Goal: Task Accomplishment & Management: Manage account settings

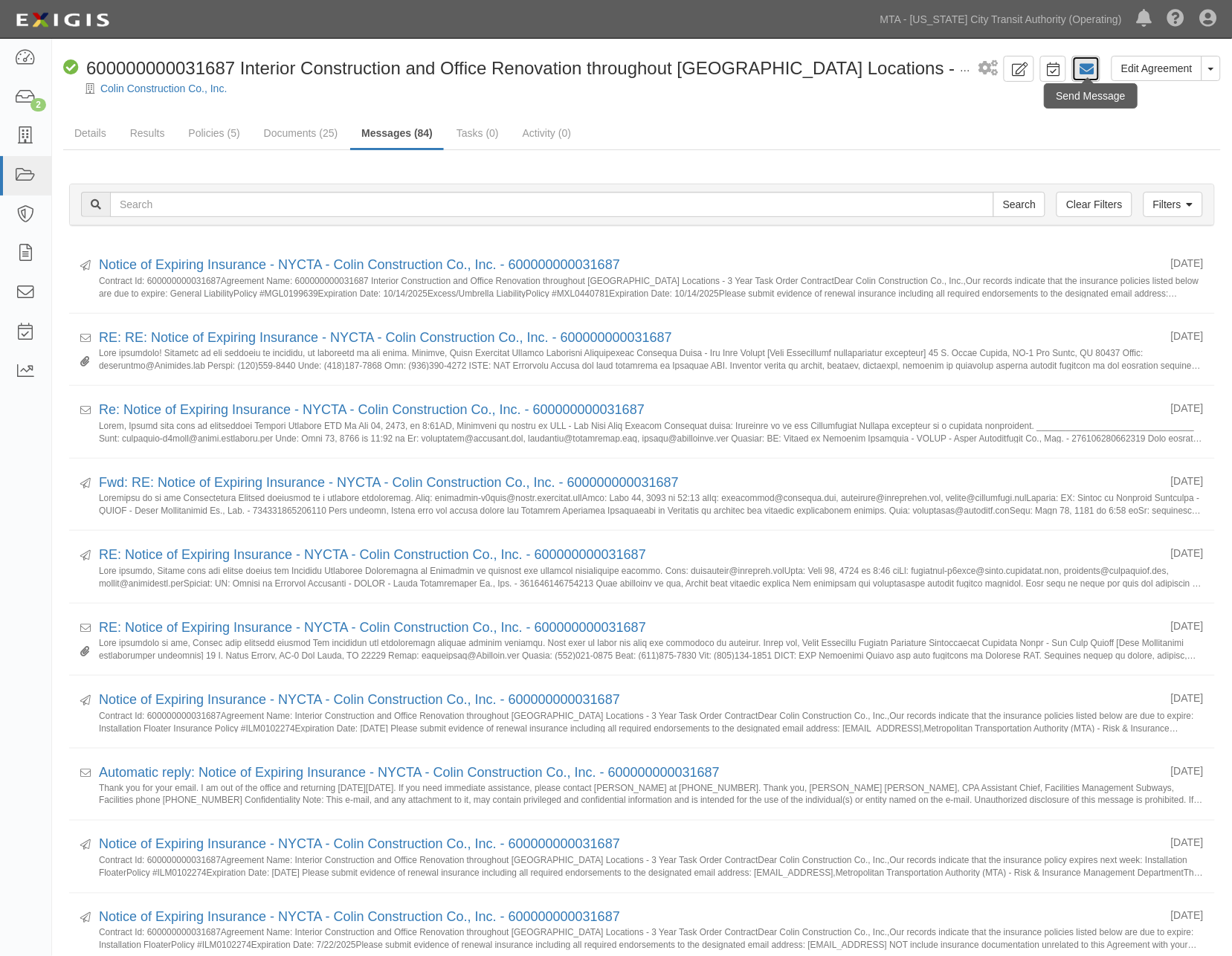
click at [1090, 68] on icon at bounding box center [1086, 69] width 15 height 15
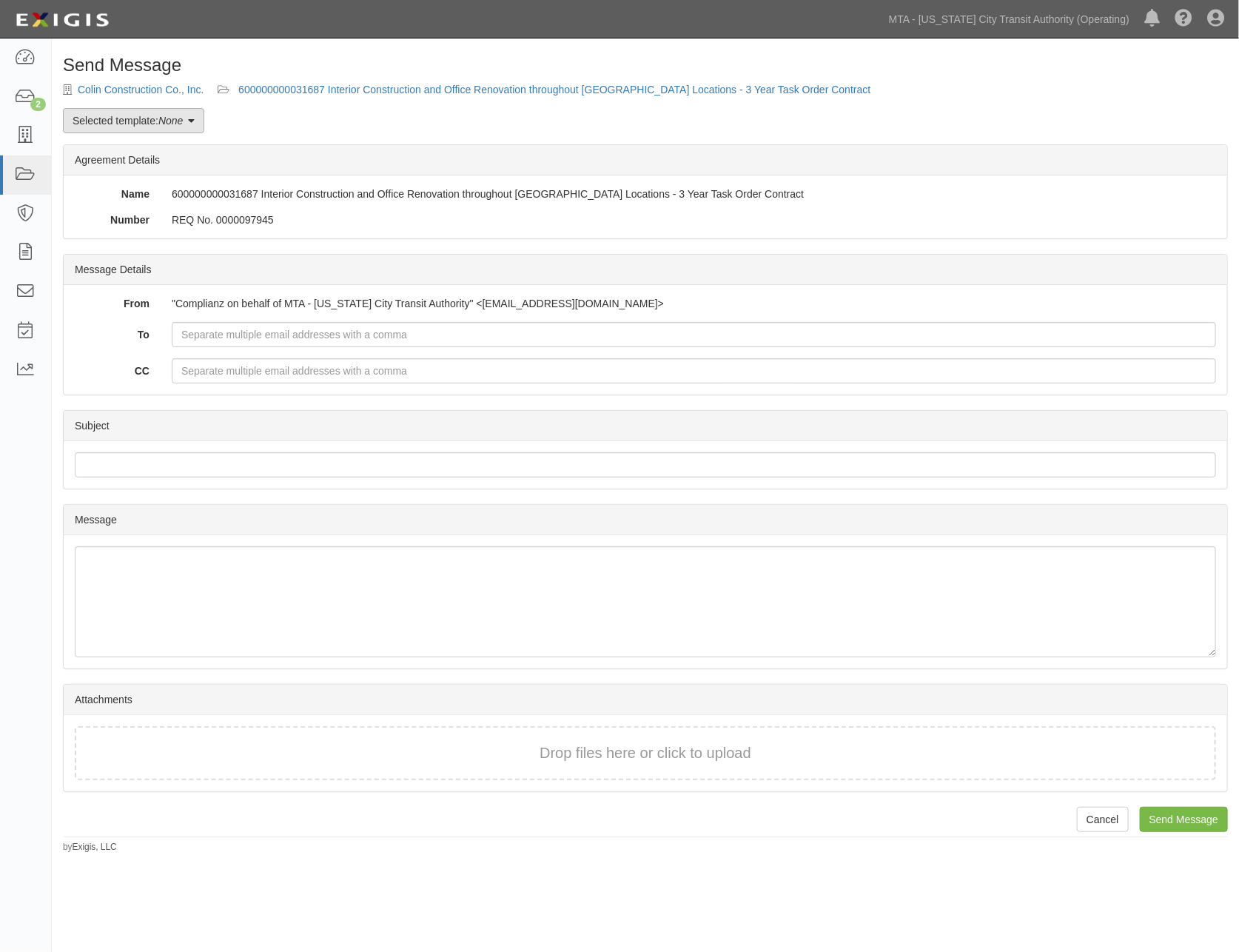
click at [167, 117] on em "None" at bounding box center [170, 121] width 24 height 12
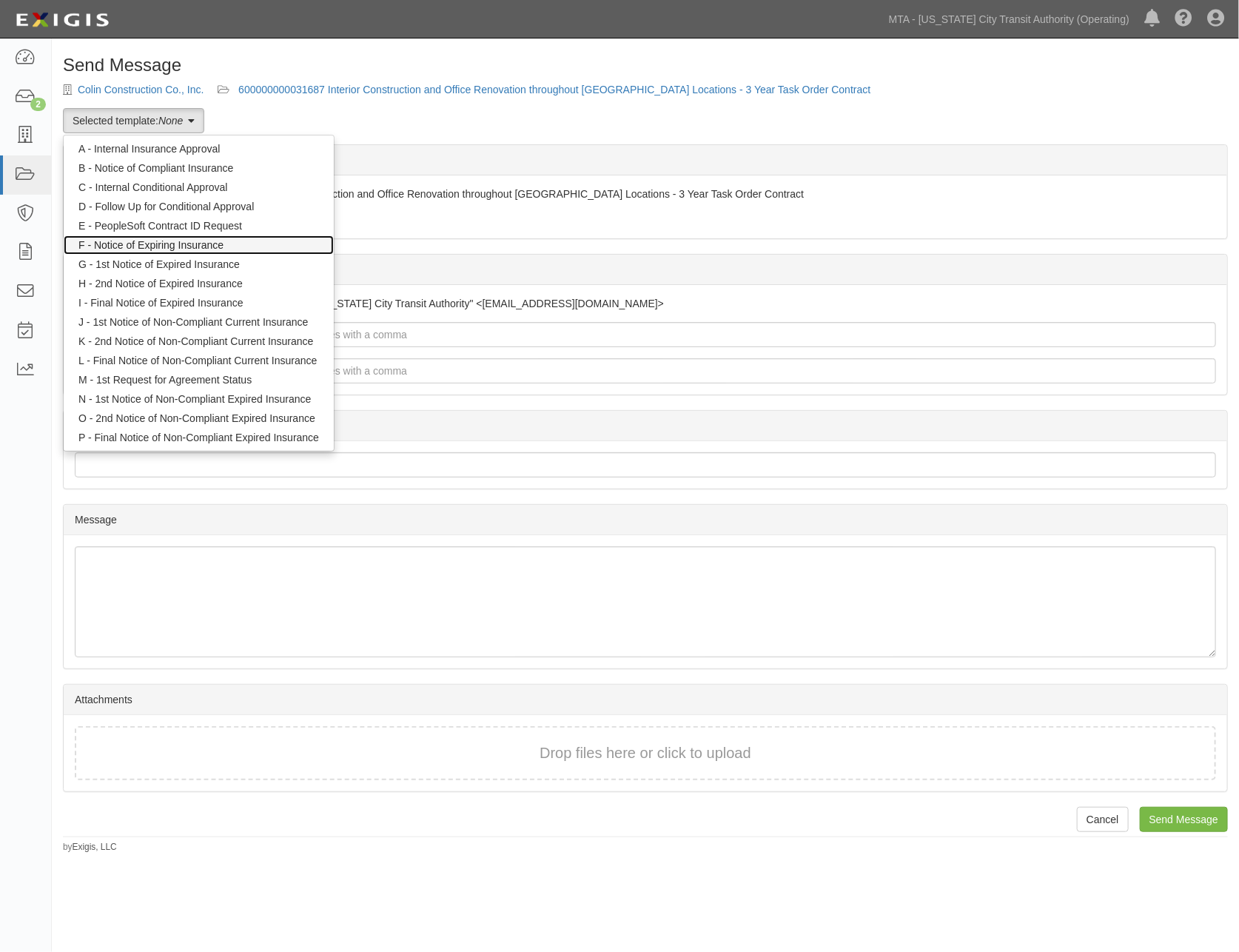
click at [165, 243] on link "F - Notice of Expiring Insurance" at bounding box center [198, 245] width 270 height 19
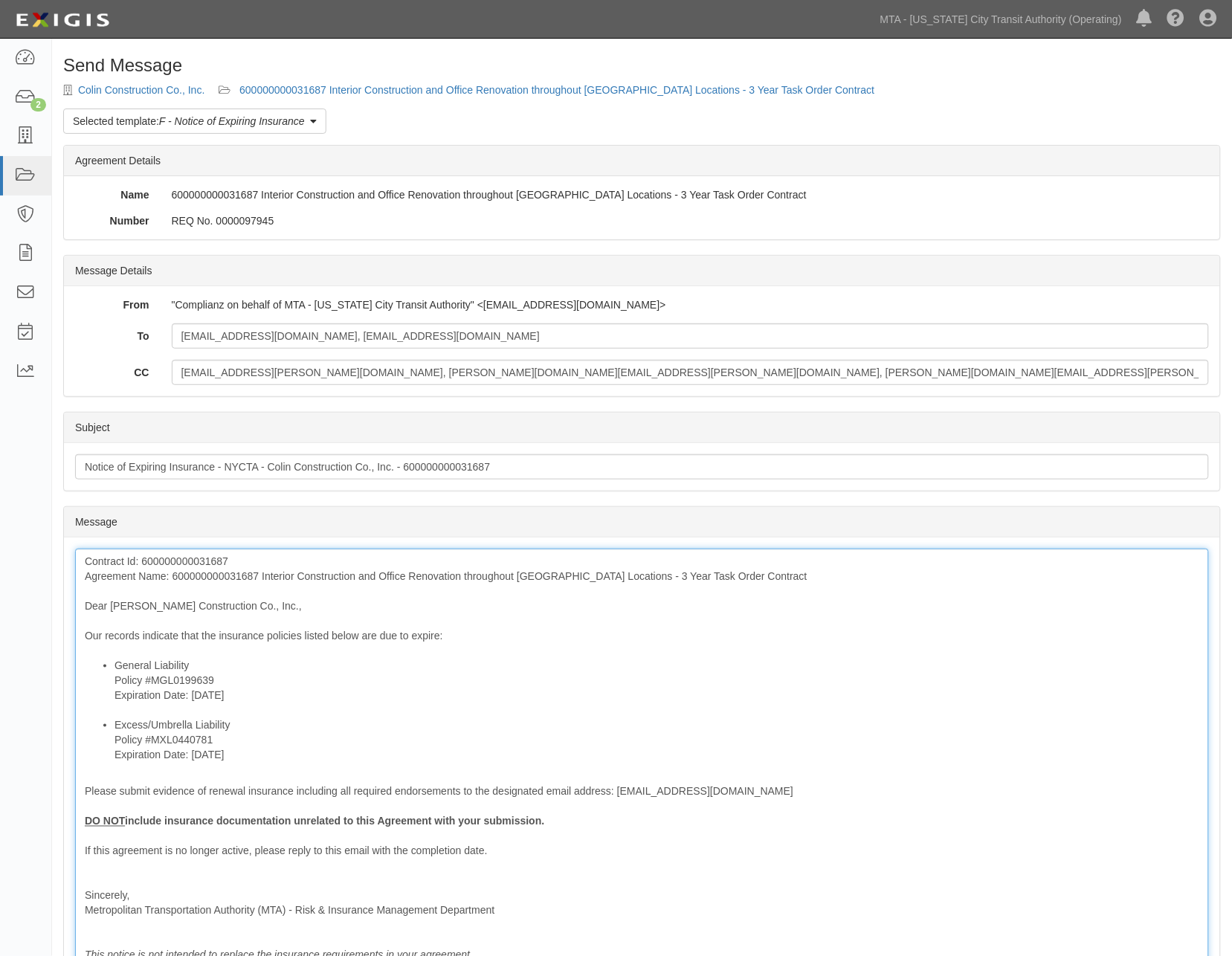
click at [221, 573] on div "Contract Id: 600000000031687 Agreement Name: 600000000031687 Interior Construct…" at bounding box center [642, 758] width 1134 height 420
click at [672, 764] on div "Contract Id: 600000000031687 Agreement Name: Interior Construction and Office R…" at bounding box center [642, 758] width 1134 height 420
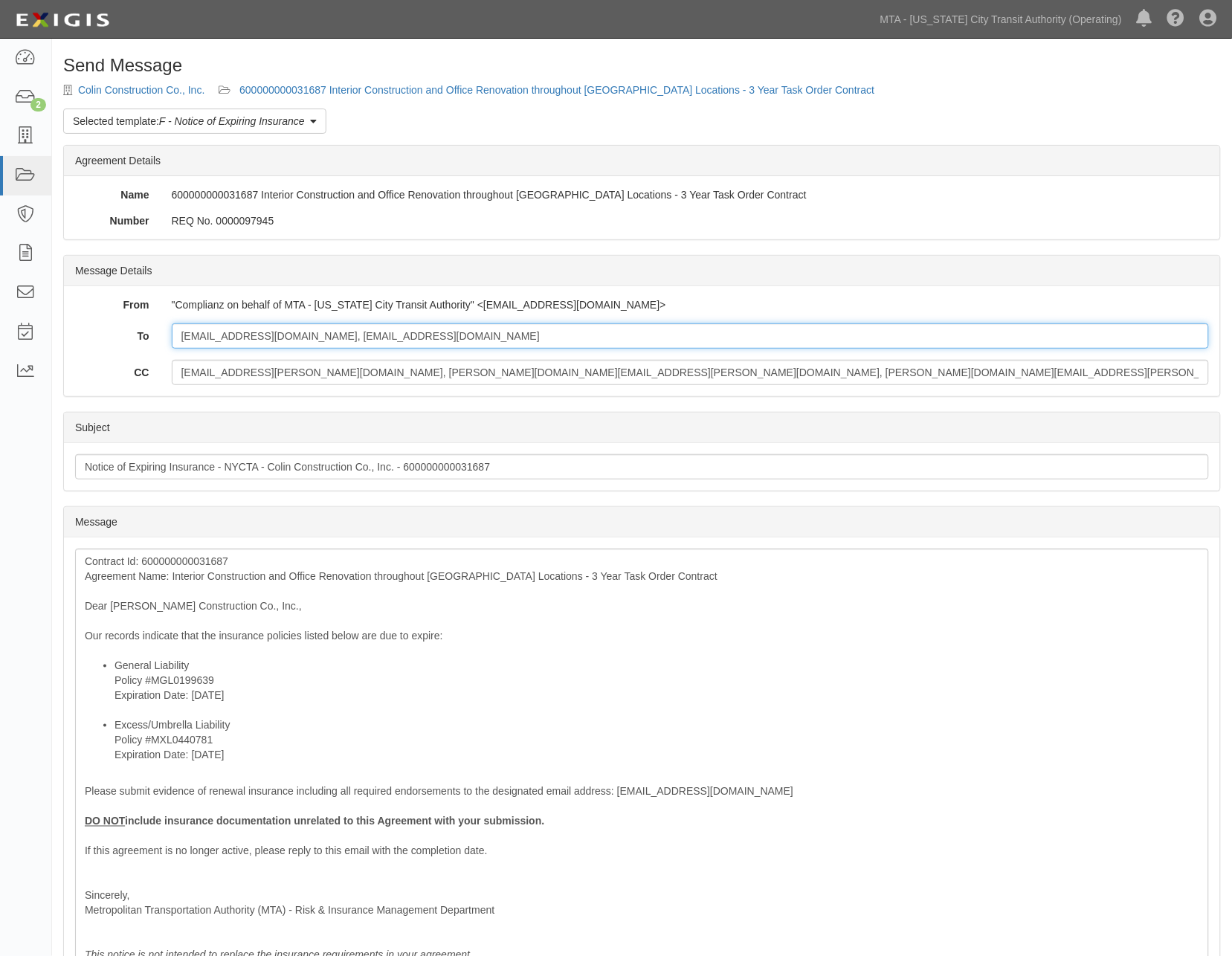
click at [505, 342] on input "wspellman@colinconst.com, cwhite@colinconst.com" at bounding box center [690, 336] width 1037 height 25
paste input "bgallagher@acrisure.com"
type input "wspellman@colinconst.com, cwhite@colinconst.com; bgallagher@acrisure.com"
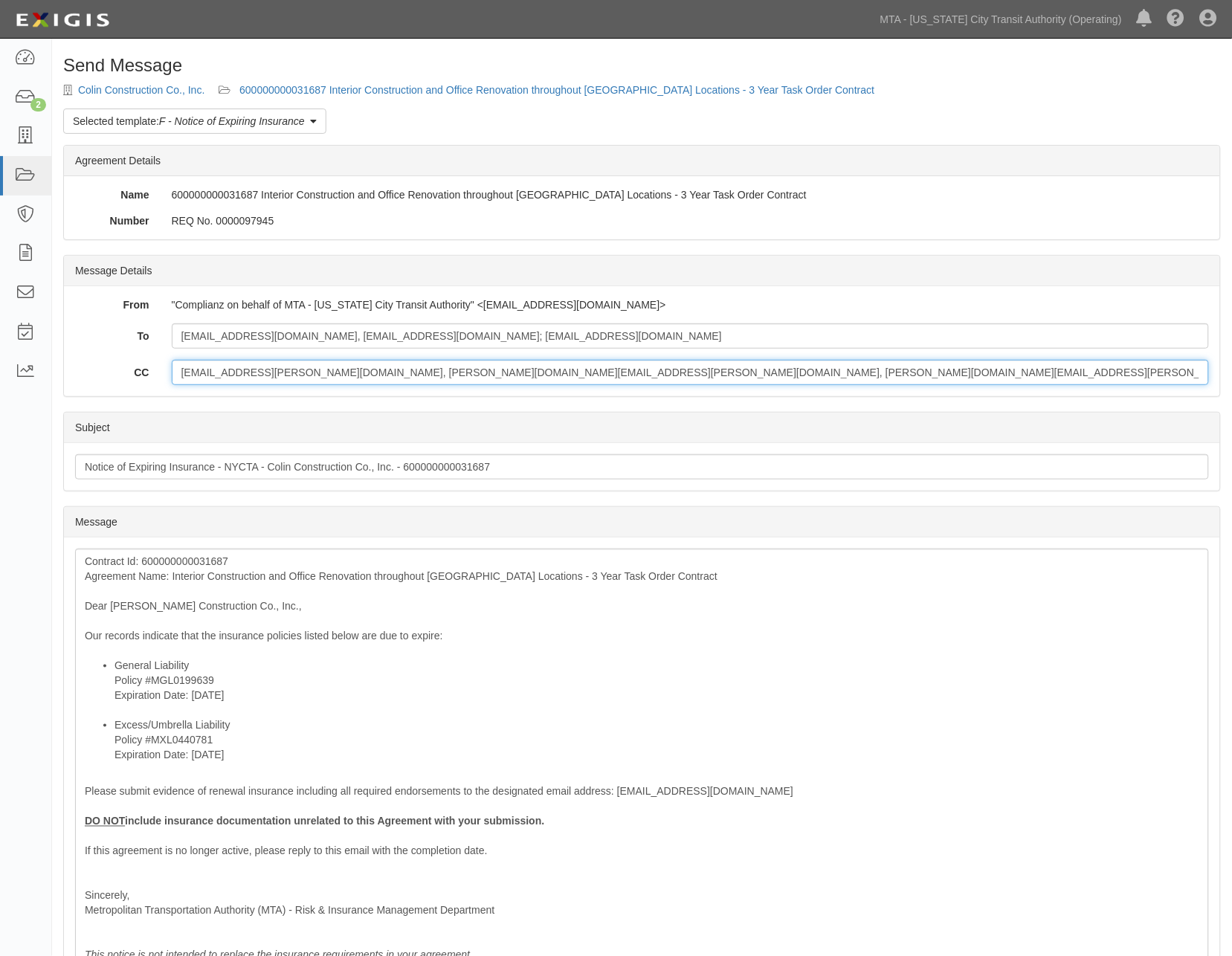
drag, startPoint x: 614, startPoint y: 383, endPoint x: -42, endPoint y: 374, distance: 656.1
click at [0, 374] on html "Toggle navigation Dashboard 2 Inbox Parties Agreements Coverages Documents Mess…" at bounding box center [616, 582] width 1232 height 1164
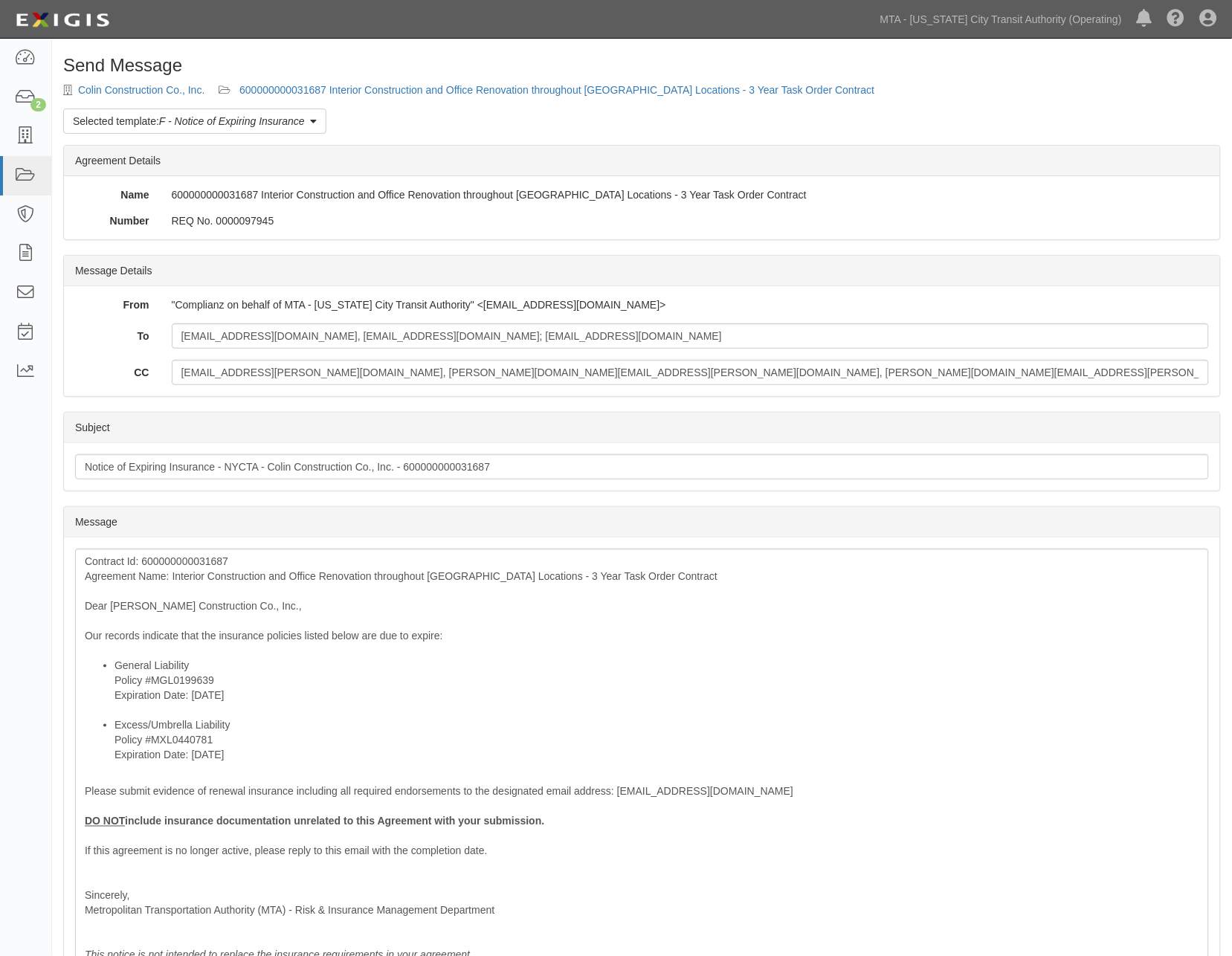
click at [226, 406] on form "Message Details From "Complianz on behalf of MTA - New York City Transit Author…" at bounding box center [642, 679] width 1157 height 848
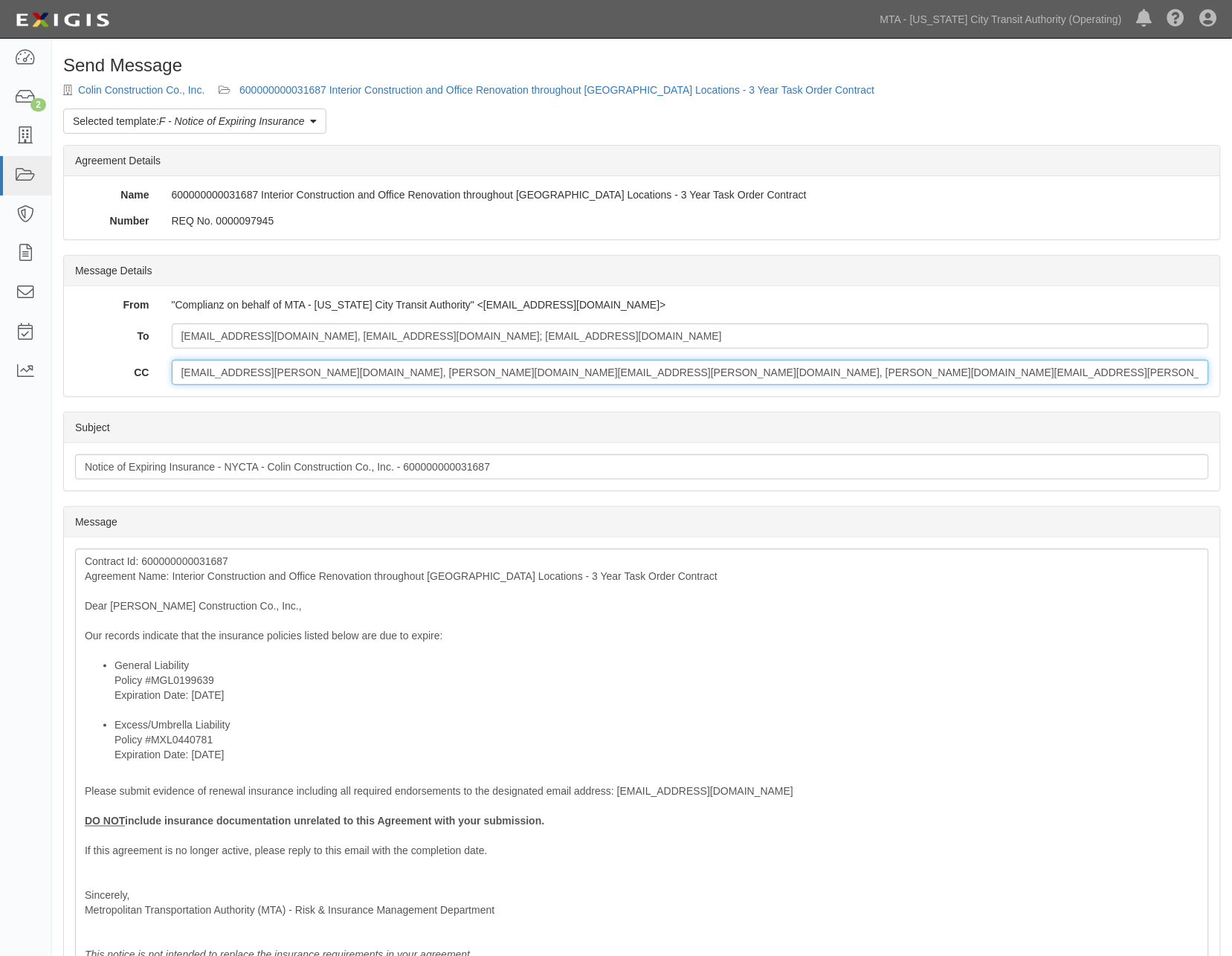
drag, startPoint x: 601, startPoint y: 378, endPoint x: 309, endPoint y: 369, distance: 292.1
click at [309, 369] on input "chitra.zacharias@mtahq.org, jessica.rivera@nyct.com, christina.barone@mtacd.org" at bounding box center [690, 372] width 1037 height 25
type input "chitra.zacharias@mtahq.org"
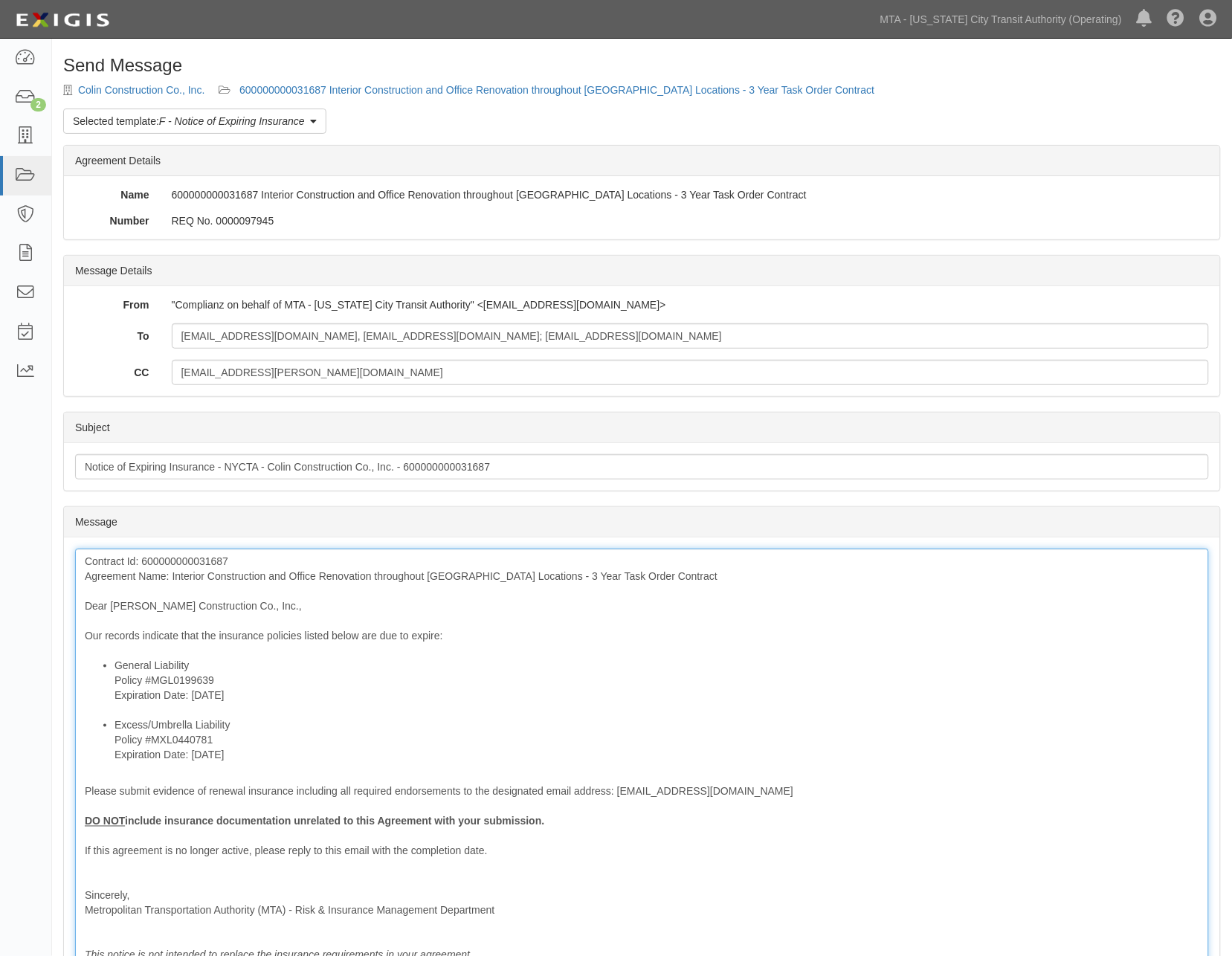
click at [461, 730] on li "Excess/Umbrella Liability Policy #MXL0440781 Expiration Date: 10/14/2025" at bounding box center [657, 739] width 1085 height 45
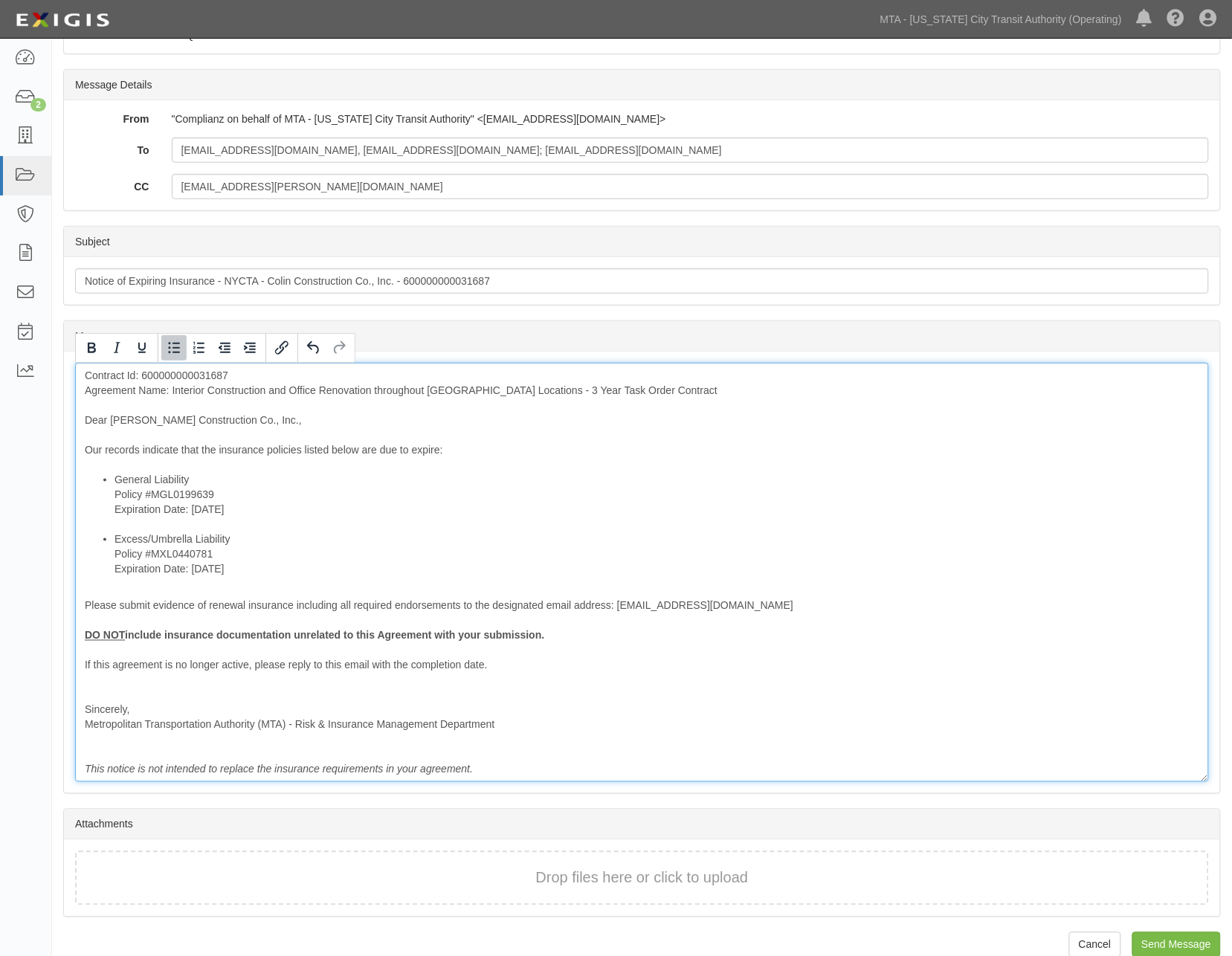
scroll to position [208, 0]
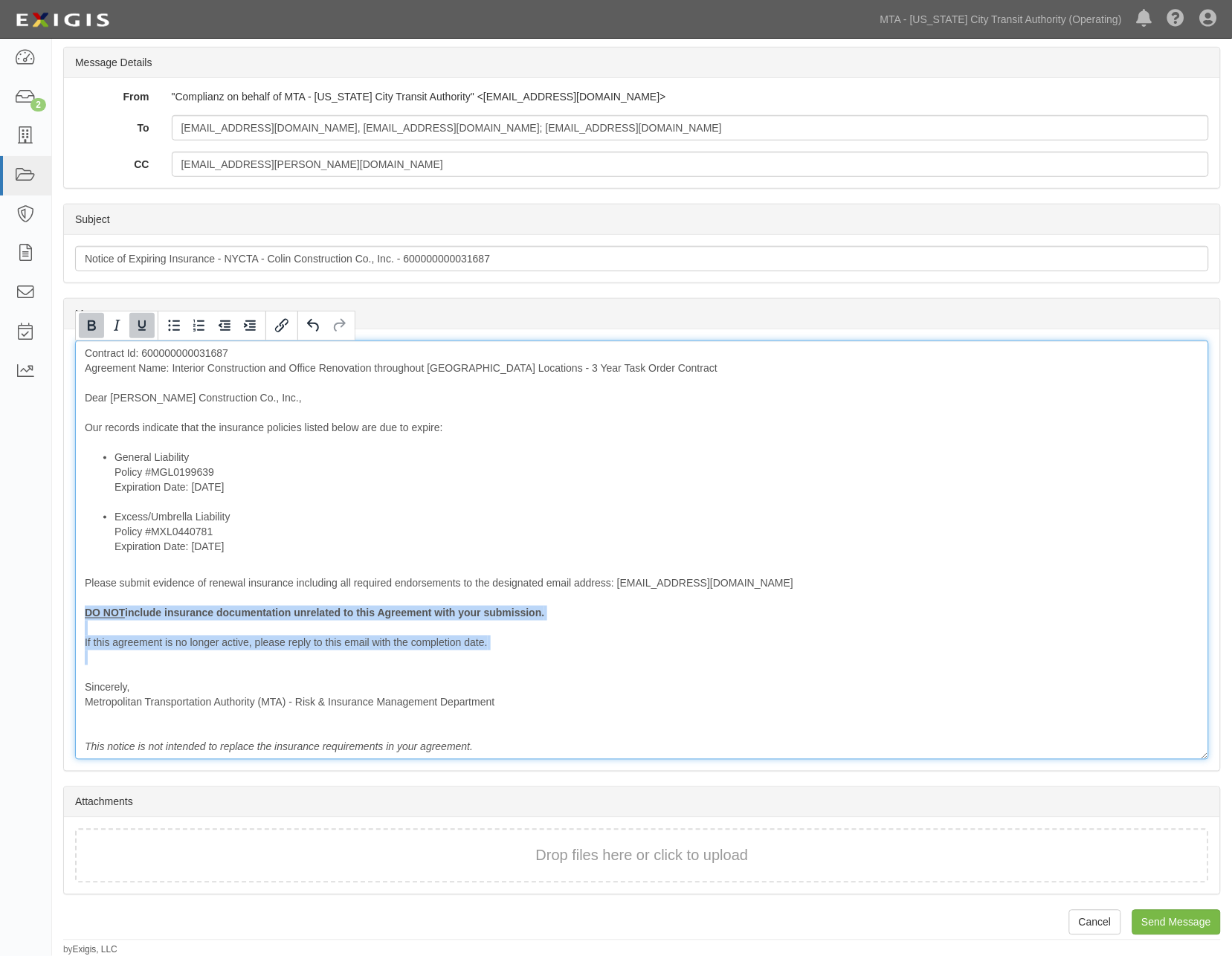
drag, startPoint x: 158, startPoint y: 643, endPoint x: 68, endPoint y: 610, distance: 95.9
click at [68, 610] on div "Message Contract Id: 600000000031687 Agreement Name: Interior Construction and …" at bounding box center [642, 550] width 1157 height 442
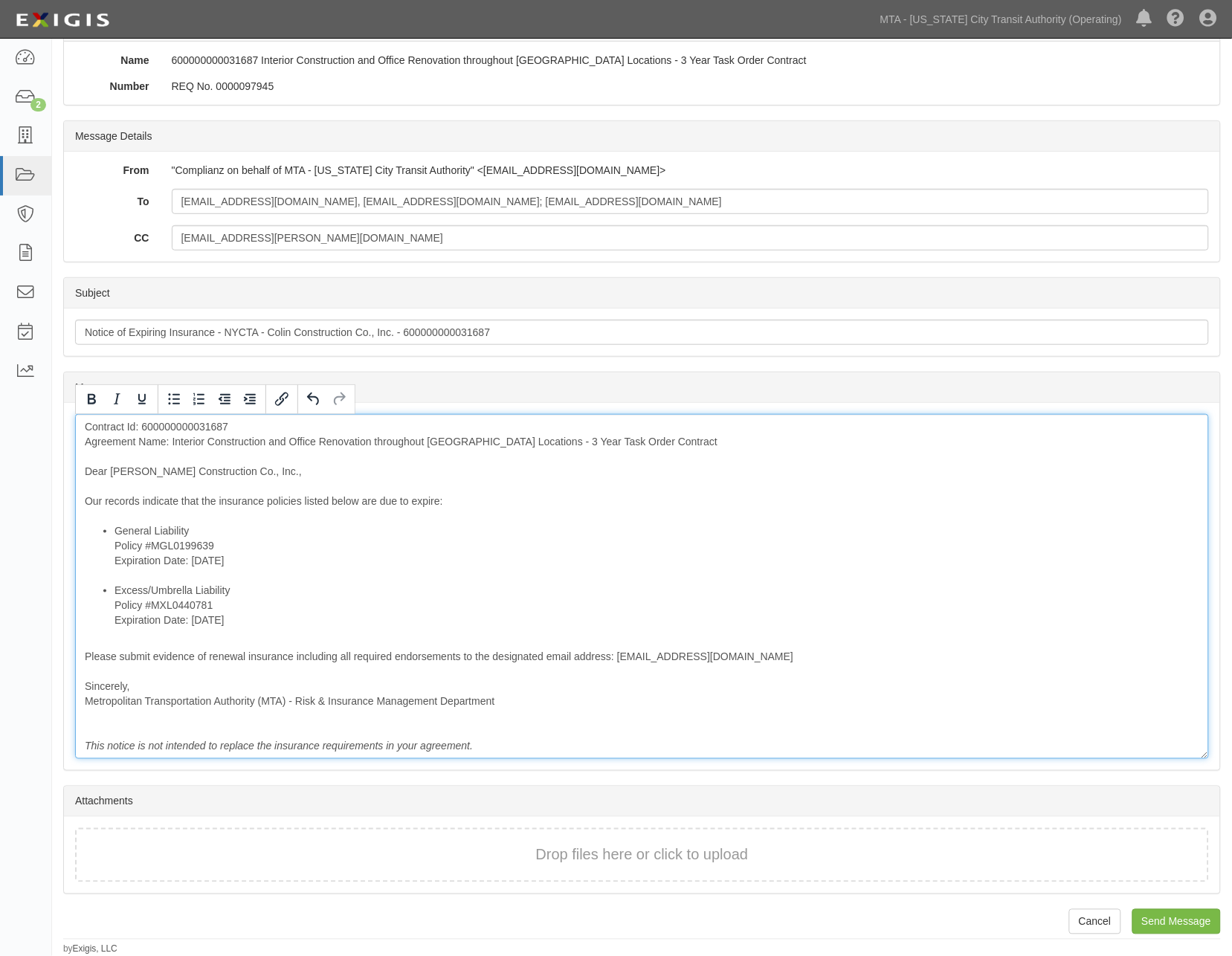
scroll to position [134, 0]
drag, startPoint x: 261, startPoint y: 563, endPoint x: 191, endPoint y: 555, distance: 70.5
click at [191, 555] on li "General Liability Policy #MGL0199639 Expiration Date: 10/14/2025" at bounding box center [657, 553] width 1085 height 59
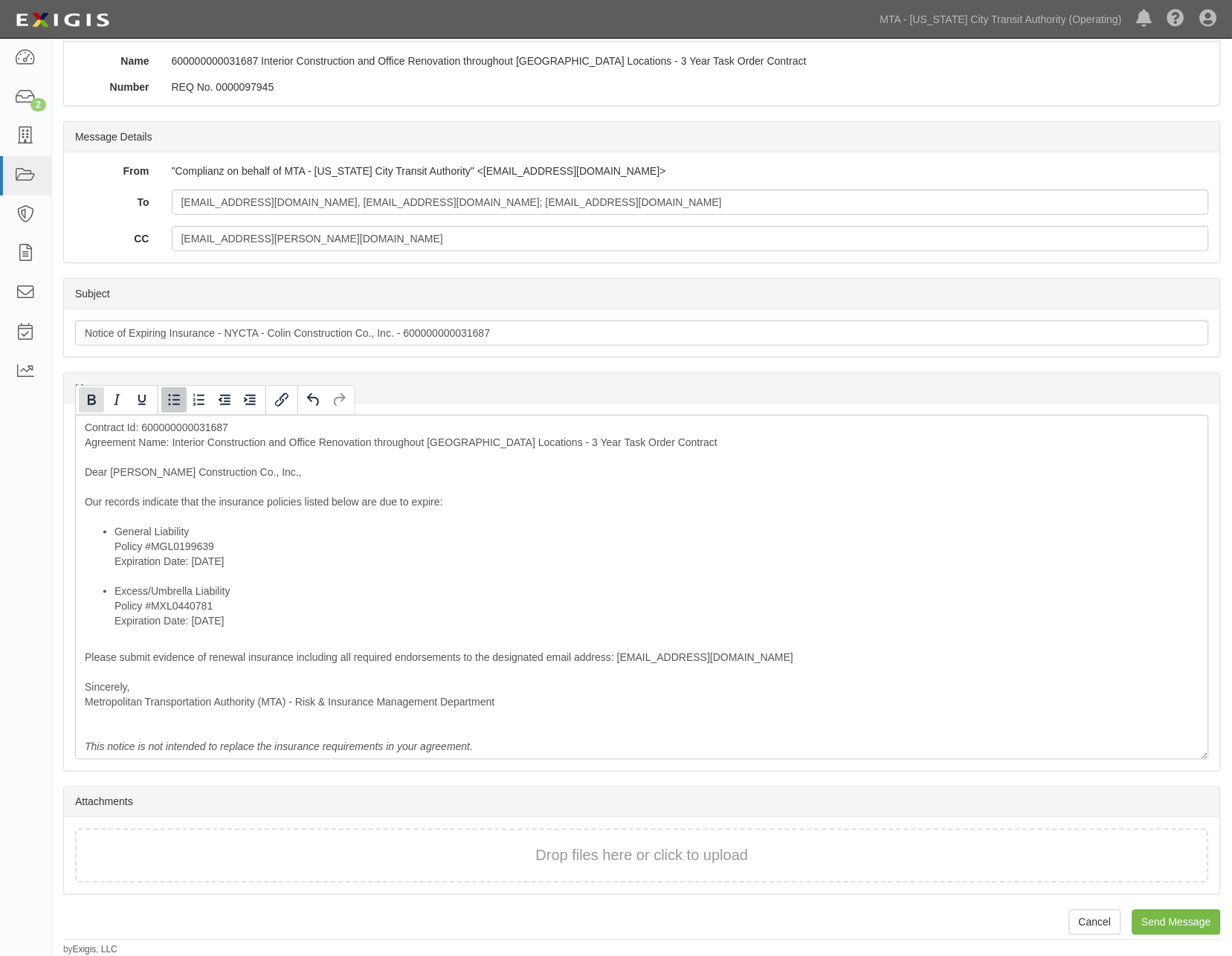
click at [93, 408] on icon "Bold" at bounding box center [91, 399] width 18 height 18
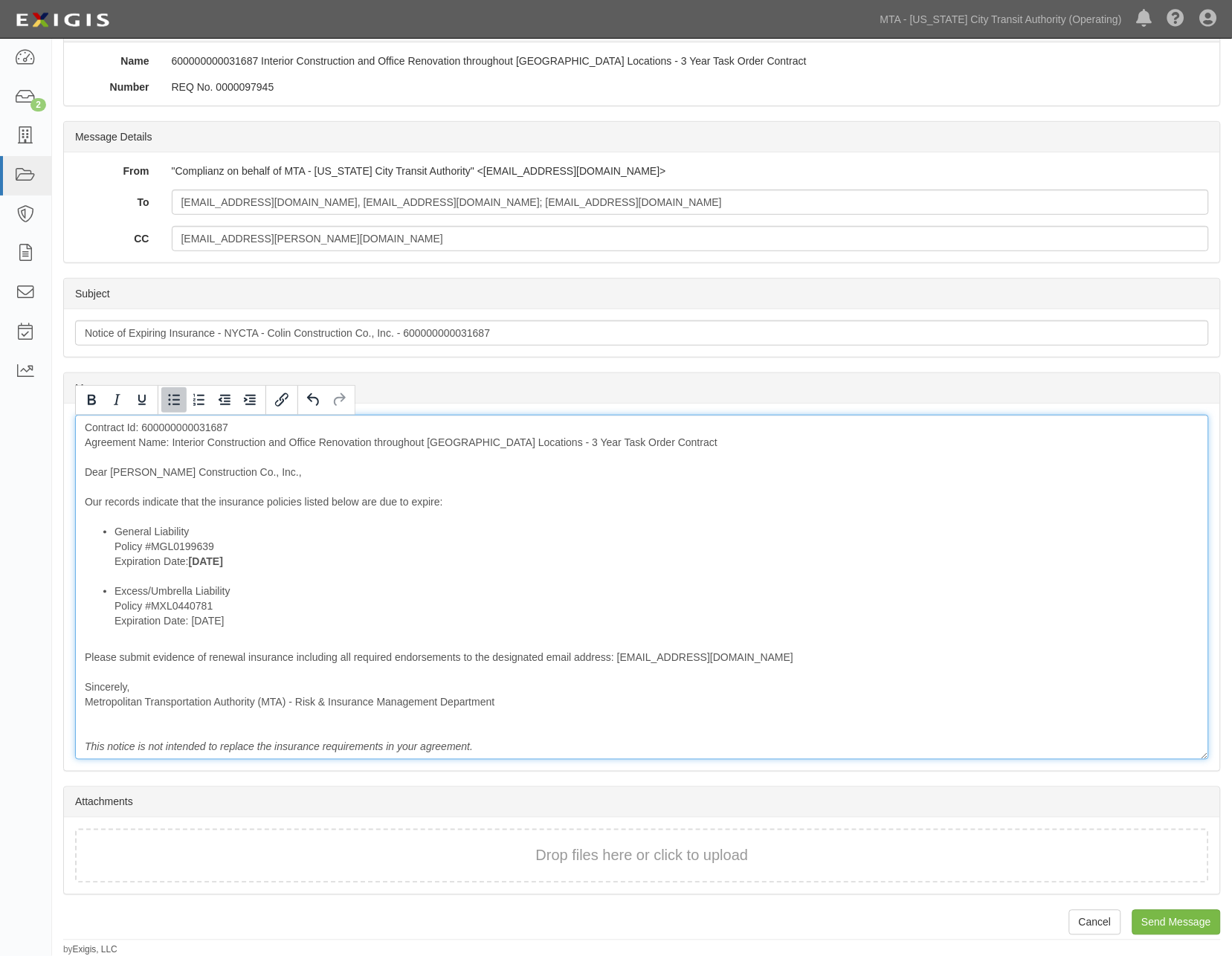
drag, startPoint x: 243, startPoint y: 628, endPoint x: 191, endPoint y: 619, distance: 52.8
click at [191, 619] on li "Excess/Umbrella Liability Policy #MXL0440781 Expiration Date: 10/14/2025" at bounding box center [657, 605] width 1085 height 45
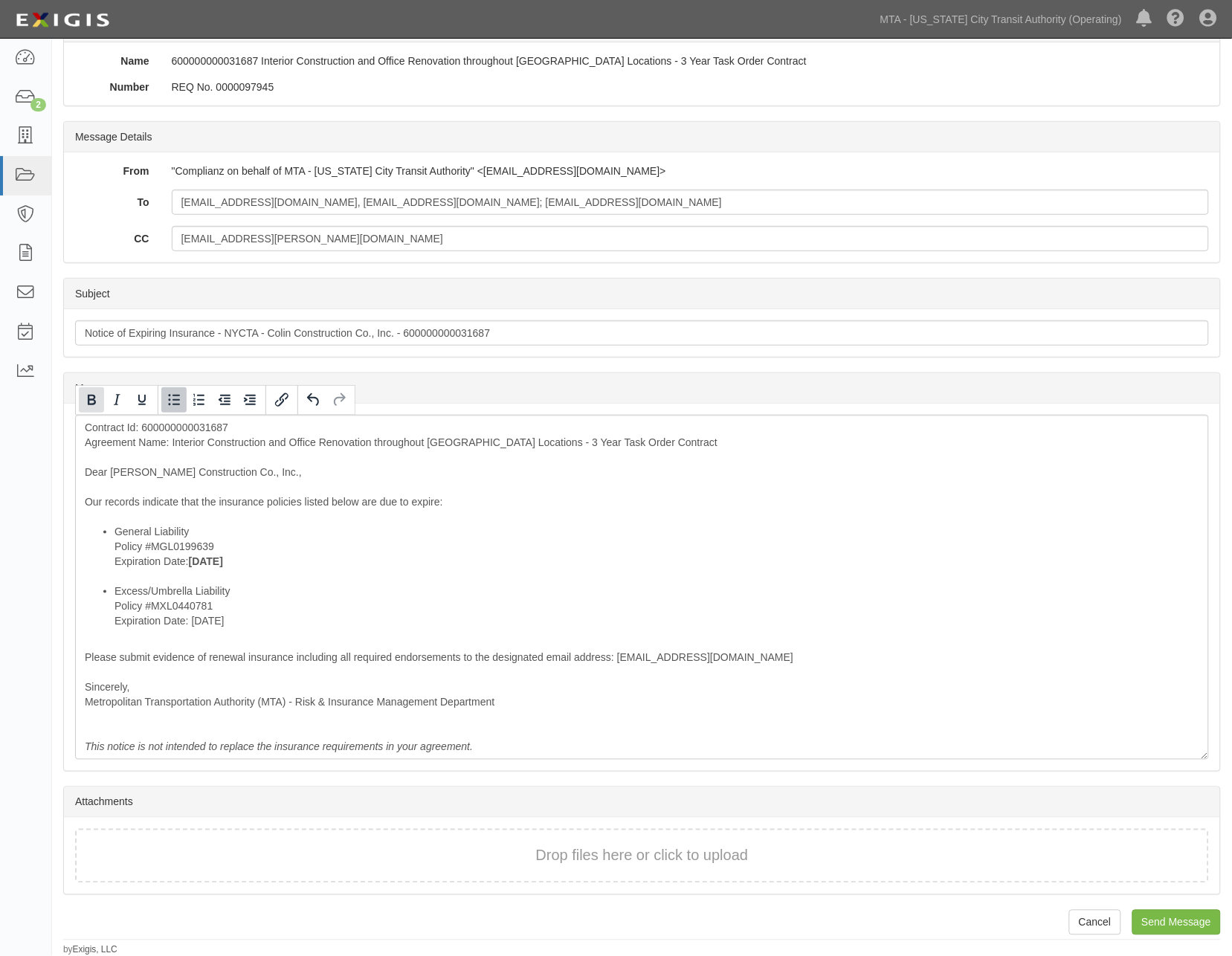
click at [98, 404] on icon "Bold" at bounding box center [91, 399] width 18 height 18
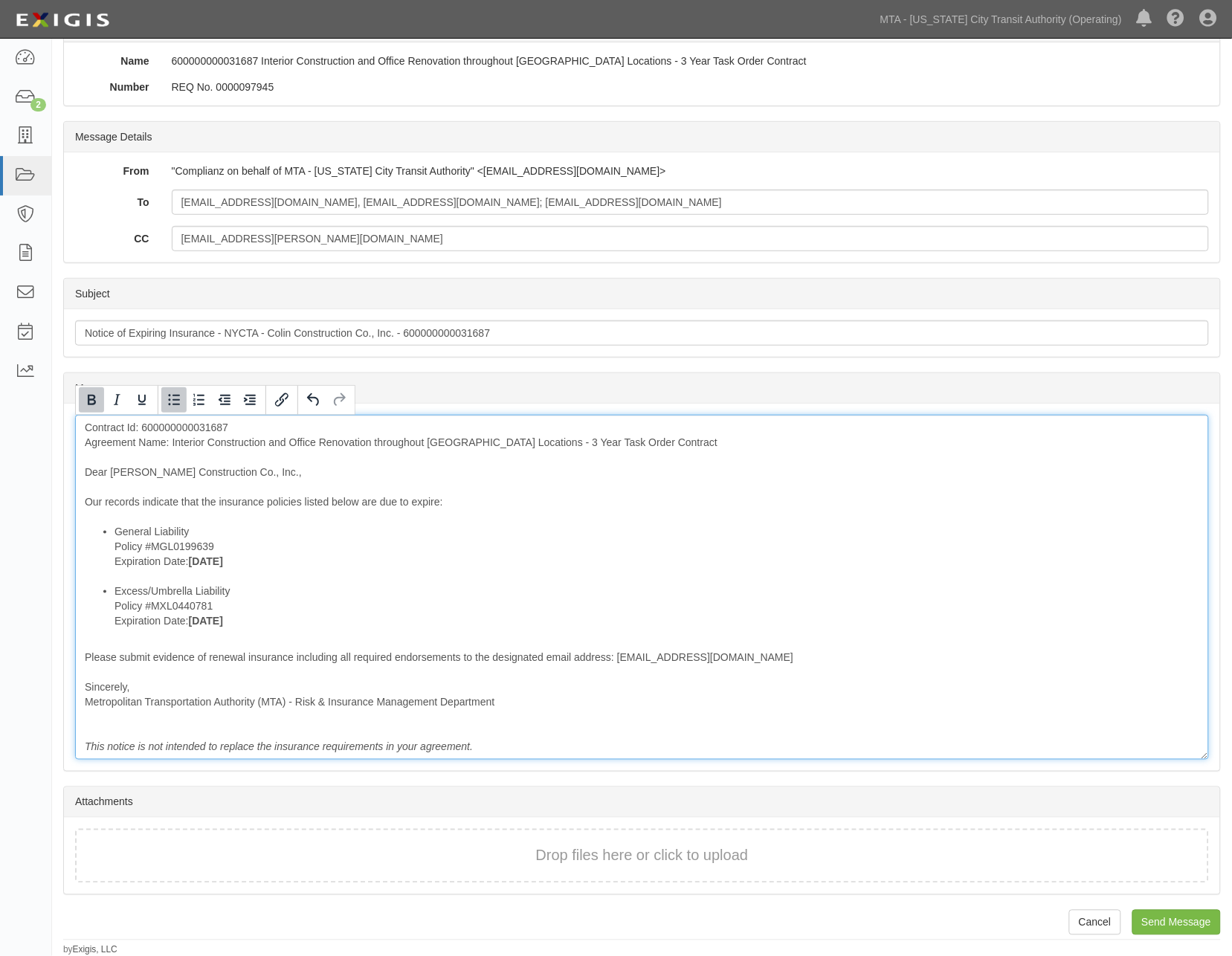
click at [611, 625] on li "Excess/Umbrella Liability Policy #MXL0440781 Expiration Date: 10/14/2025" at bounding box center [657, 605] width 1085 height 45
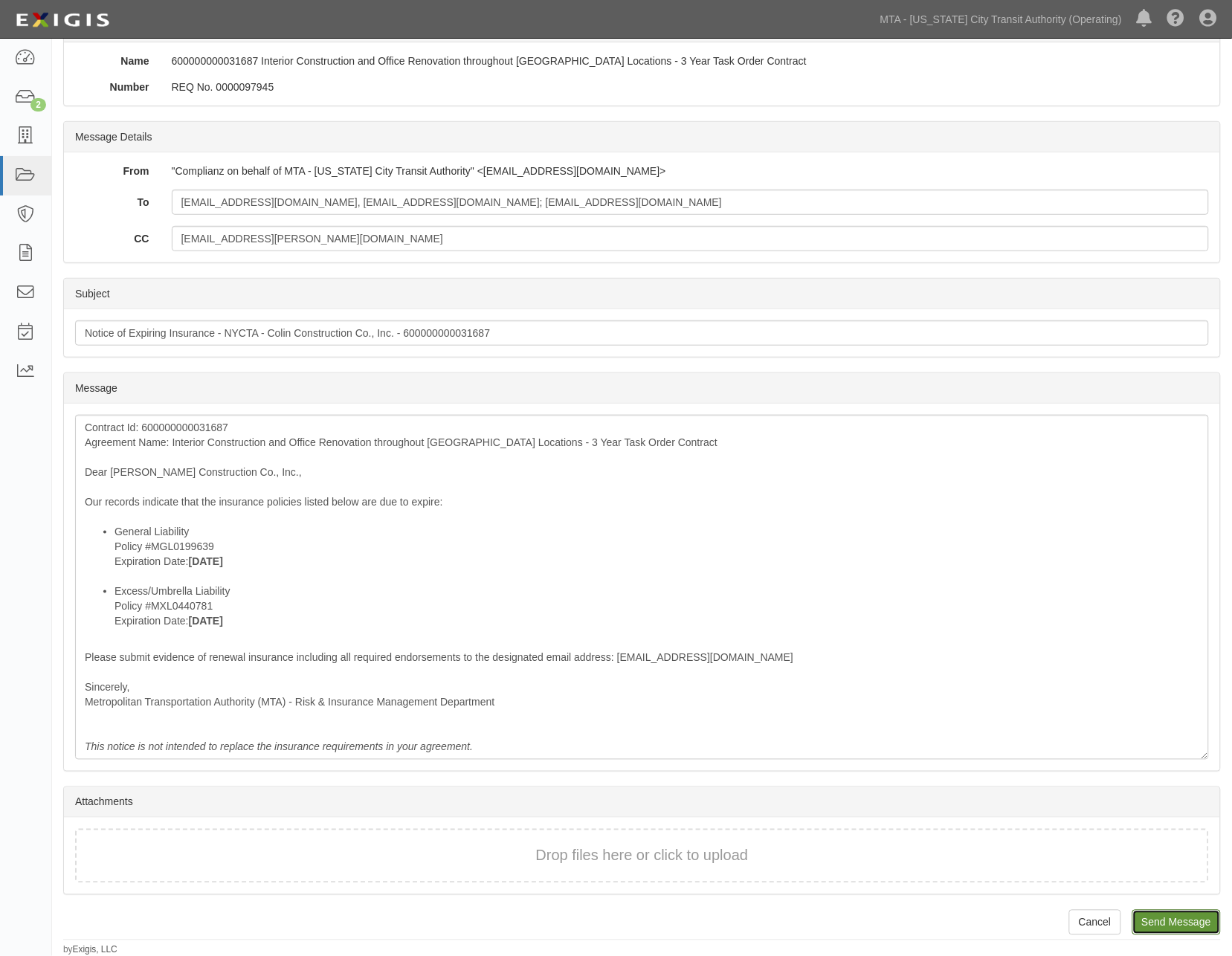
click at [1203, 924] on input "Send Message" at bounding box center [1177, 922] width 88 height 25
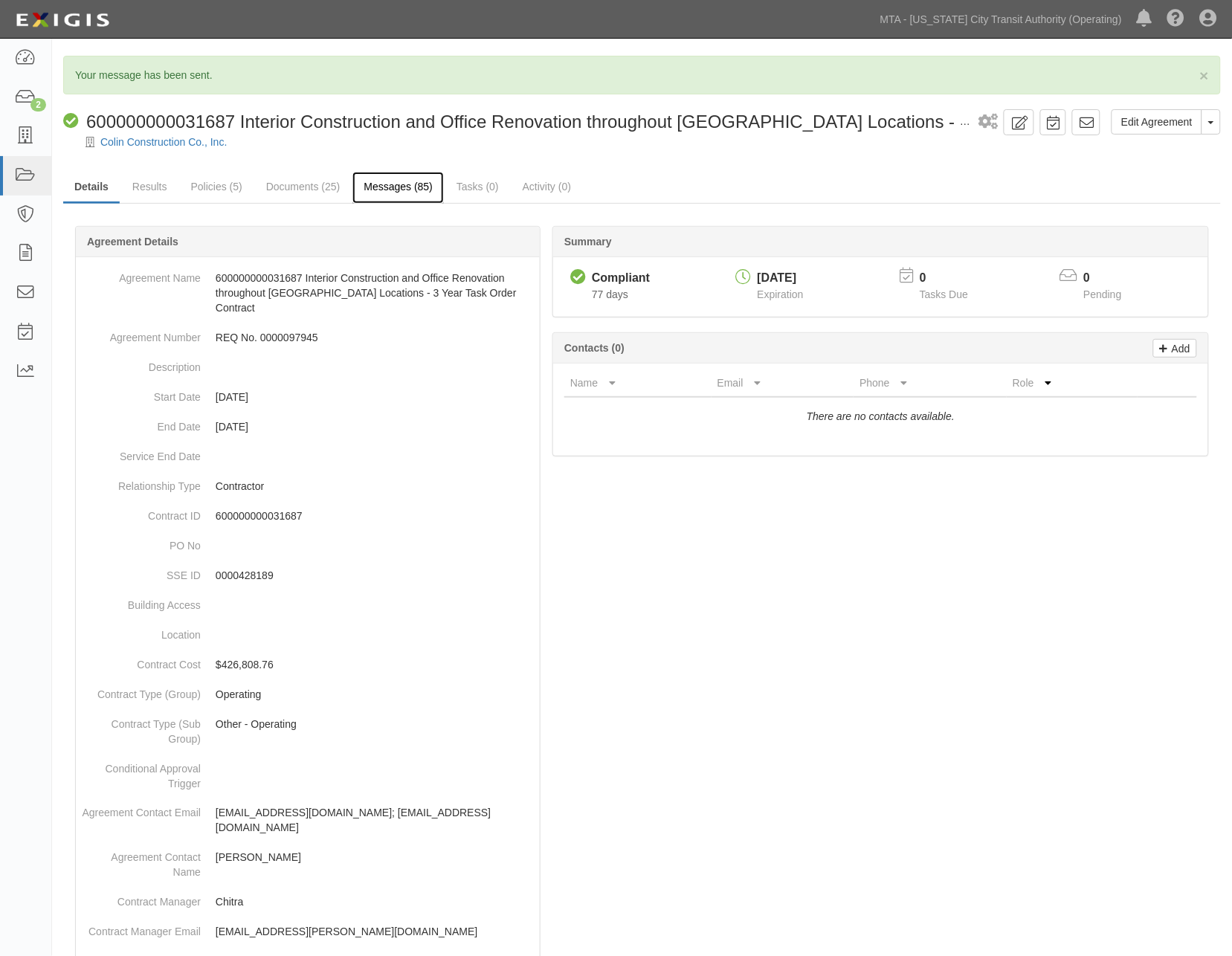
click at [412, 177] on link "Messages (85)" at bounding box center [399, 188] width 92 height 32
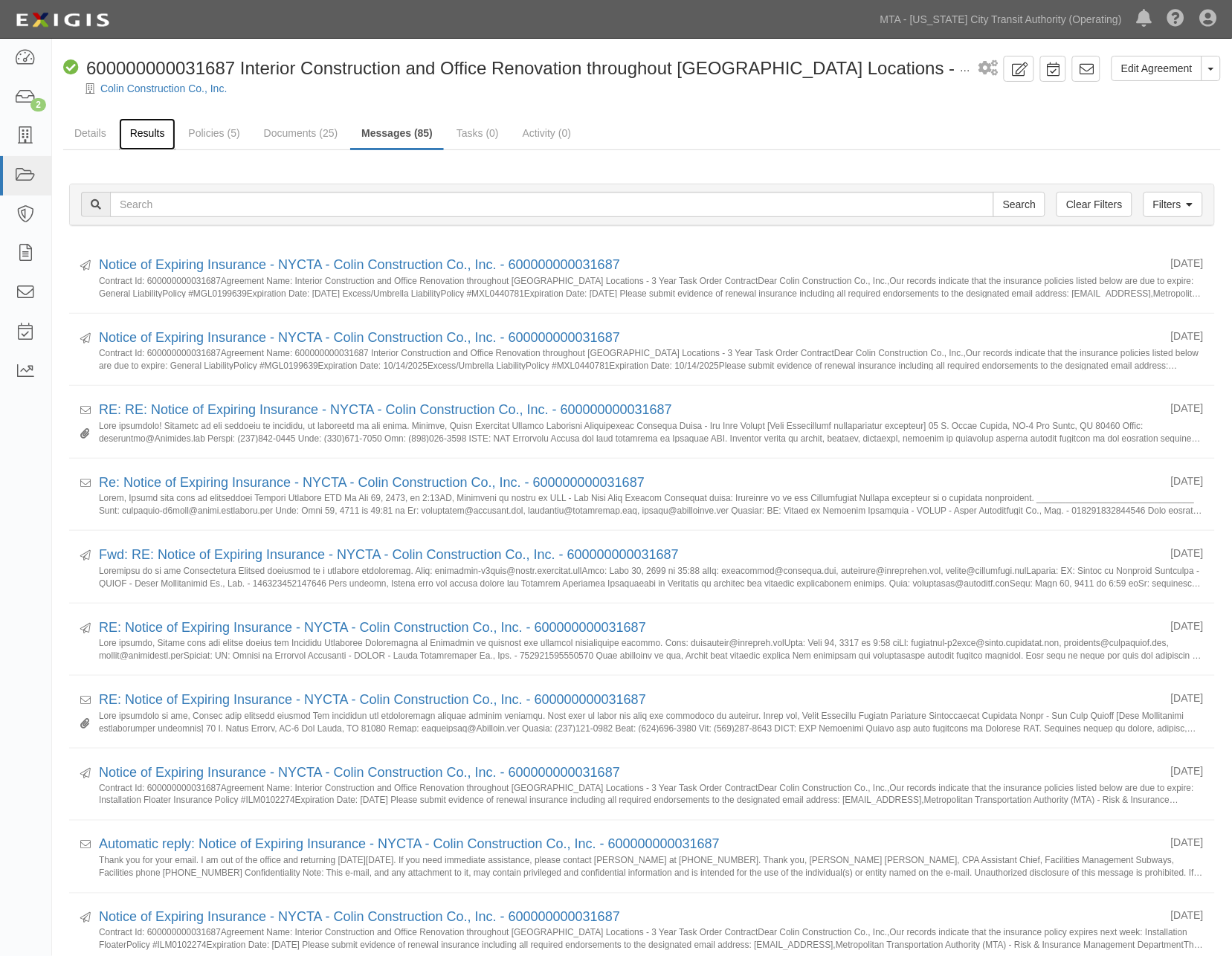
click at [147, 134] on link "Results" at bounding box center [148, 134] width 58 height 32
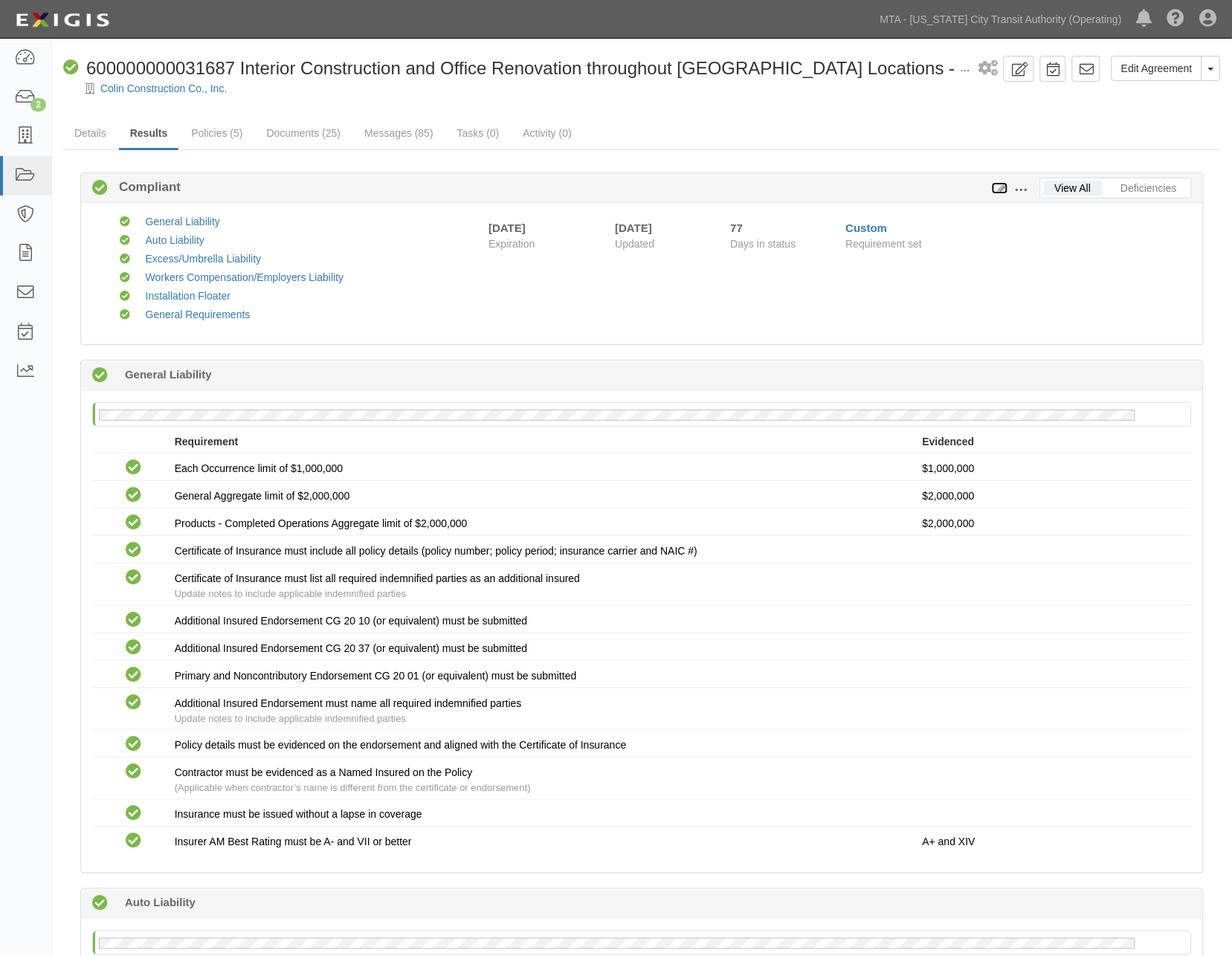
click at [1000, 188] on icon at bounding box center [1000, 189] width 16 height 10
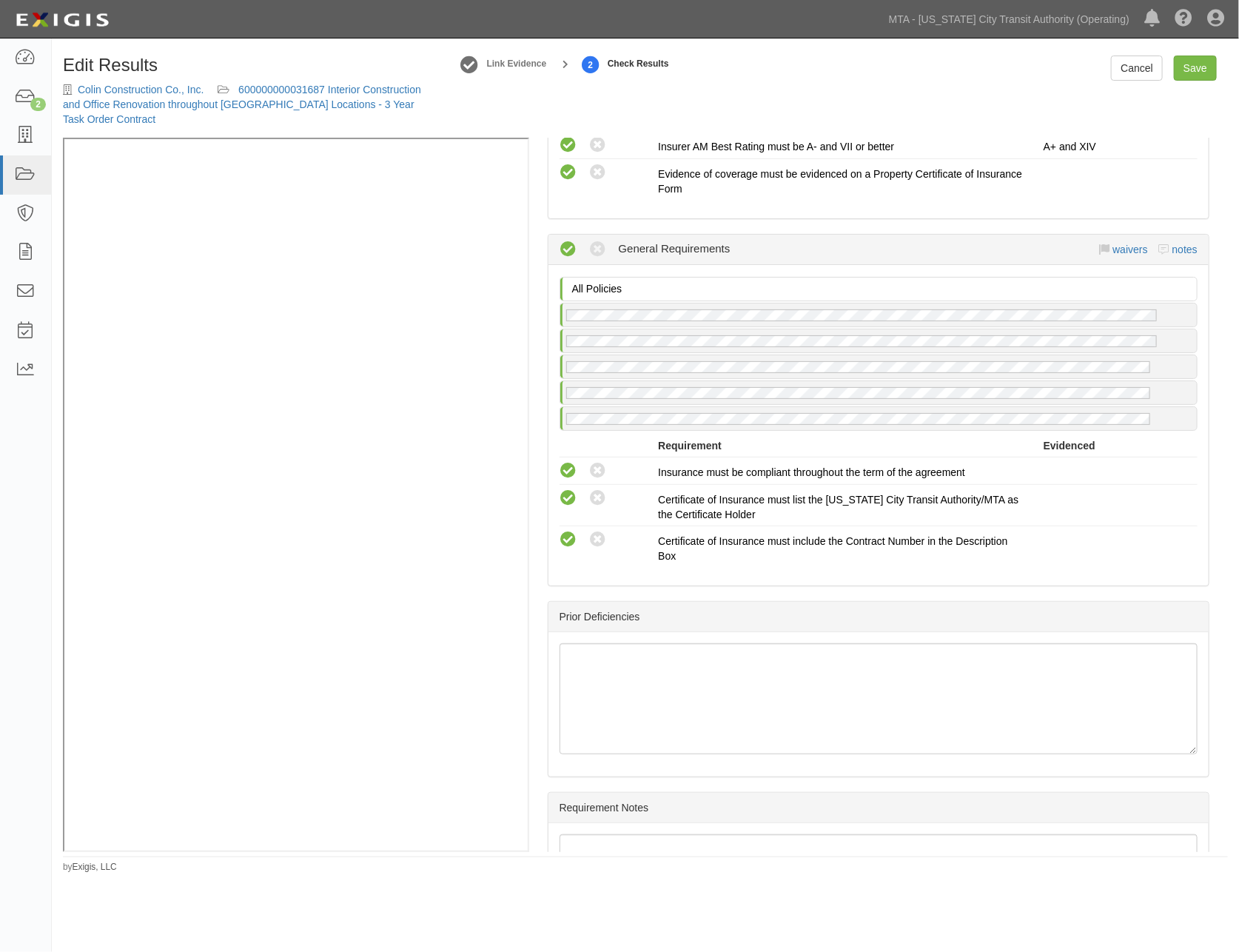
scroll to position [2220, 0]
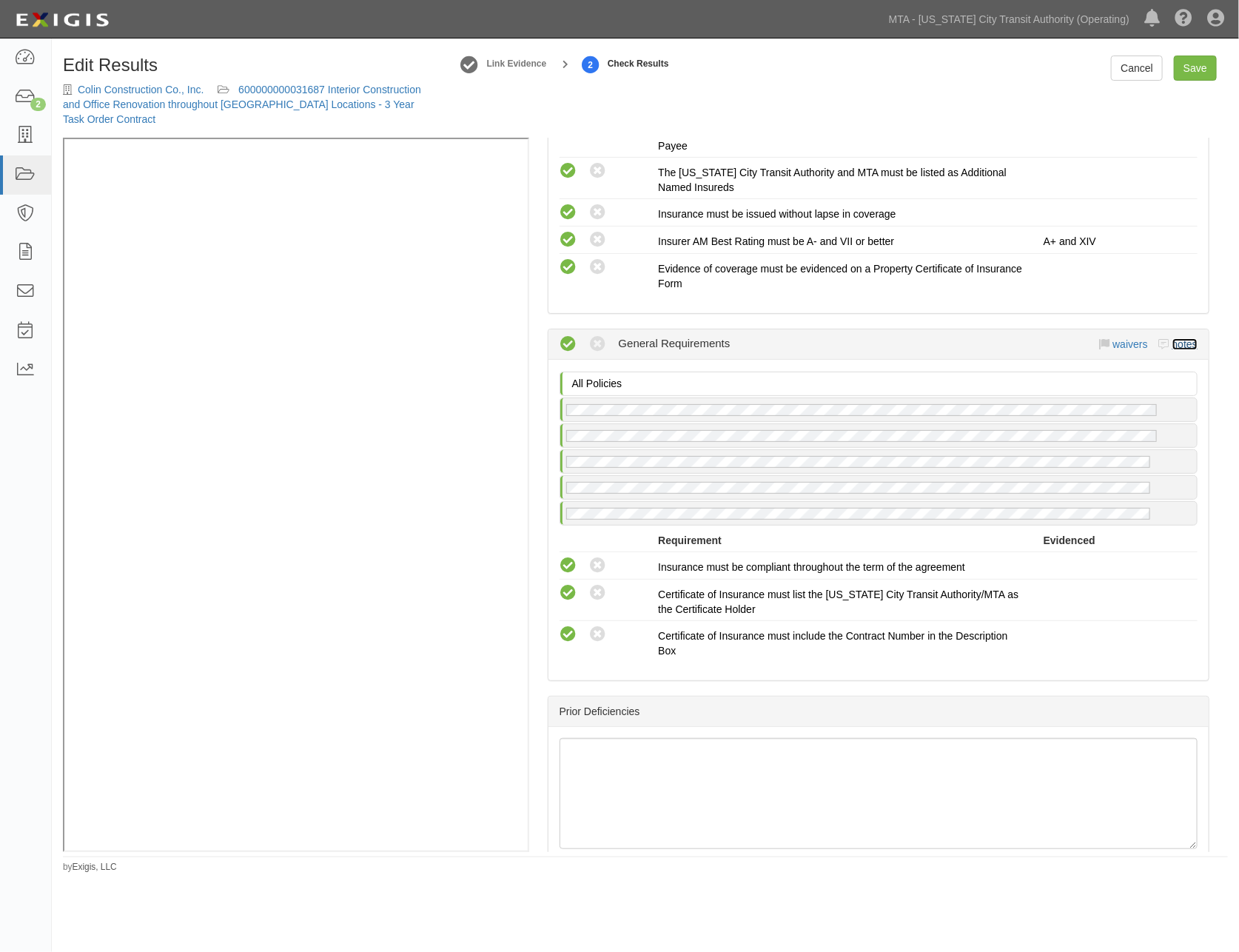
click at [1172, 350] on link "notes" at bounding box center [1185, 344] width 25 height 12
radio input "true"
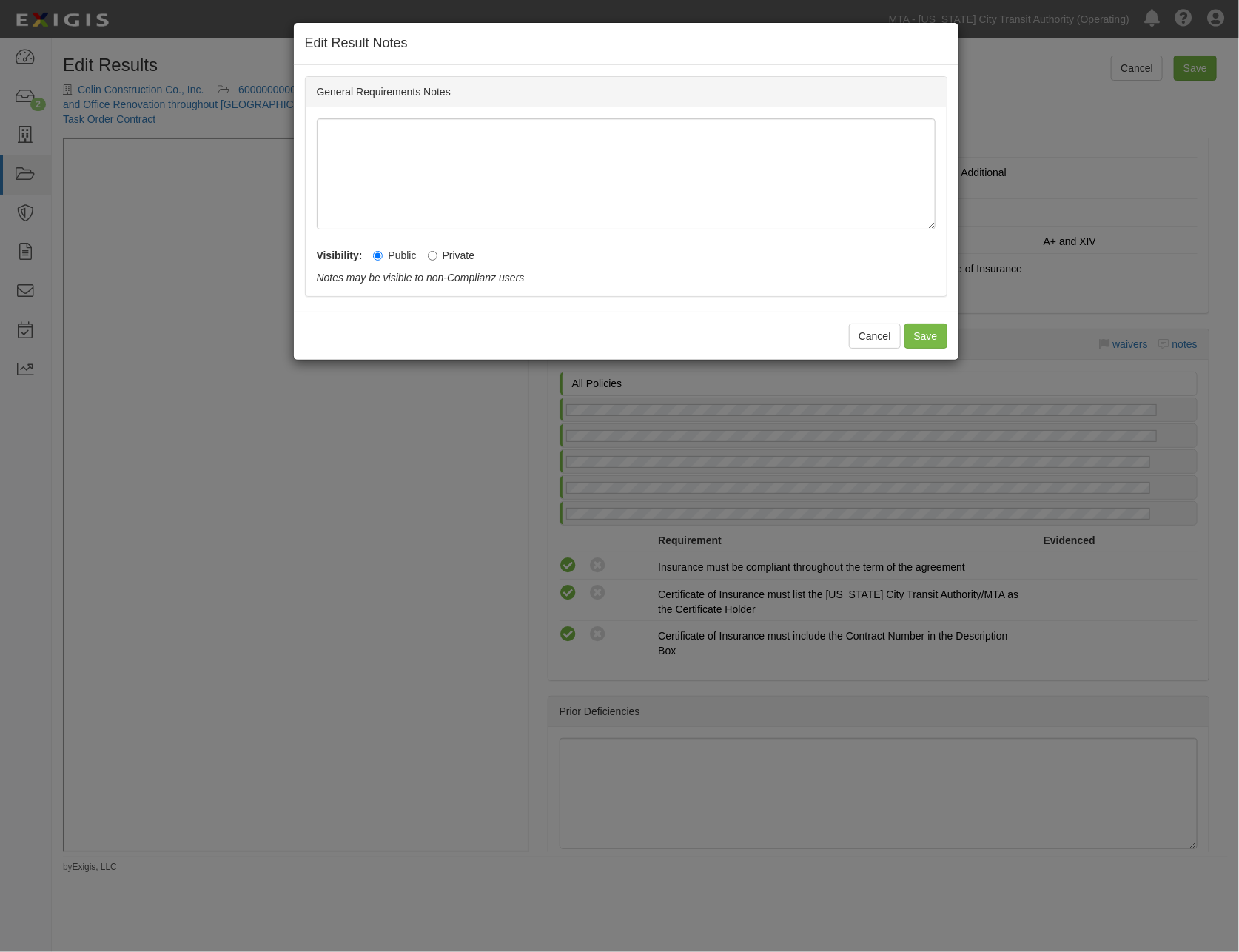
click at [455, 256] on label "Private" at bounding box center [452, 256] width 47 height 15
click at [437, 256] on input "Private" at bounding box center [432, 255] width 9 height 9
radio input "true"
click at [925, 337] on button "Save" at bounding box center [926, 336] width 43 height 25
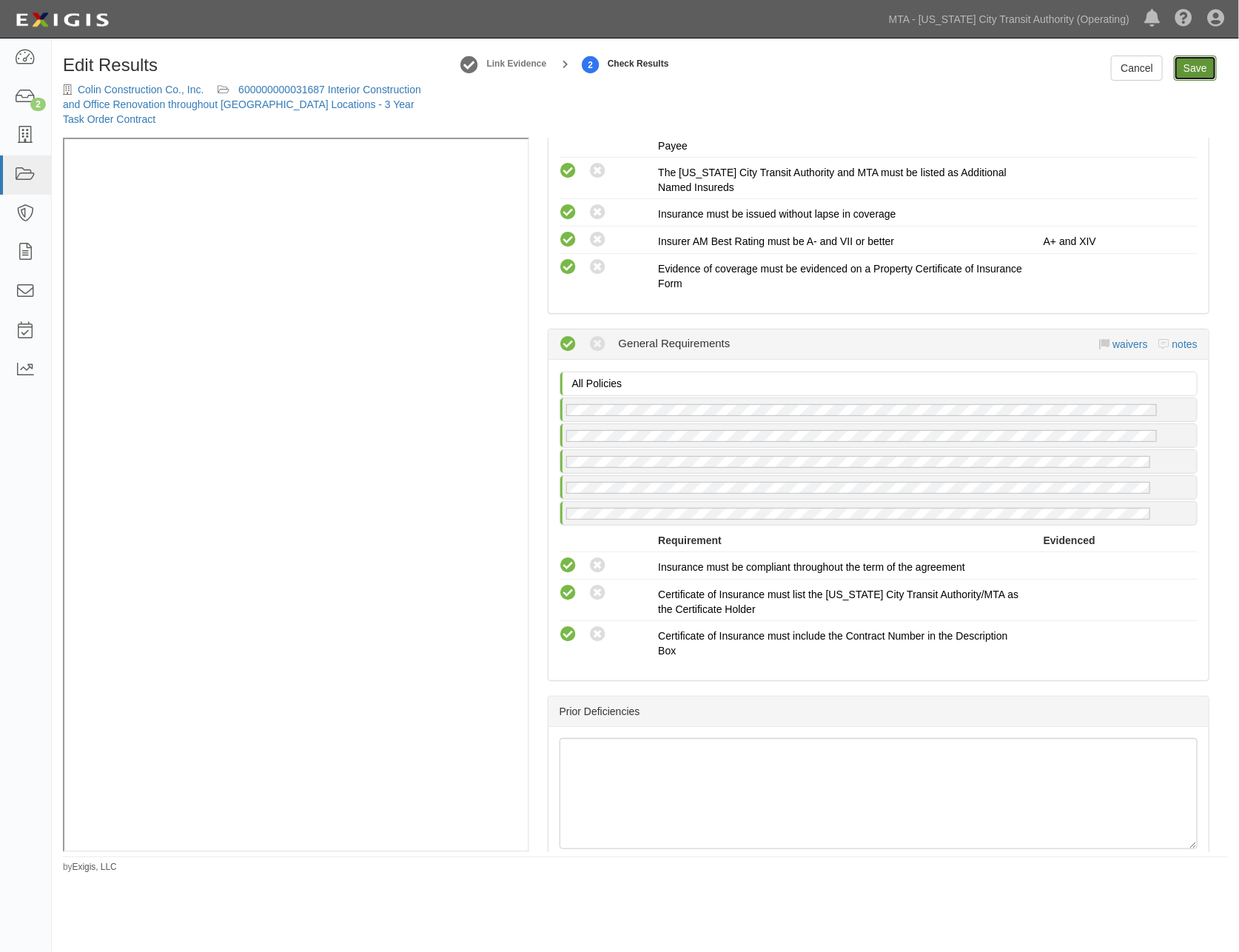
click at [1196, 68] on link "Save" at bounding box center [1195, 68] width 43 height 25
radio input "true"
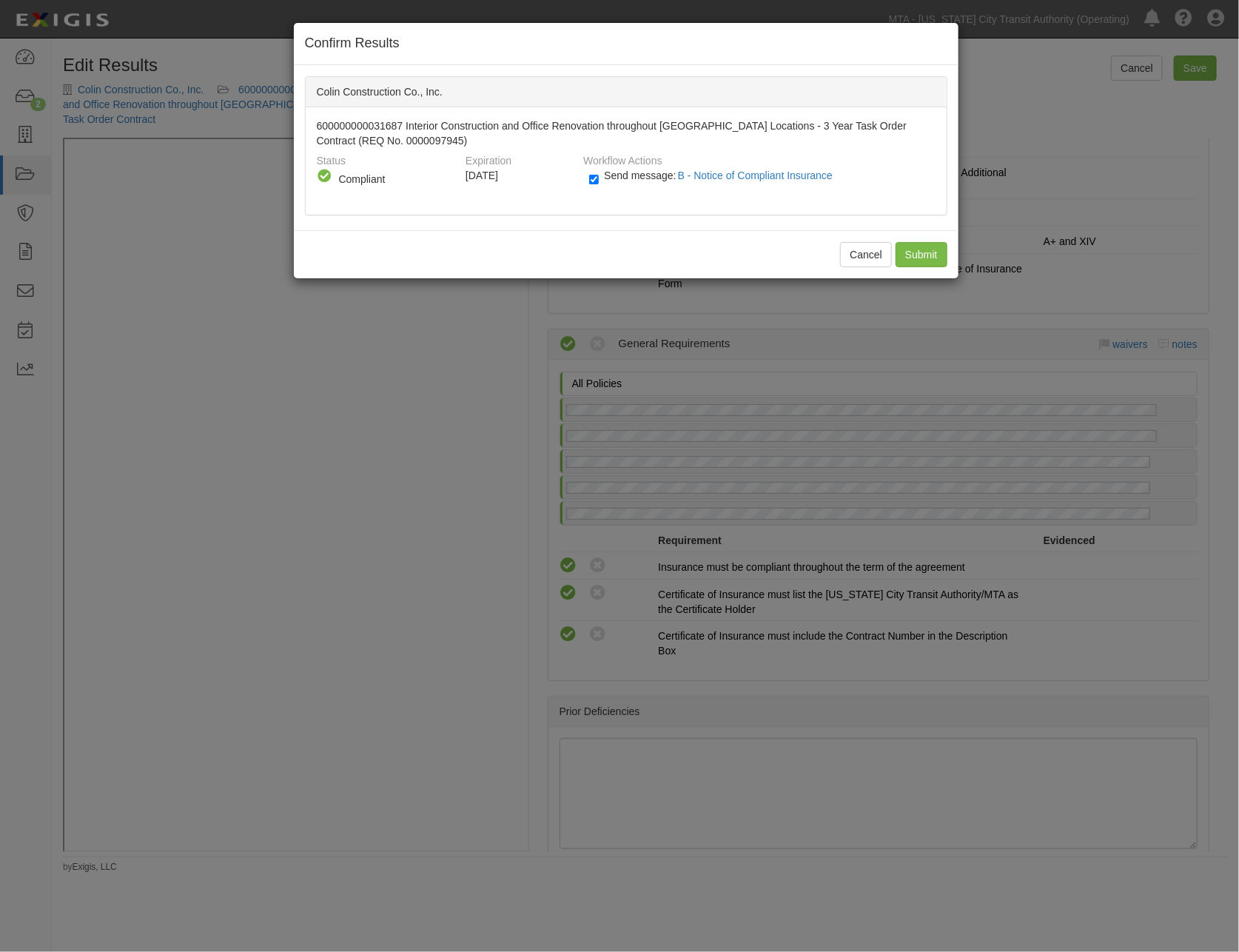
click at [614, 173] on span "Send message: B - Notice of Compliant Insurance" at bounding box center [722, 176] width 235 height 12
click at [598, 173] on input "Send message: B - Notice of Compliant Insurance" at bounding box center [593, 180] width 9 height 17
checkbox input "false"
click at [926, 250] on input "Submit" at bounding box center [921, 255] width 51 height 25
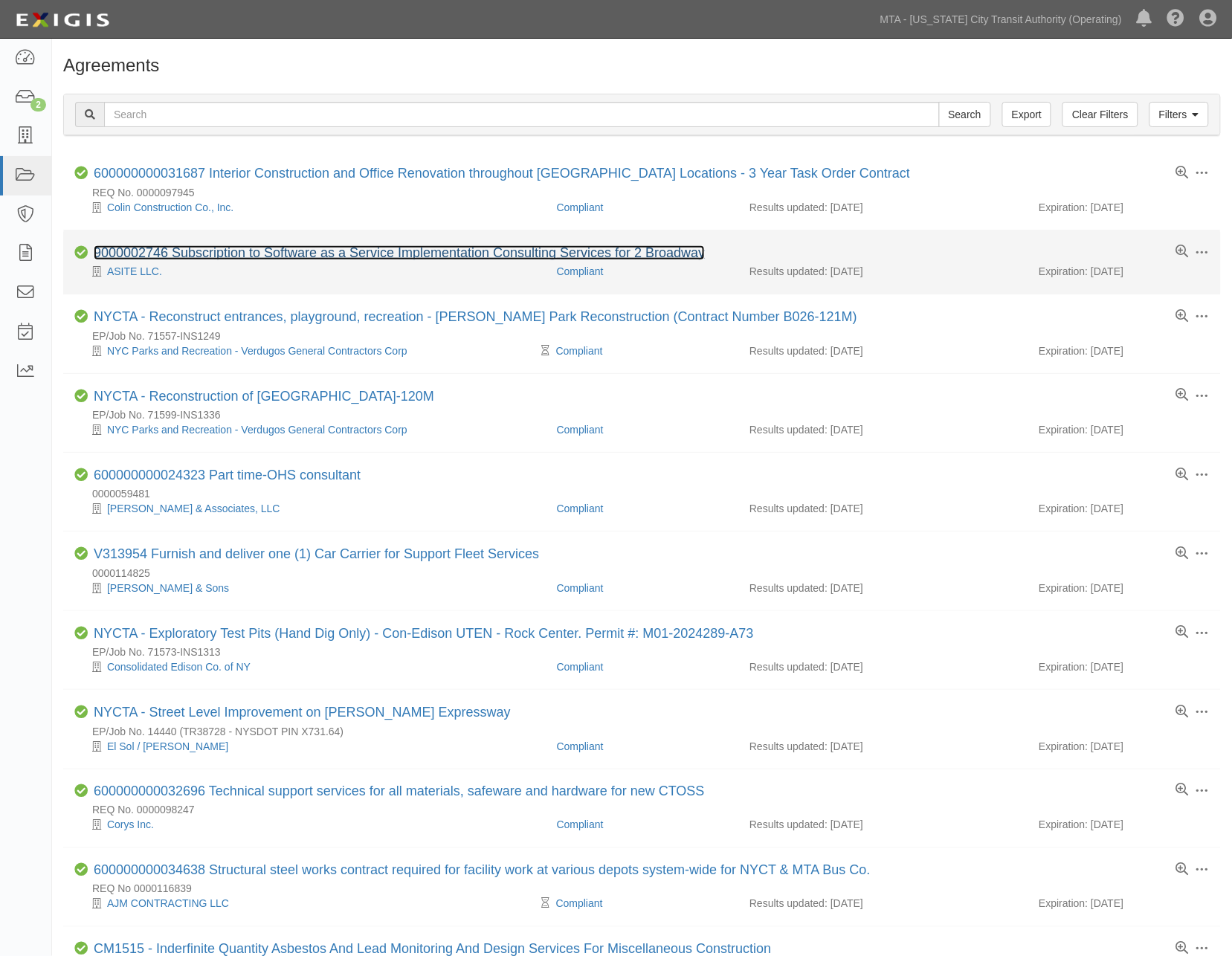
click at [248, 255] on link "9000002746 Subscription to Software as a Service Implementation Consulting Serv…" at bounding box center [399, 253] width 611 height 15
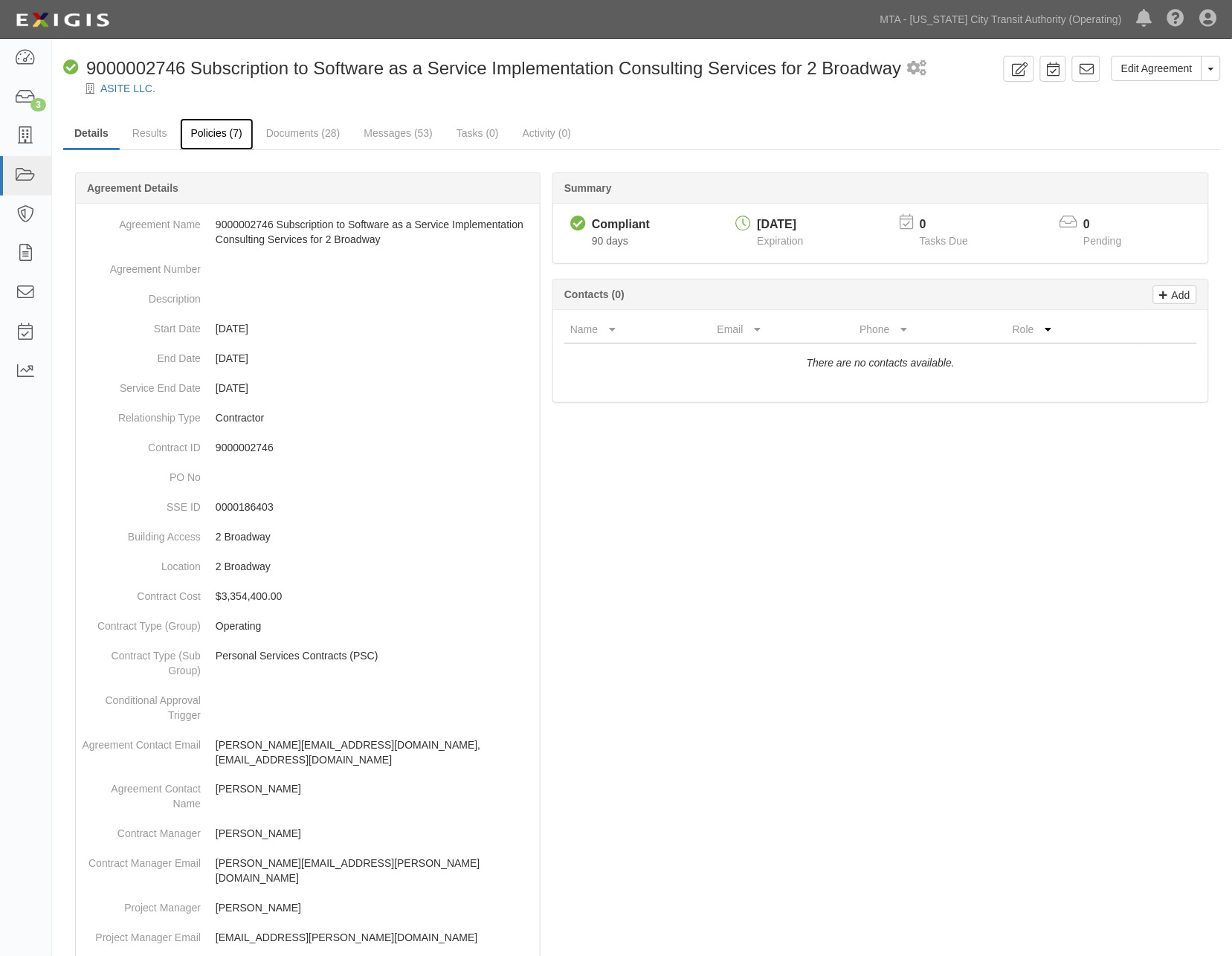
click at [221, 135] on link "Policies (7)" at bounding box center [216, 134] width 74 height 32
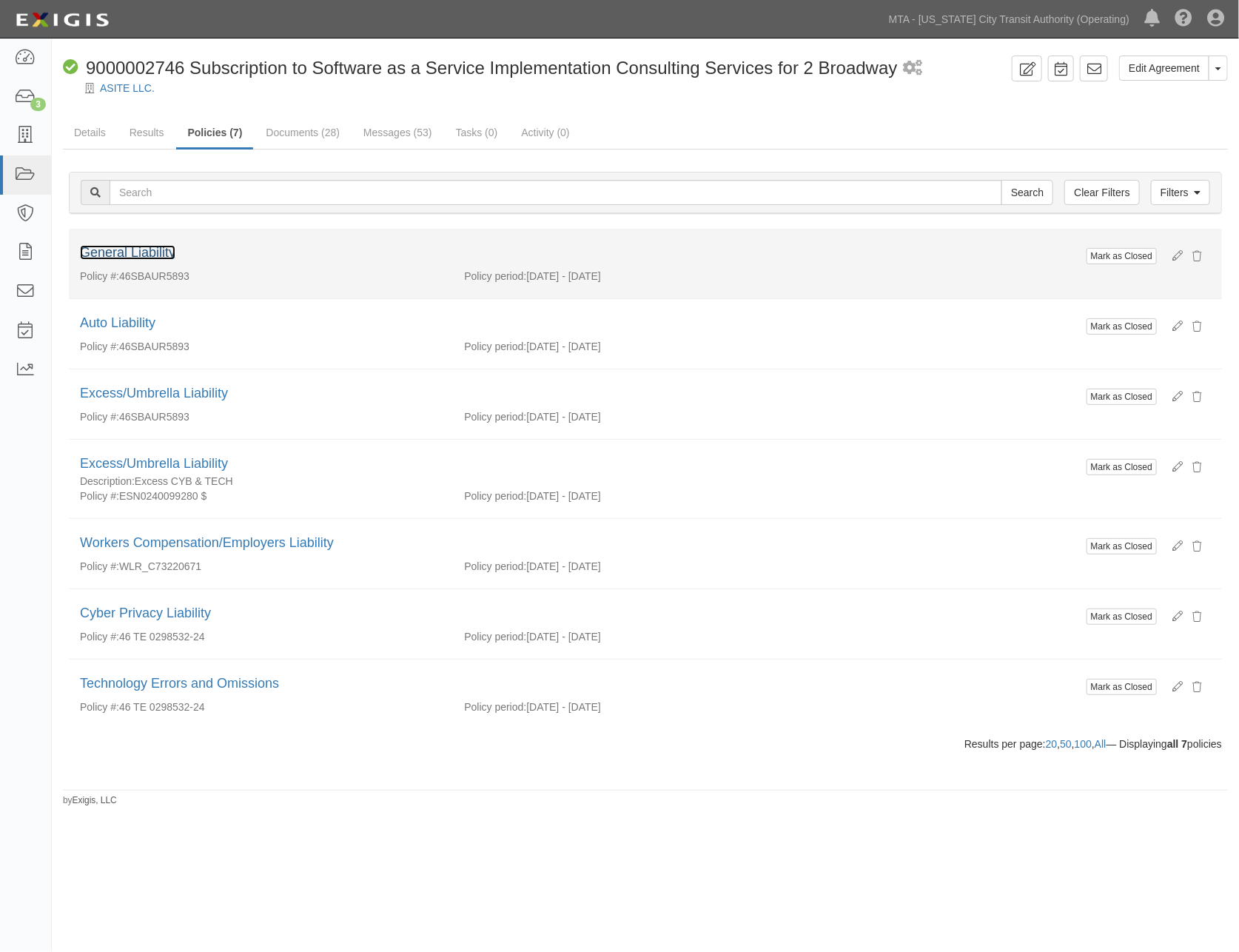
click at [141, 256] on link "General Liability" at bounding box center [127, 252] width 95 height 15
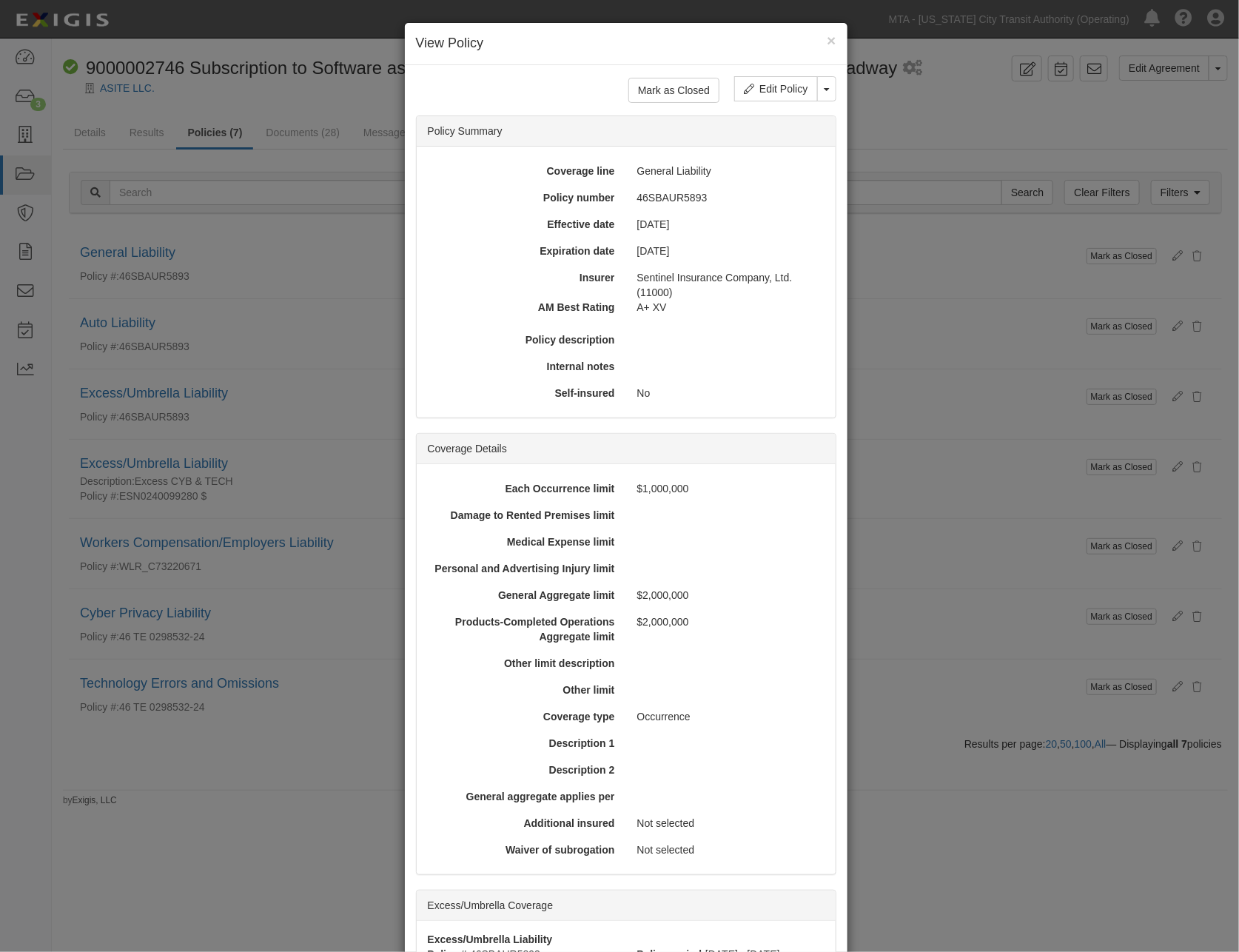
scroll to position [316, 0]
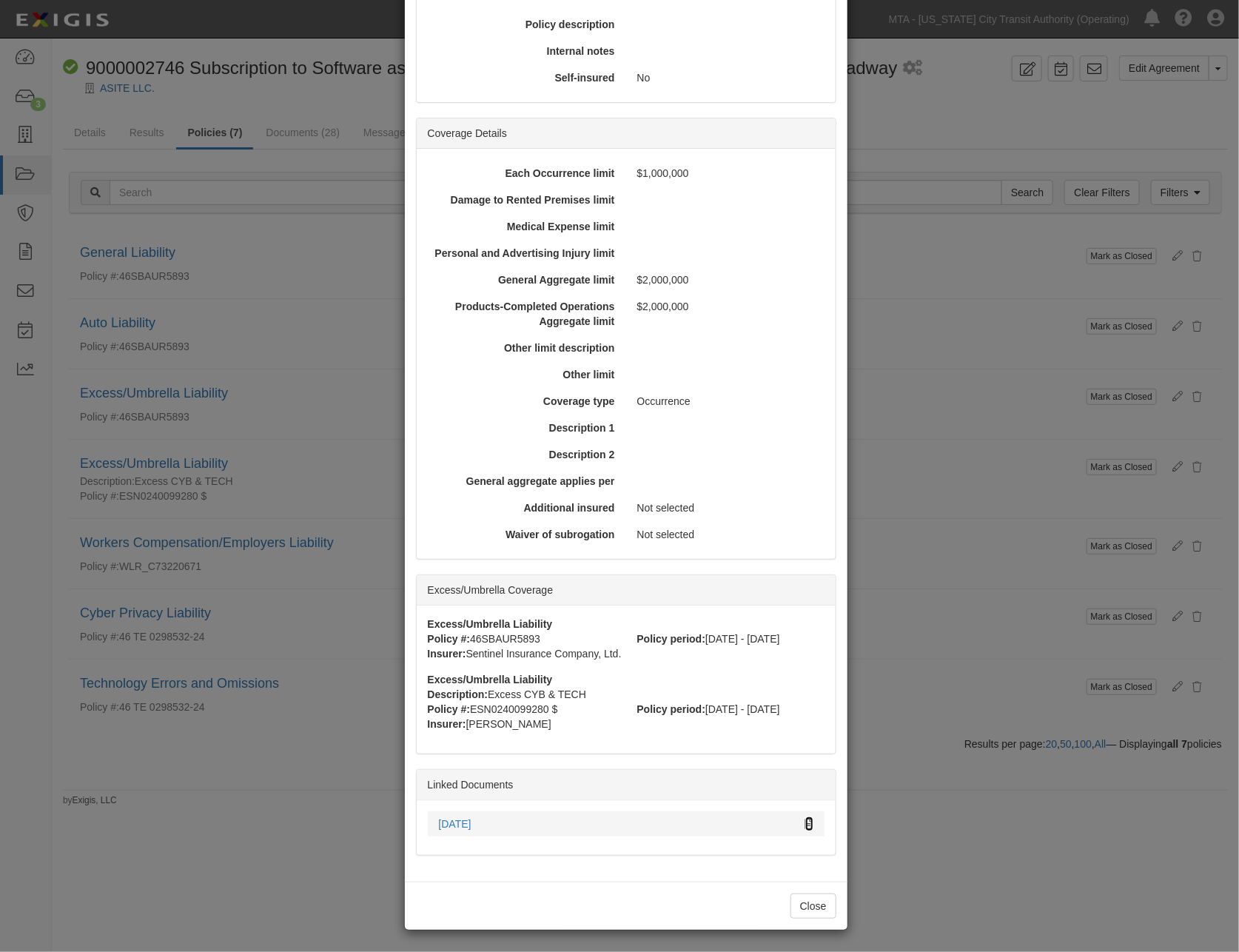
click at [805, 819] on icon at bounding box center [809, 825] width 8 height 10
click at [957, 874] on div "× View Policy Mark as Closed Edit Policy Toggle Dropdown Delete Policy Policy S…" at bounding box center [620, 476] width 1239 height 952
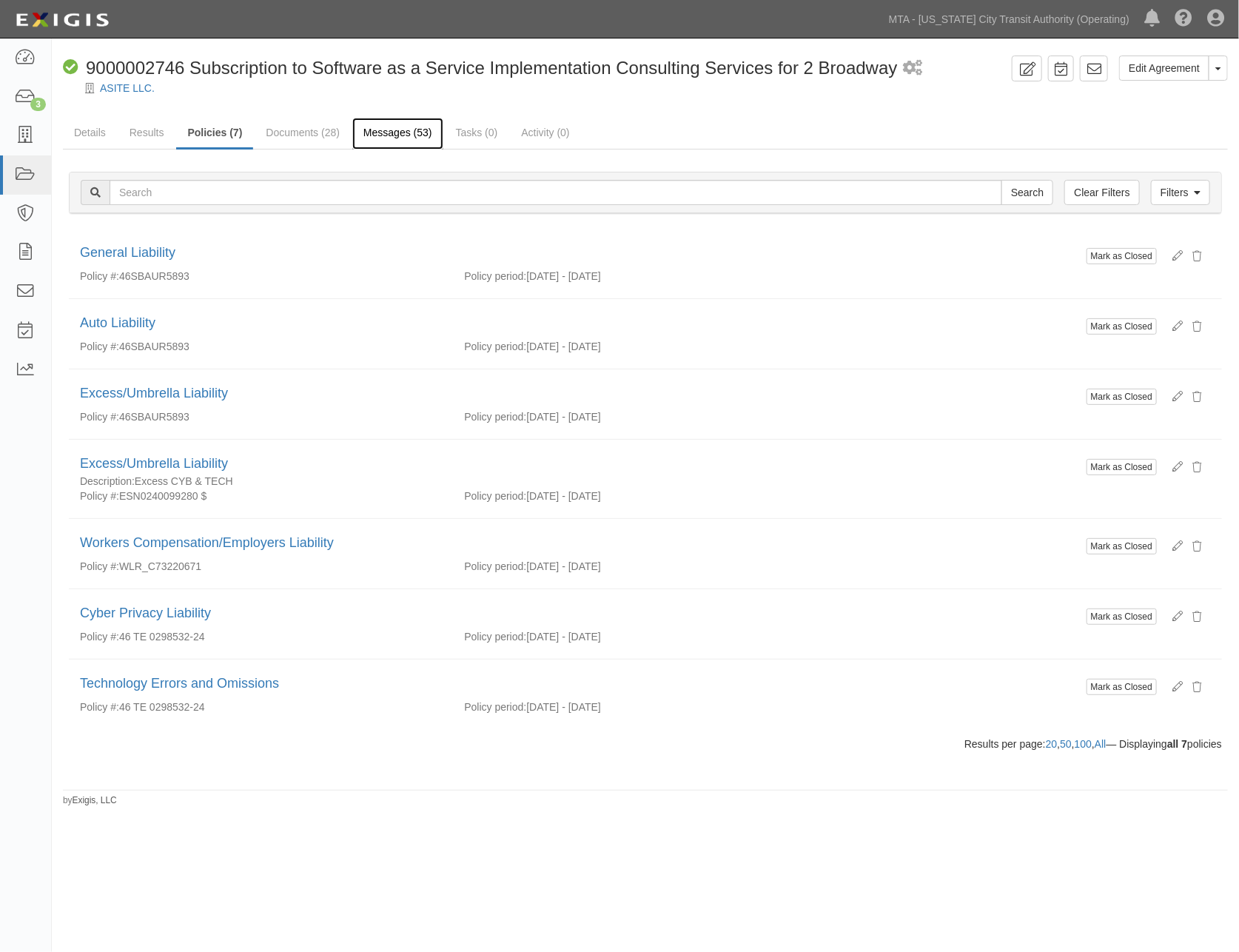
click at [380, 136] on link "Messages (53)" at bounding box center [398, 133] width 91 height 32
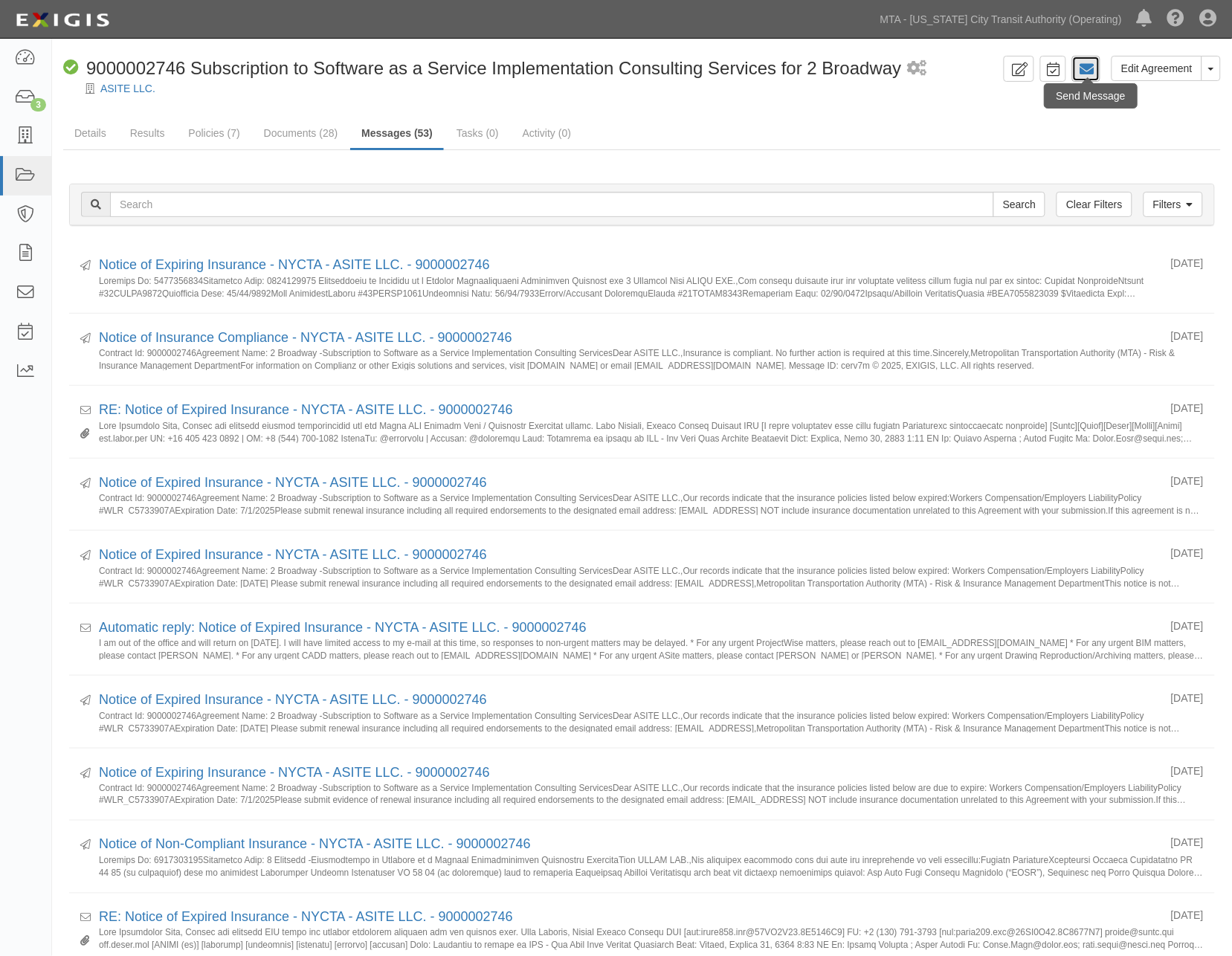
click at [1086, 71] on icon at bounding box center [1086, 69] width 15 height 15
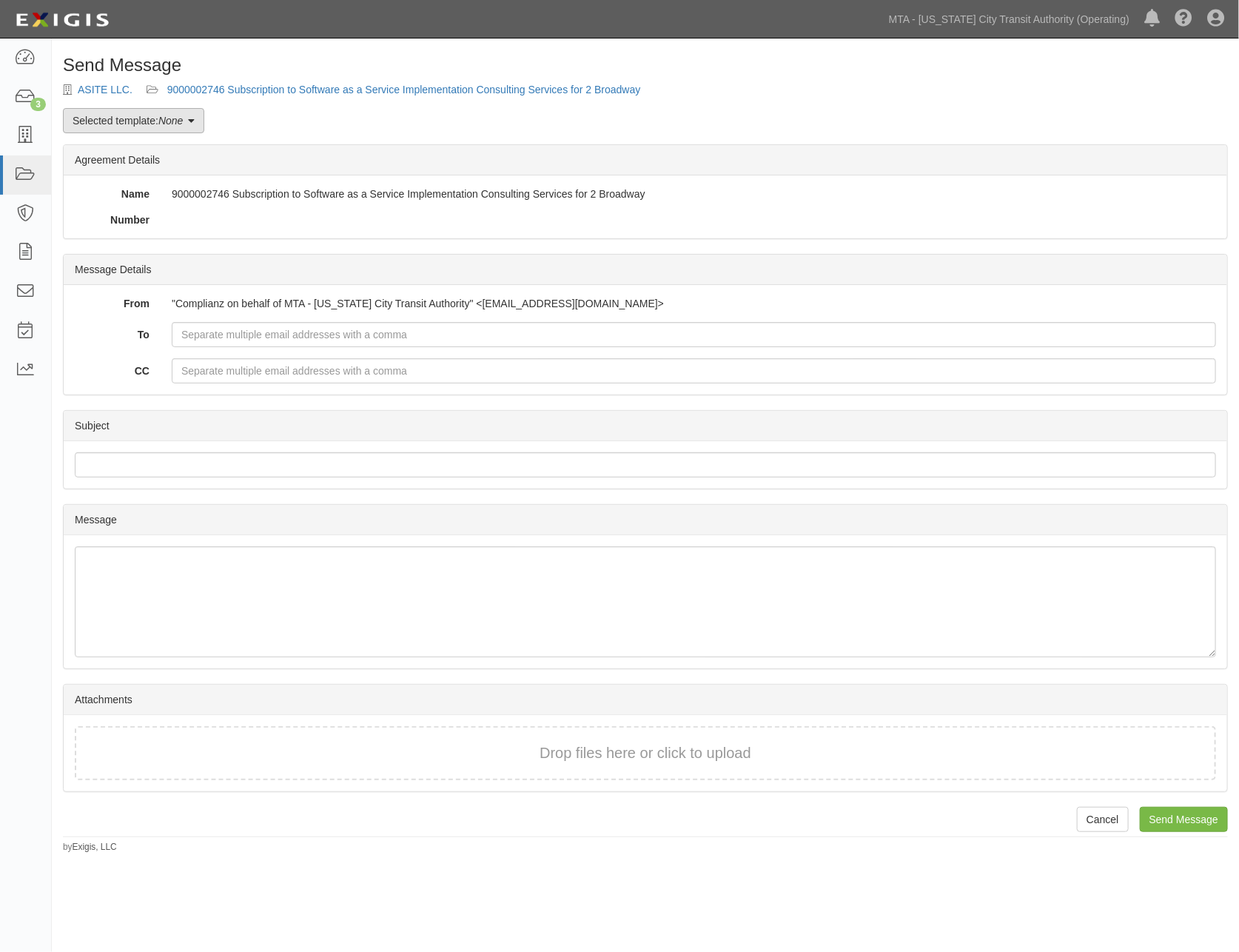
click at [181, 123] on em "None" at bounding box center [170, 121] width 24 height 12
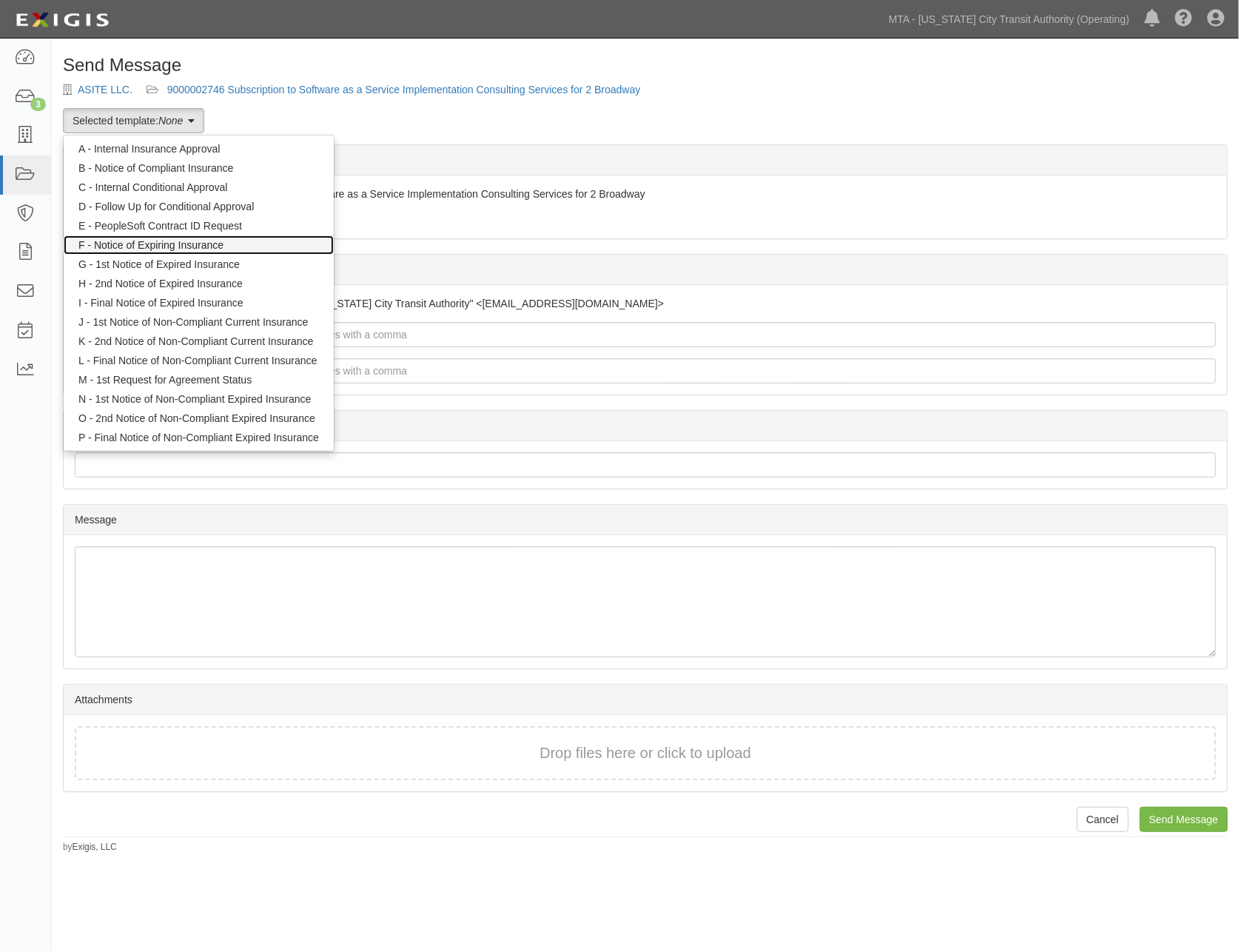
click at [165, 240] on link "F - Notice of Expiring Insurance" at bounding box center [198, 245] width 270 height 19
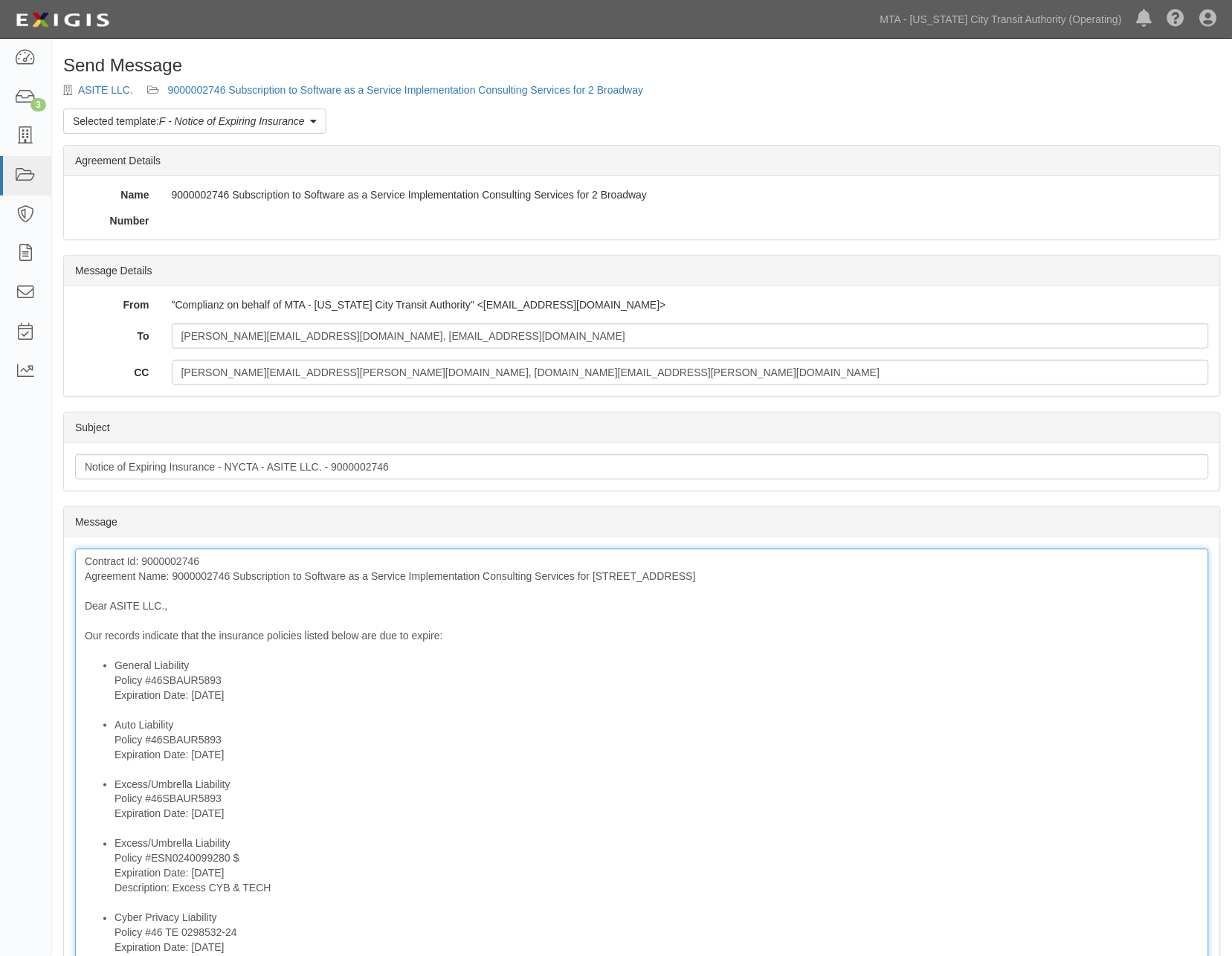
click at [206, 575] on div "Contract Id: 9000002746 Agreement Name: 9000002746 Subscription to Software as …" at bounding box center [642, 884] width 1134 height 672
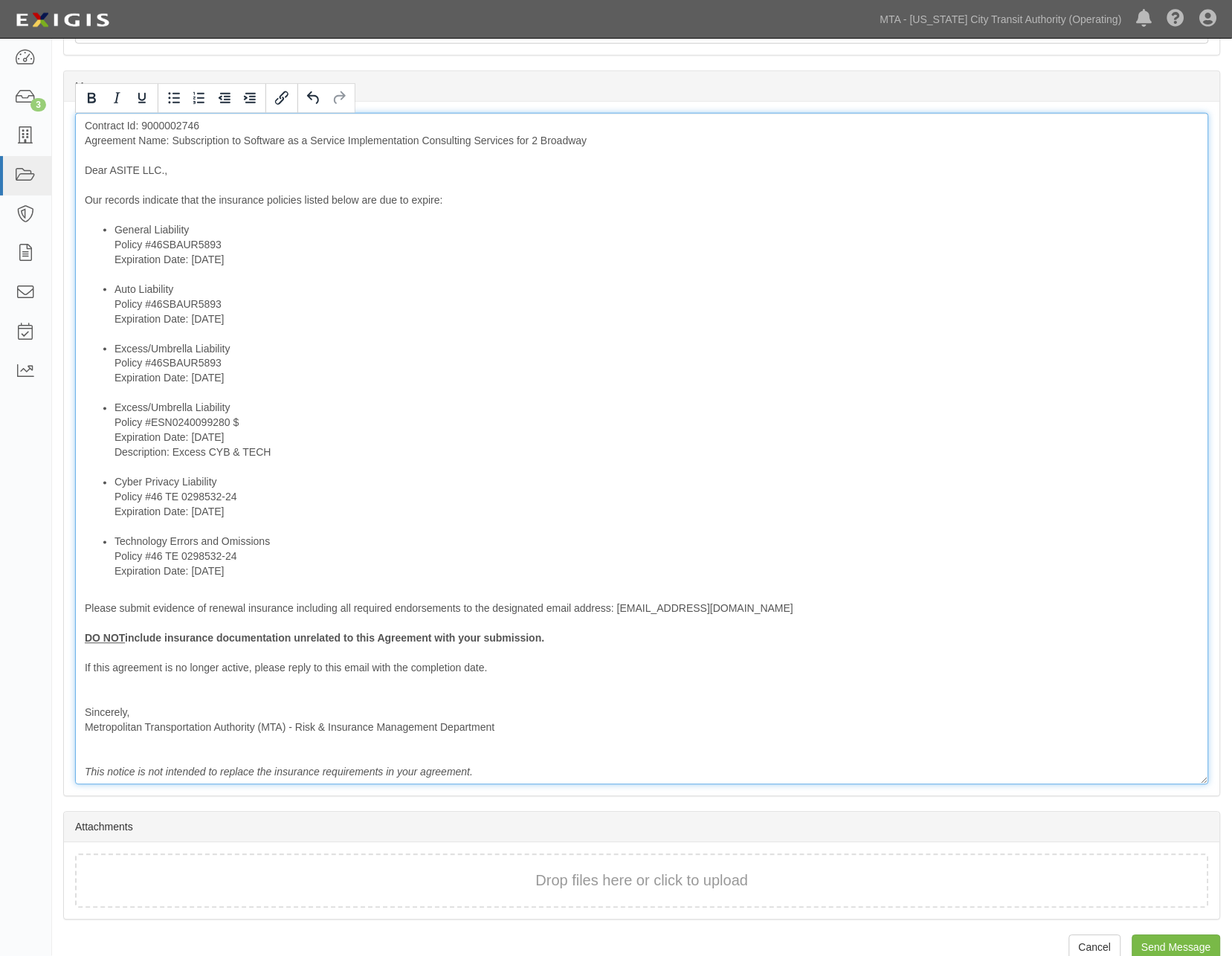
scroll to position [461, 0]
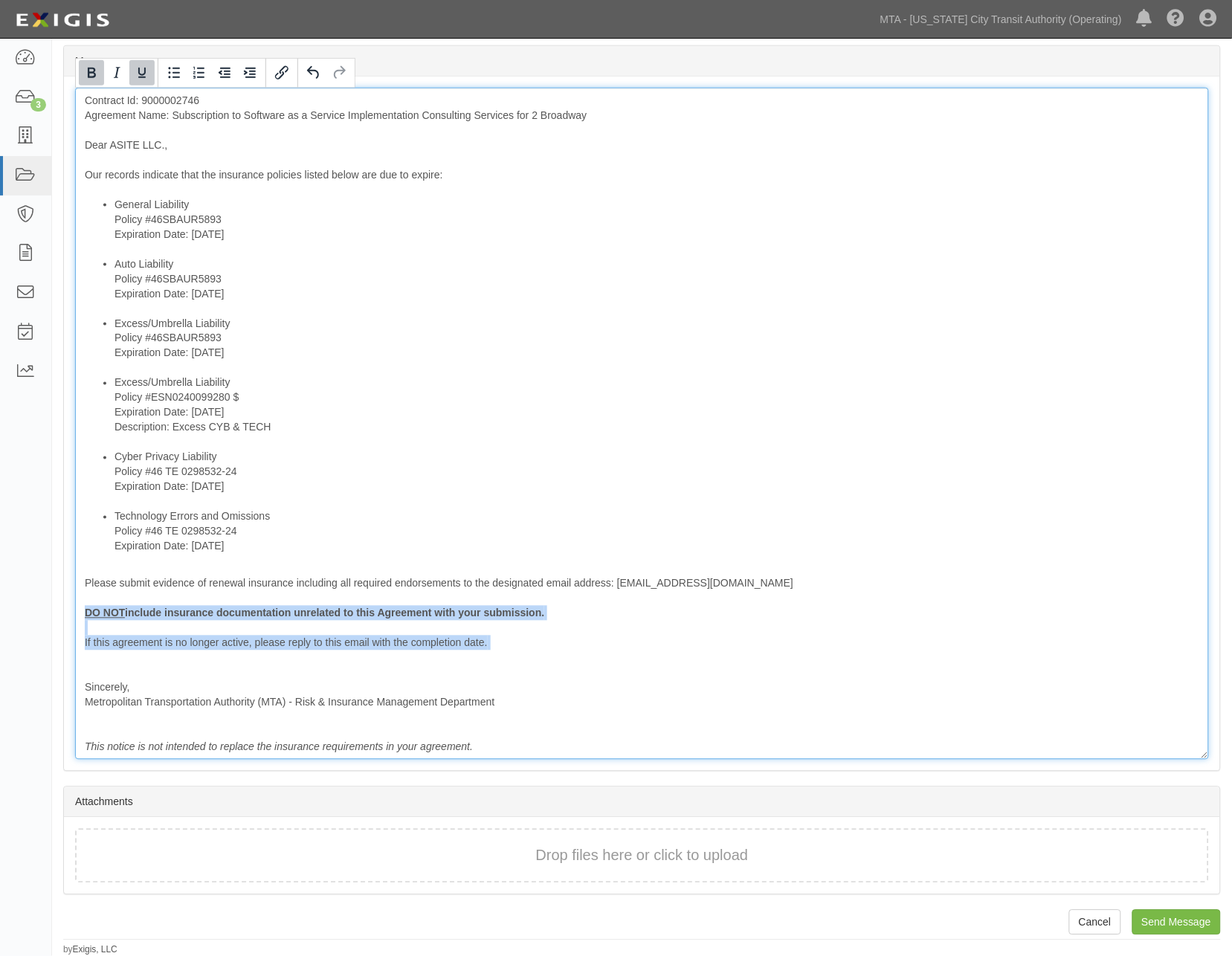
drag, startPoint x: 106, startPoint y: 662, endPoint x: 75, endPoint y: 613, distance: 58.0
click at [75, 613] on div "Contract Id: 9000002746 Agreement Name: Subscription to Software as a Service I…" at bounding box center [642, 423] width 1134 height 672
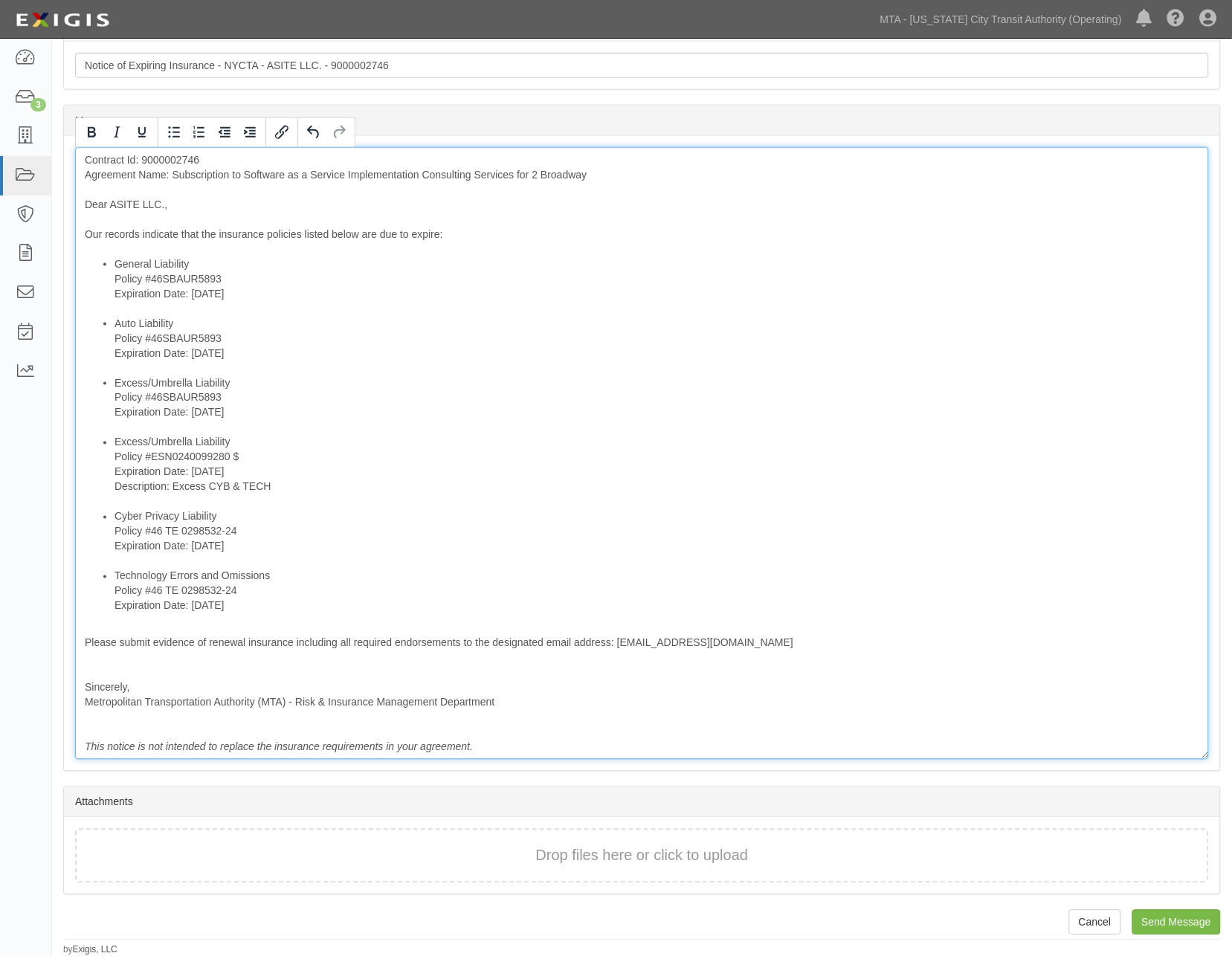
click at [102, 674] on div "Contract Id: 9000002746 Agreement Name: Subscription to Software as a Service I…" at bounding box center [642, 453] width 1134 height 613
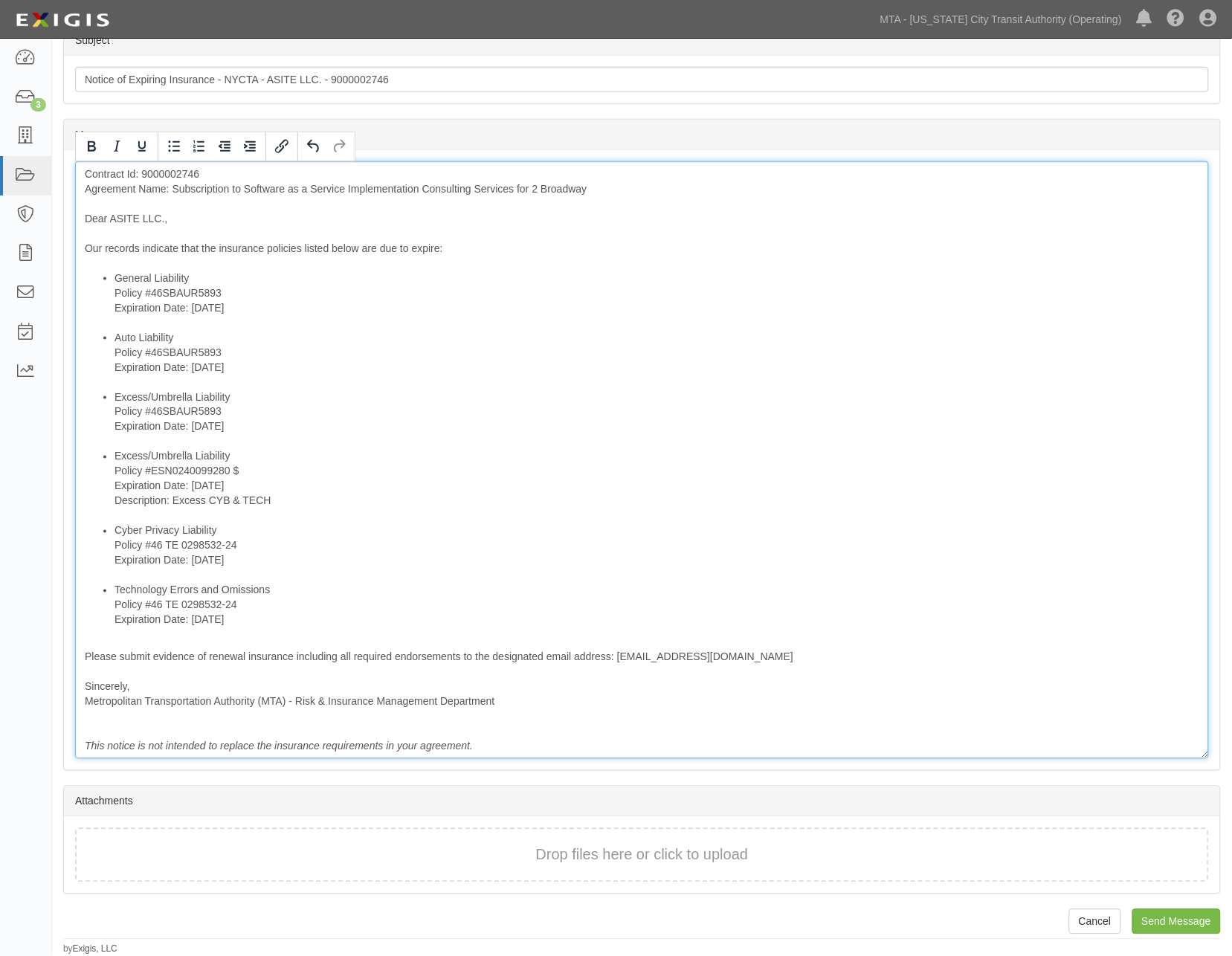
scroll to position [386, 0]
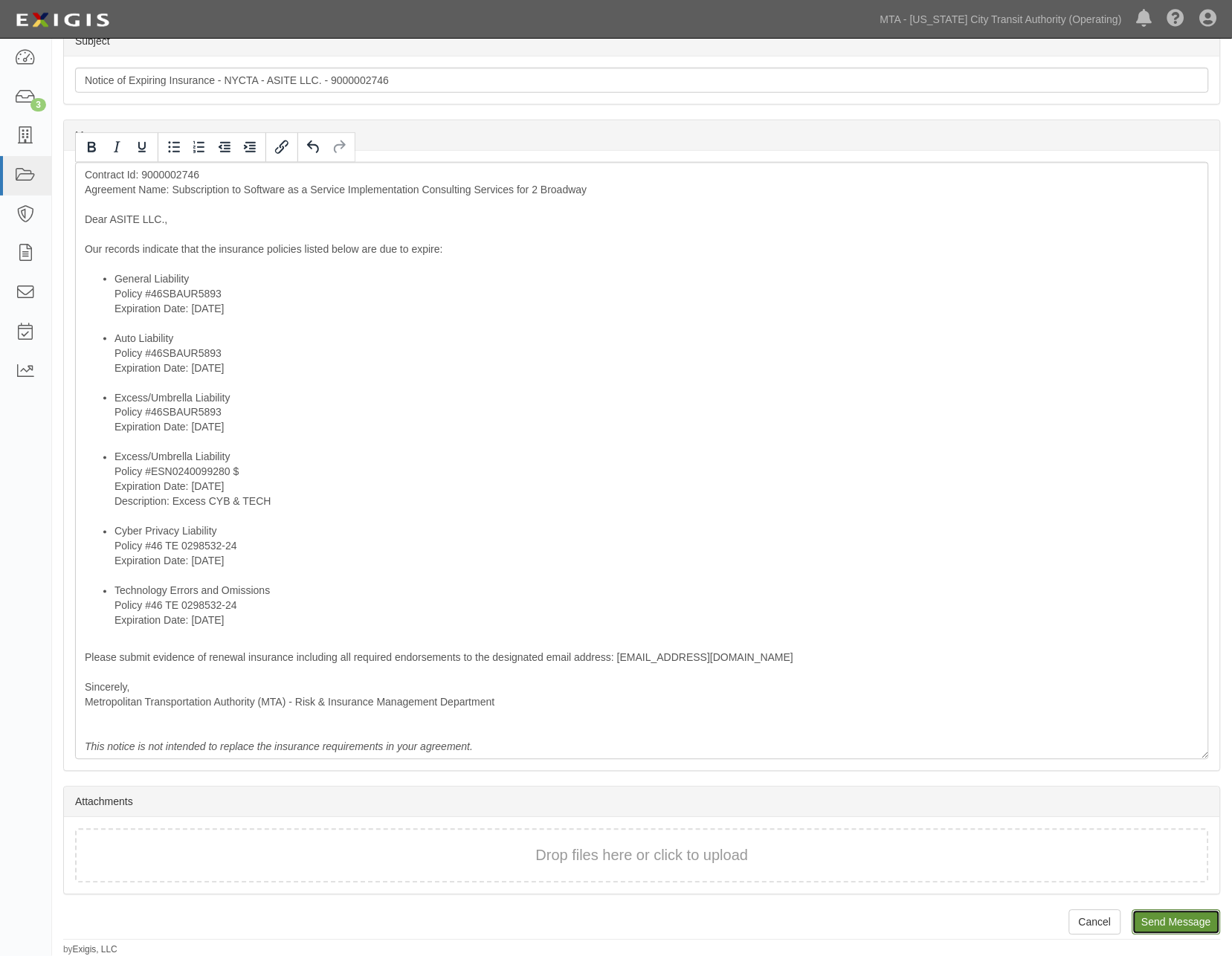
click at [1173, 909] on input "Send Message" at bounding box center [1177, 922] width 88 height 25
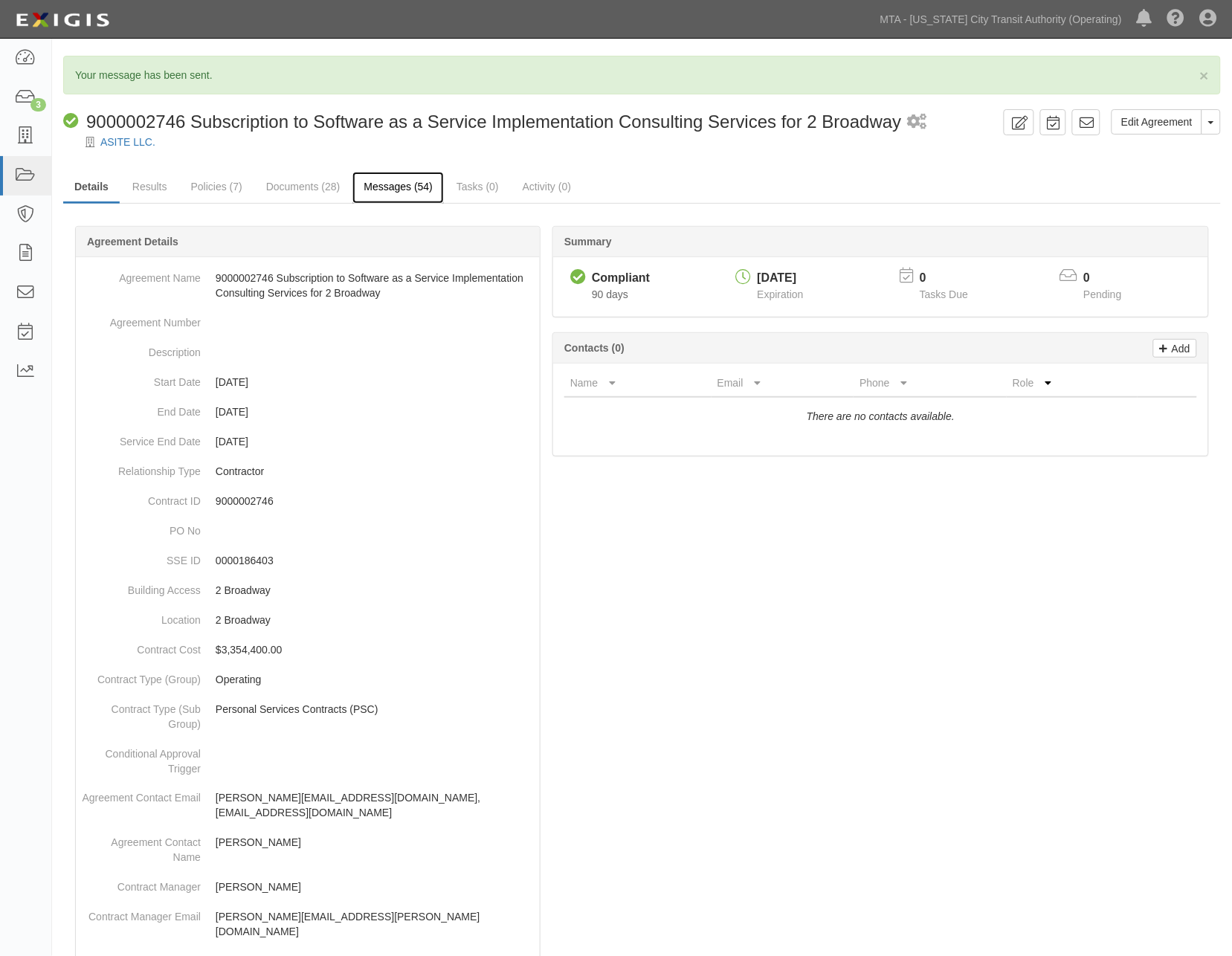
click at [387, 188] on link "Messages (54)" at bounding box center [399, 188] width 92 height 32
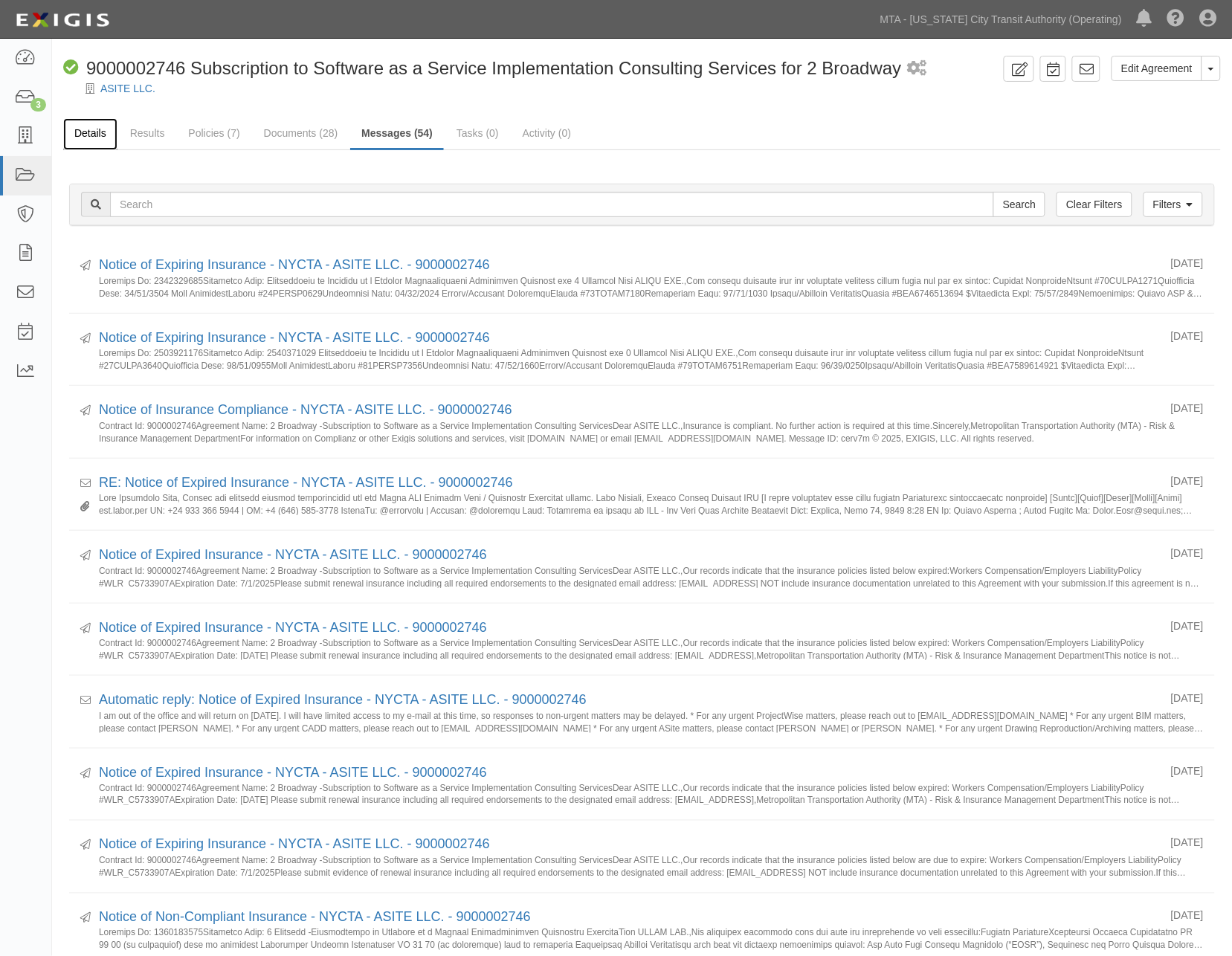
click at [93, 136] on link "Details" at bounding box center [91, 134] width 54 height 32
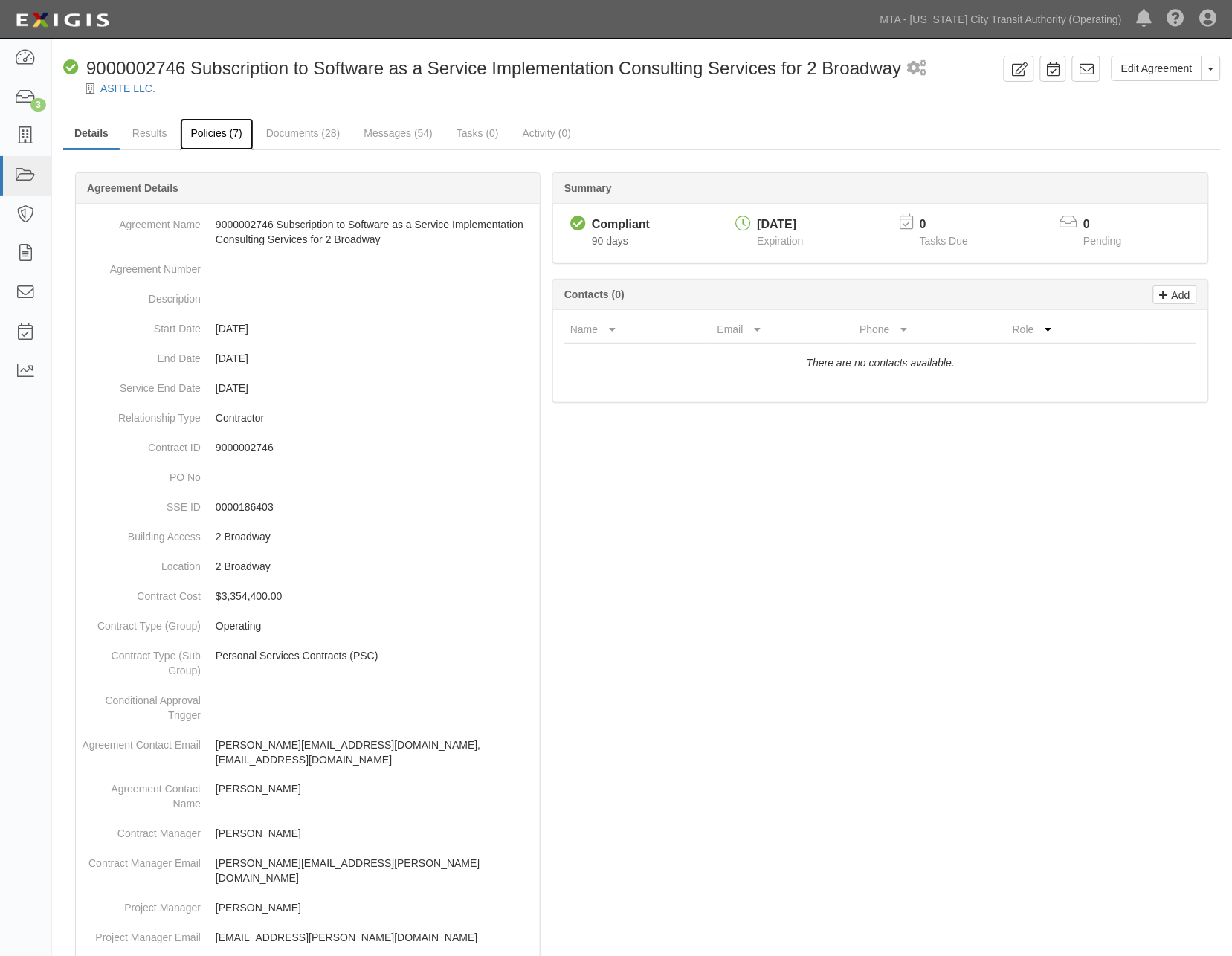
click at [212, 134] on link "Policies (7)" at bounding box center [216, 134] width 74 height 32
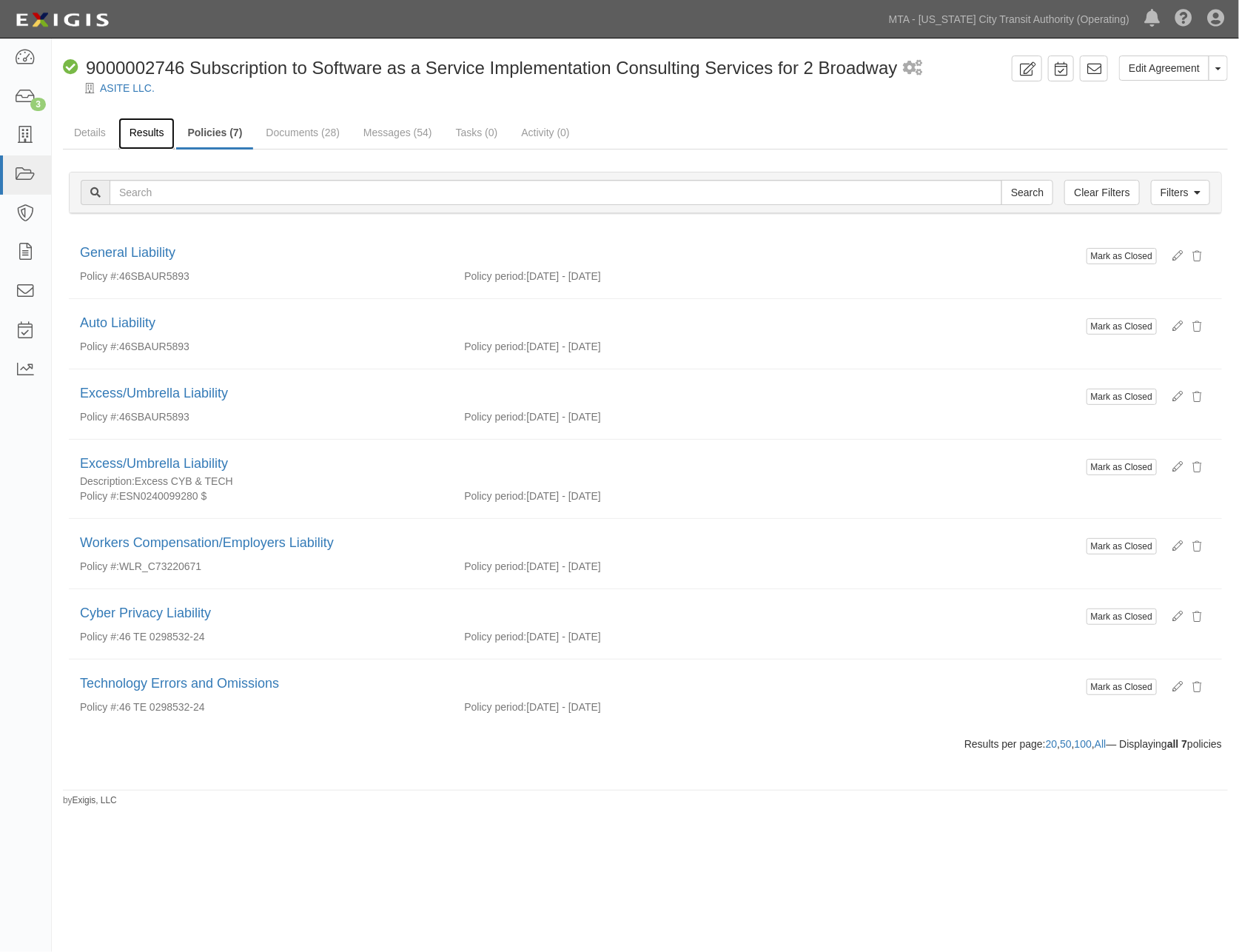
click at [124, 129] on link "Results" at bounding box center [147, 133] width 57 height 32
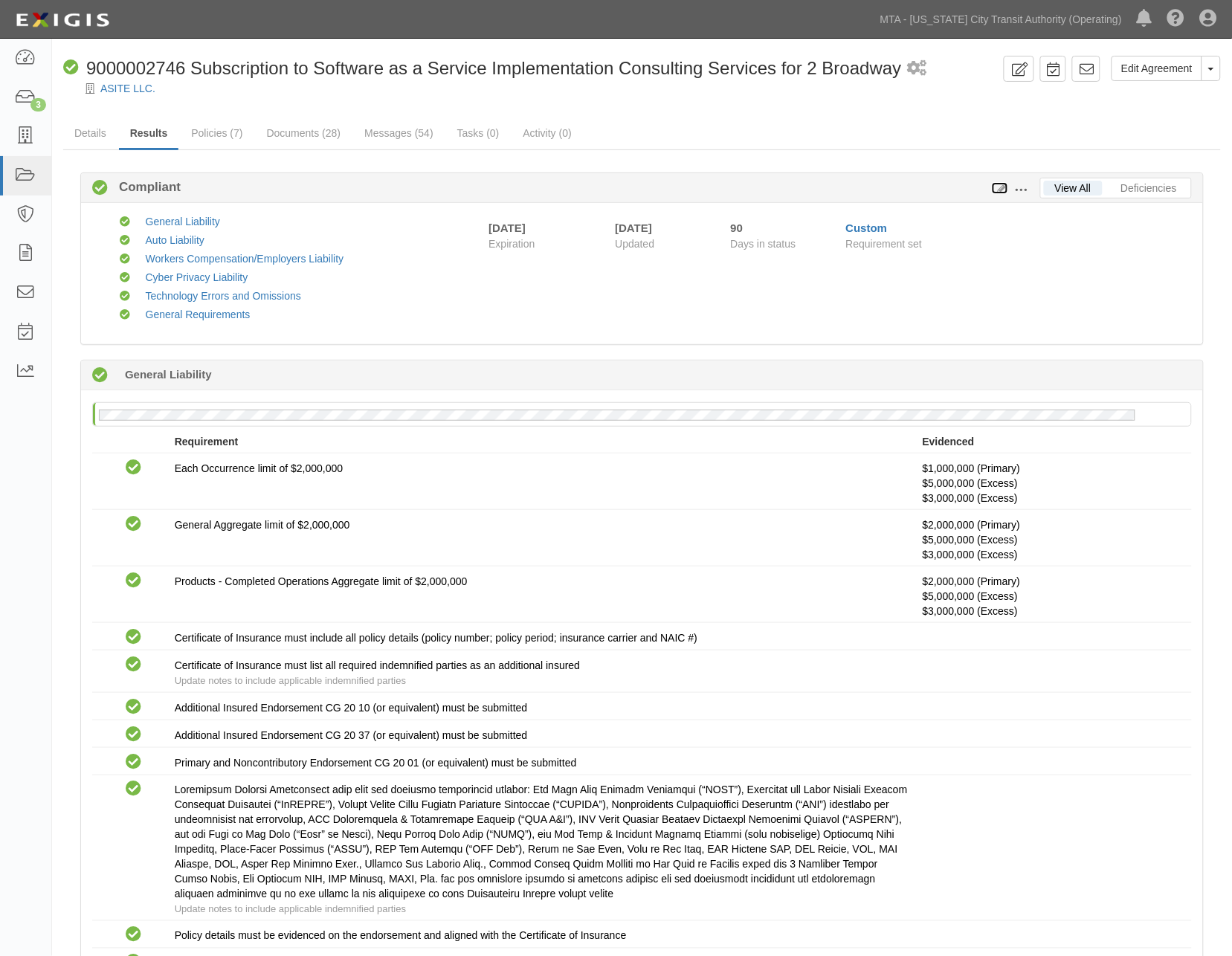
click at [1001, 186] on icon at bounding box center [1000, 189] width 16 height 10
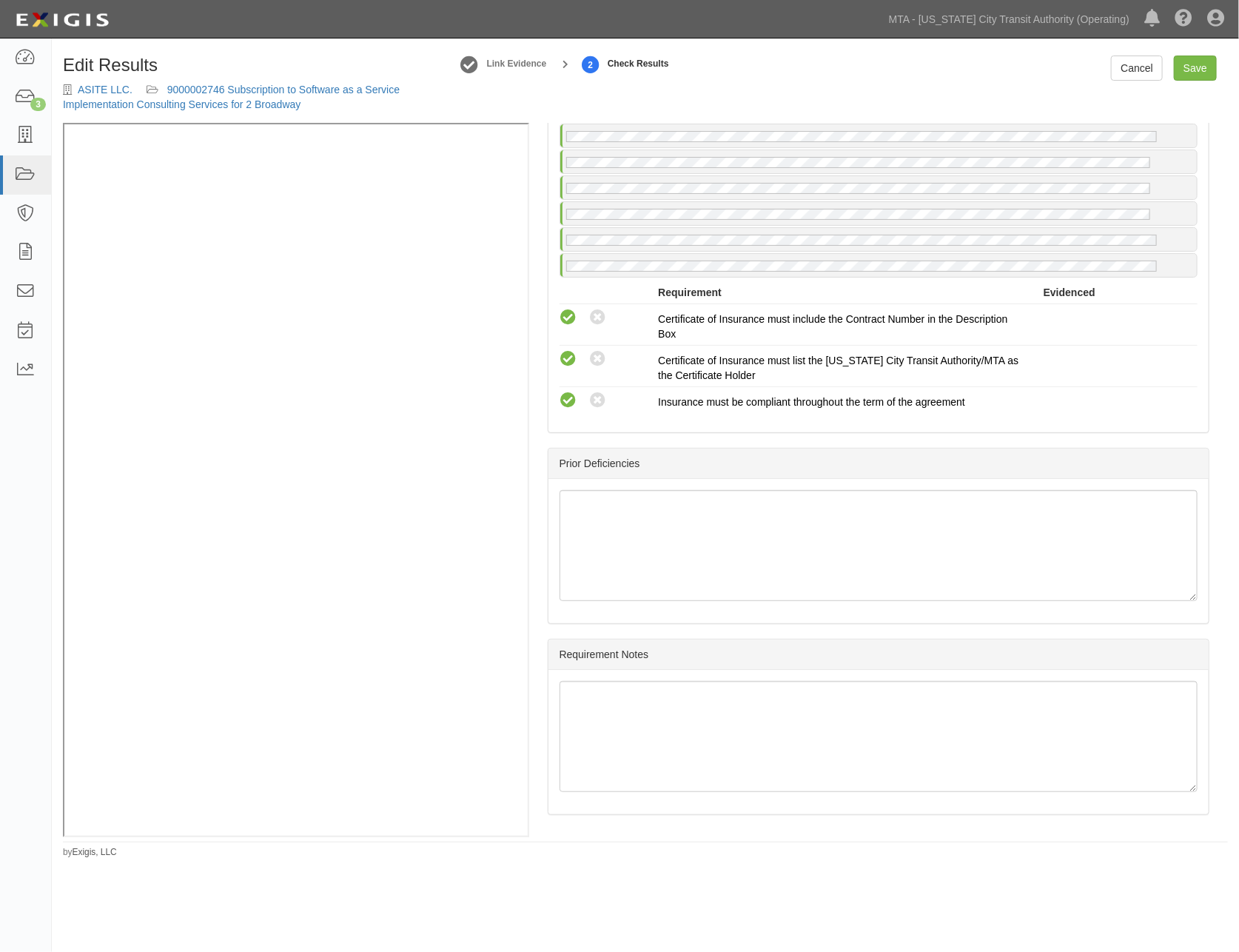
scroll to position [2542, 0]
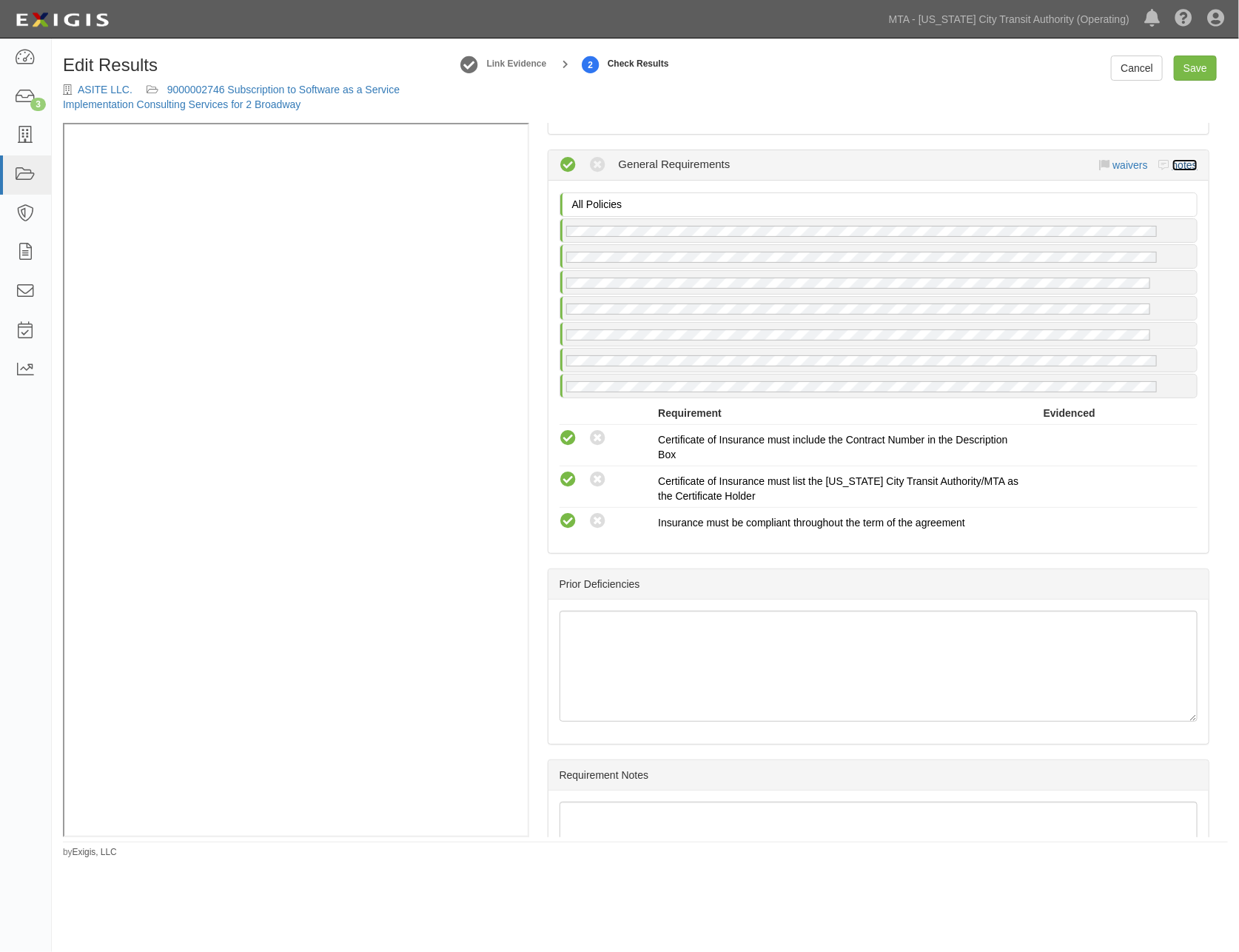
click at [1176, 171] on link "notes" at bounding box center [1185, 165] width 25 height 12
radio input "true"
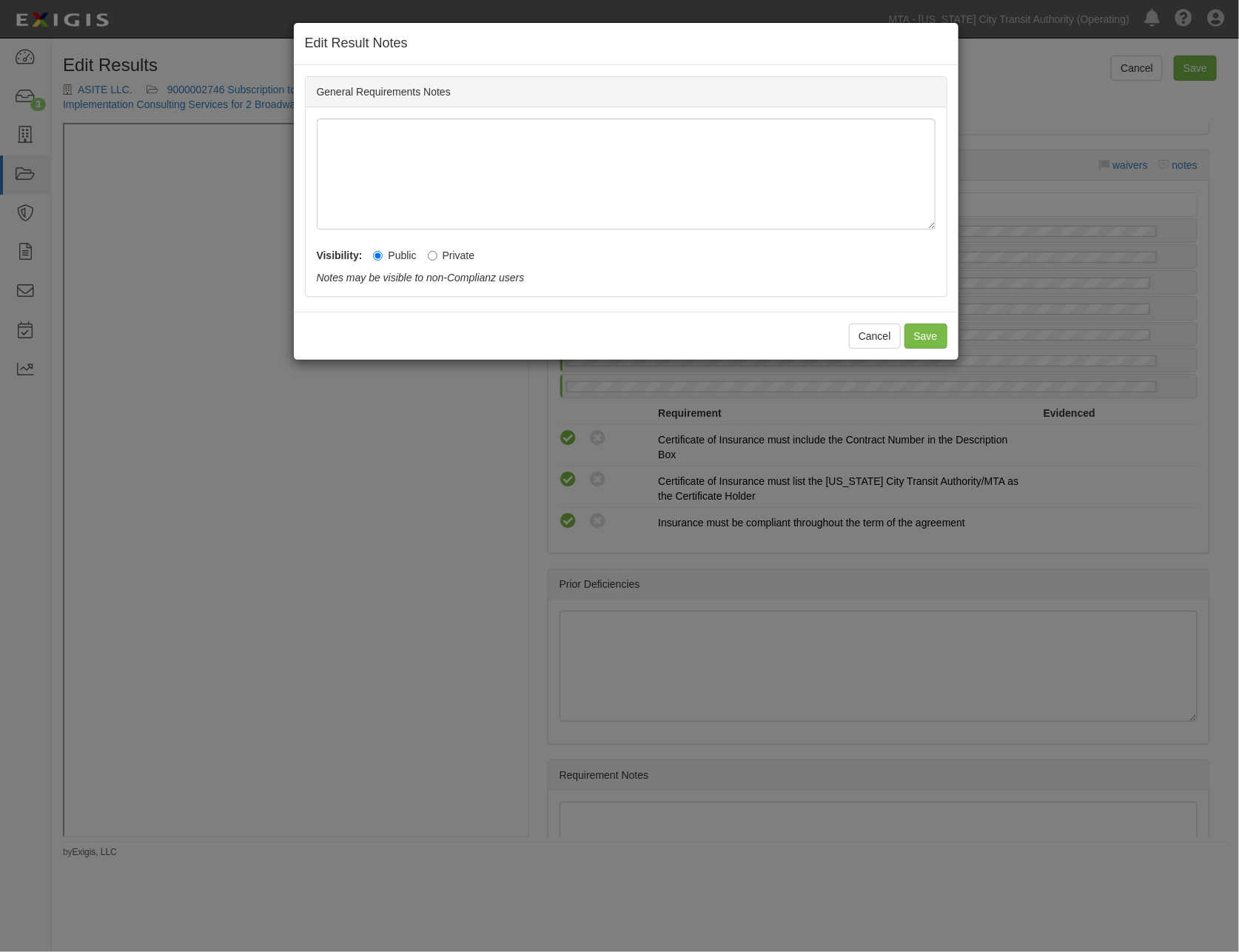
click at [469, 249] on label "Private" at bounding box center [452, 256] width 47 height 15
click at [437, 251] on input "Private" at bounding box center [432, 255] width 9 height 9
radio input "true"
click at [912, 336] on button "Save" at bounding box center [926, 336] width 43 height 25
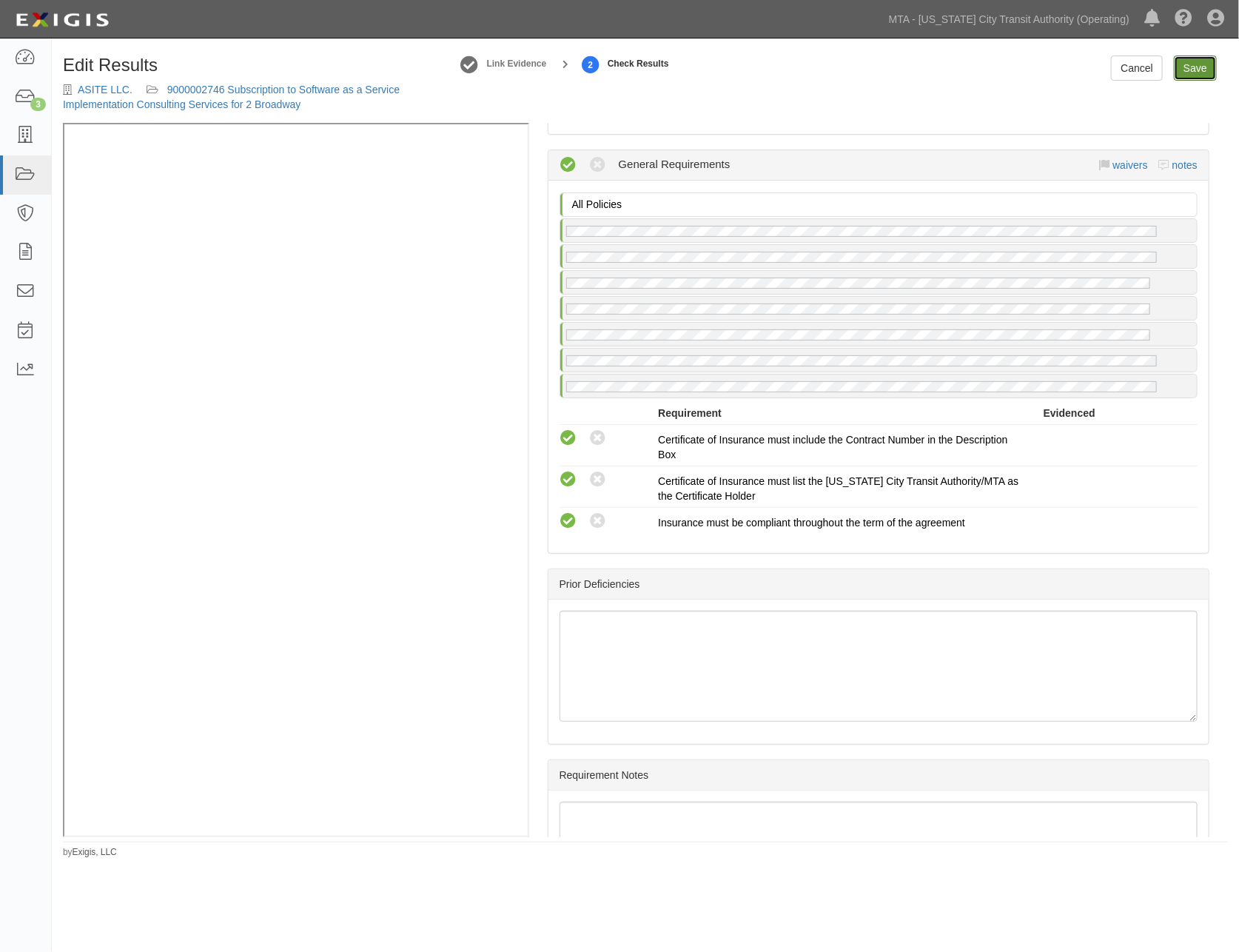
click at [1193, 69] on link "Save" at bounding box center [1195, 68] width 43 height 25
radio input "true"
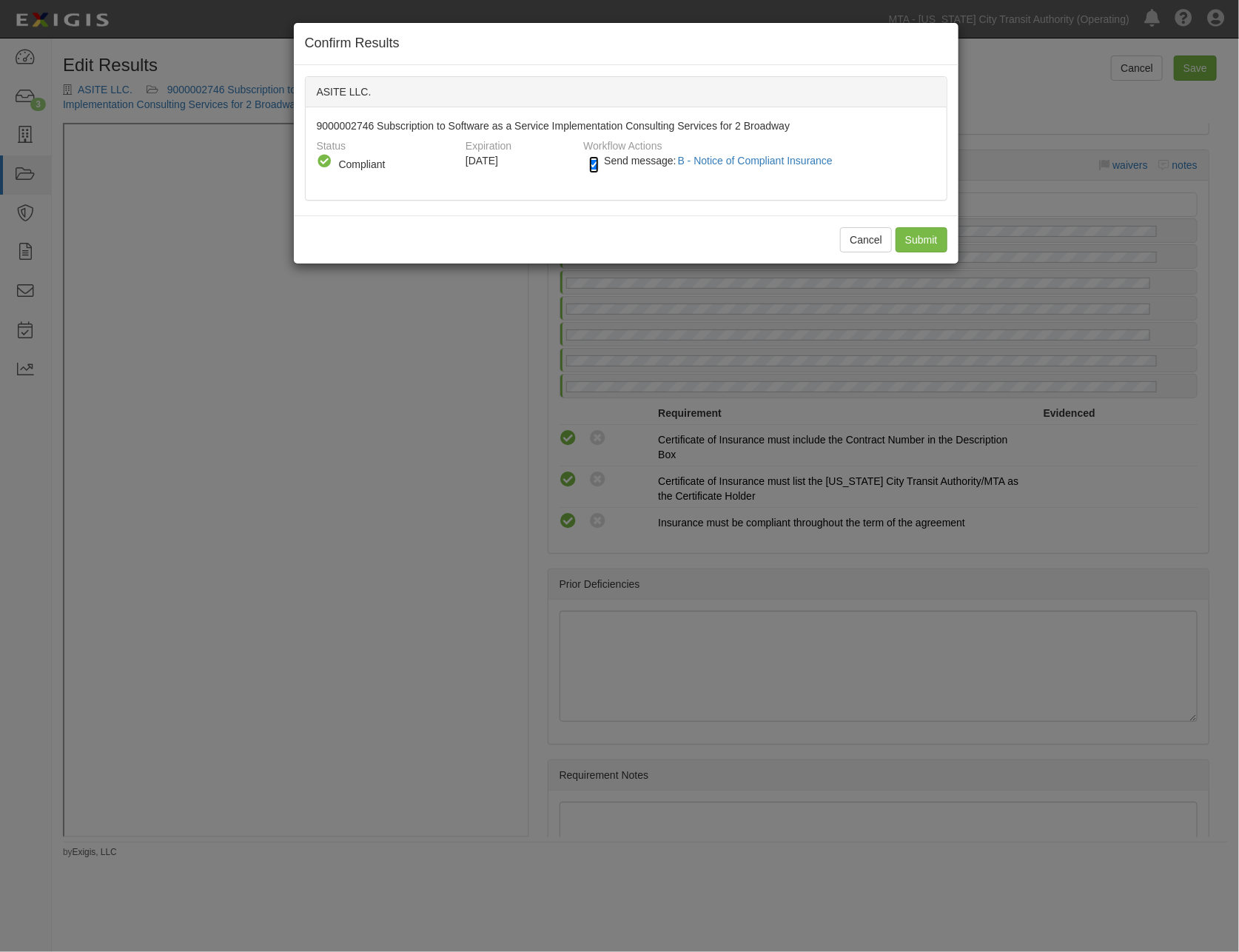
click at [596, 166] on input "Send message: B - Notice of Compliant Insurance" at bounding box center [593, 165] width 9 height 17
checkbox input "false"
click at [922, 240] on input "Submit" at bounding box center [921, 240] width 51 height 25
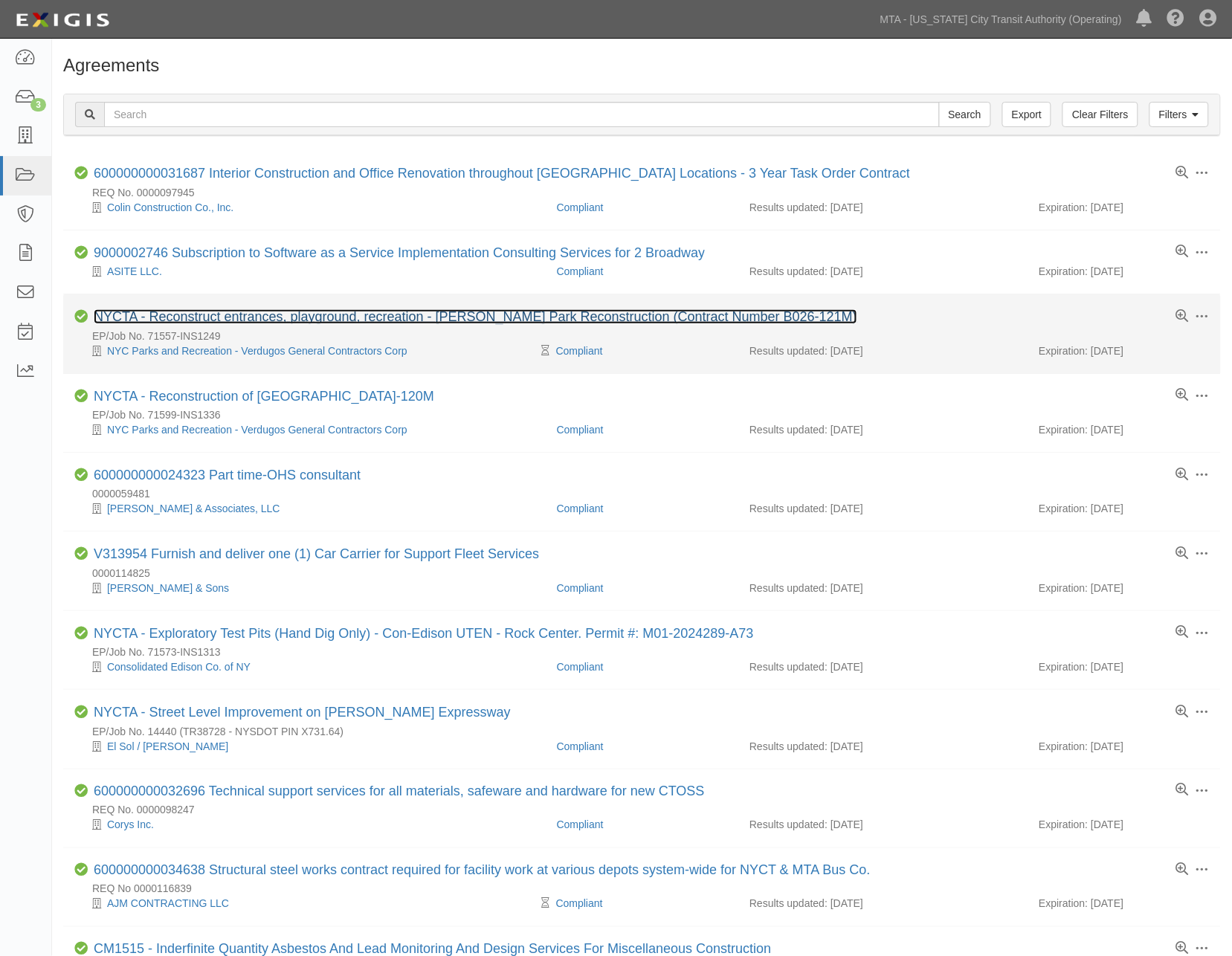
click at [365, 324] on link "NYCTA - Reconstruct entrances, playground, recreation - [PERSON_NAME] Park Reco…" at bounding box center [475, 317] width 764 height 15
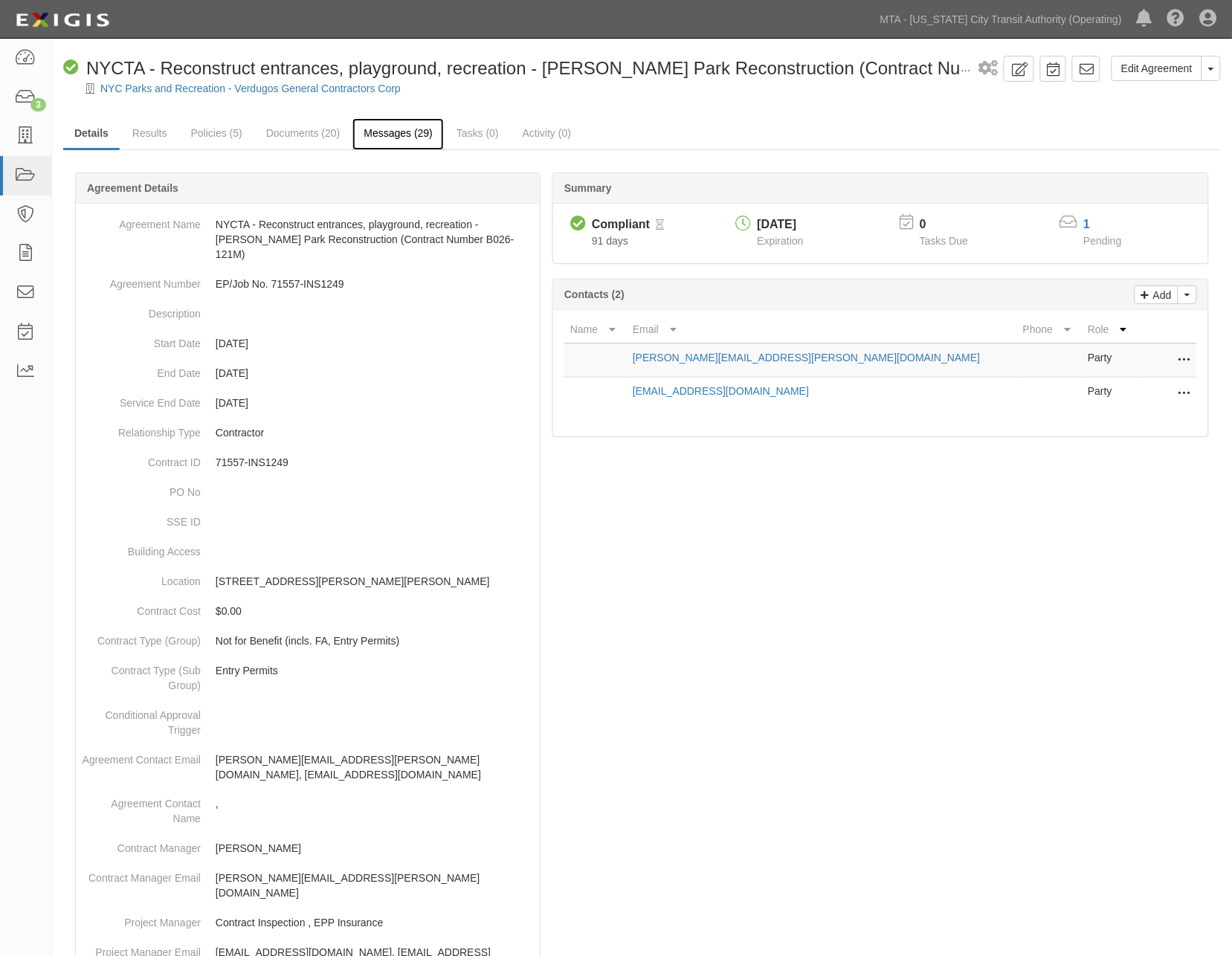
click at [376, 139] on link "Messages (29)" at bounding box center [399, 134] width 92 height 32
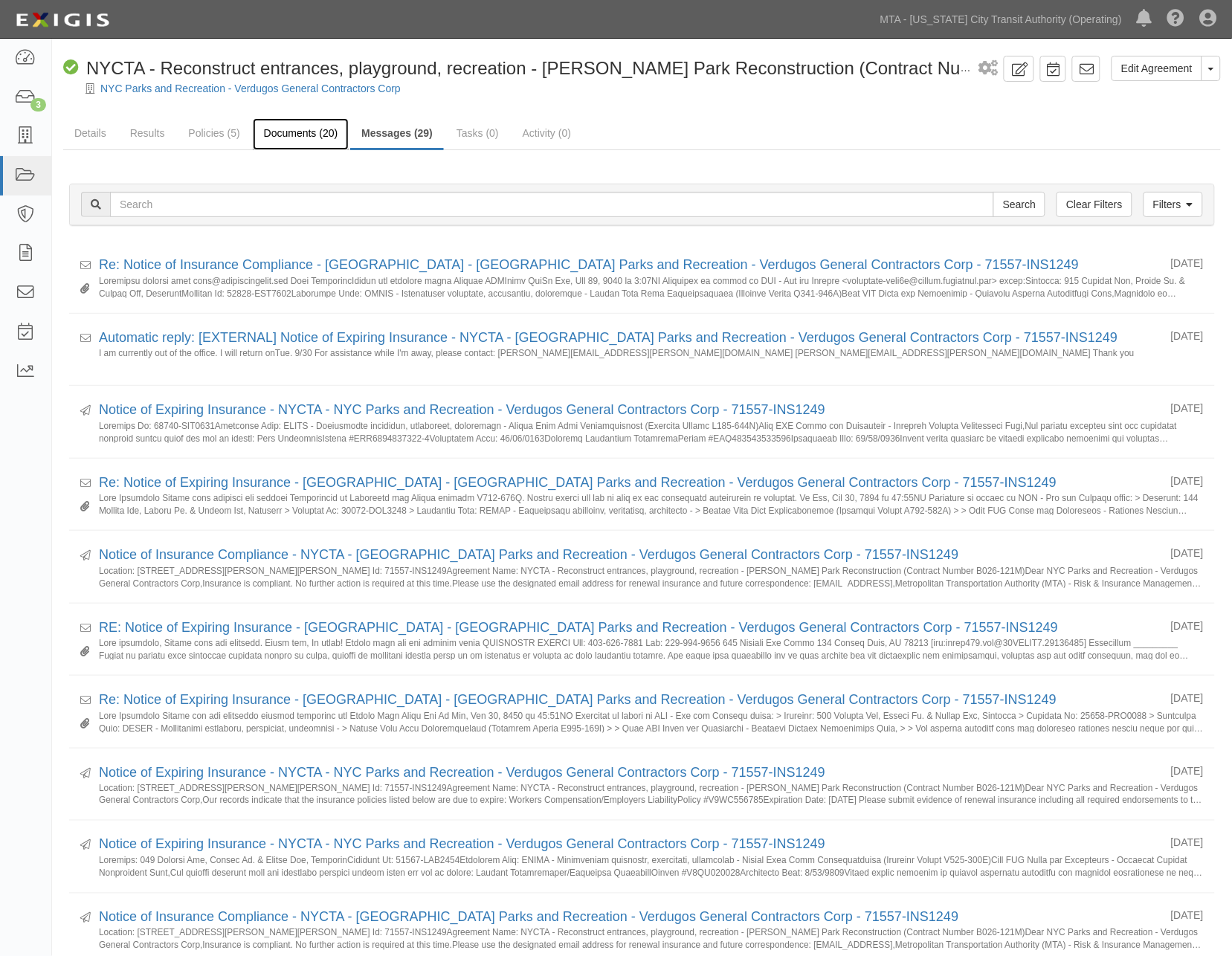
click at [292, 131] on link "Documents (20)" at bounding box center [301, 134] width 97 height 32
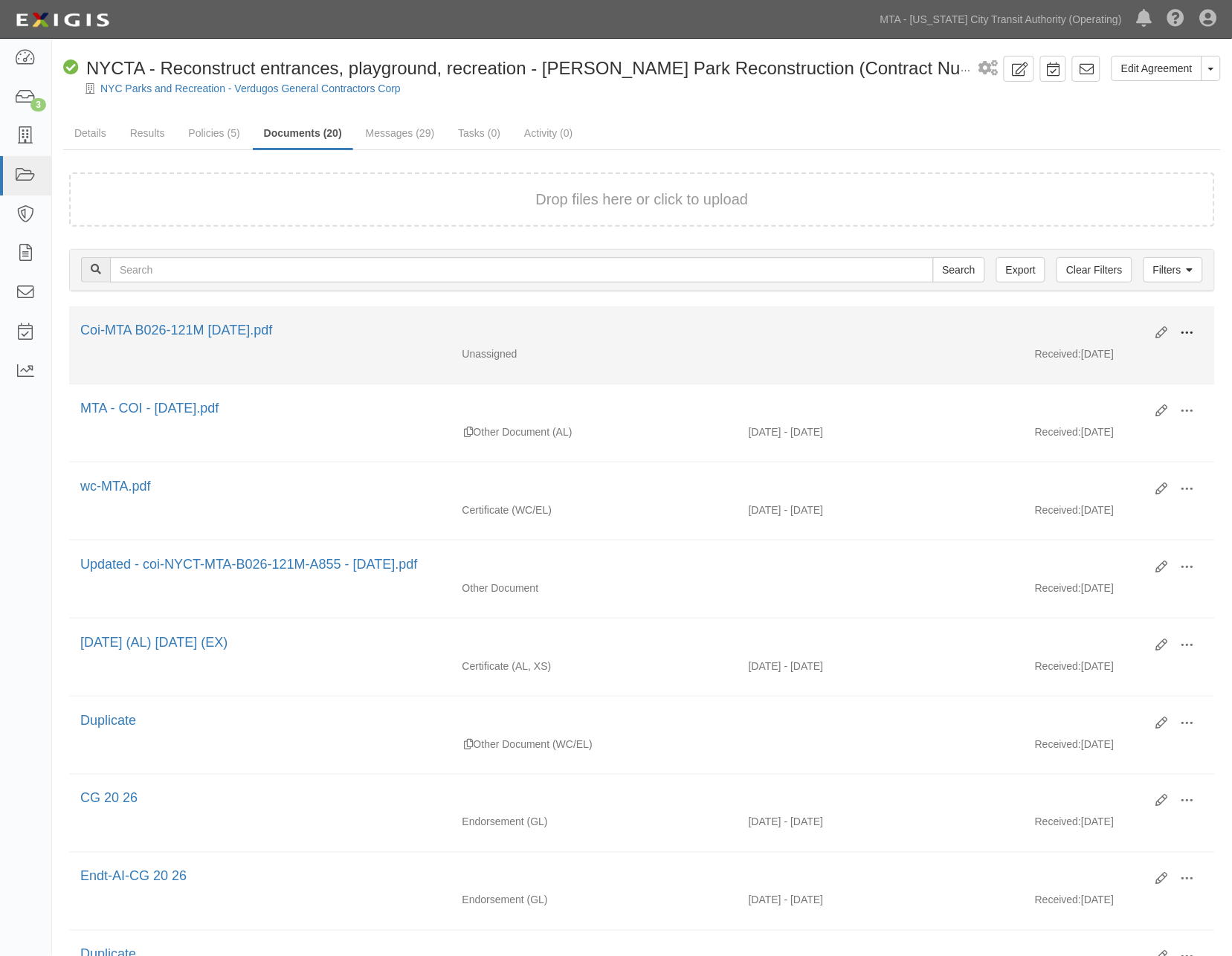
click at [1193, 326] on span at bounding box center [1188, 333] width 14 height 14
click at [1082, 320] on link "Edit" at bounding box center [1115, 327] width 118 height 27
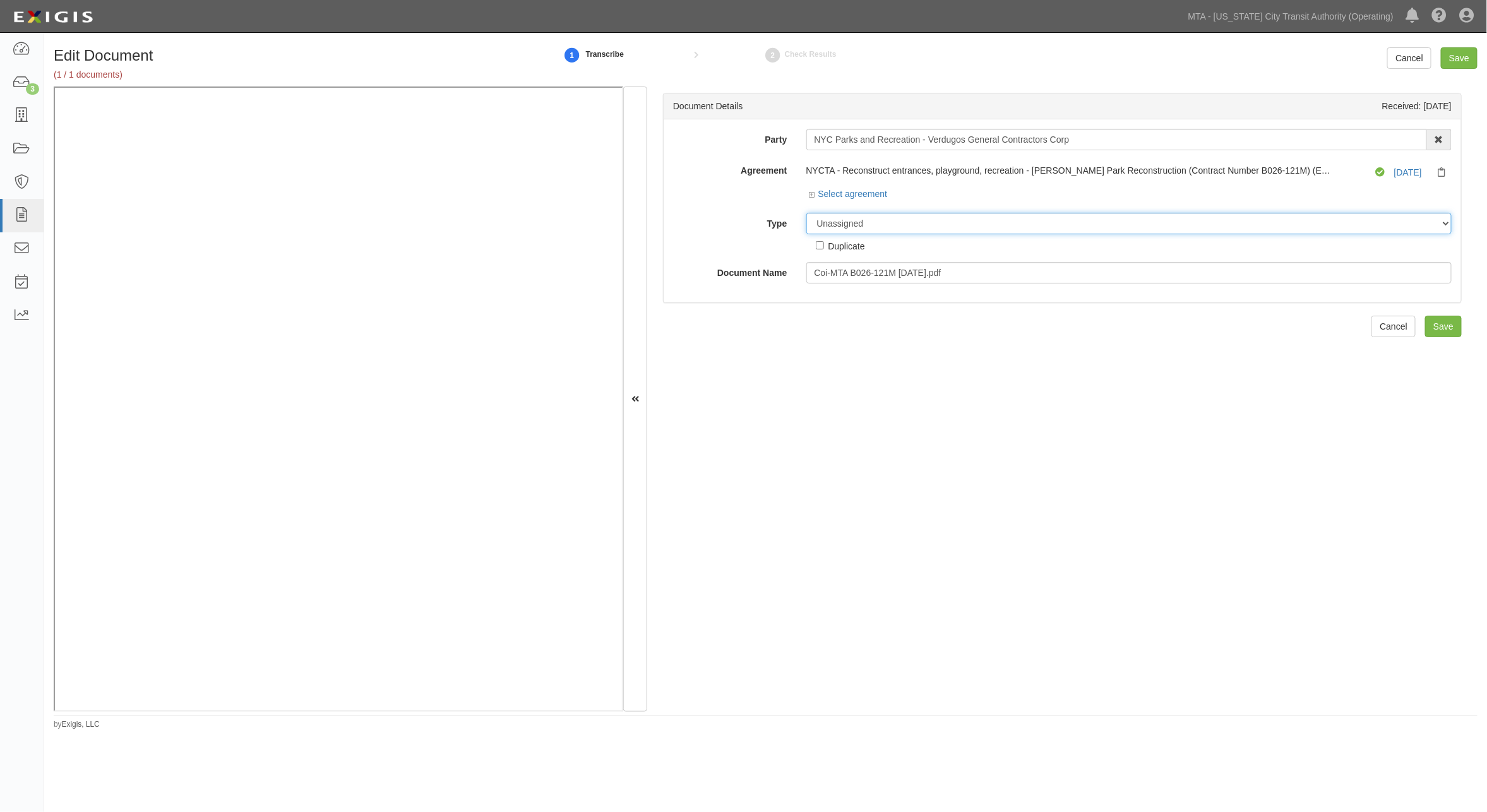
click at [906, 225] on select "Unassigned Binder Cancellation Notice Certificate Contract Endorsement Insuranc…" at bounding box center [1129, 224] width 646 height 22
click at [807, 213] on select "Unassigned Binder Cancellation Notice Certificate Contract Endorsement Insuranc…" at bounding box center [1129, 224] width 646 height 22
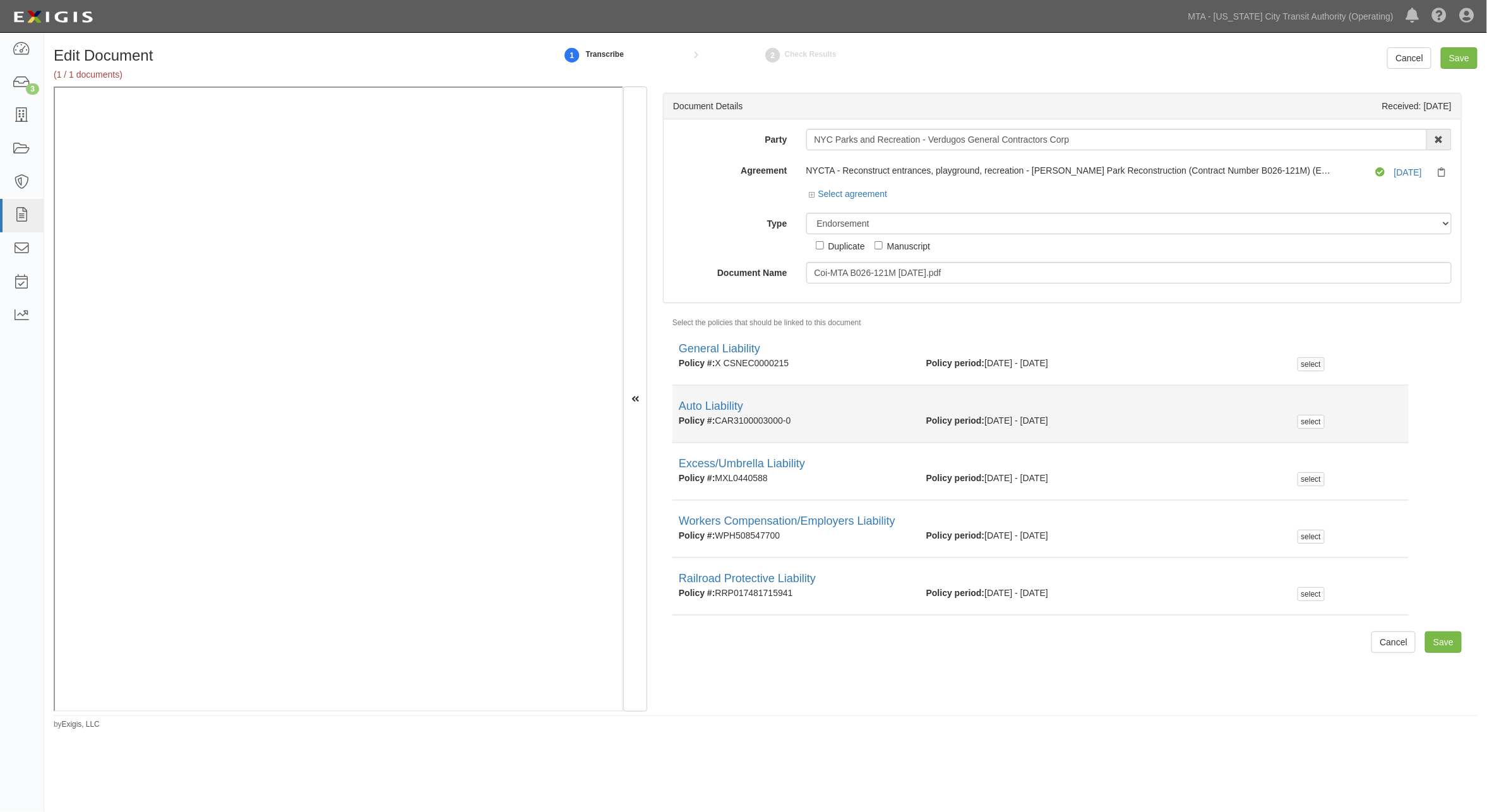
drag, startPoint x: 806, startPoint y: 420, endPoint x: 721, endPoint y: 418, distance: 85.0
click at [721, 418] on div "Policy #: CAR3100003000-0" at bounding box center [794, 420] width 248 height 13
copy div "CAR3100003000-0"
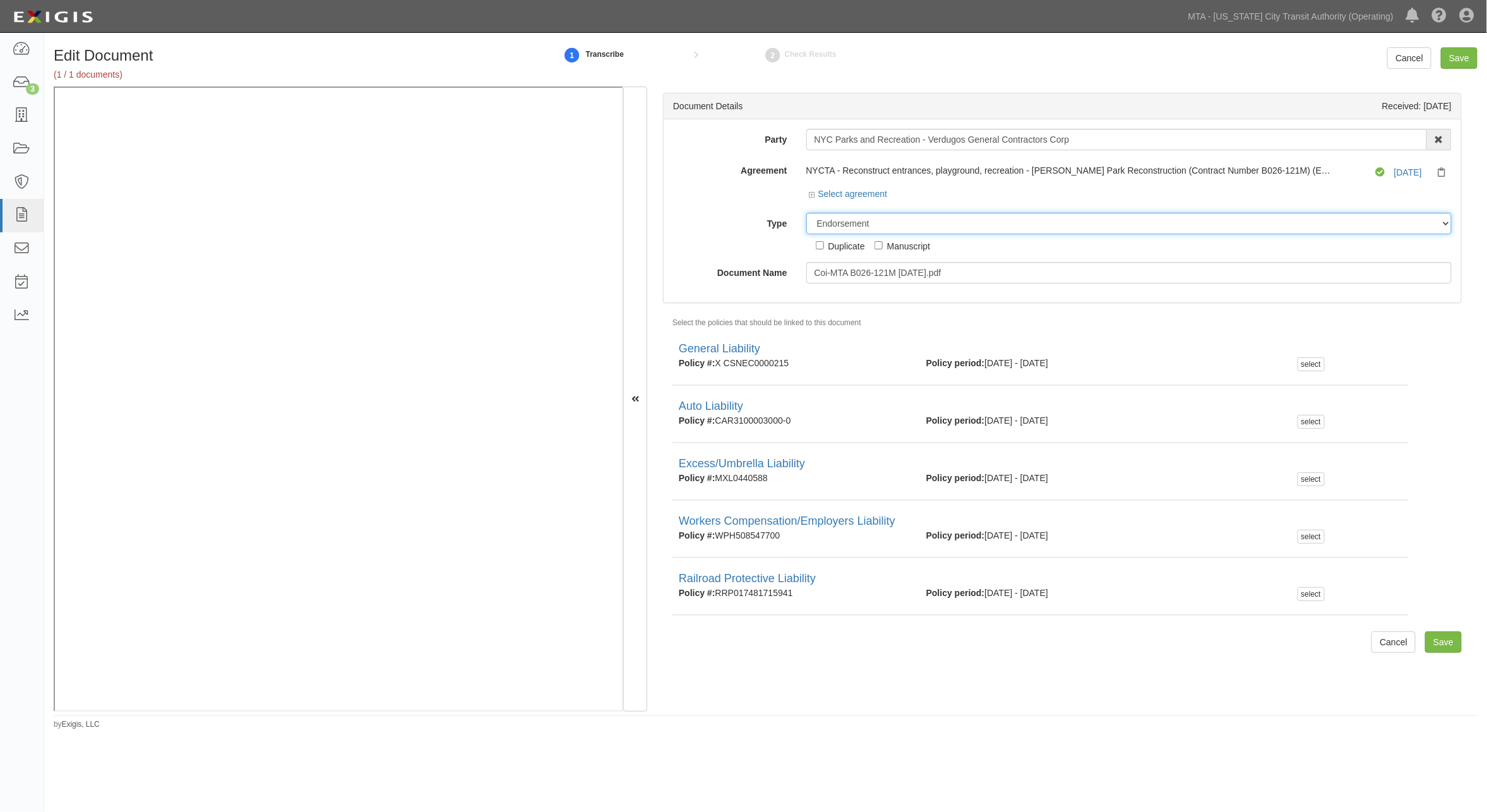
click at [904, 225] on select "Unassigned Binder Cancellation Notice Certificate Contract Endorsement Insuranc…" at bounding box center [1129, 224] width 646 height 22
select select "CertificateDetail"
click at [807, 213] on select "Unassigned Binder Cancellation Notice Certificate Contract Endorsement Insuranc…" at bounding box center [1129, 224] width 646 height 22
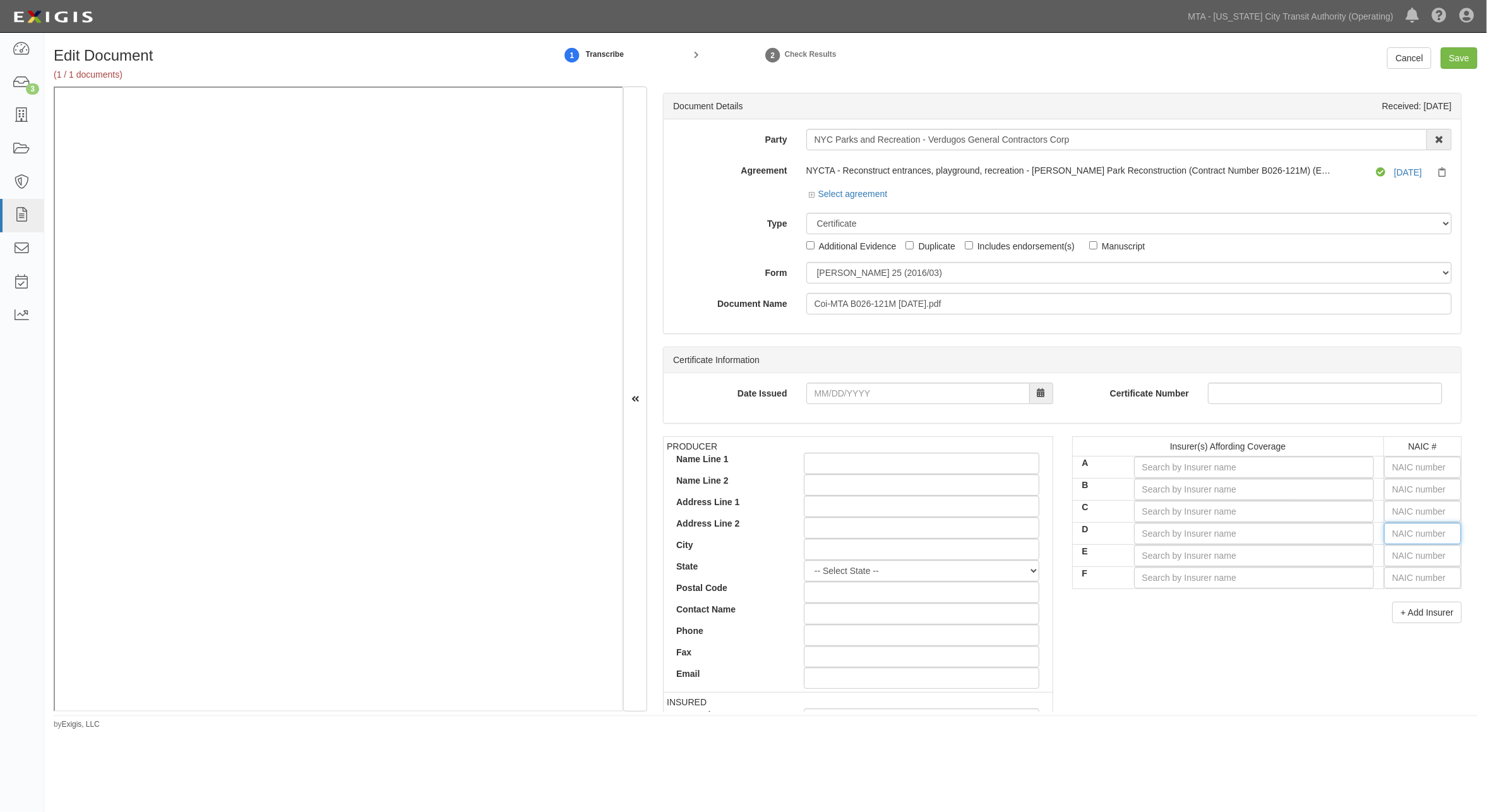
click at [1056, 538] on input "text" at bounding box center [1422, 533] width 77 height 22
type input "25232"
type input "2"
type input "22667"
type input "226"
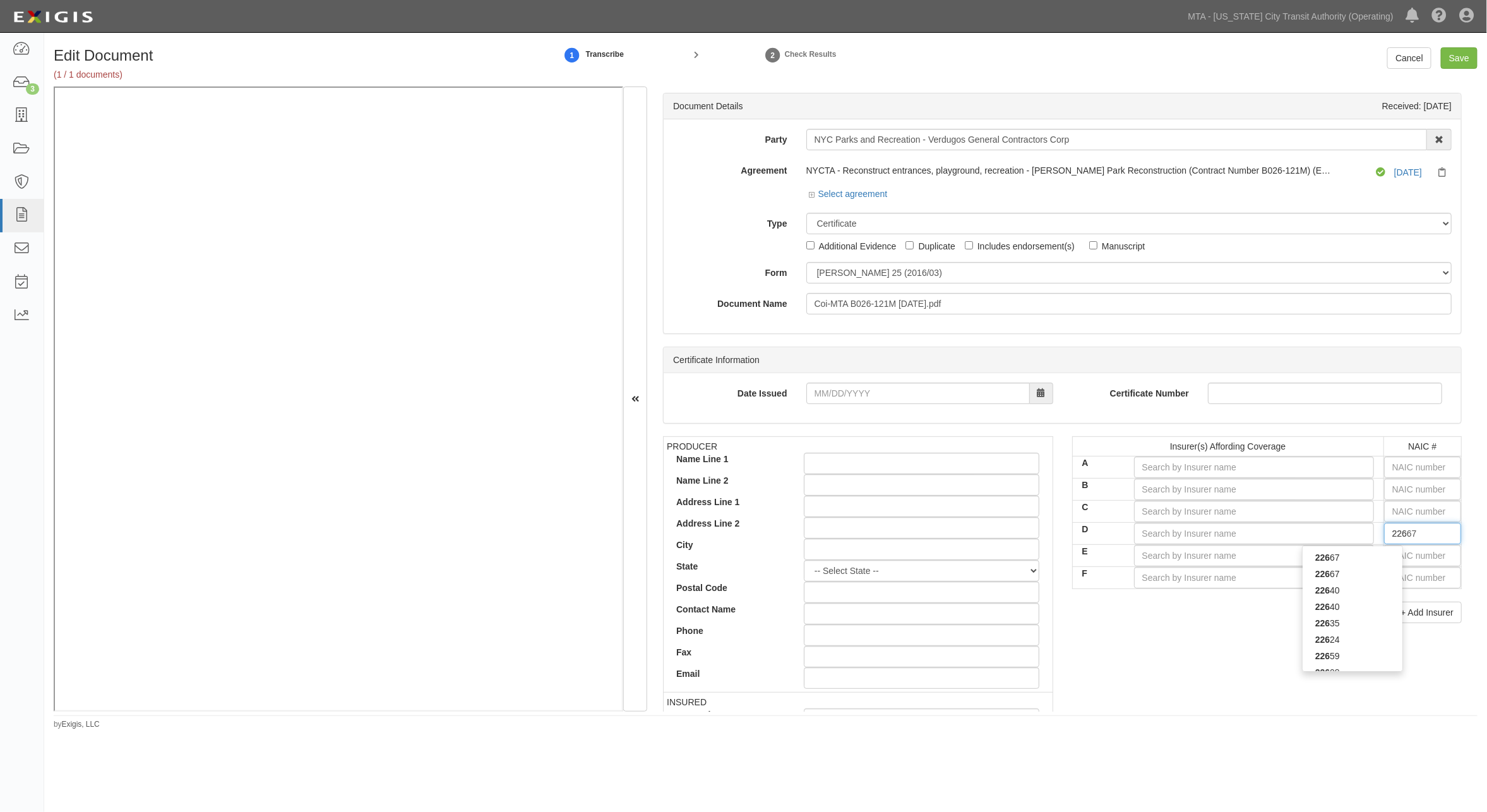
type input "22608"
type input "2260"
type input "22608"
click at [1056, 552] on div "22608" at bounding box center [1352, 557] width 100 height 17
type input "National Specialty Insurance Company (A X Rating)"
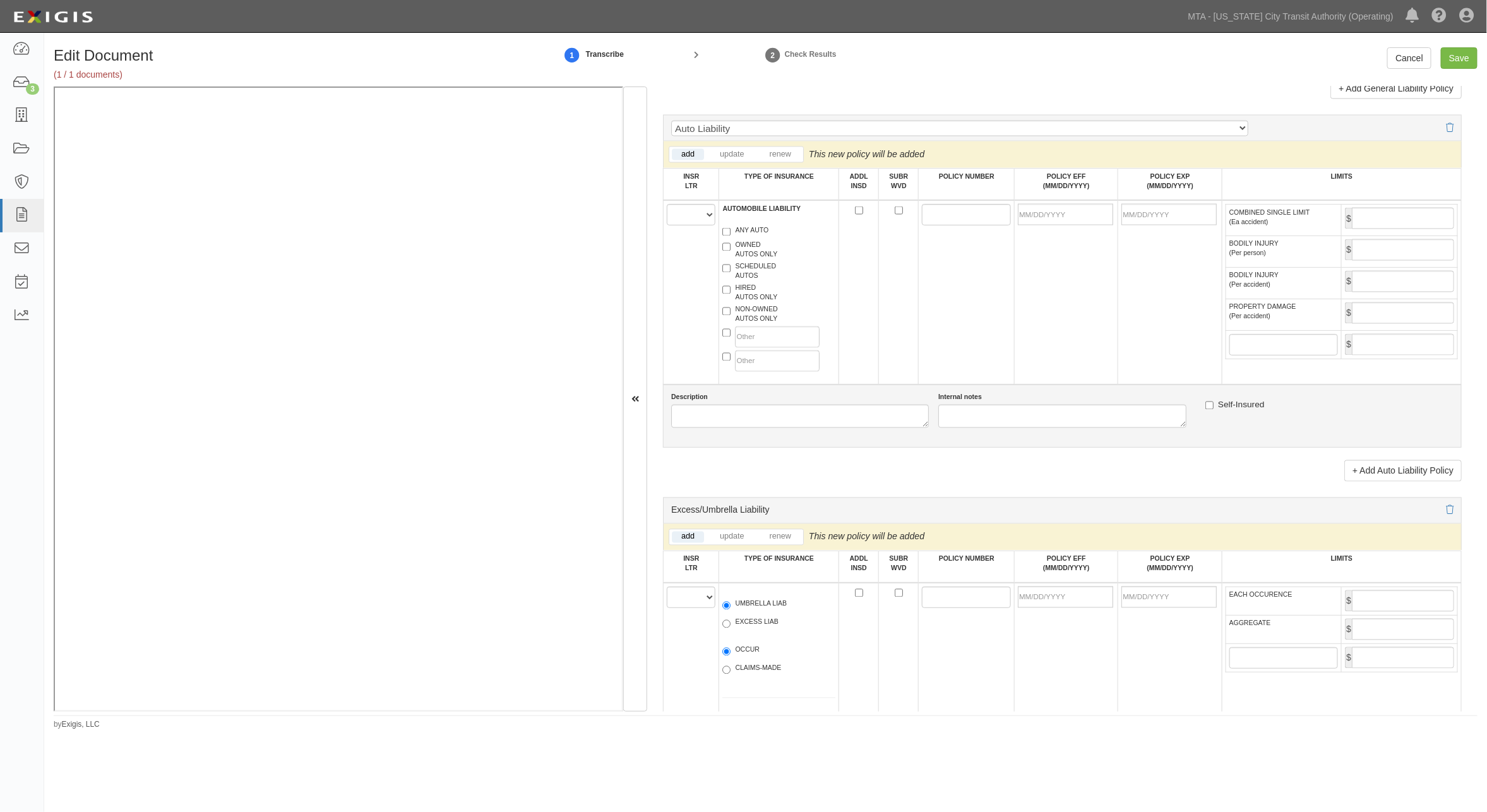
scroll to position [1192, 0]
type input "22608"
click at [686, 224] on select "A B C D E F" at bounding box center [691, 214] width 49 height 22
select select "D"
click at [667, 224] on select "A B C D E F" at bounding box center [691, 214] width 49 height 22
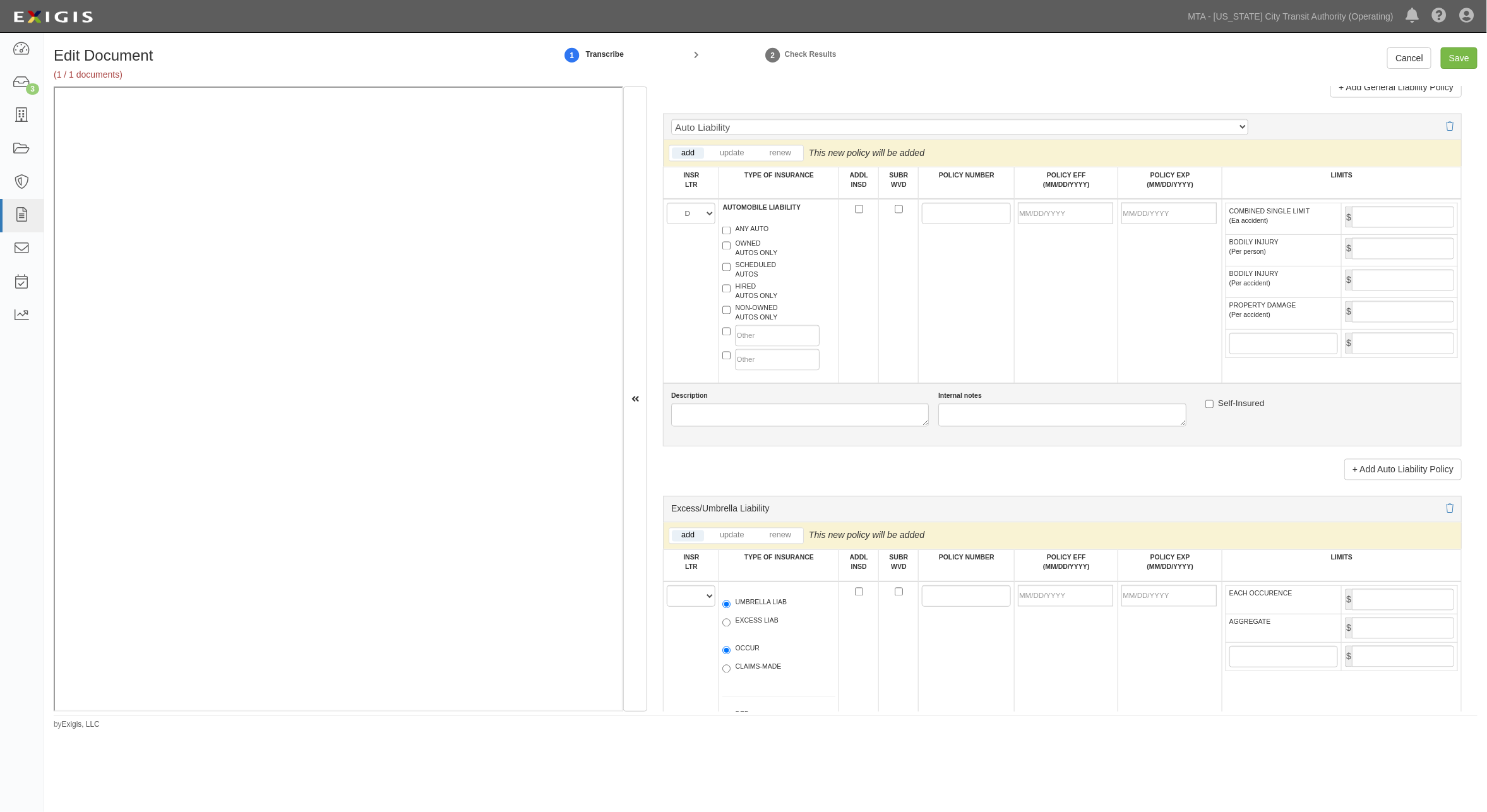
click at [753, 301] on label "HIRED AUTOS ONLY" at bounding box center [750, 292] width 55 height 19
click at [731, 293] on input "HIRED AUTOS ONLY" at bounding box center [726, 289] width 8 height 8
checkbox input "true"
click at [763, 322] on label "NON-OWNED AUTOS ONLY" at bounding box center [750, 313] width 55 height 19
click at [731, 315] on input "NON-OWNED AUTOS ONLY" at bounding box center [726, 310] width 8 height 8
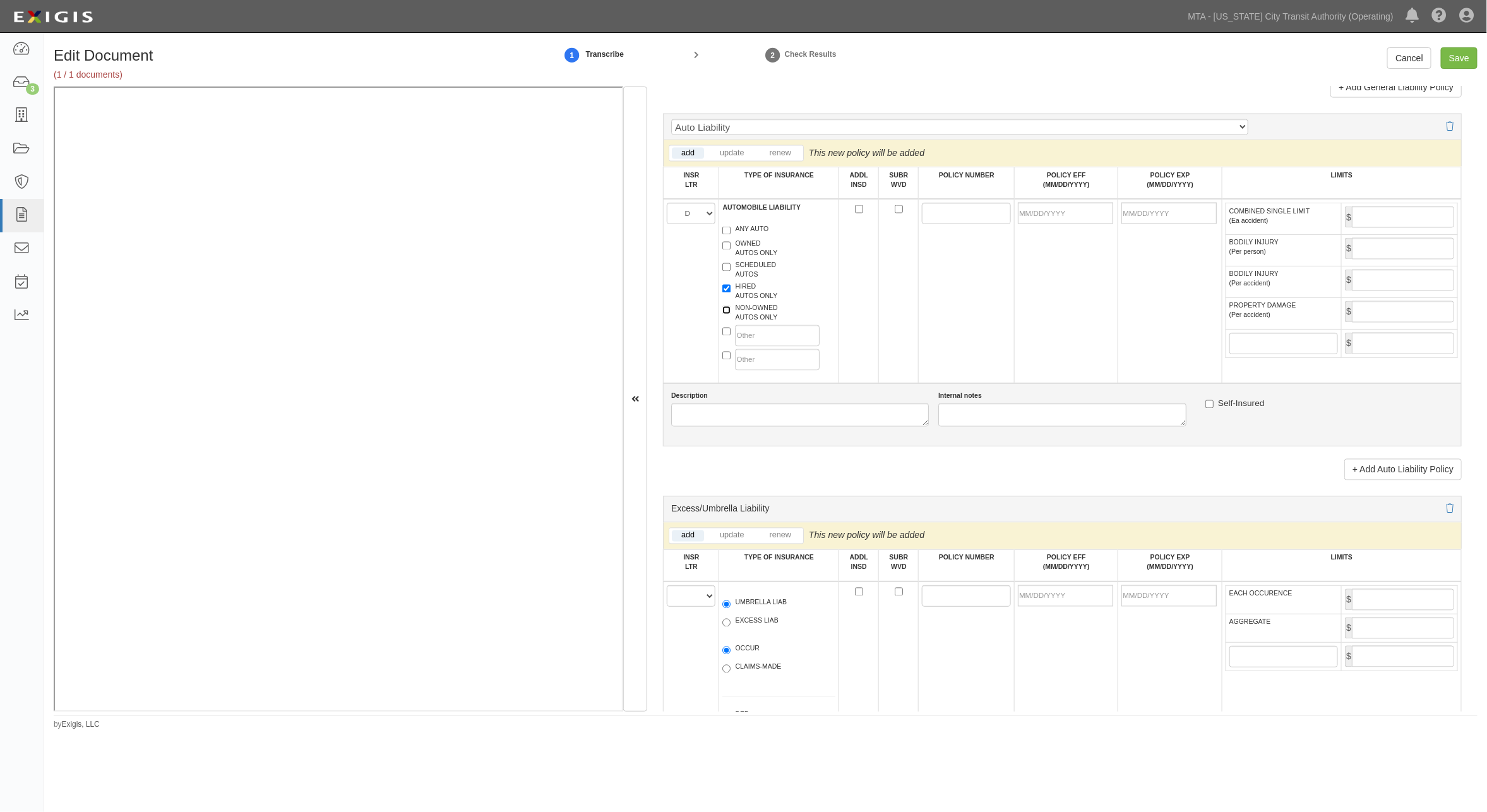
checkbox input "true"
paste input "CAR3100003000-0"
type input "CAR3100003000-0"
click at [1035, 224] on input "POLICY EFF (MM/DD/YYYY)" at bounding box center [1066, 214] width 95 height 22
type input "10/18/2025"
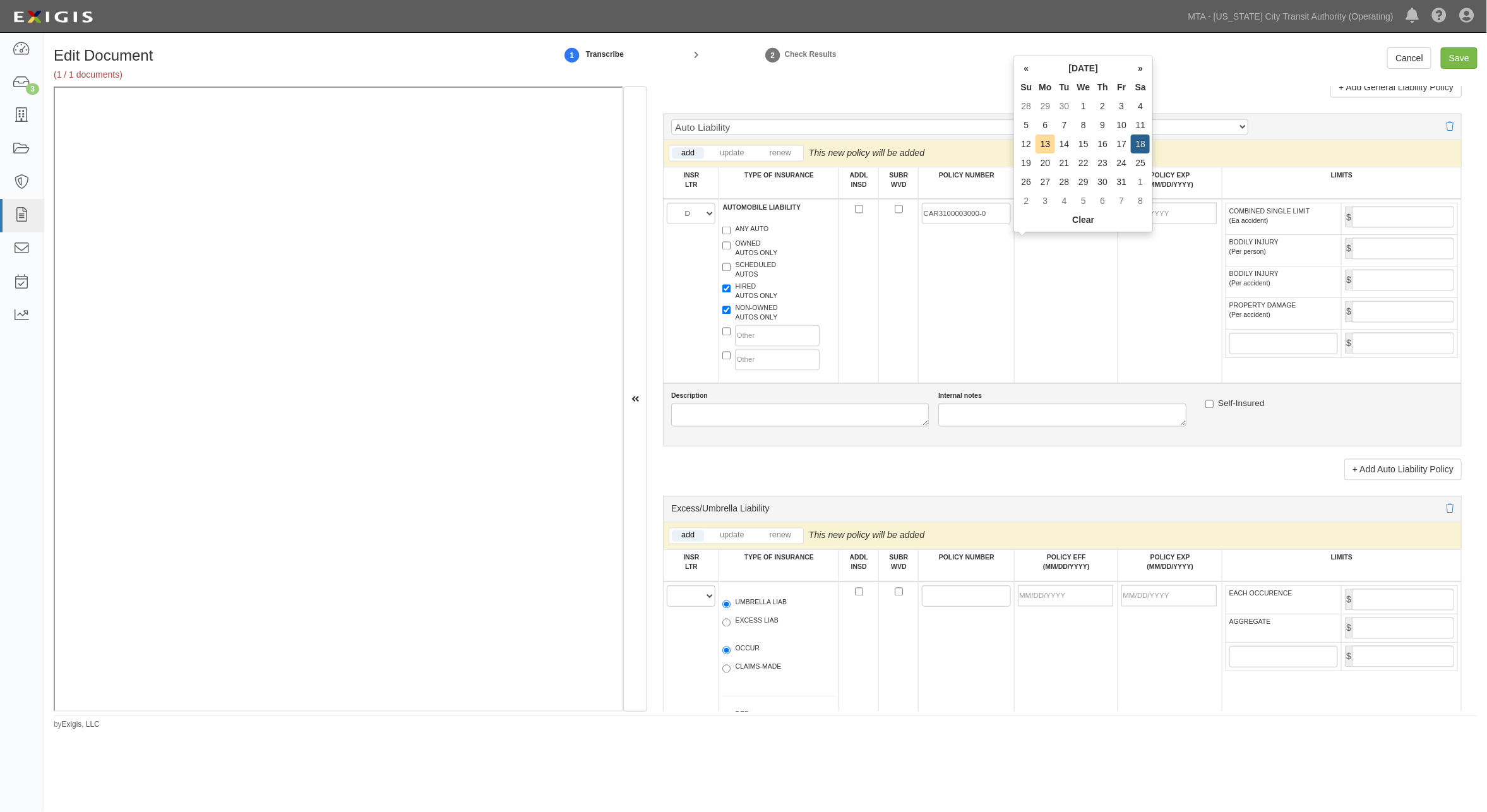
type input "10/18/2026"
click at [1056, 340] on td "10/18/2025" at bounding box center [1066, 291] width 104 height 184
click at [1056, 228] on input "COMBINED SINGLE LIMIT (Ea accident)" at bounding box center [1403, 217] width 102 height 22
click at [1056, 50] on input "Save" at bounding box center [1459, 58] width 37 height 22
type input "1000000"
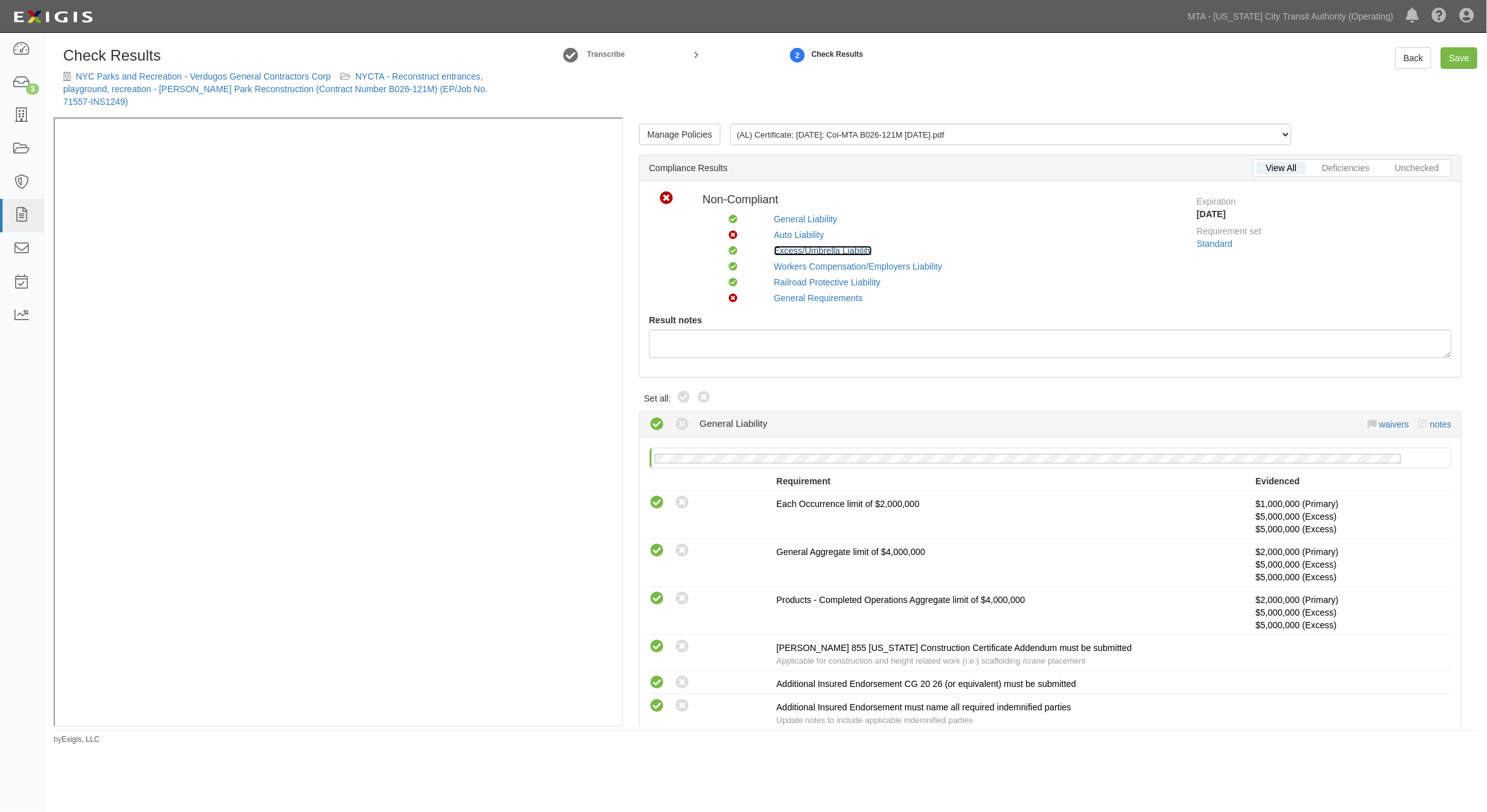
click at [786, 249] on link "Excess/Umbrella Liability" at bounding box center [823, 251] width 99 height 10
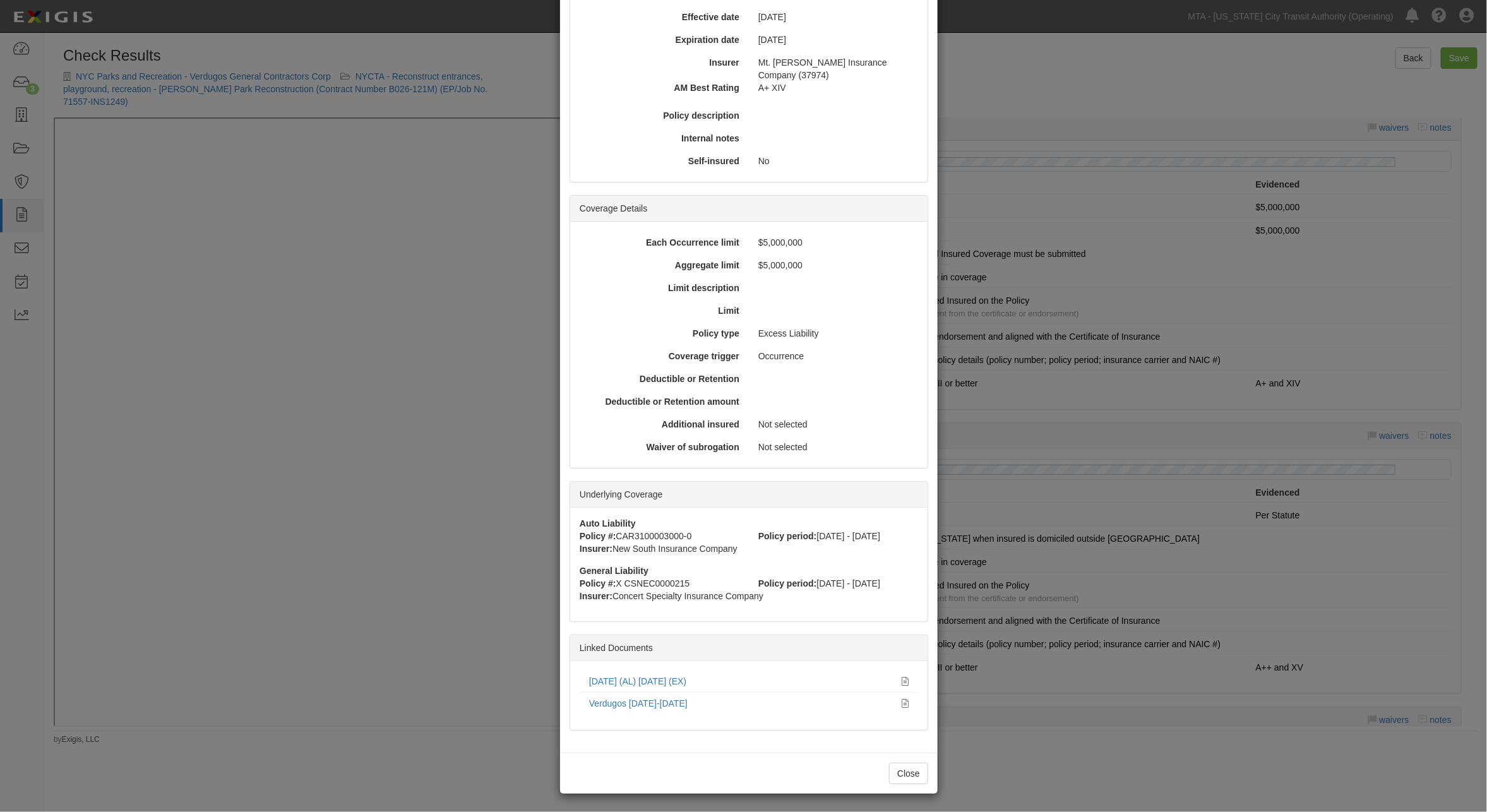
scroll to position [151, 0]
click at [633, 679] on link "[DATE] (AL) [DATE] (EX)" at bounding box center [637, 680] width 97 height 10
click at [1067, 764] on div "× View Policy Policy Summary Coverage line Excess/Umbrella Liability Policy num…" at bounding box center [743, 406] width 1487 height 812
click at [659, 700] on link "Verdugos 2024-2025" at bounding box center [638, 702] width 99 height 10
click at [1062, 710] on div "× View Policy Policy Summary Coverage line Excess/Umbrella Liability Policy num…" at bounding box center [743, 406] width 1487 height 812
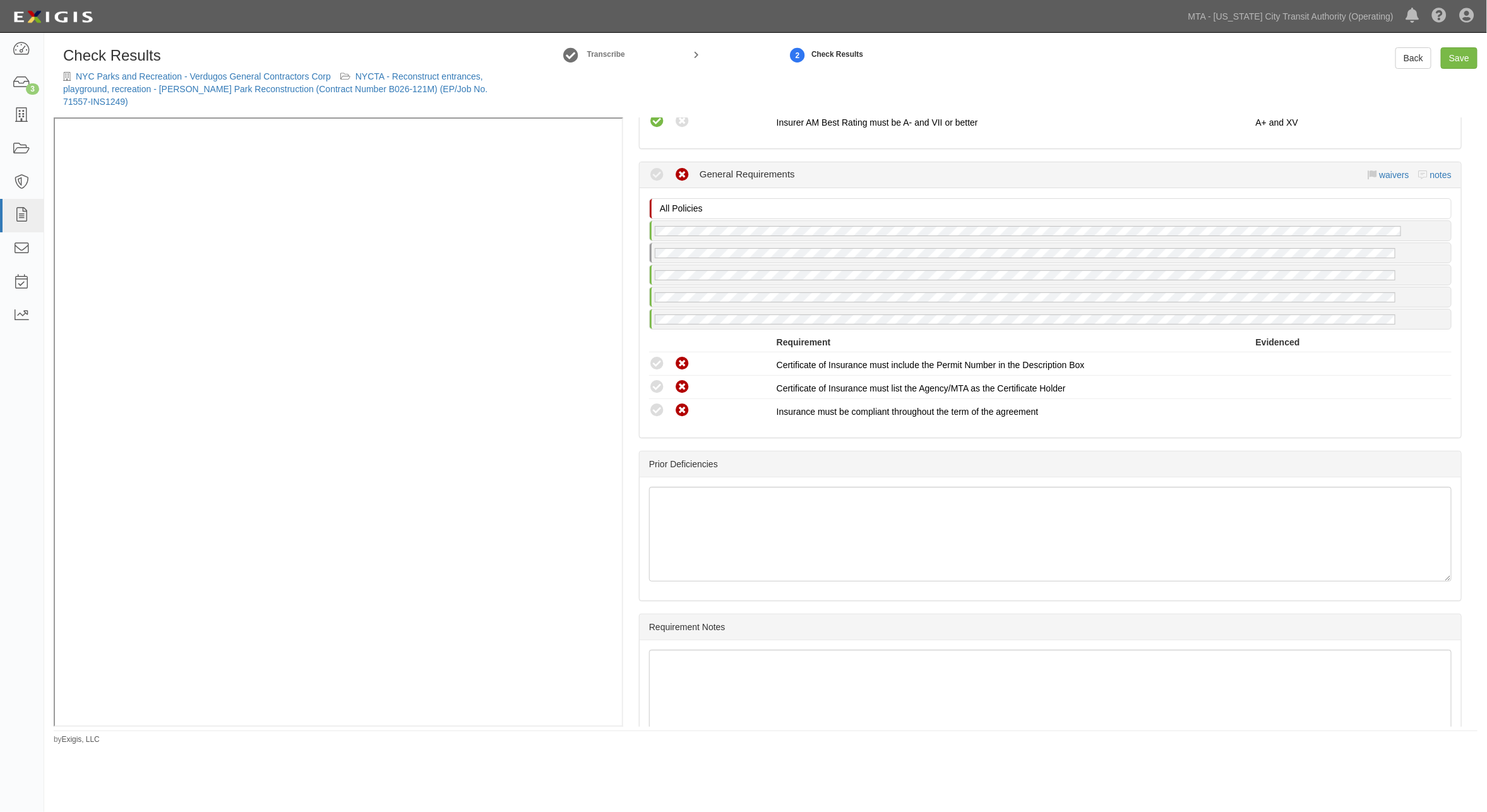
scroll to position [1991, 0]
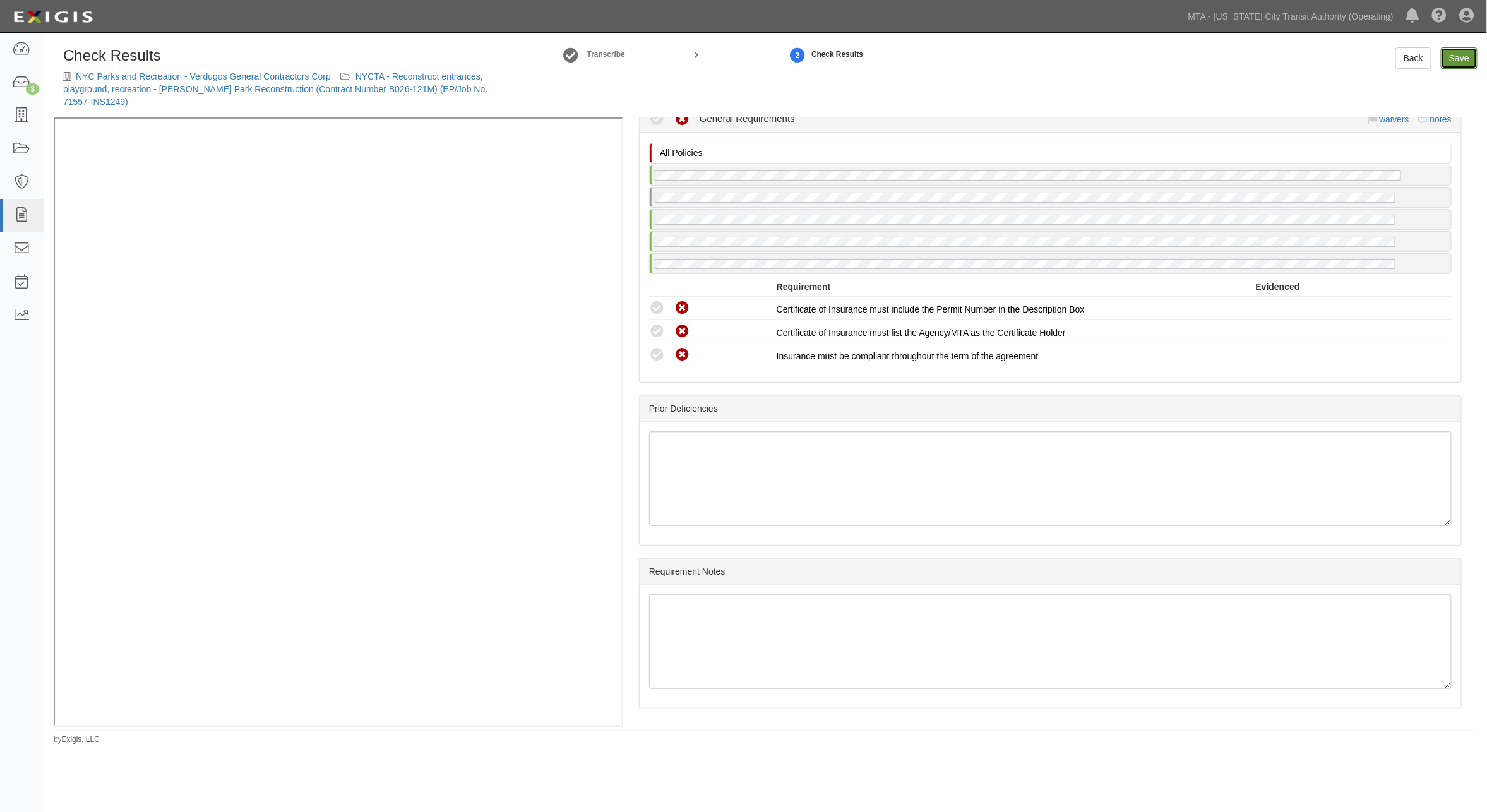
click at [1470, 55] on link "Save" at bounding box center [1459, 58] width 37 height 22
radio input "true"
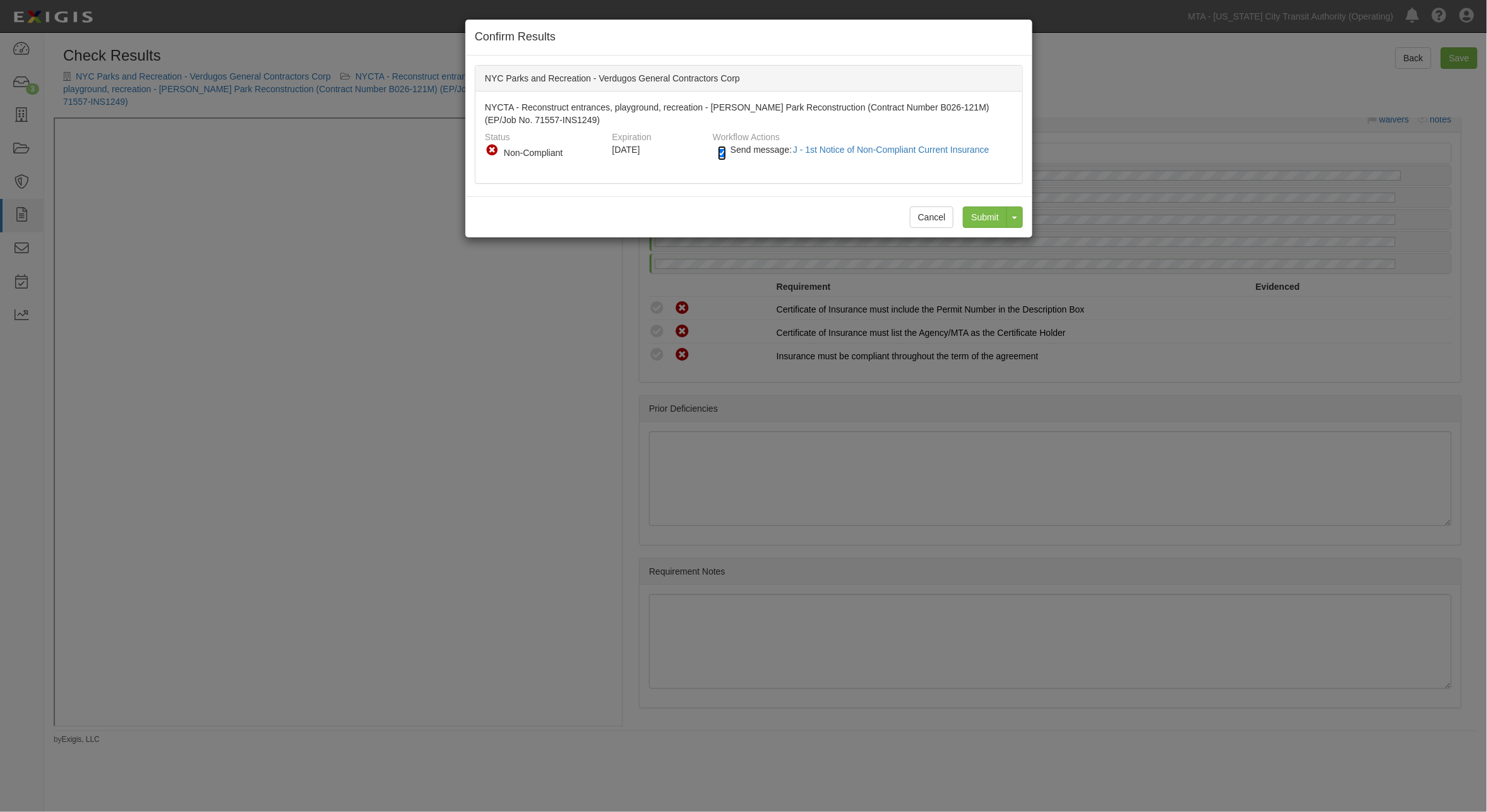
click at [722, 155] on input "Send message: J - 1st Notice of Non-Compliant Current Insurance" at bounding box center [722, 153] width 8 height 14
checkbox input "false"
click at [983, 215] on input "Submit" at bounding box center [984, 217] width 44 height 22
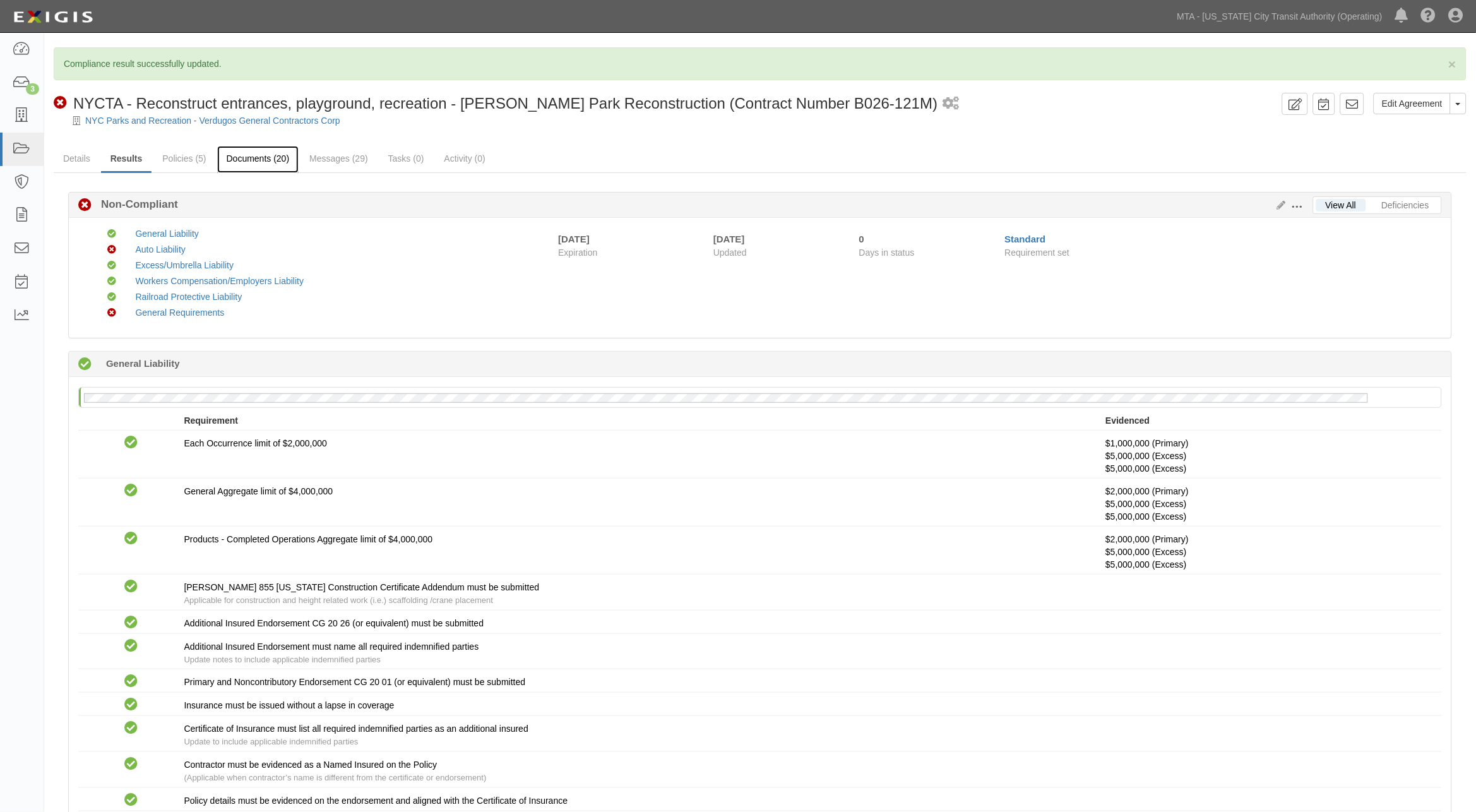
click at [258, 159] on link "Documents (20)" at bounding box center [258, 160] width 82 height 27
click at [187, 153] on link "Policies (5)" at bounding box center [184, 160] width 63 height 27
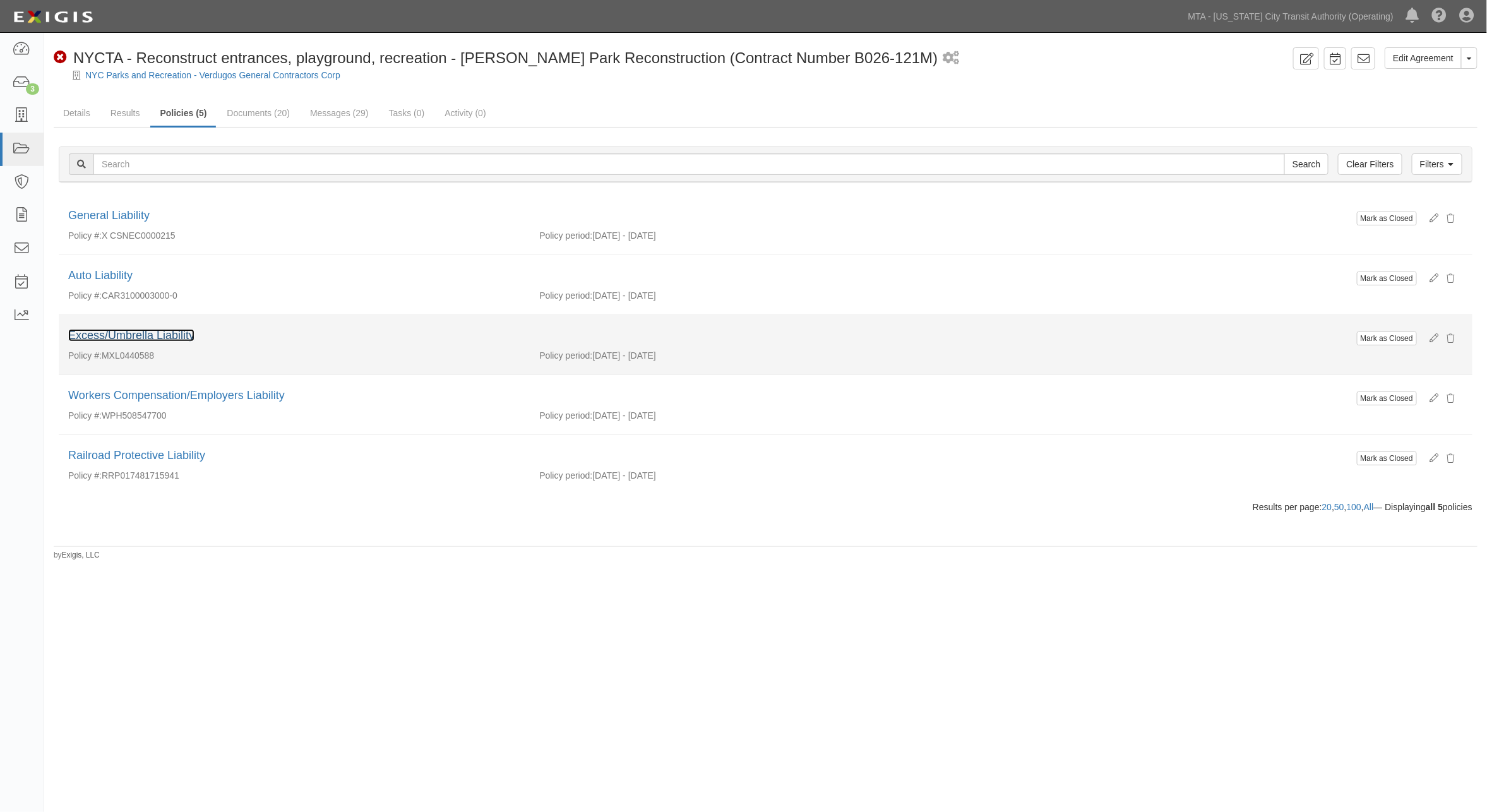
click at [123, 335] on link "Excess/Umbrella Liability" at bounding box center [131, 335] width 126 height 13
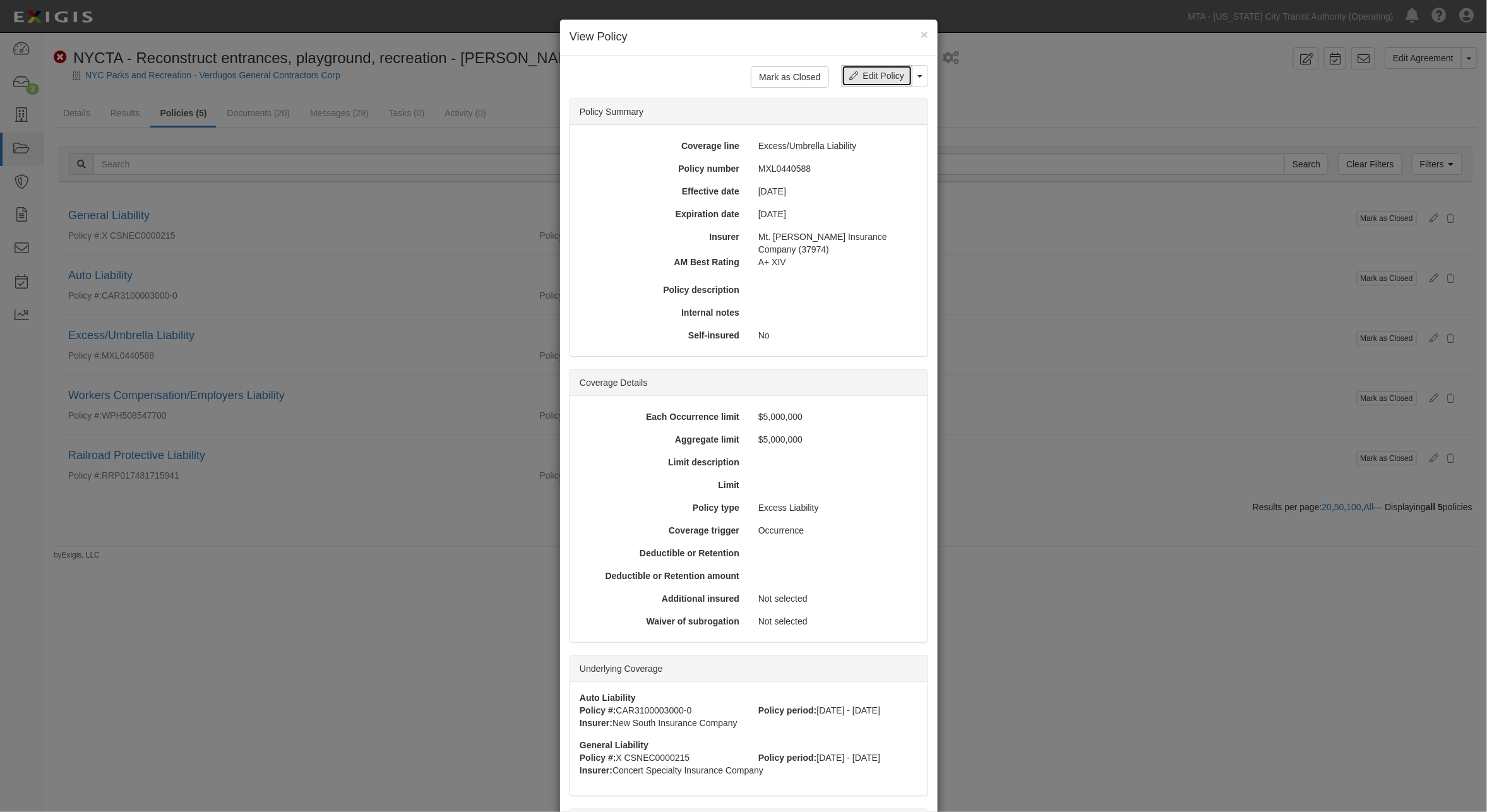
click at [892, 79] on link "Edit Policy" at bounding box center [877, 76] width 71 height 22
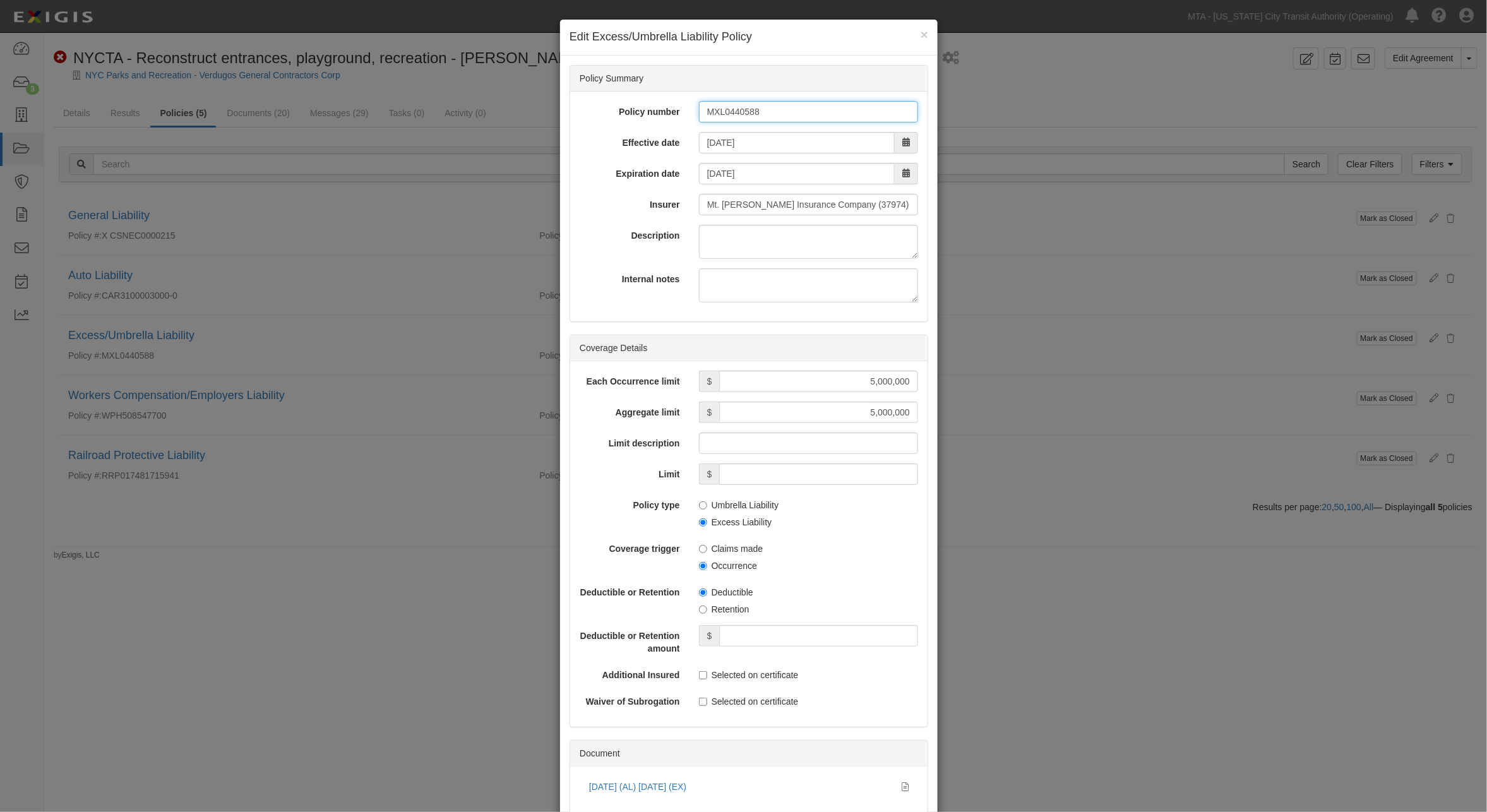
click at [724, 109] on input "MXL0440588" at bounding box center [809, 112] width 219 height 22
paste input "2069"
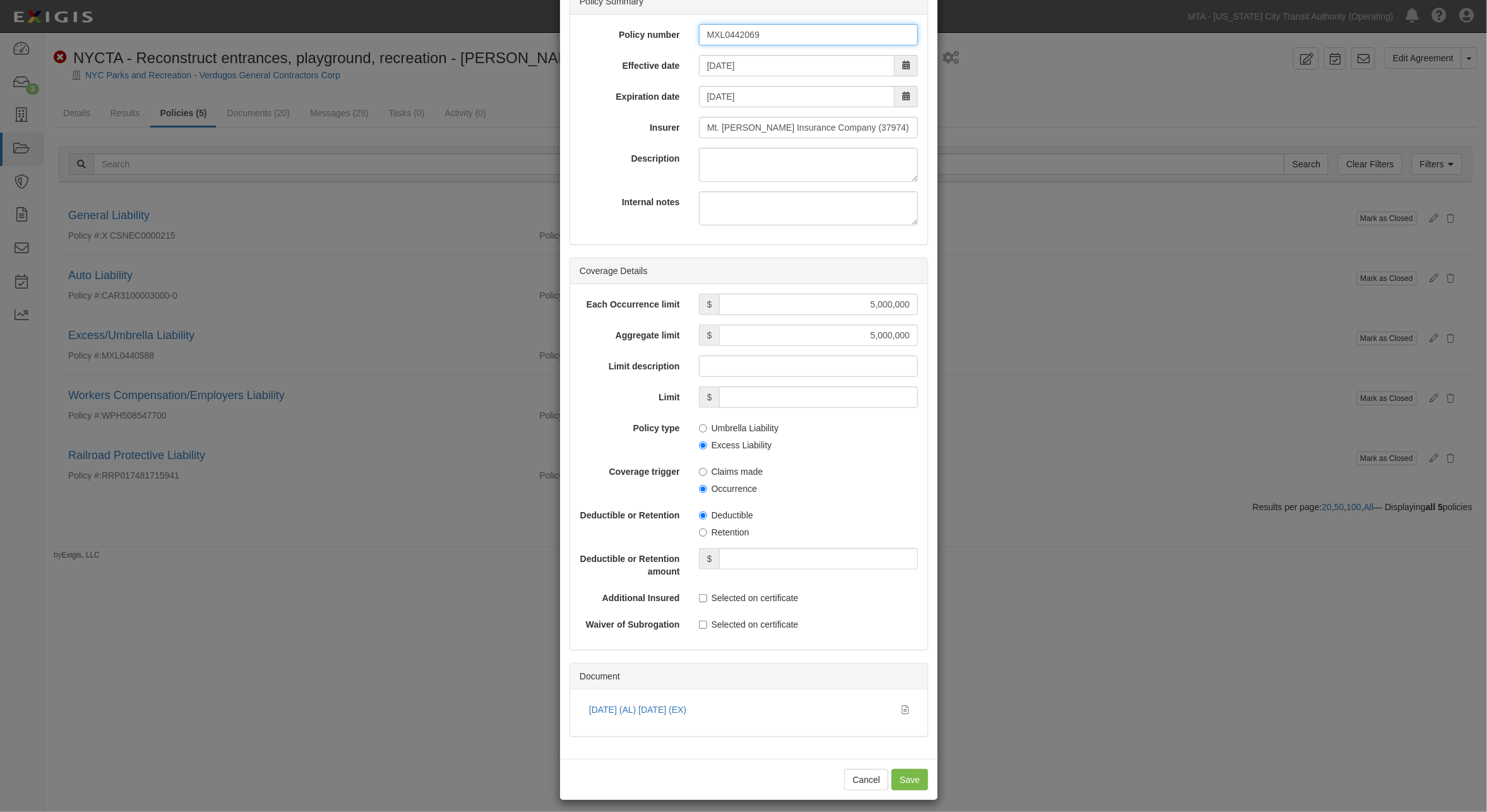
scroll to position [85, 0]
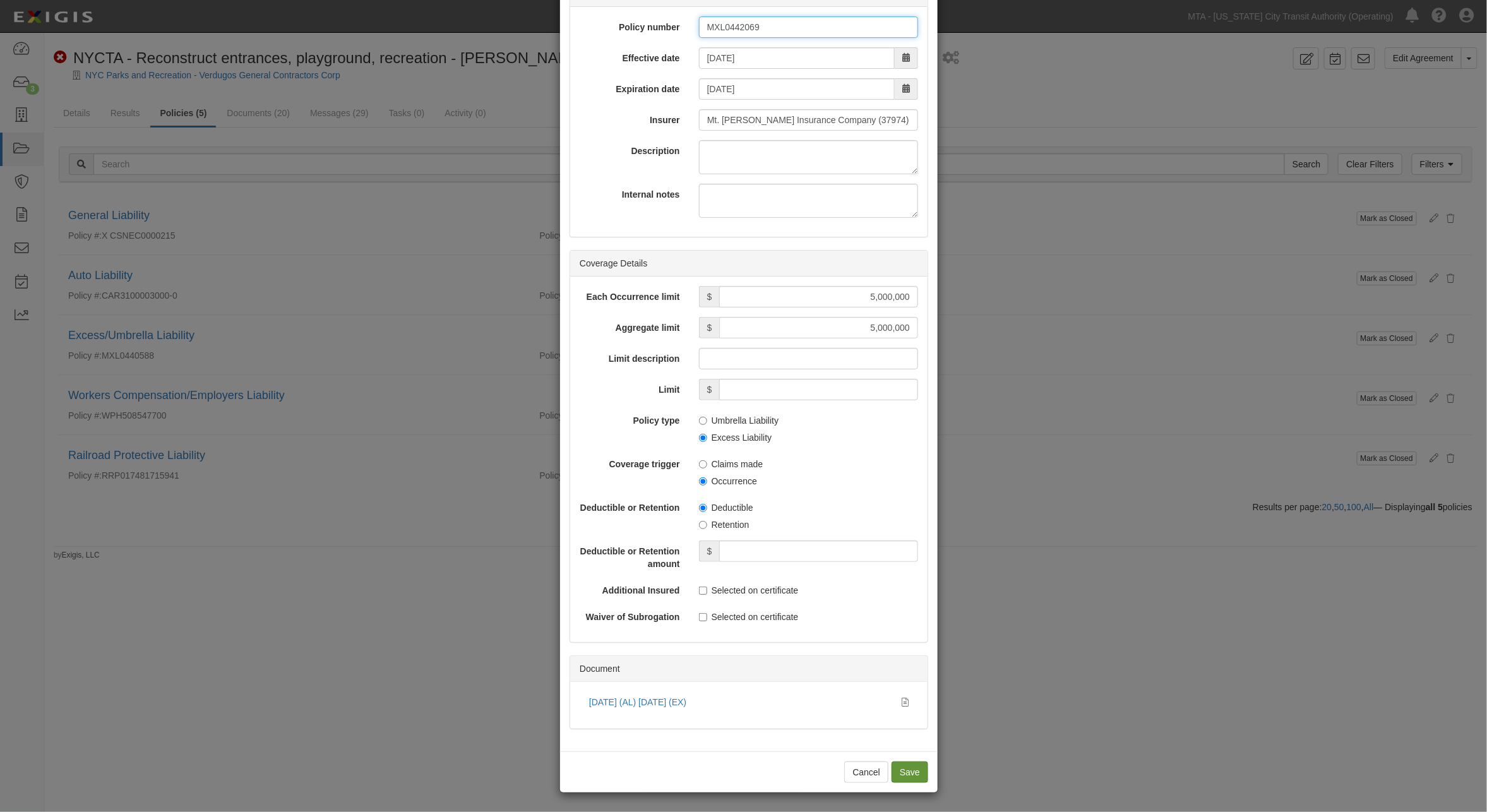
type input "MXL0442069"
click at [904, 774] on input "Save" at bounding box center [909, 772] width 37 height 22
type input "5000000"
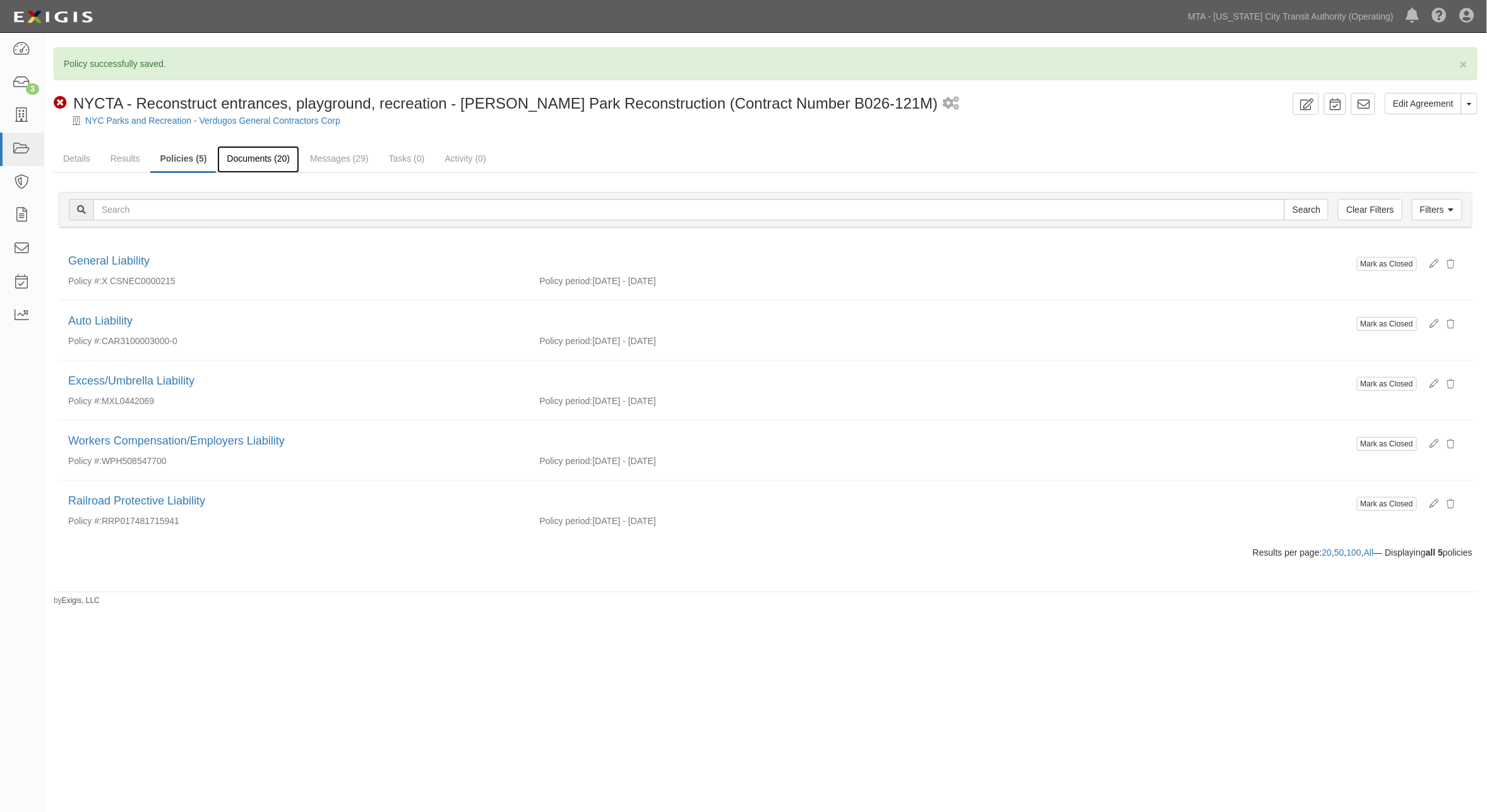
click at [264, 159] on link "Documents (20)" at bounding box center [259, 160] width 82 height 27
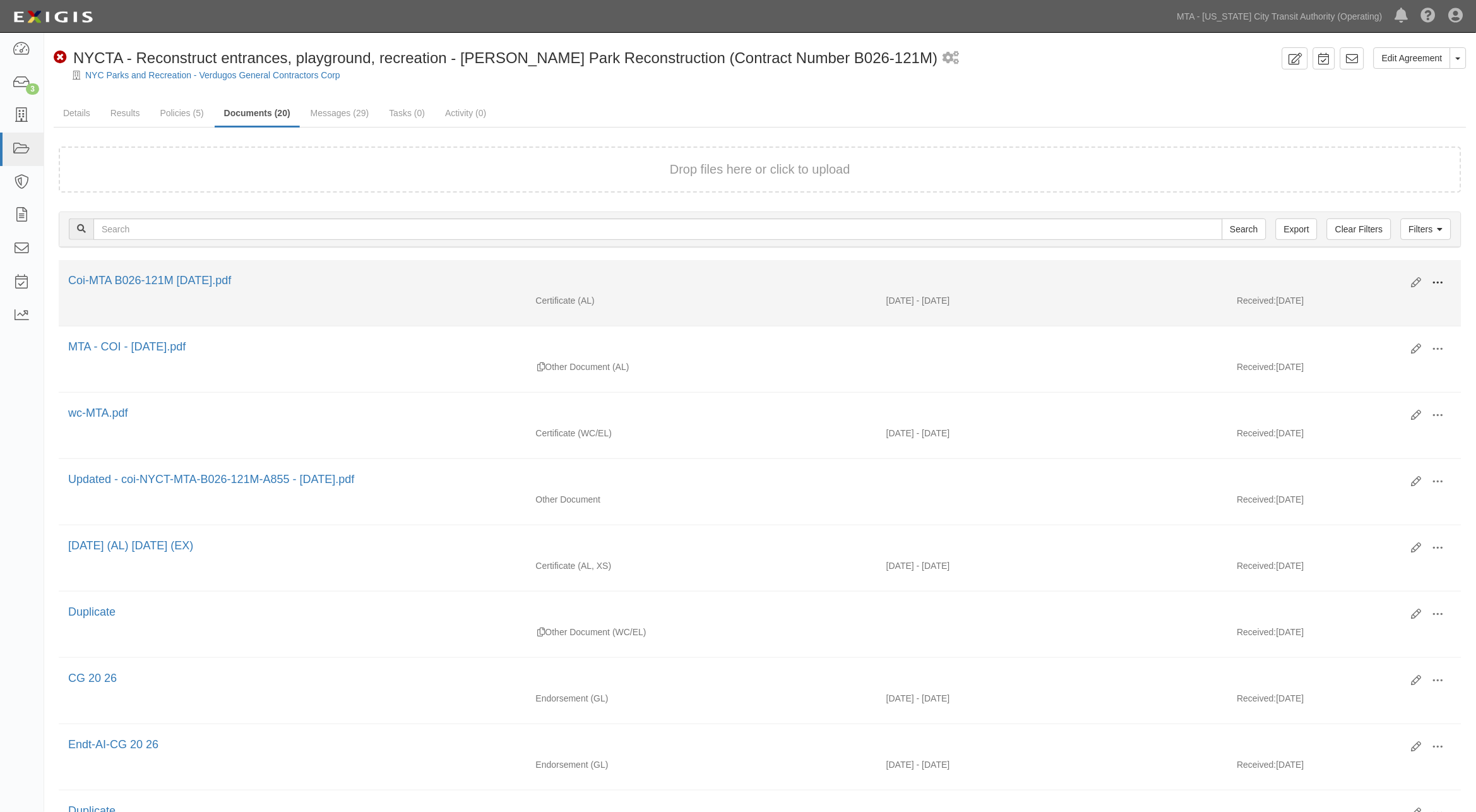
click at [1435, 284] on span at bounding box center [1439, 283] width 12 height 12
click at [1351, 273] on link "Edit" at bounding box center [1377, 278] width 100 height 23
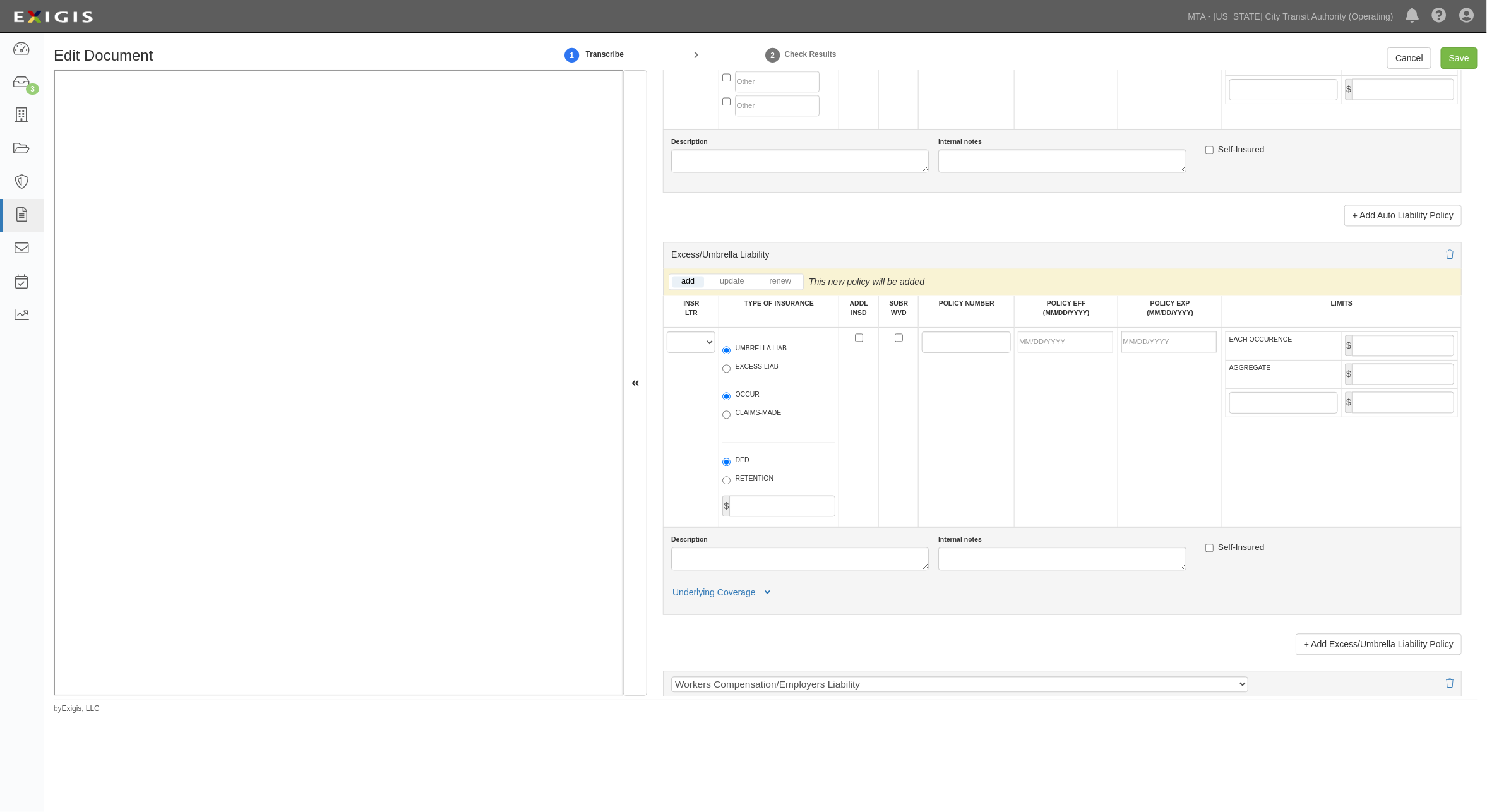
scroll to position [1332, 0]
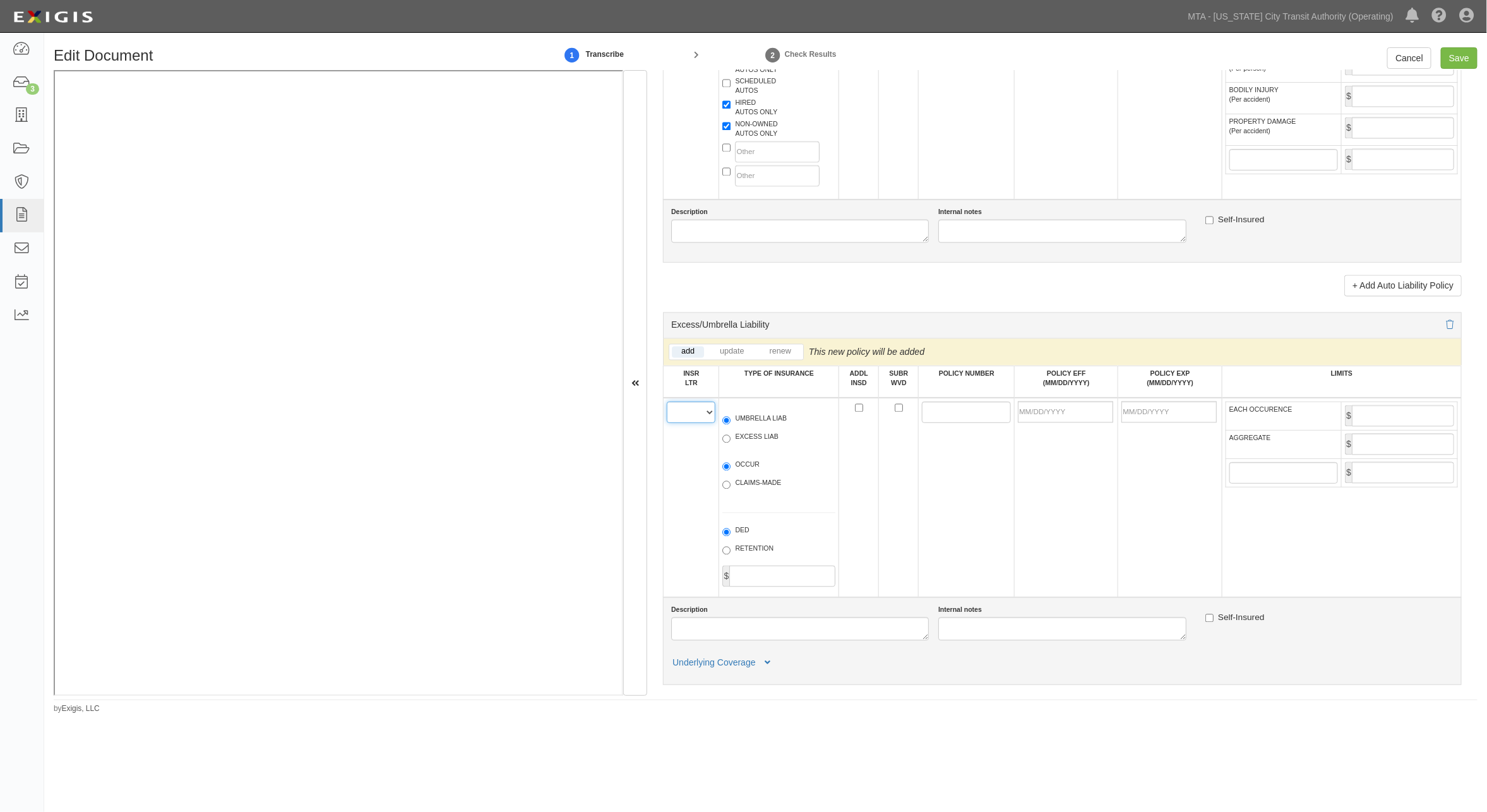
click at [685, 423] on select "A B C D E F" at bounding box center [691, 412] width 49 height 22
select select "B"
click at [667, 423] on select "A B C D E F" at bounding box center [691, 412] width 49 height 22
click at [748, 445] on label "EXCESS LIAB" at bounding box center [750, 439] width 55 height 13
click at [731, 443] on input "EXCESS LIAB" at bounding box center [726, 438] width 8 height 8
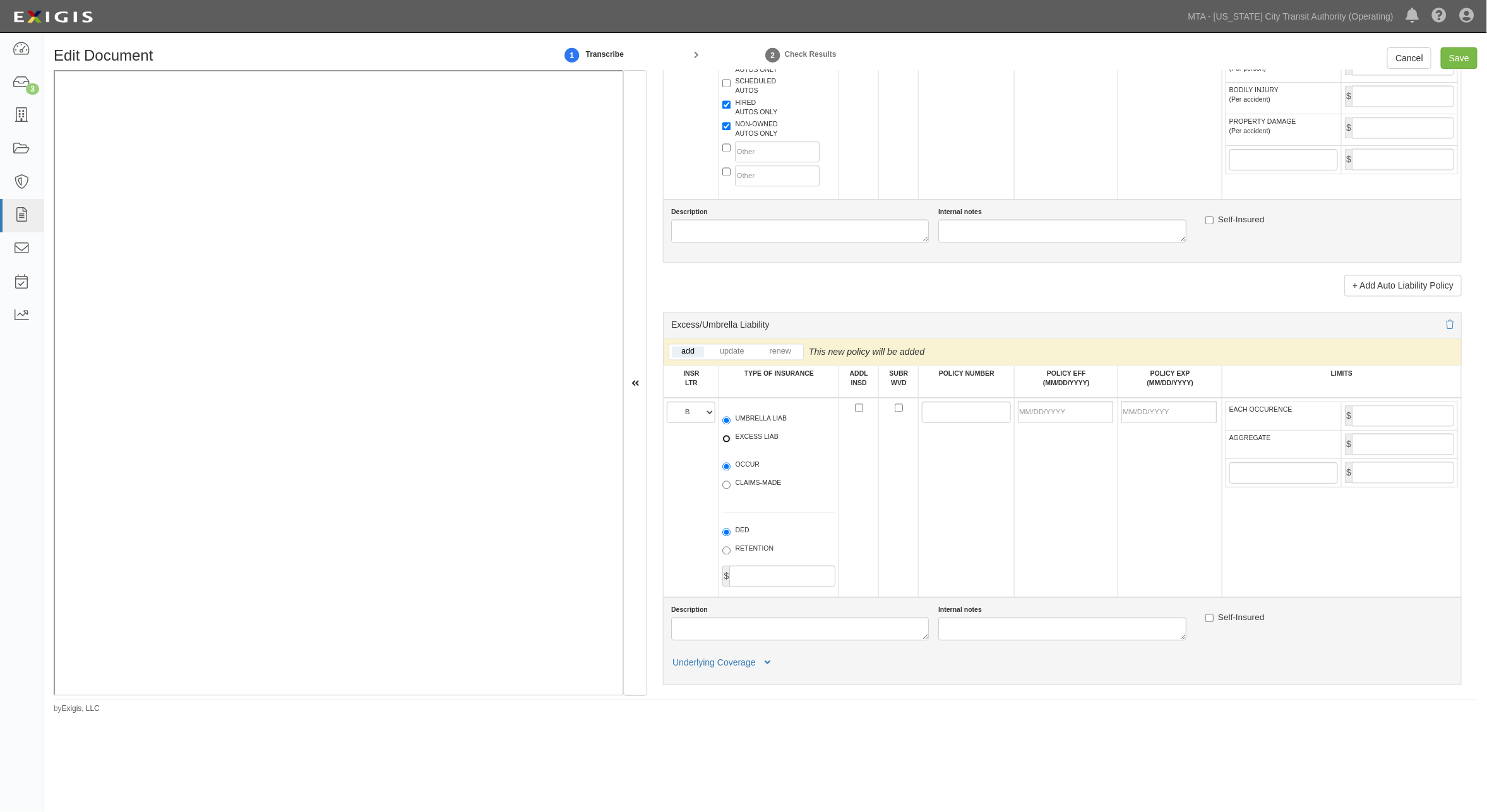
radio input "true"
click at [747, 473] on label "OCCUR" at bounding box center [741, 466] width 37 height 13
click at [731, 471] on input "OCCUR" at bounding box center [726, 466] width 8 height 8
radio input "true"
paste input "MXL0442069"
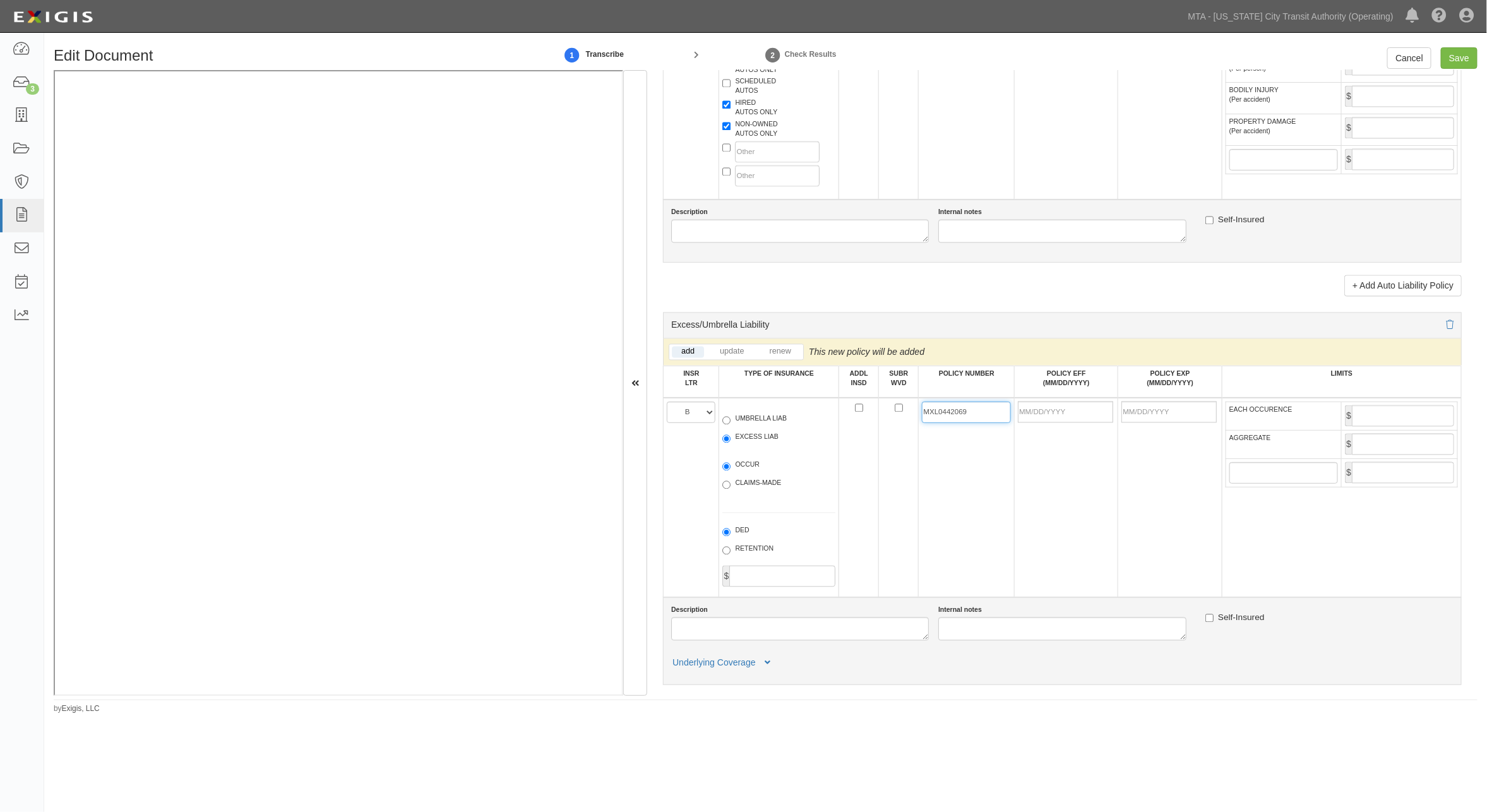
type input "MXL0442069"
click at [1031, 423] on input "POLICY EFF (MM/DD/YYYY)" at bounding box center [1066, 412] width 95 height 22
type input "12/16/2024"
type input "12/16/2025"
click at [1093, 495] on td "12/16/2024" at bounding box center [1066, 497] width 104 height 199
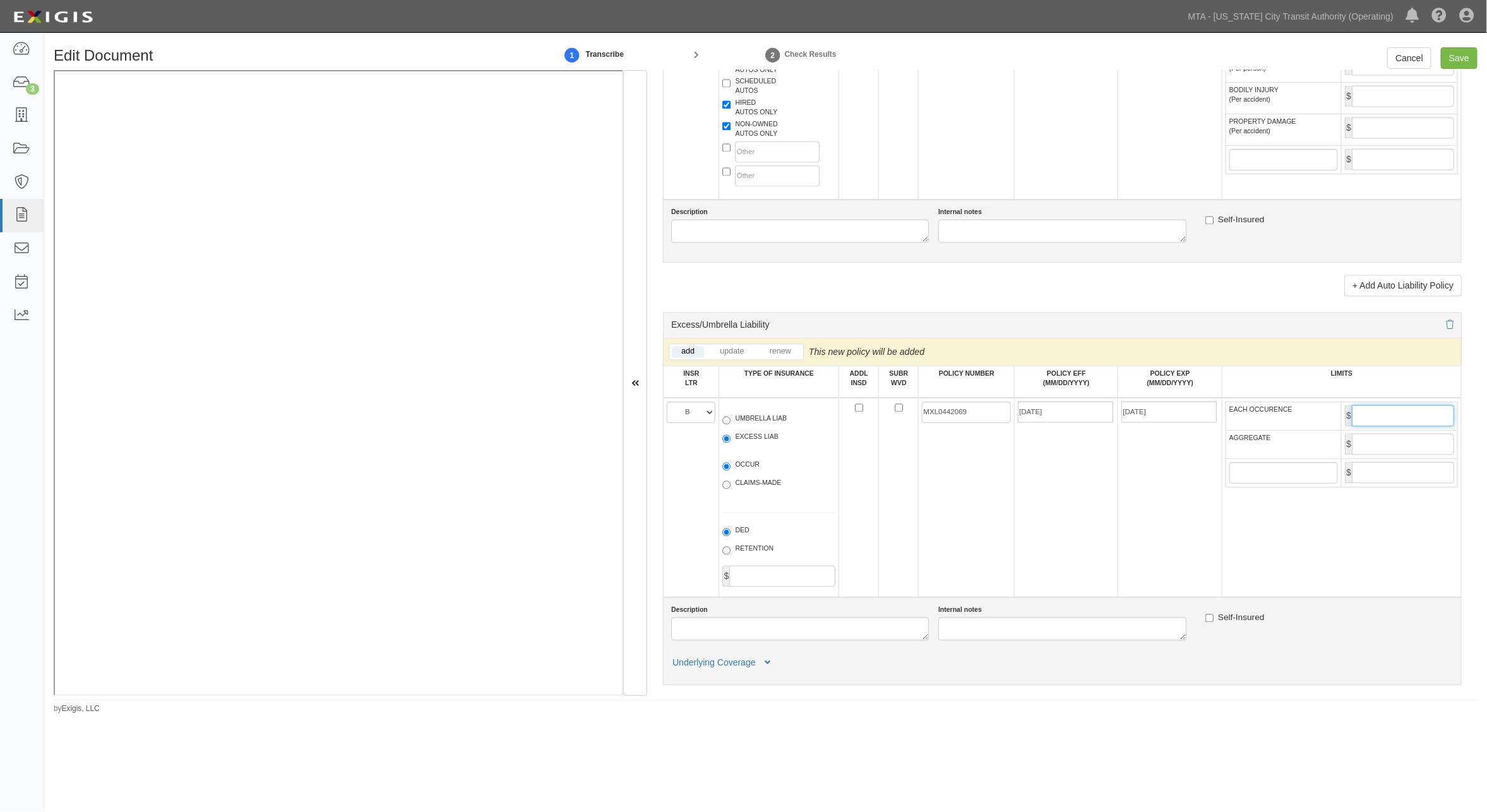
click at [1388, 427] on input "EACH OCCURENCE" at bounding box center [1403, 416] width 102 height 22
type input "5,000,000"
click at [1385, 455] on input "AGGREGATE" at bounding box center [1403, 444] width 102 height 22
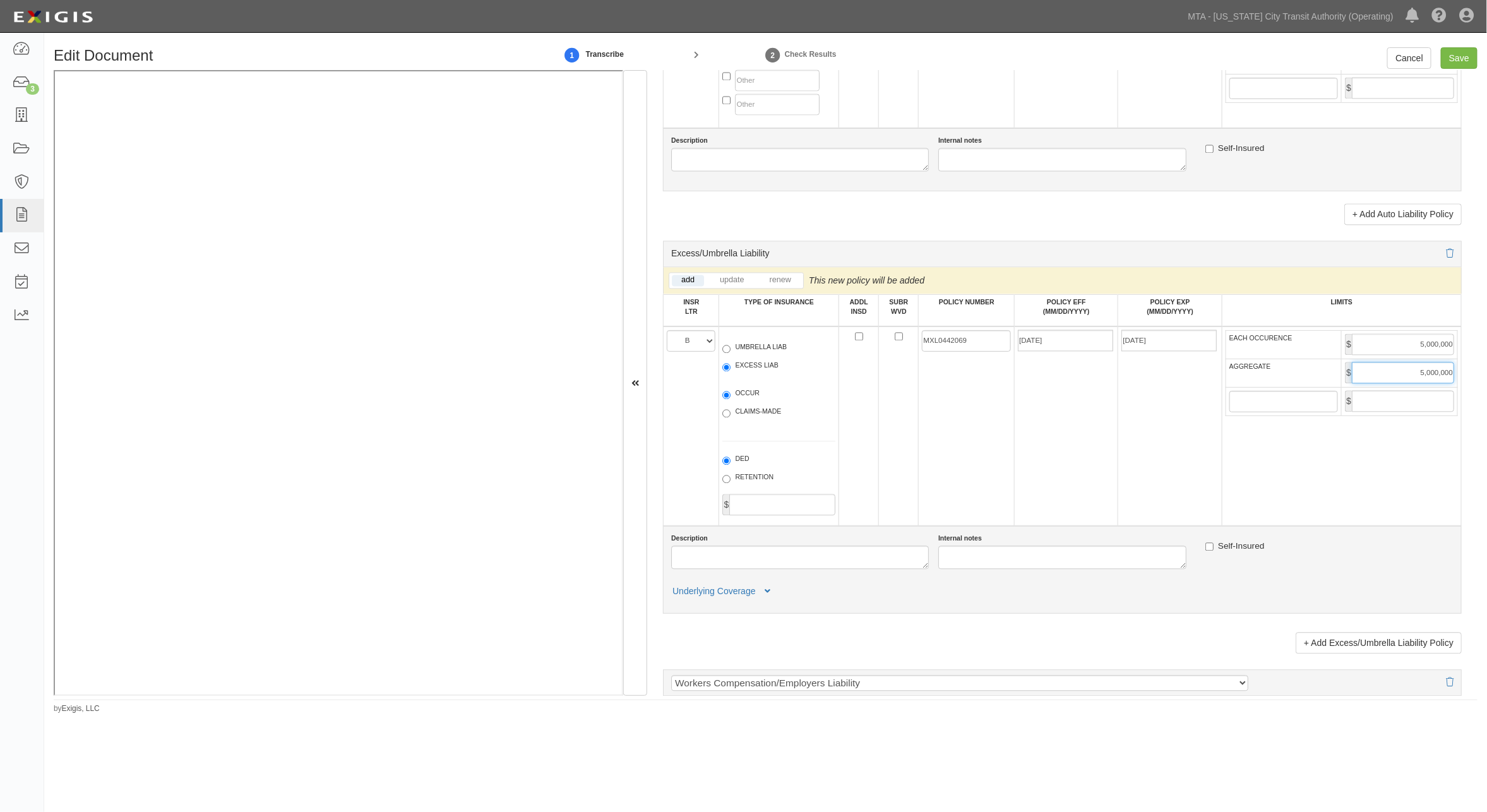
scroll to position [1473, 0]
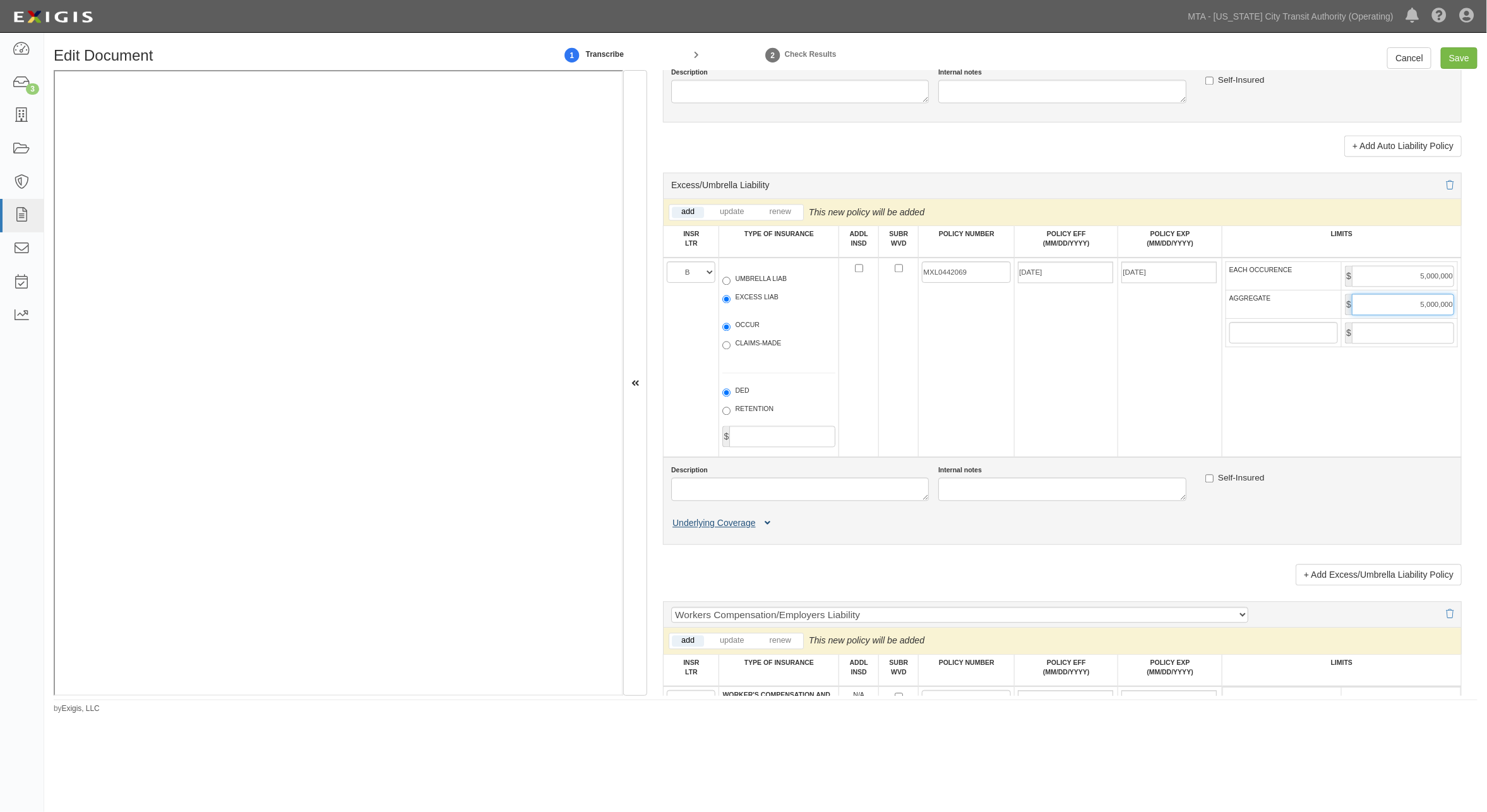
type input "5,000,000"
click at [768, 528] on icon at bounding box center [768, 523] width 6 height 9
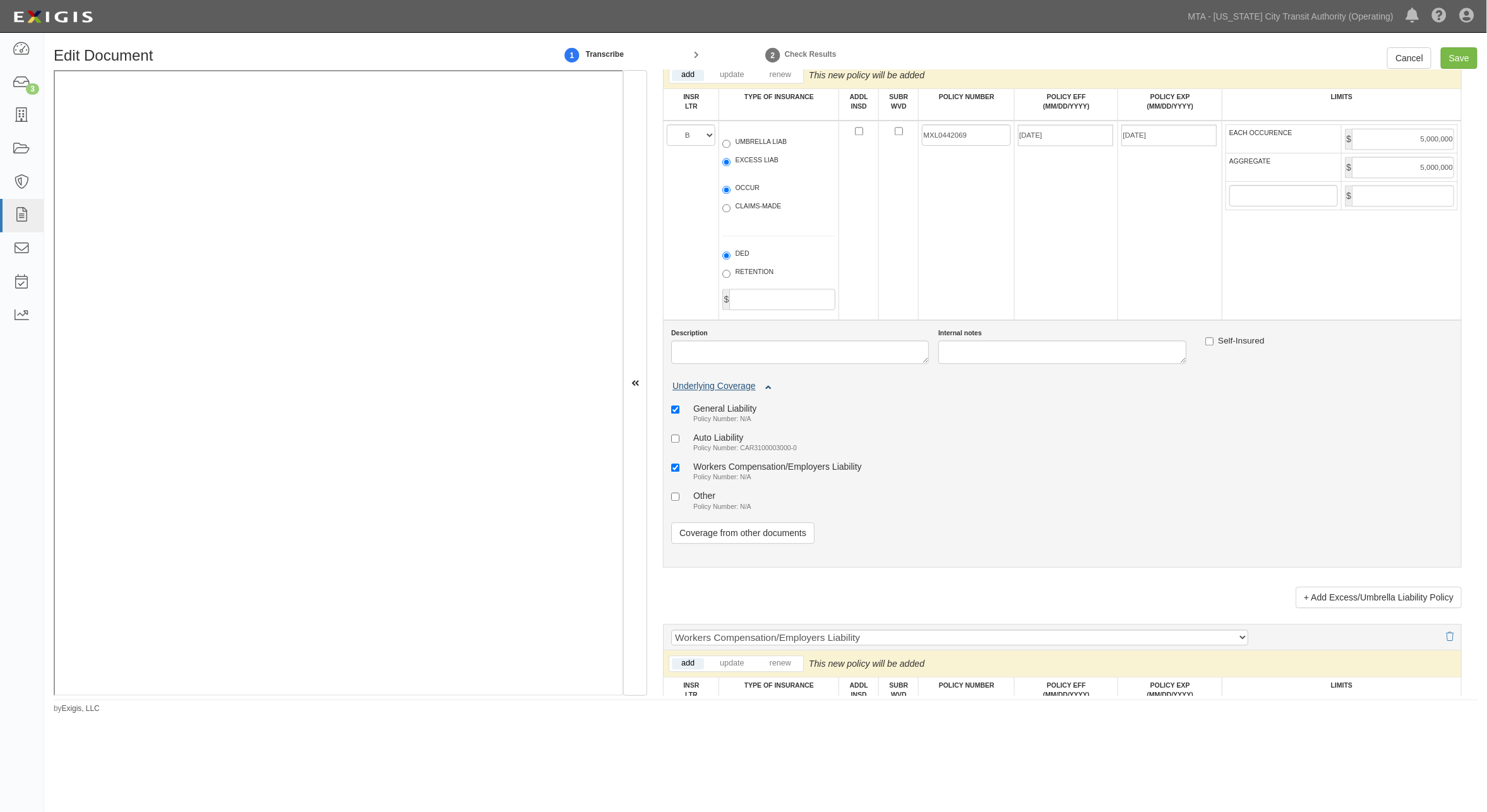
scroll to position [1613, 0]
click at [756, 410] on div "General Liability" at bounding box center [725, 405] width 63 height 11
click at [680, 410] on input "General Liability Policy Number: N/A" at bounding box center [675, 406] width 8 height 8
checkbox input "false"
click at [755, 448] on small "Policy Number: CAR3100003000-0" at bounding box center [745, 444] width 104 height 8
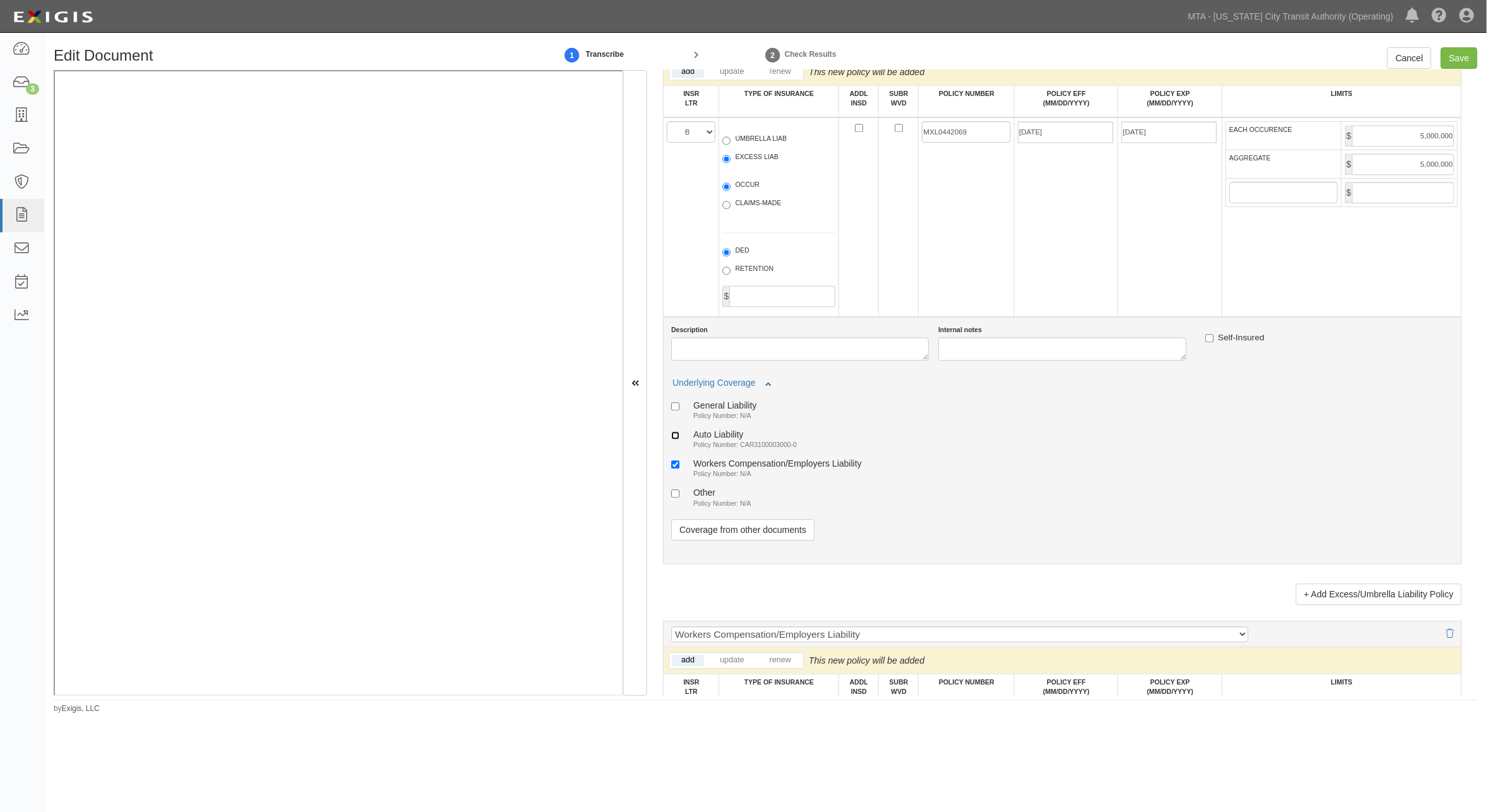
click at [680, 439] on input "Auto Liability Policy Number: CAR3100003000-0" at bounding box center [675, 435] width 8 height 8
checkbox input "true"
click at [680, 469] on input "Workers Compensation/Employers Liability Policy Number: N/A" at bounding box center [675, 464] width 8 height 8
checkbox input "false"
click at [760, 541] on link "Coverage from other documents" at bounding box center [742, 530] width 143 height 22
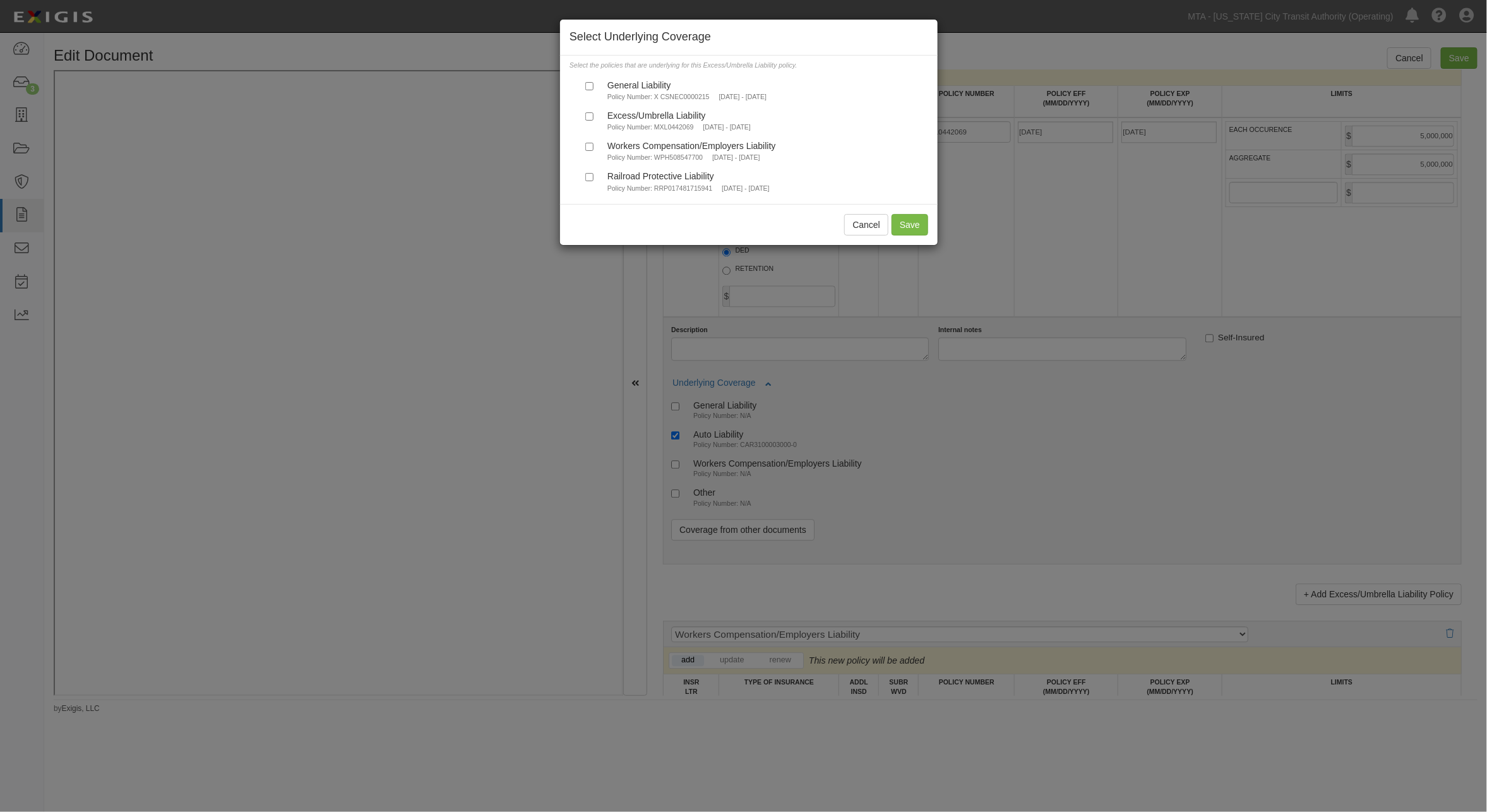
click at [639, 89] on div "General Liability" at bounding box center [687, 84] width 159 height 11
click at [593, 89] on input "General Liability Policy Number: X CSNEC0000215 11/26/2024 - 11/26/2025" at bounding box center [589, 86] width 8 height 8
checkbox input "true"
click at [907, 223] on button "Save" at bounding box center [909, 225] width 37 height 22
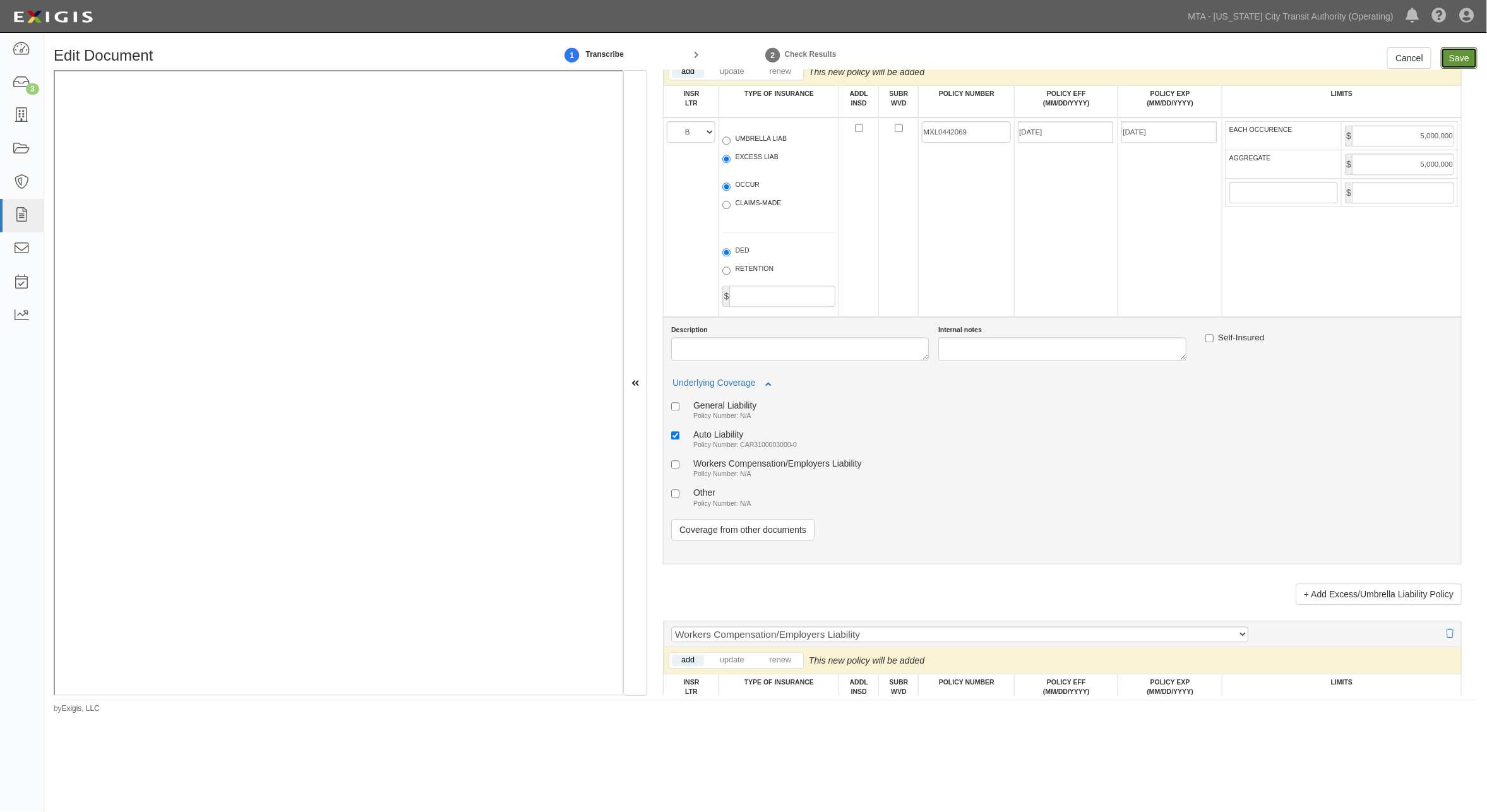
click at [1463, 53] on input "Save" at bounding box center [1459, 58] width 37 height 22
type input "1000000"
type input "5000000"
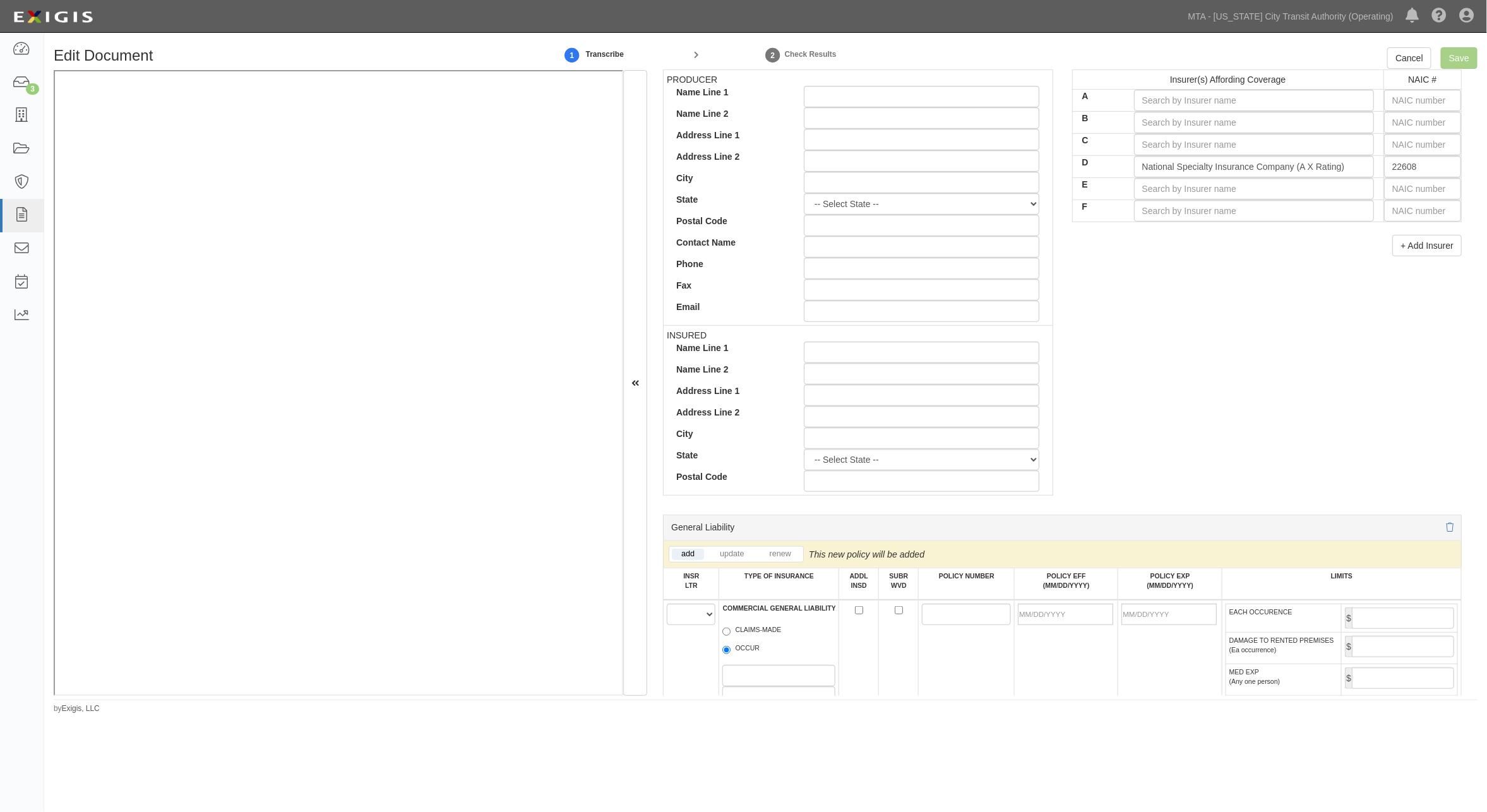
scroll to position [0, 0]
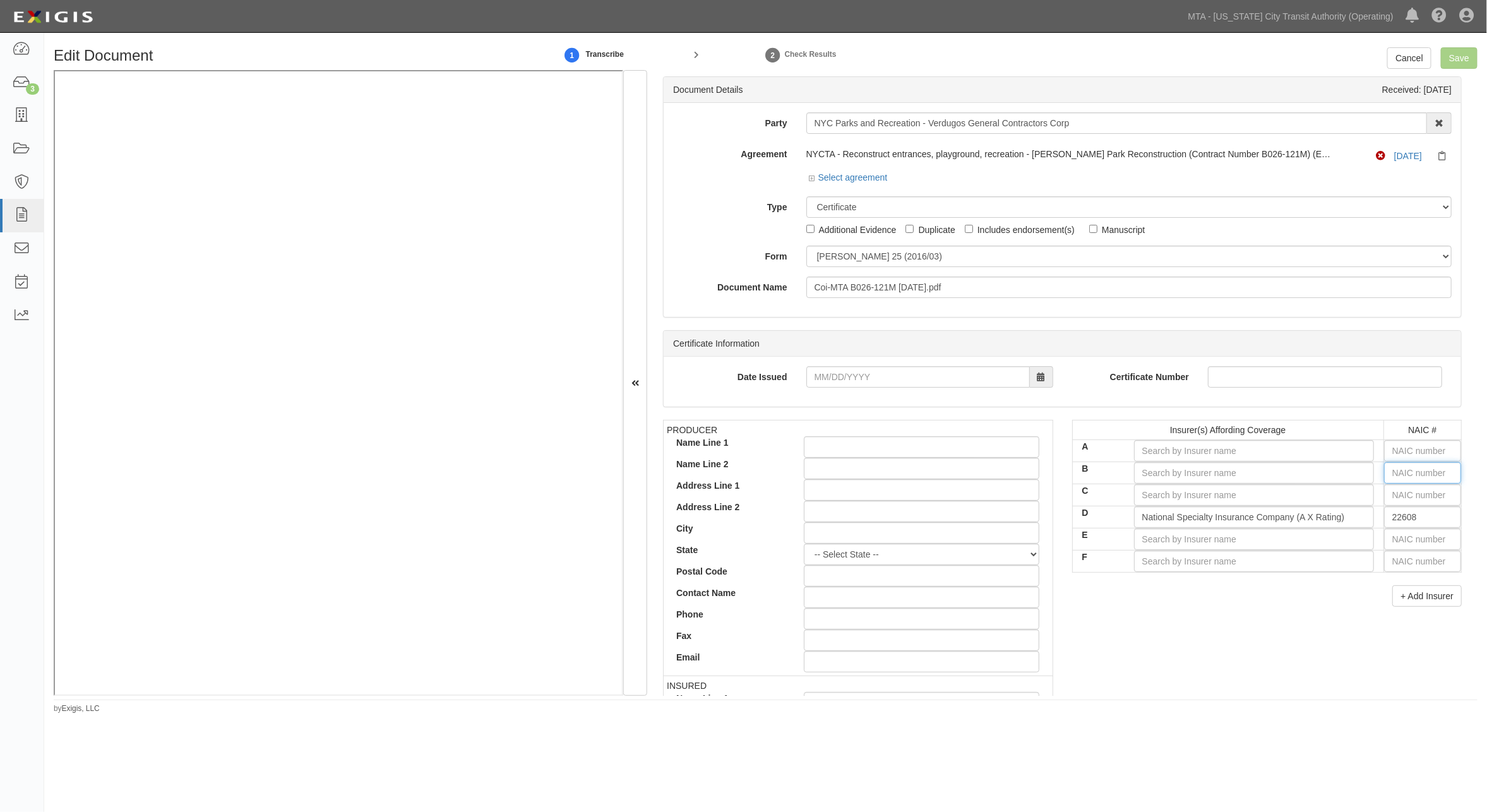
click at [1386, 474] on input "text" at bounding box center [1422, 473] width 77 height 22
type input "36404"
type input "3"
type input "37907"
type input "379"
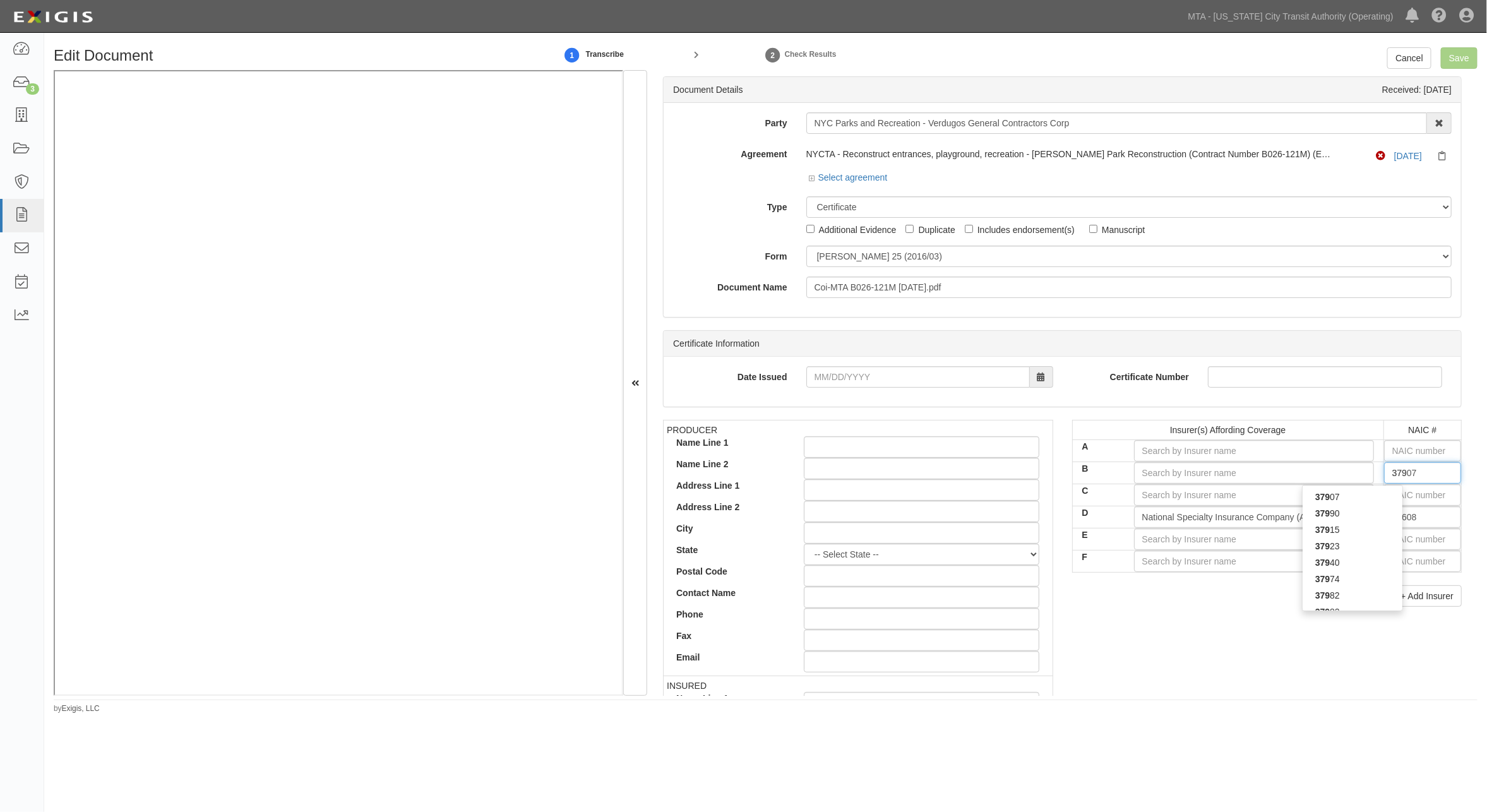
type input "37974"
type input "3797"
type input "37974"
click at [1364, 490] on div "37974" at bounding box center [1352, 497] width 100 height 17
type input "Mt. Hawley Insurance Company (A+ XIV Rating)"
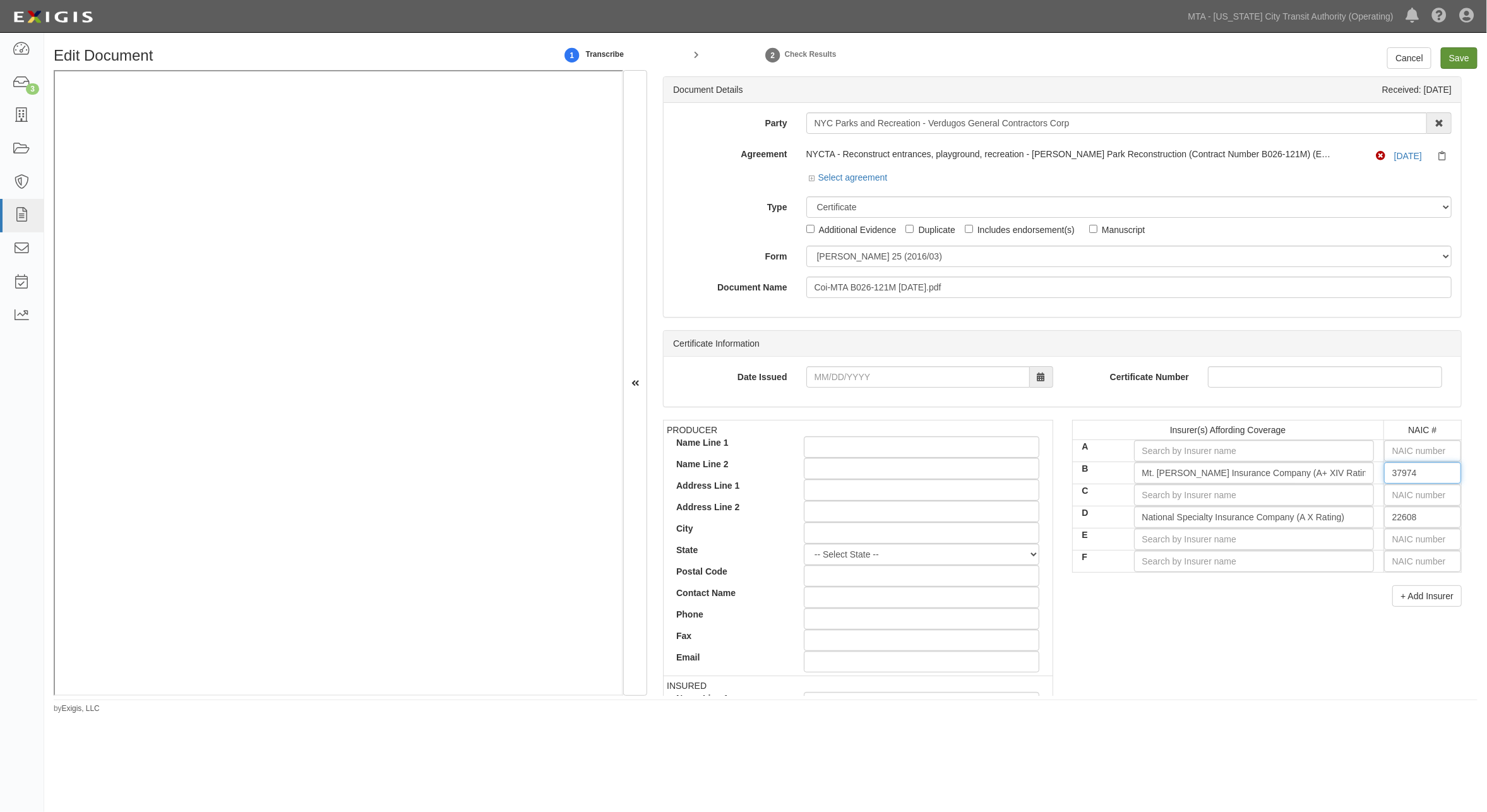
type input "37974"
click at [1452, 58] on input "Save" at bounding box center [1459, 58] width 37 height 22
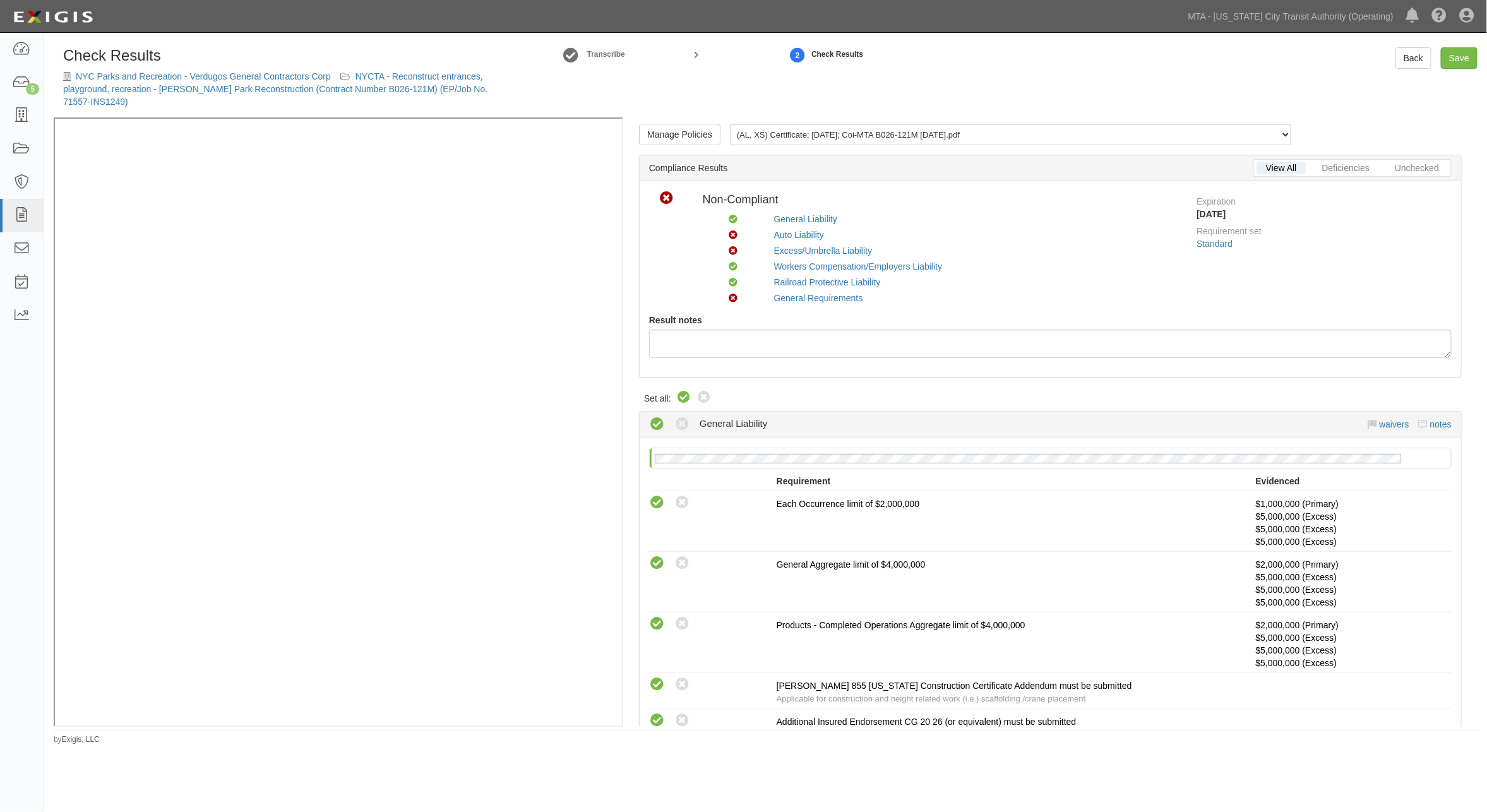
click at [683, 397] on icon at bounding box center [683, 397] width 15 height 15
radio input "true"
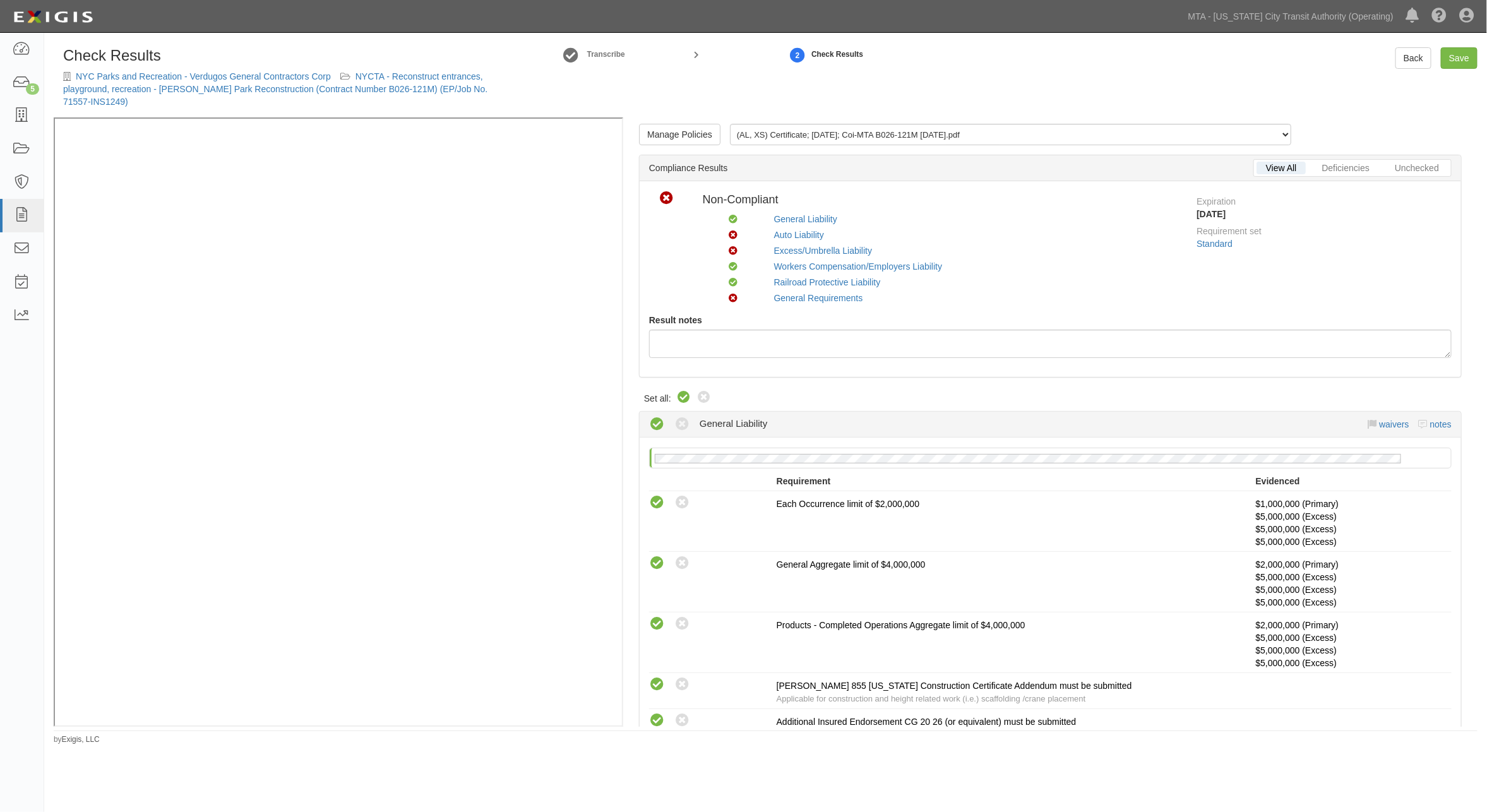
radio input "true"
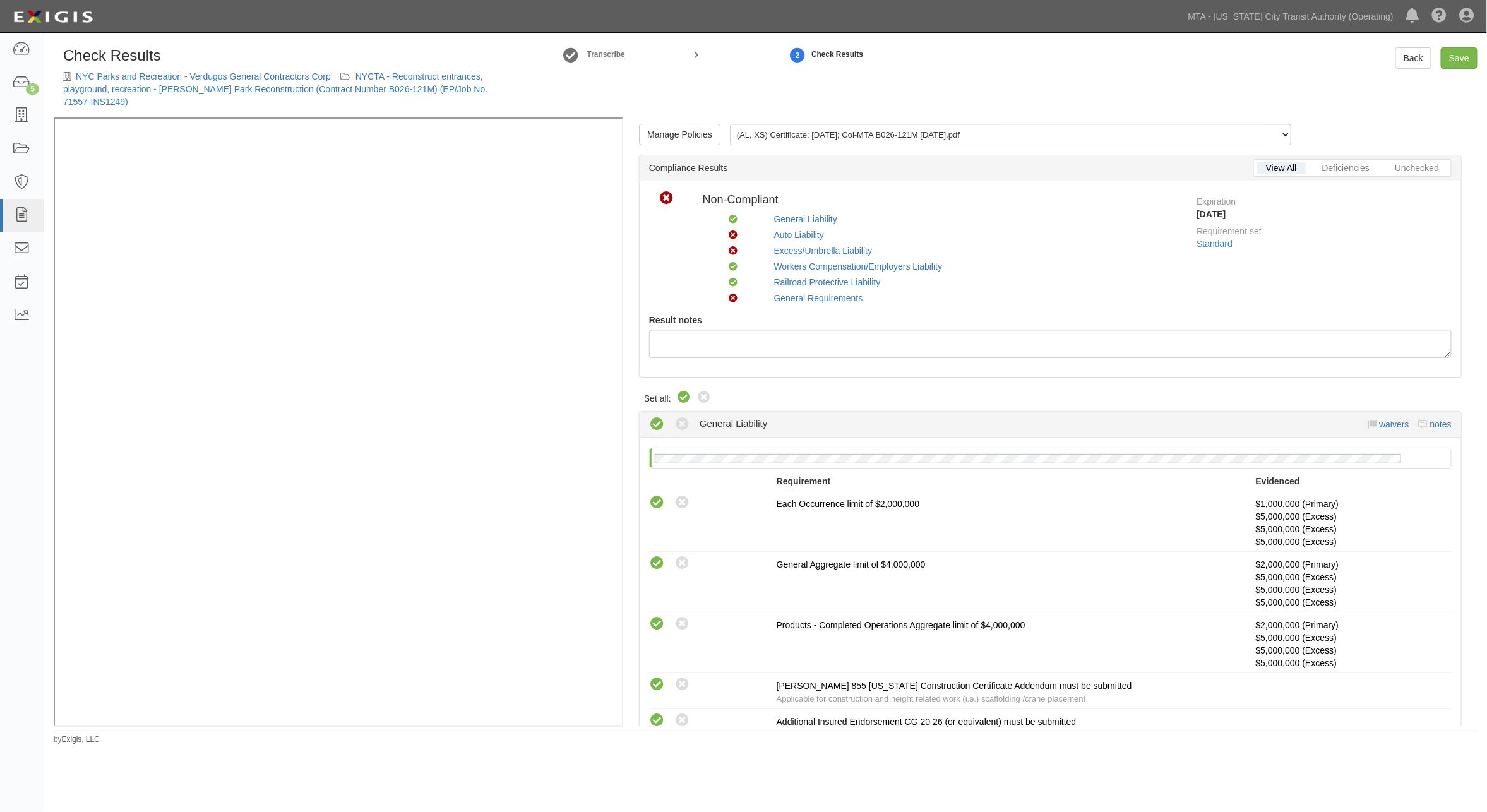
radio input "true"
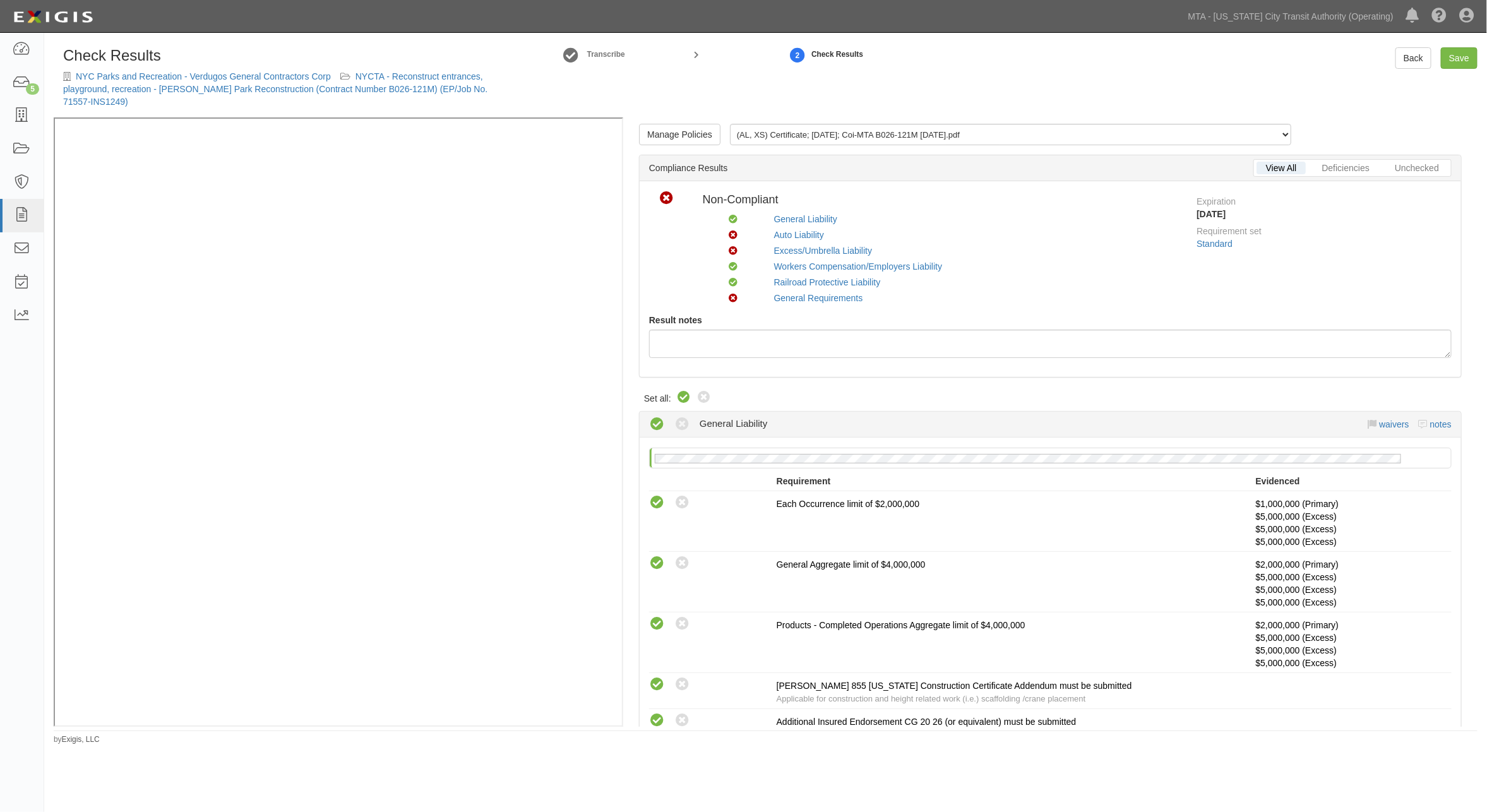
radio input "true"
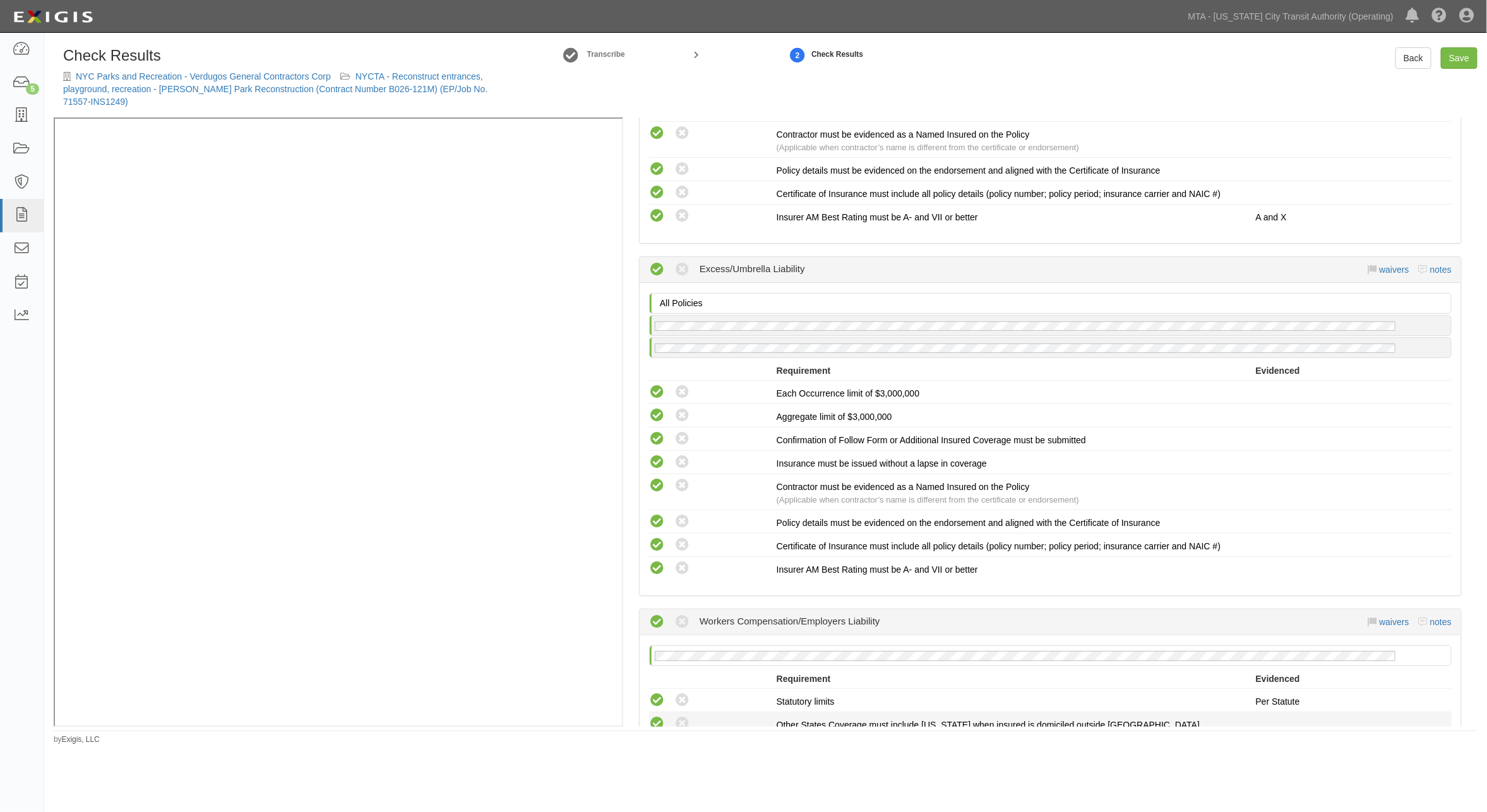
scroll to position [985, 0]
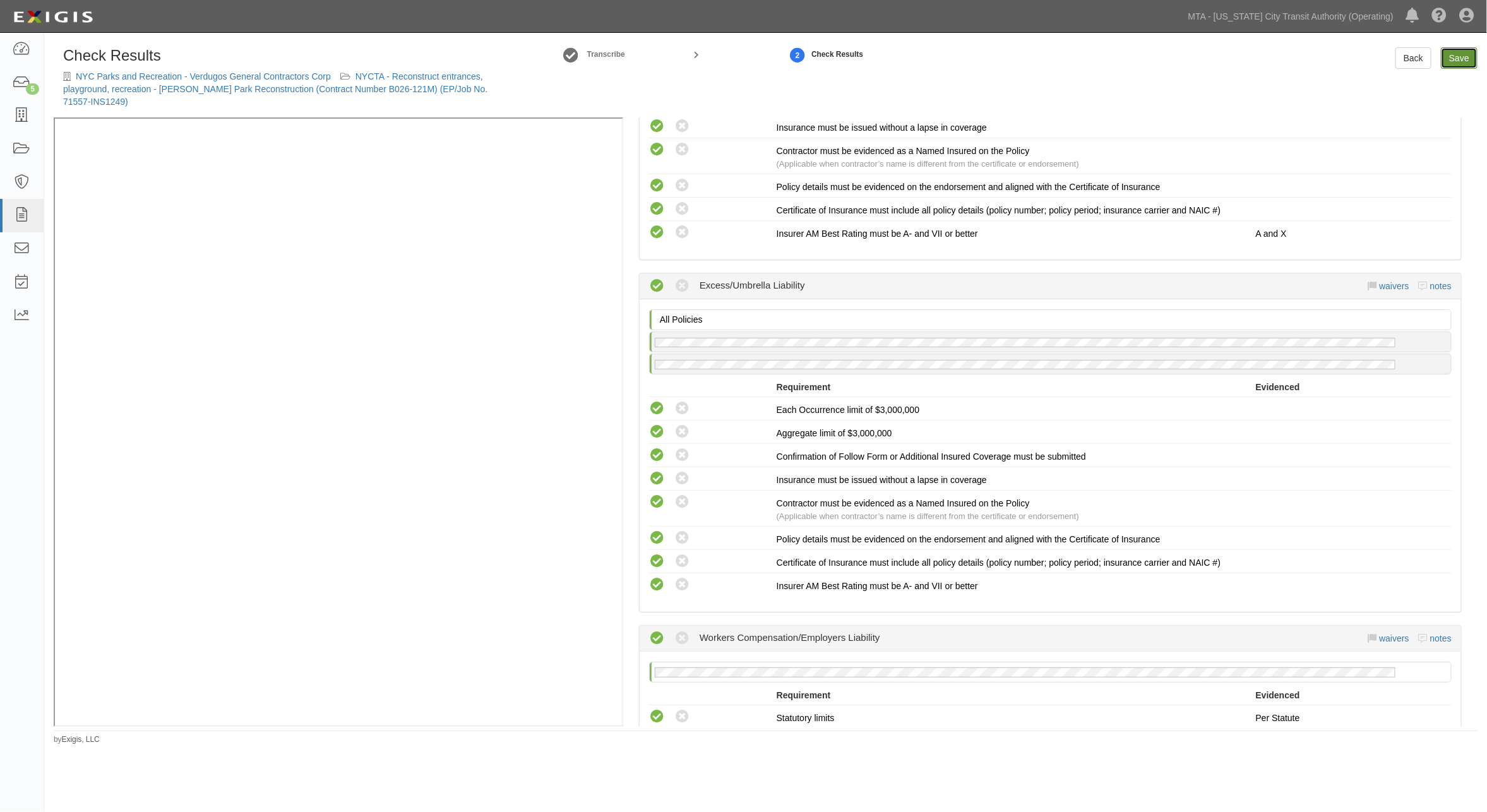
click at [1465, 60] on link "Save" at bounding box center [1459, 58] width 37 height 22
radio input "true"
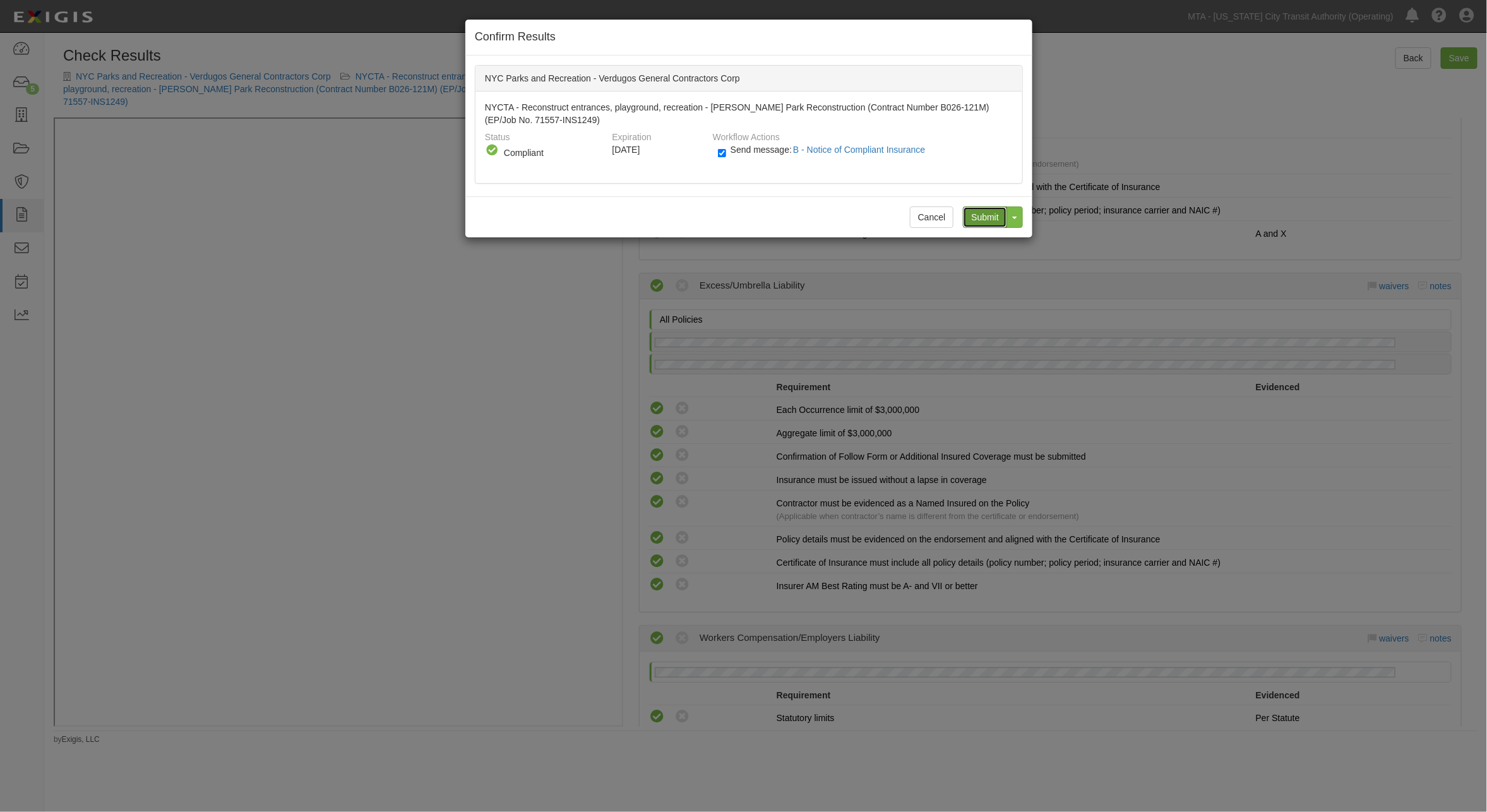
click at [977, 215] on input "Submit" at bounding box center [984, 217] width 44 height 22
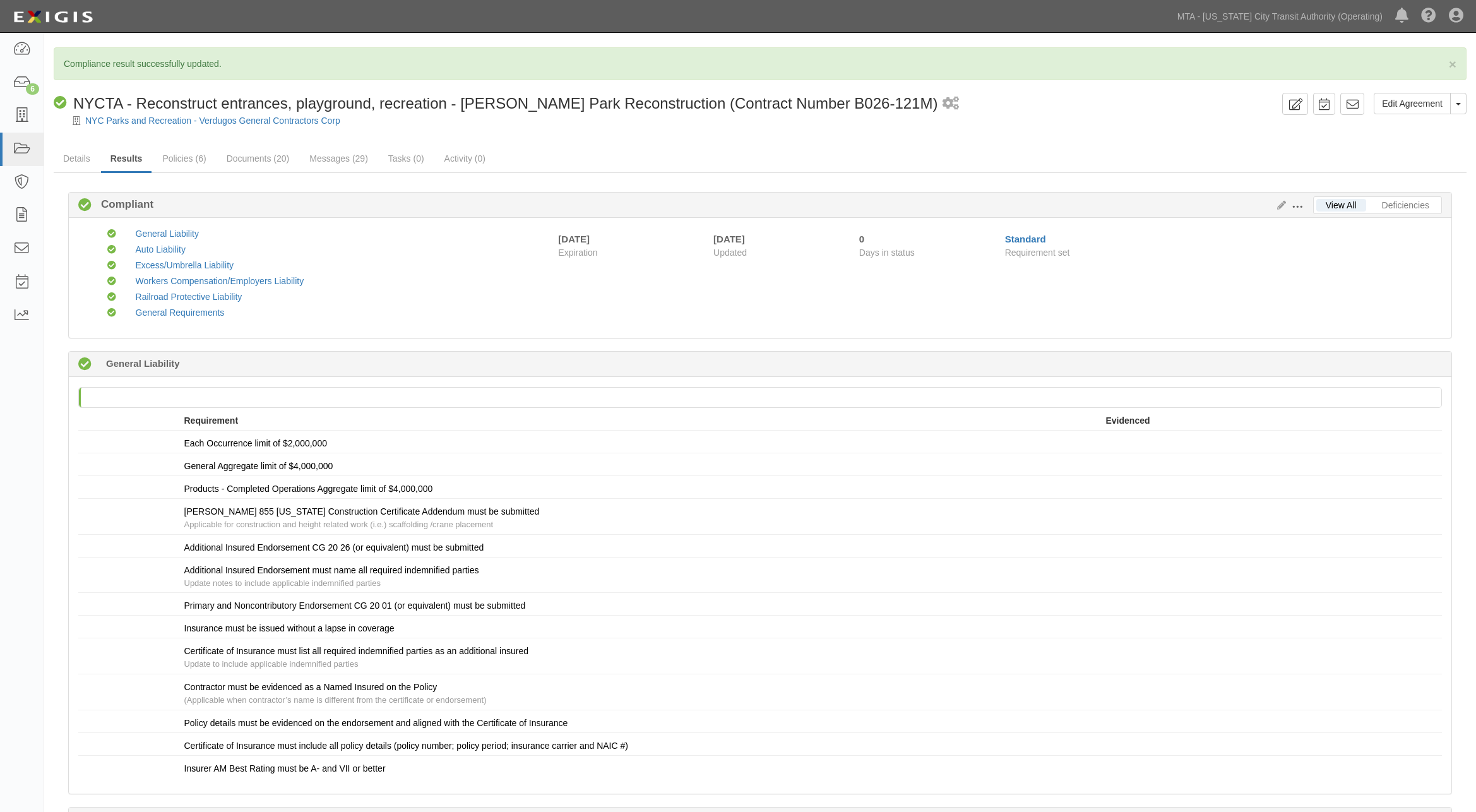
click at [977, 215] on div "View All Deficiencies Edit Requirements View History Compliant Compliant" at bounding box center [760, 204] width 1383 height 25
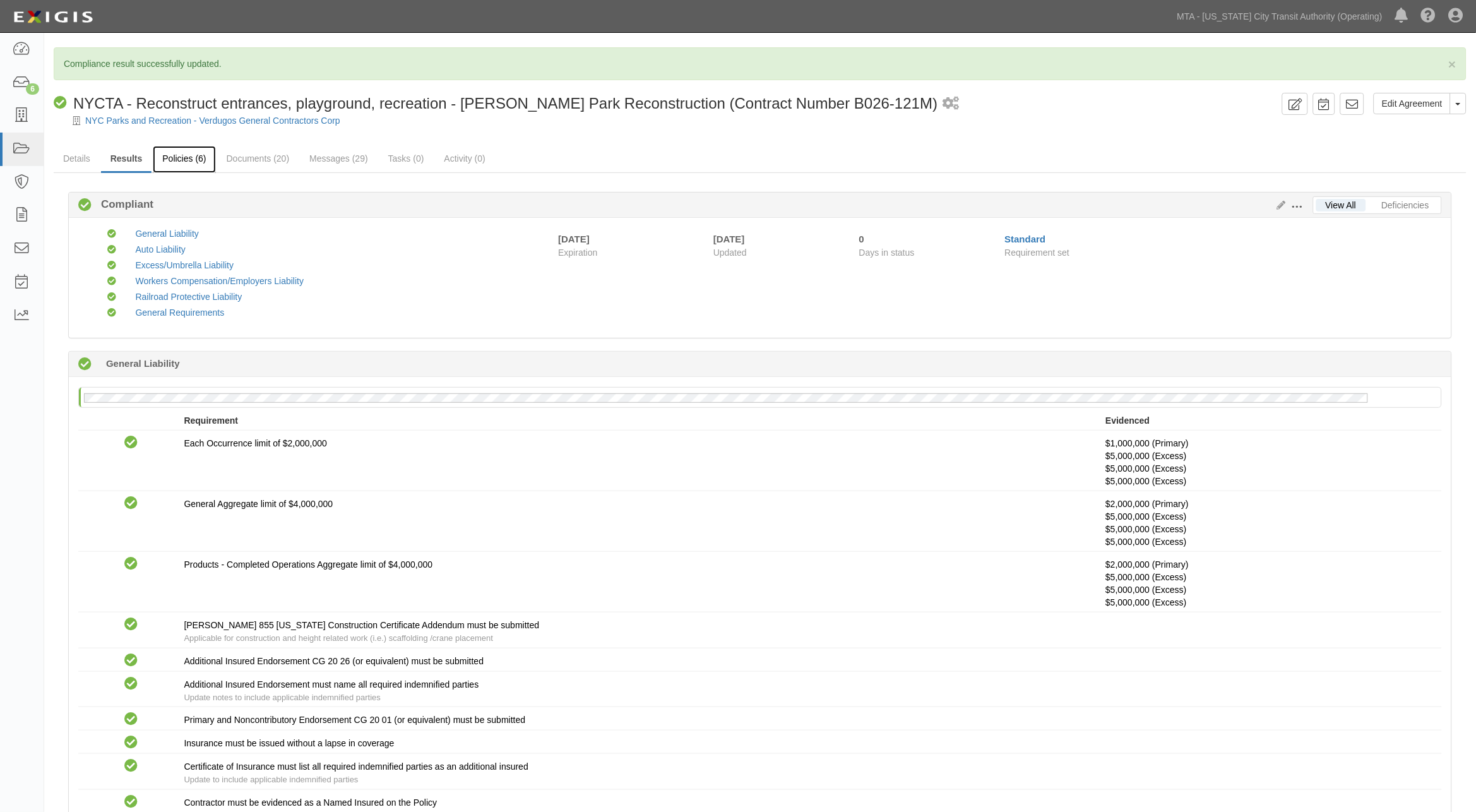
click at [187, 158] on link "Policies (6)" at bounding box center [184, 160] width 63 height 27
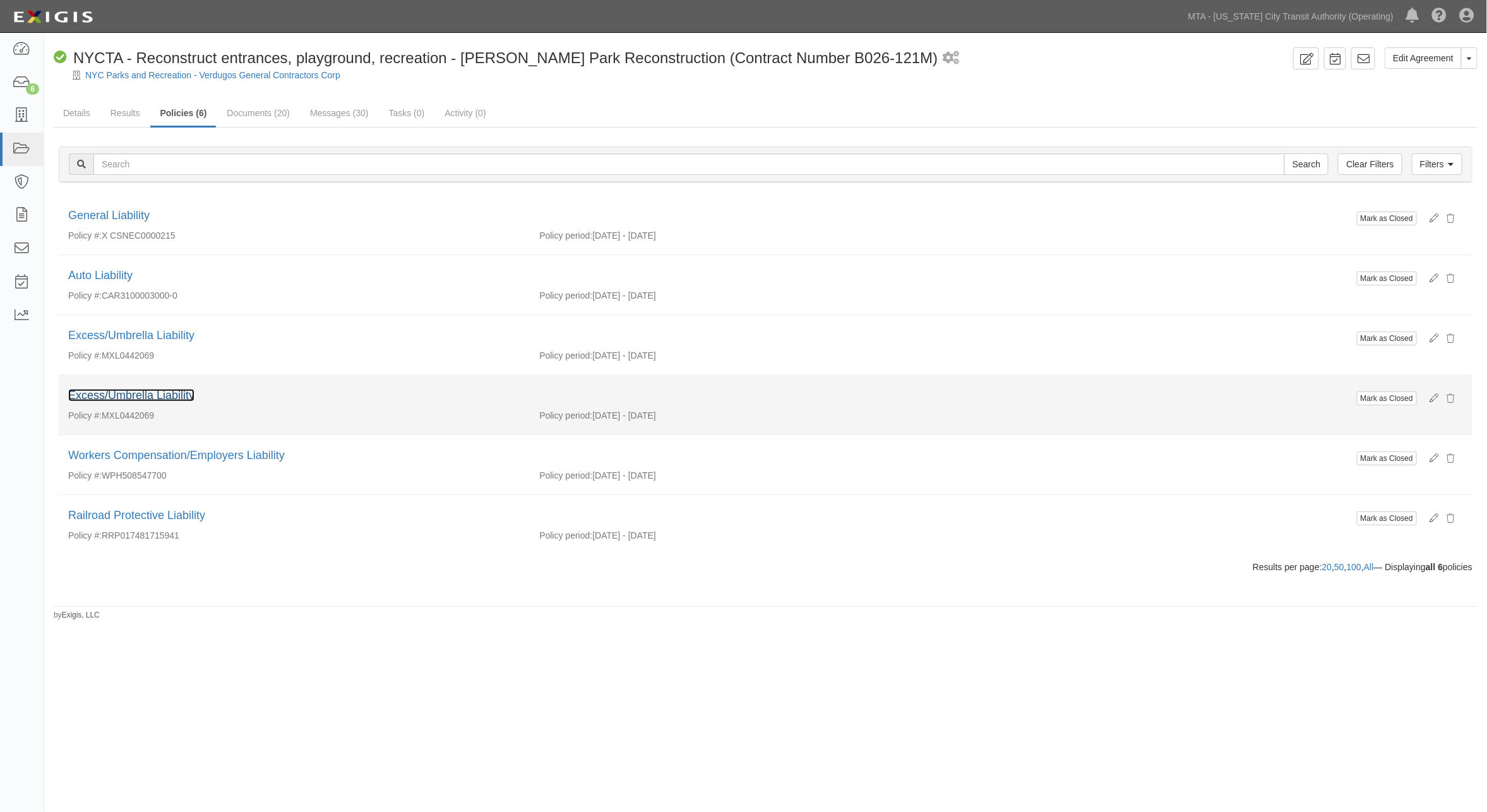
click at [180, 396] on link "Excess/Umbrella Liability" at bounding box center [131, 395] width 126 height 13
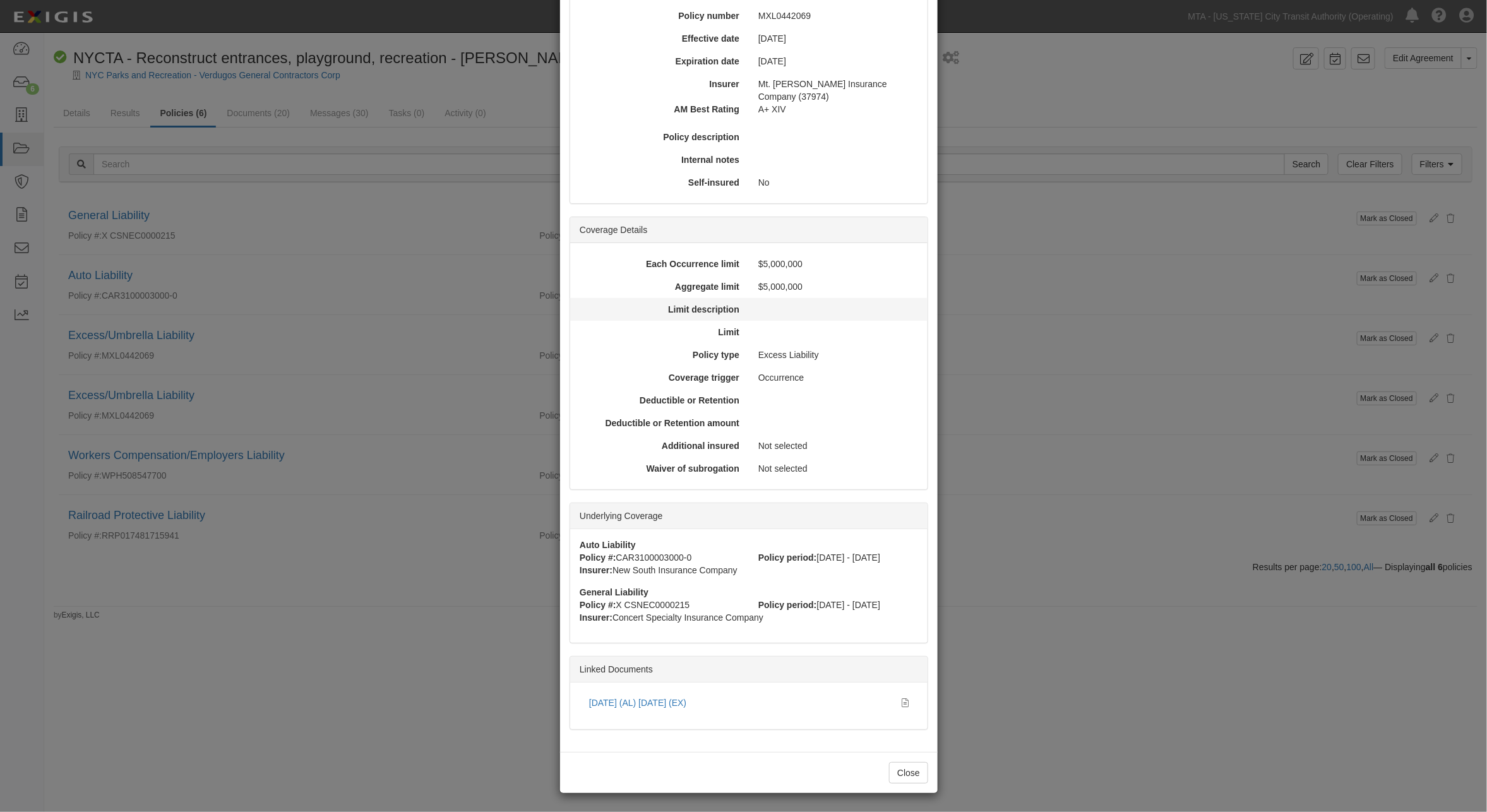
scroll to position [153, 0]
click at [144, 331] on div "× View Policy [PERSON_NAME] as Closed Edit Policy Toggle Dropdown Delete Policy…" at bounding box center [743, 406] width 1487 height 812
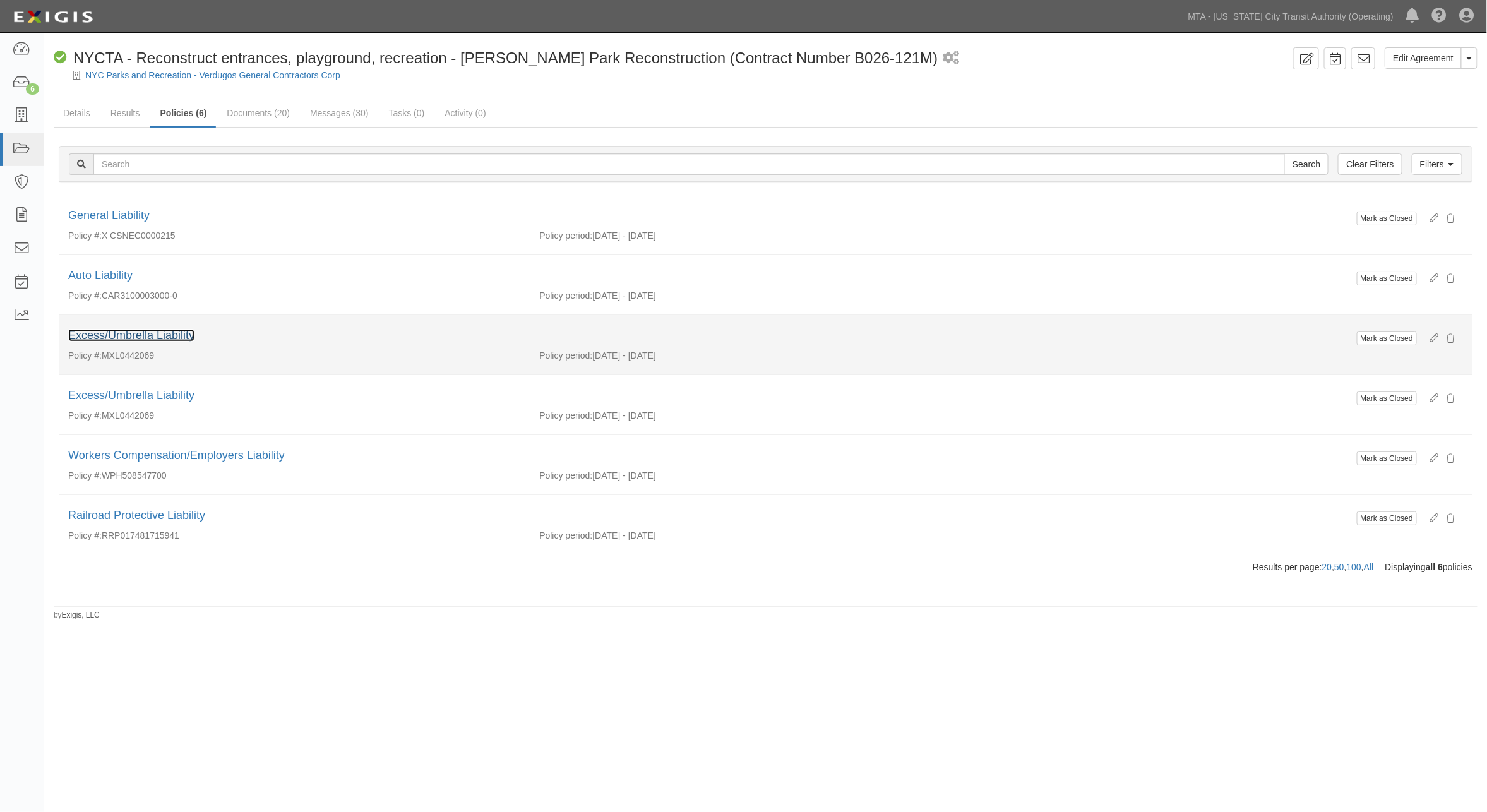
click at [144, 335] on link "Excess/Umbrella Liability" at bounding box center [131, 335] width 126 height 13
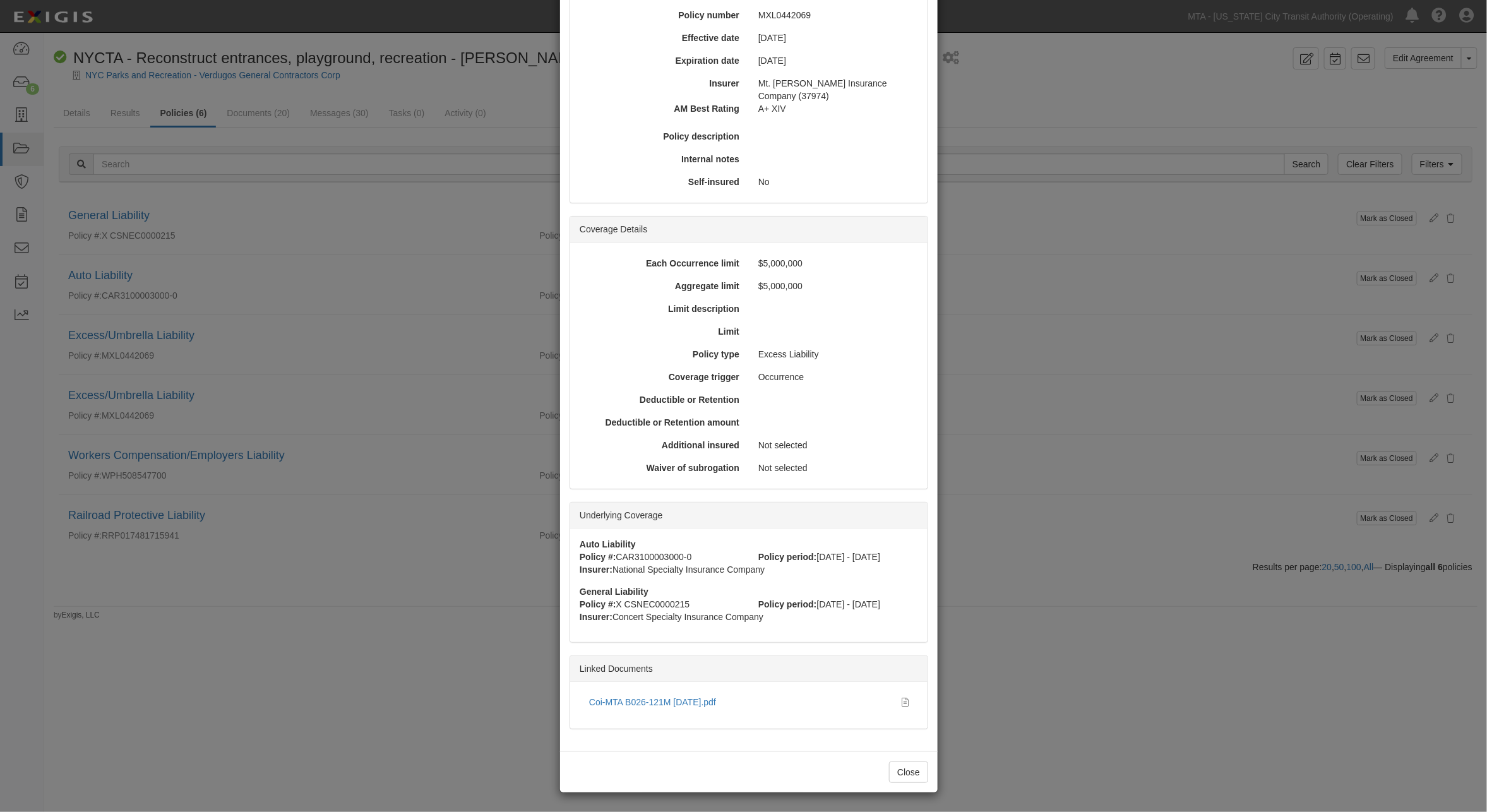
click at [203, 415] on div "× View Policy [PERSON_NAME] as Closed Edit Policy Toggle Dropdown Delete Policy…" at bounding box center [743, 406] width 1487 height 812
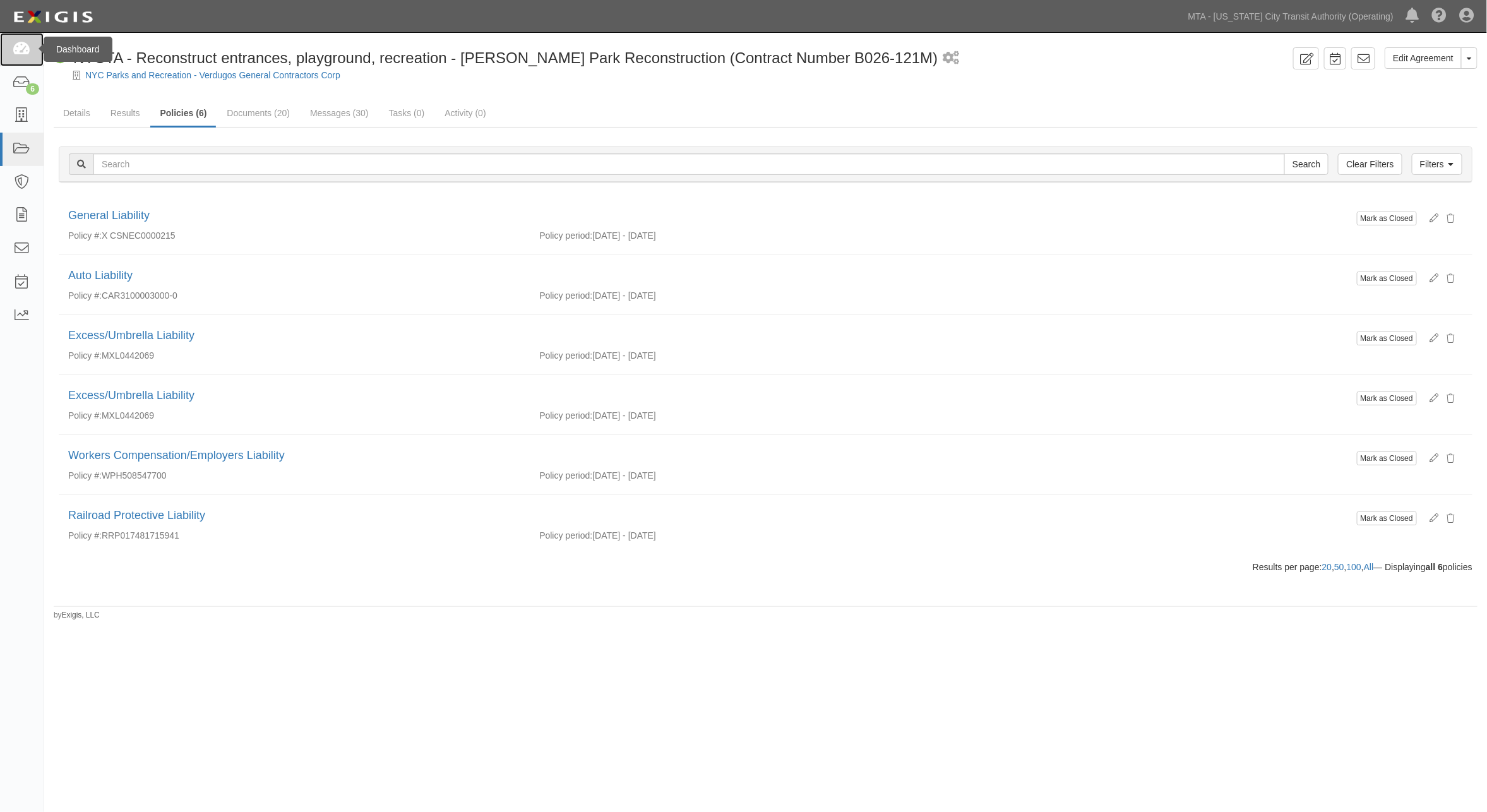
click at [17, 49] on icon at bounding box center [22, 50] width 18 height 14
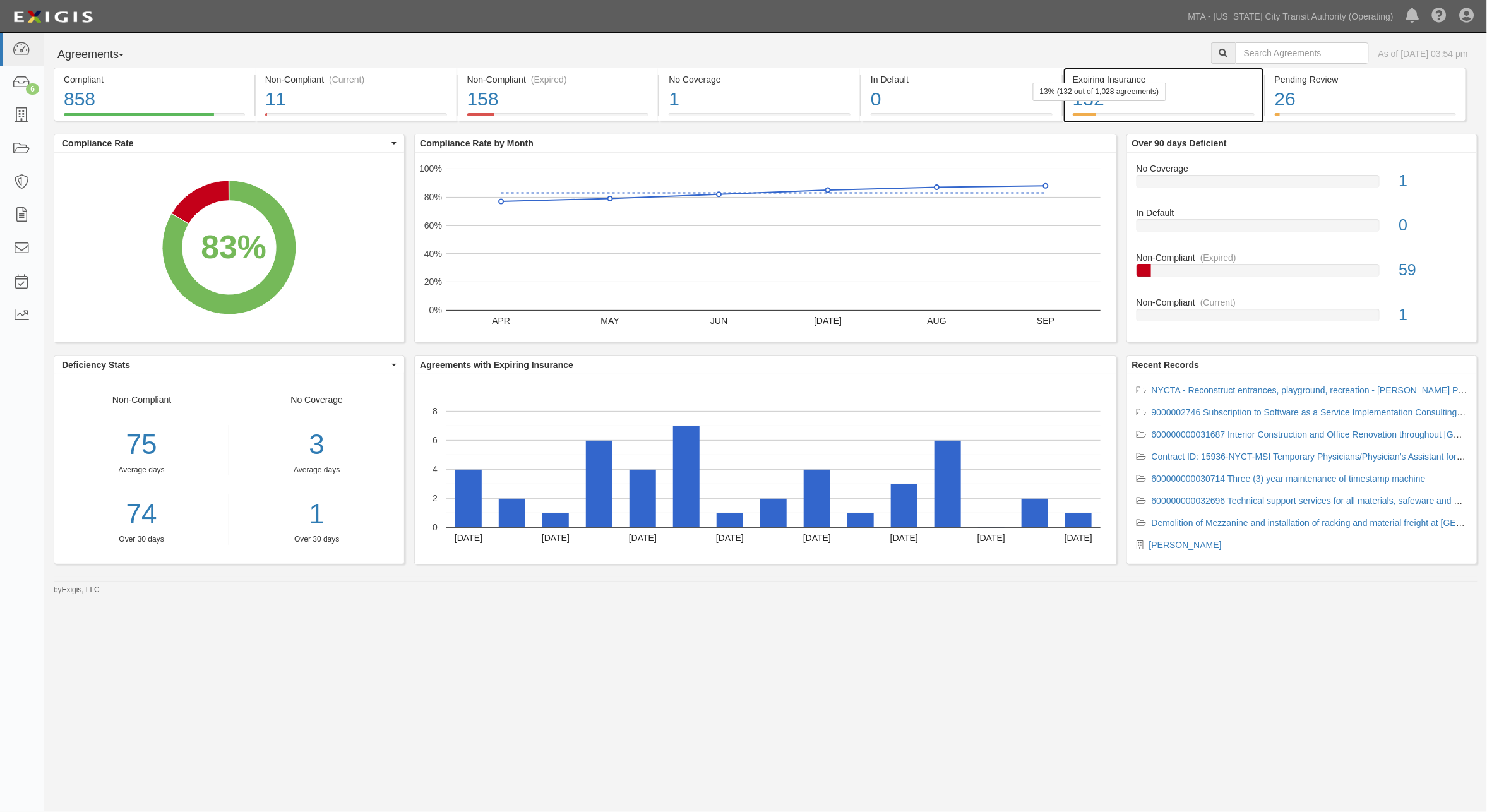
click at [1220, 95] on div "132" at bounding box center [1164, 99] width 182 height 27
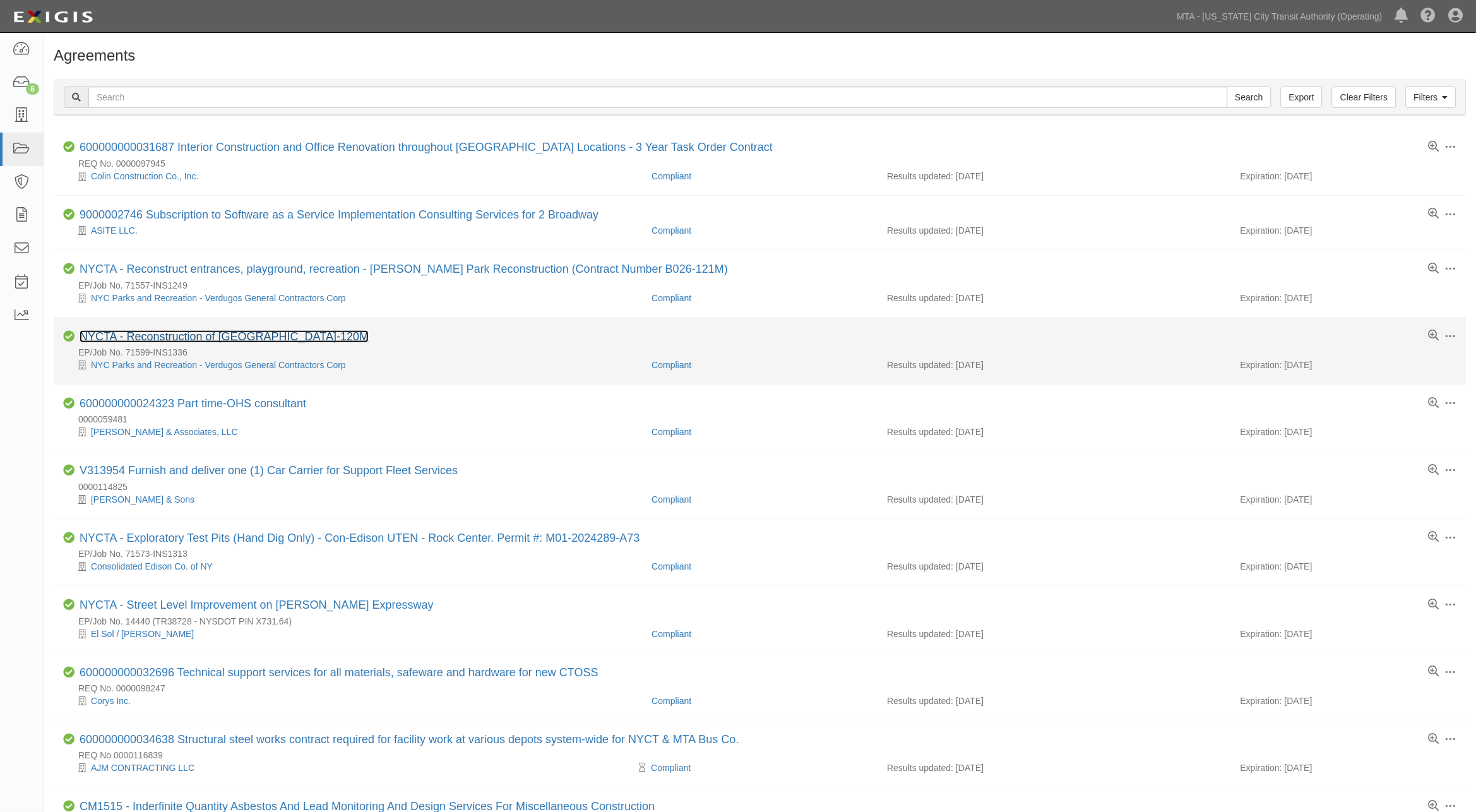
click at [269, 336] on link "NYCTA - Reconstruction of [GEOGRAPHIC_DATA]-120M" at bounding box center [224, 337] width 289 height 13
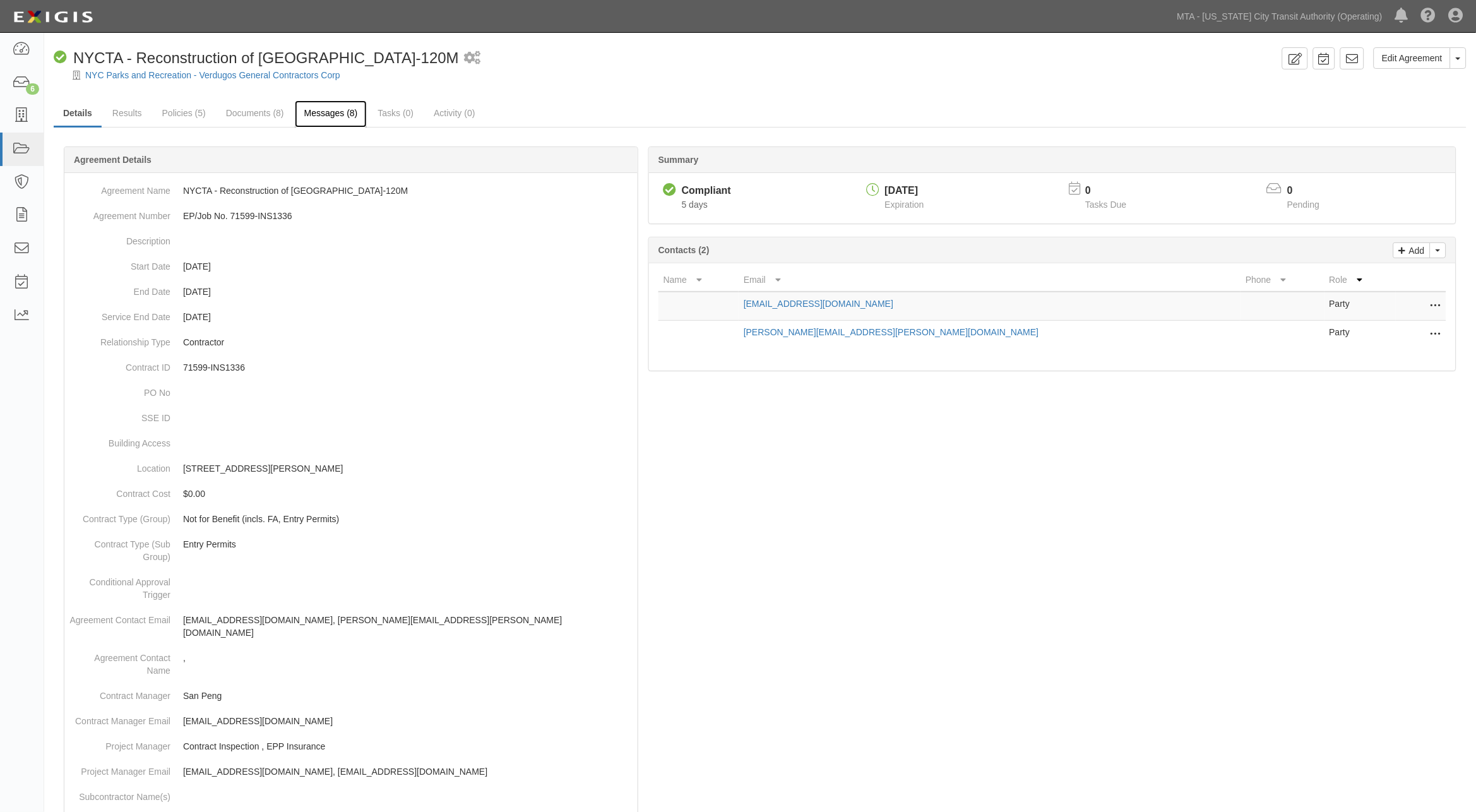
click at [326, 115] on link "Messages (8)" at bounding box center [331, 114] width 73 height 27
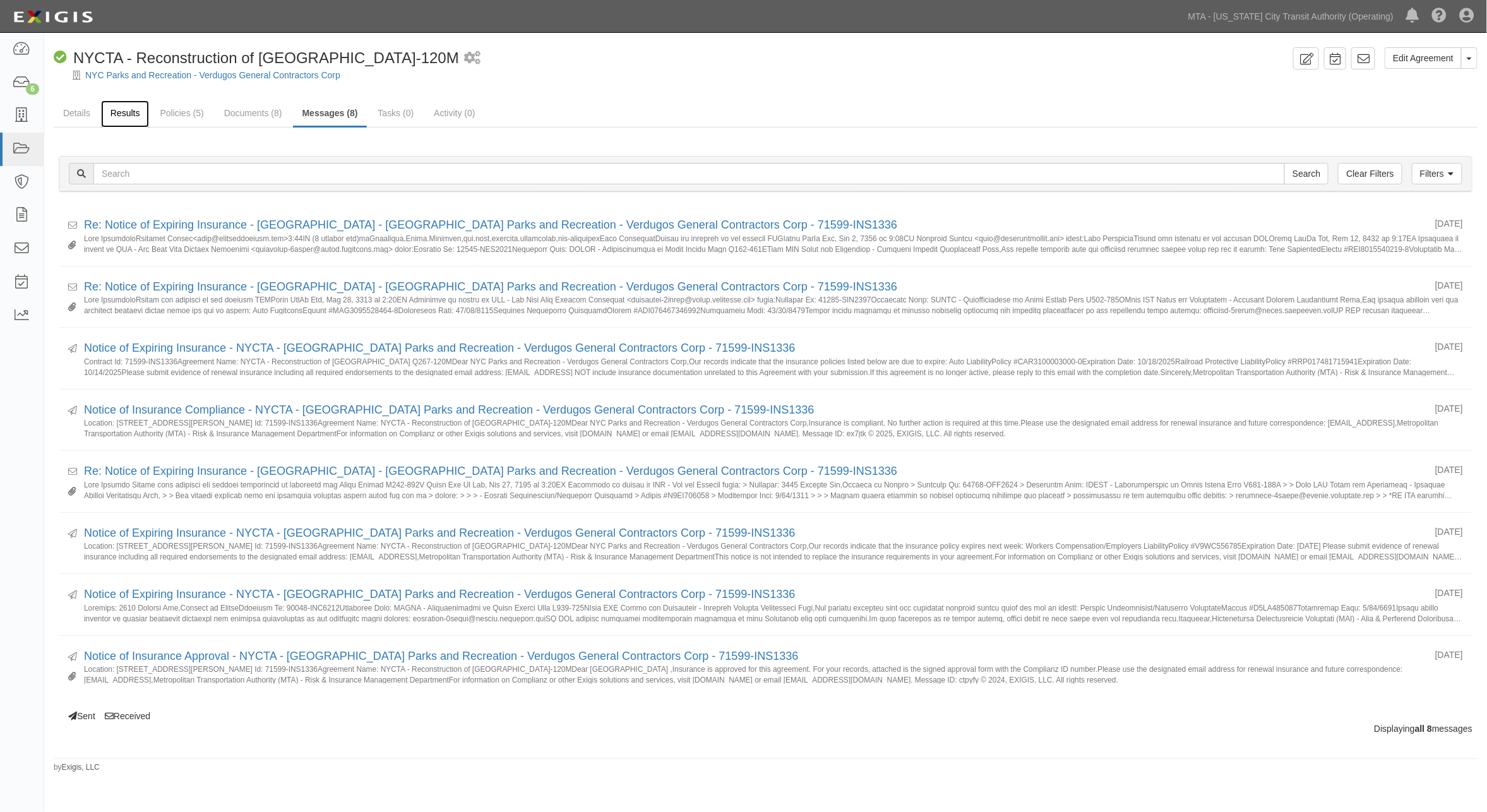
click at [130, 110] on link "Results" at bounding box center [125, 114] width 49 height 27
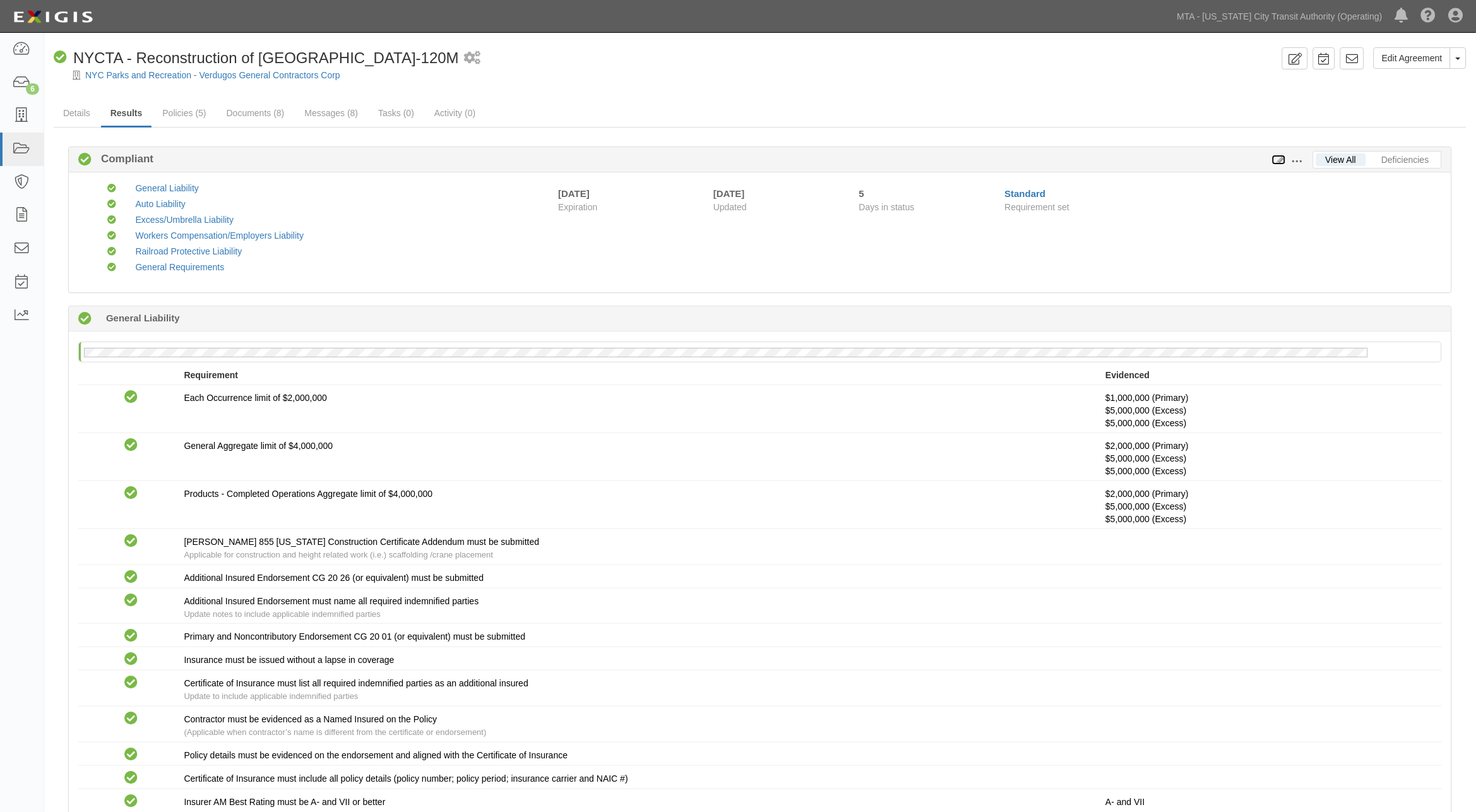
click at [1277, 161] on icon at bounding box center [1279, 161] width 14 height 9
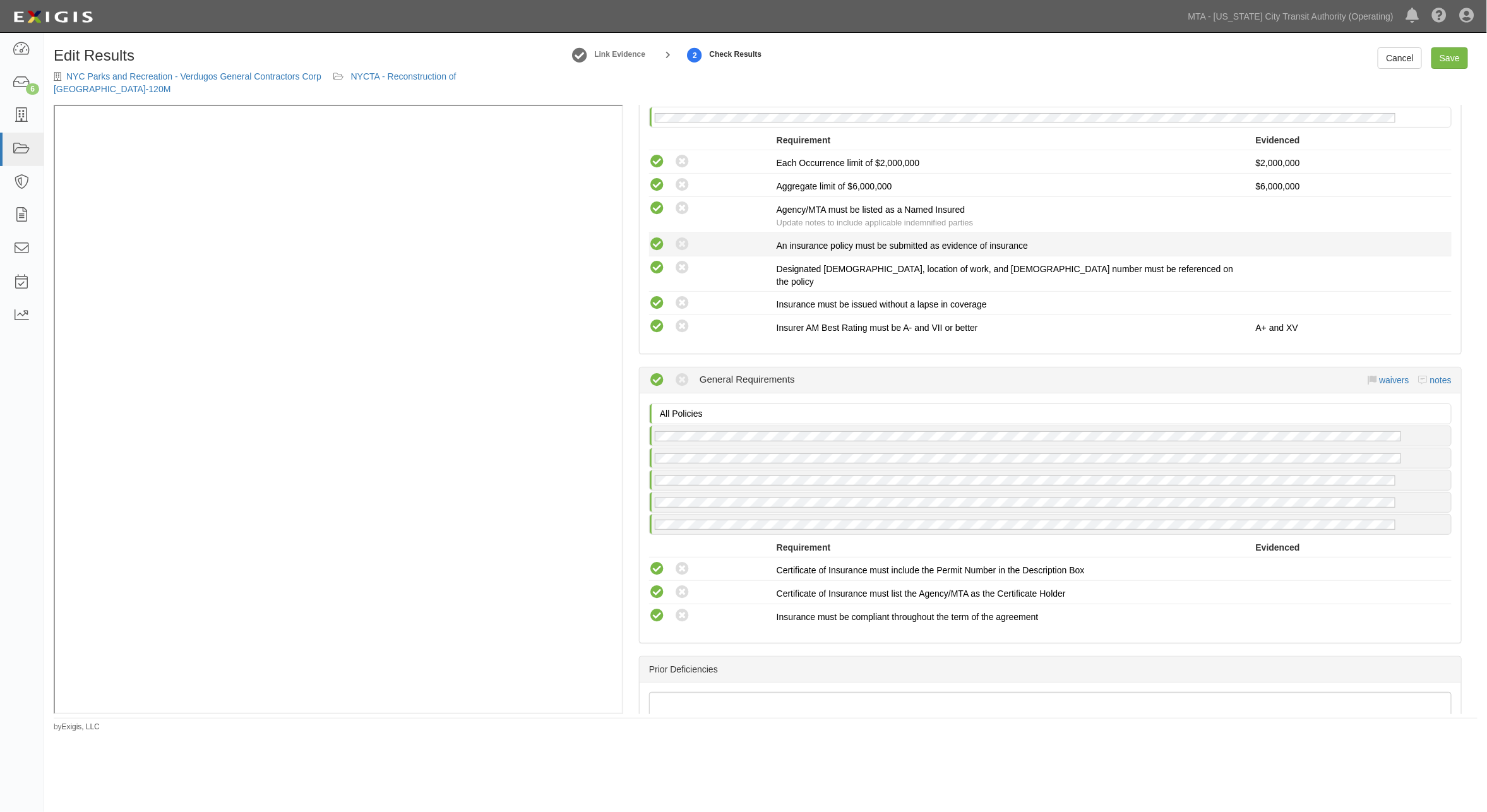
scroll to position [1718, 0]
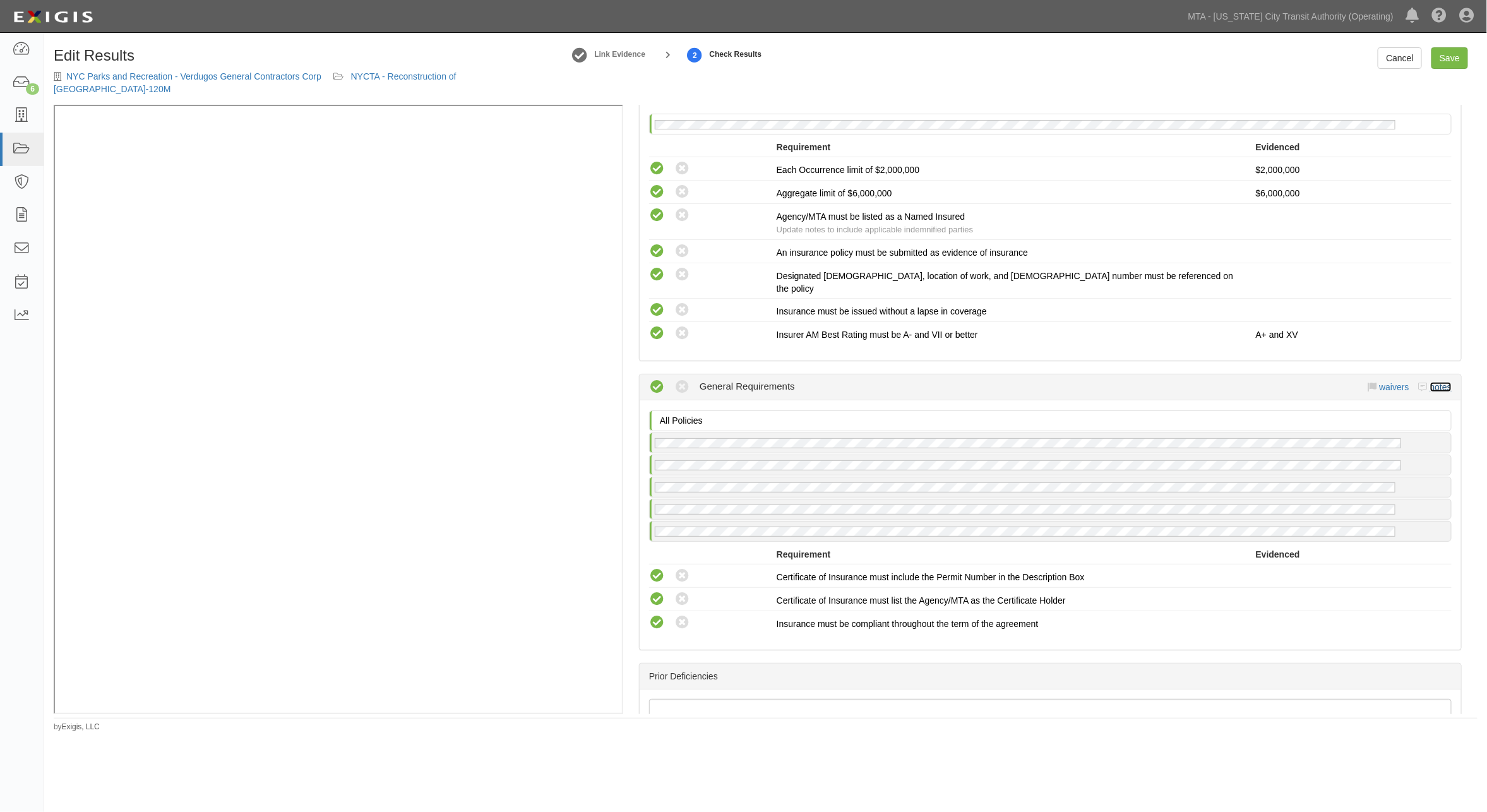
click at [1430, 387] on link "notes" at bounding box center [1441, 387] width 22 height 10
radio input "true"
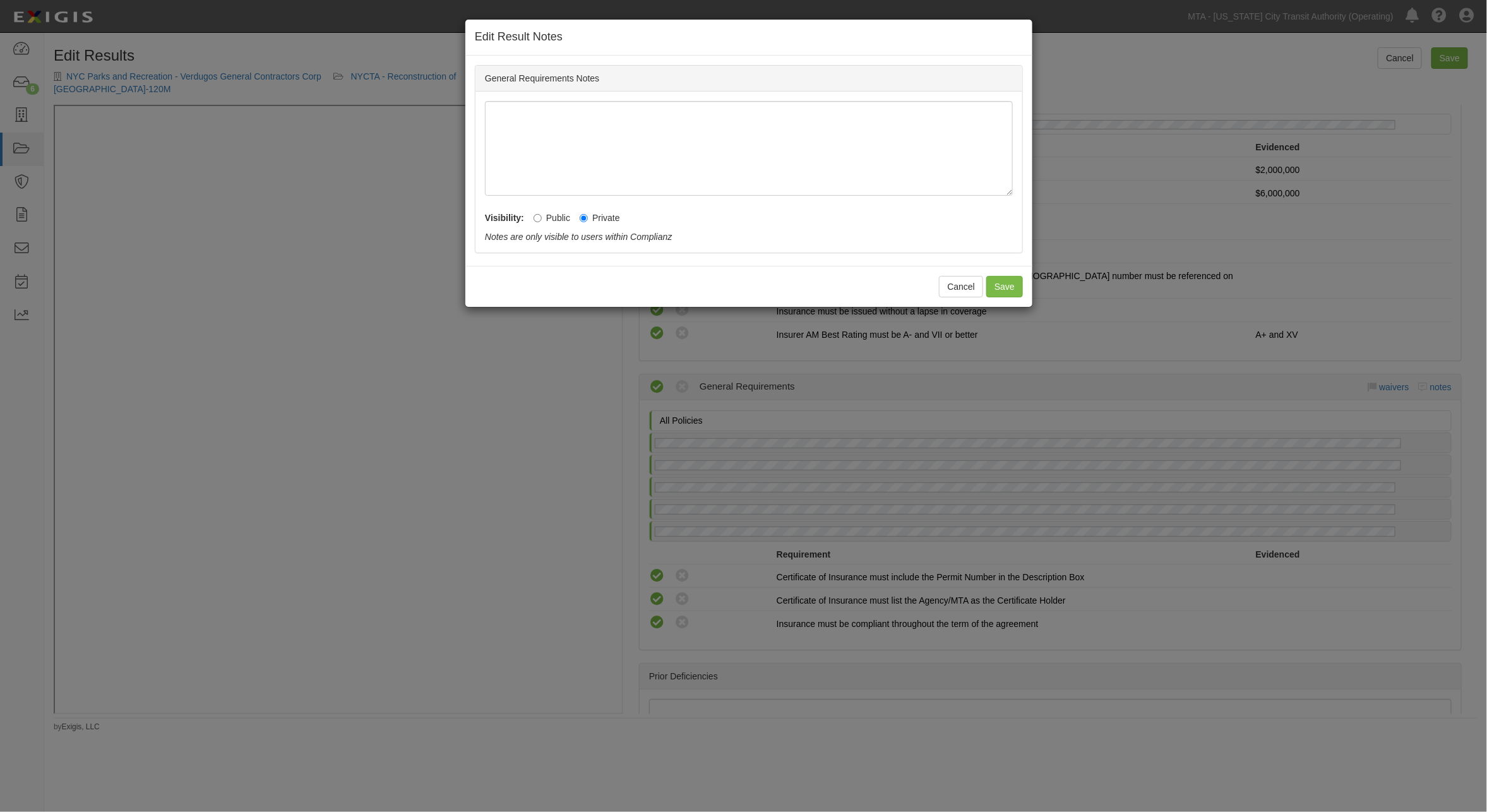
click at [561, 213] on label "Public" at bounding box center [552, 218] width 37 height 13
click at [542, 214] on input "Public" at bounding box center [537, 217] width 8 height 8
radio input "true"
click at [999, 287] on button "Save" at bounding box center [1005, 287] width 37 height 22
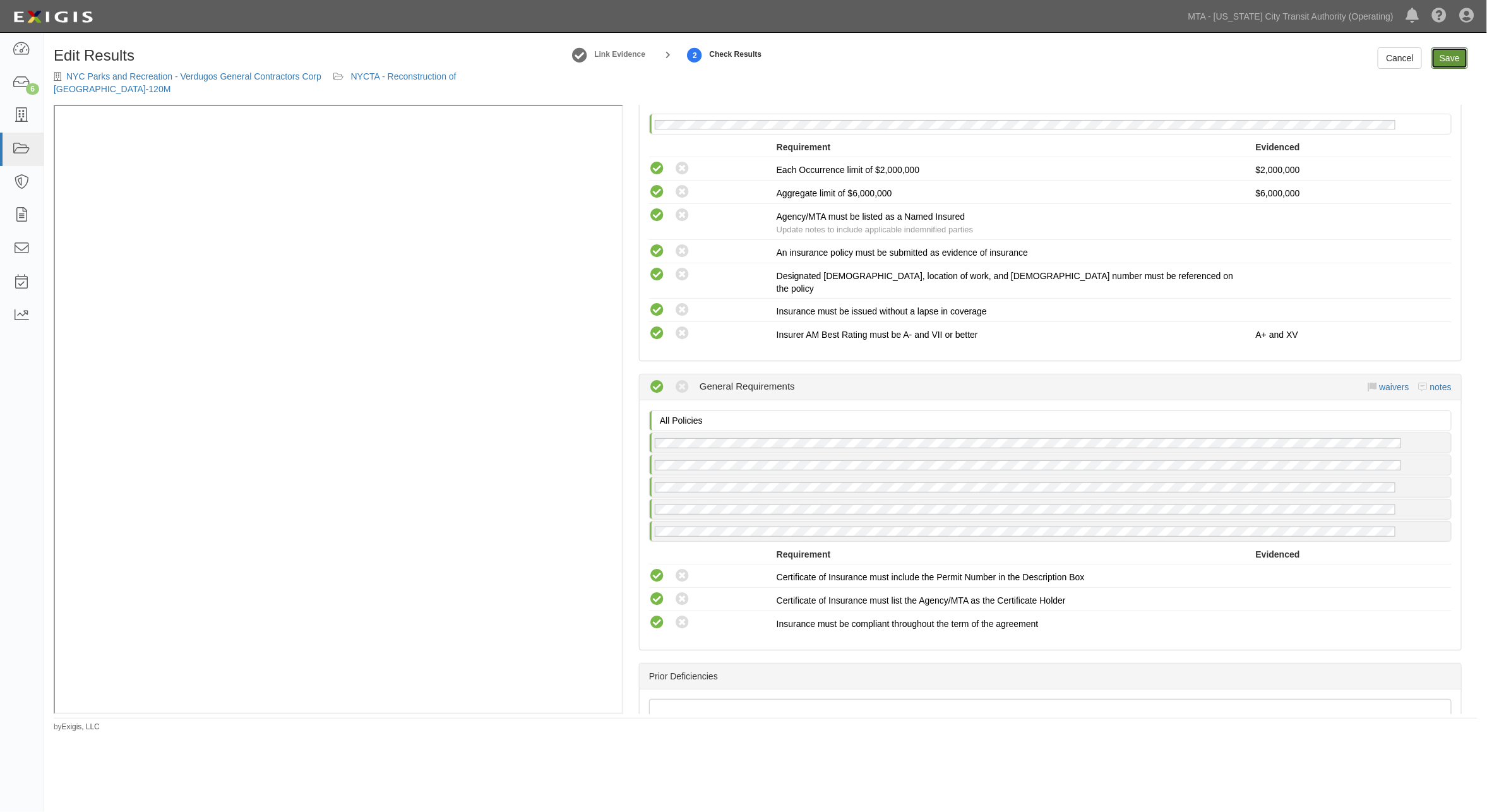
click at [1447, 59] on link "Save" at bounding box center [1450, 58] width 37 height 22
radio input "true"
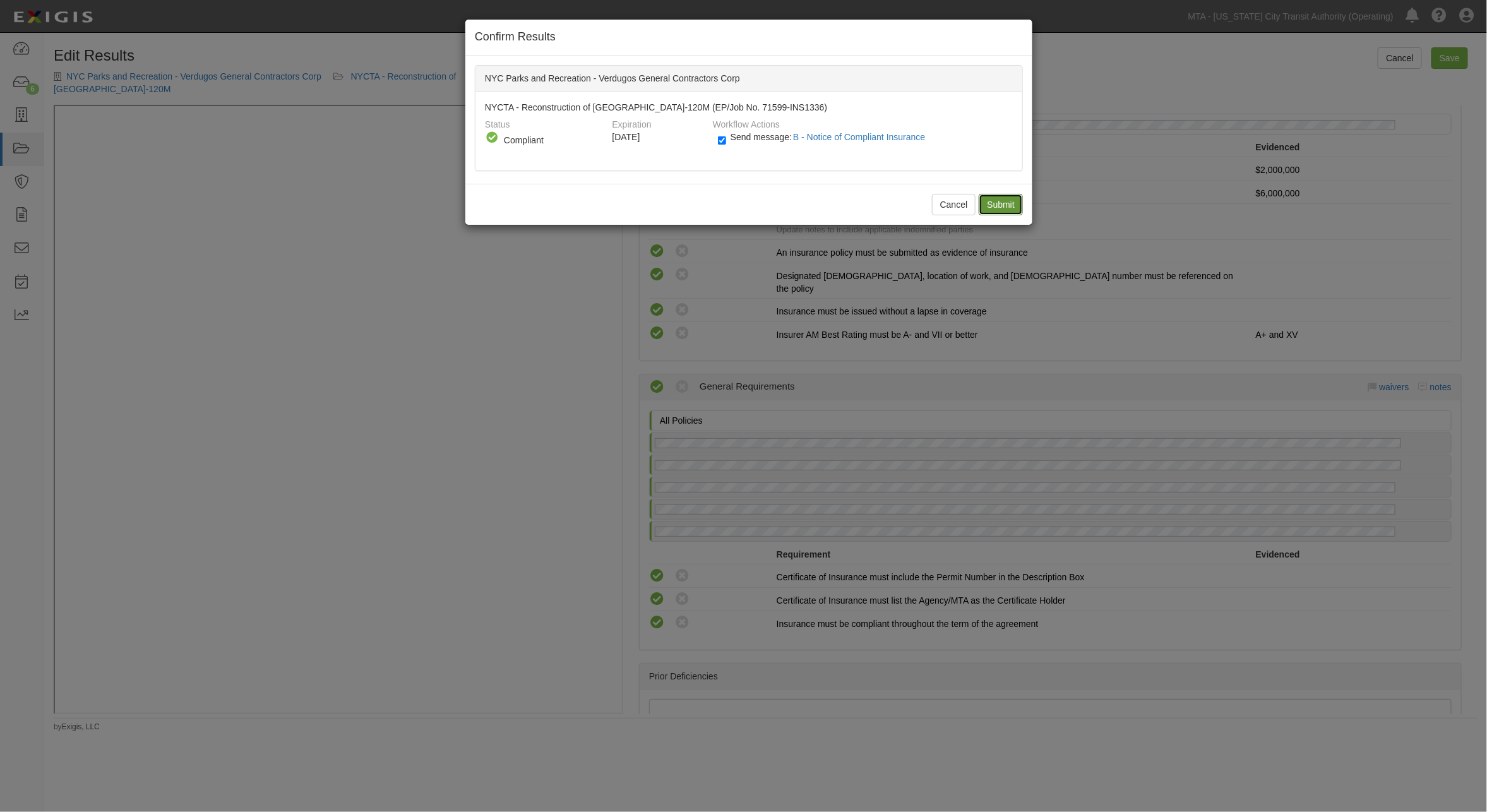
click at [993, 198] on input "Submit" at bounding box center [1000, 204] width 44 height 22
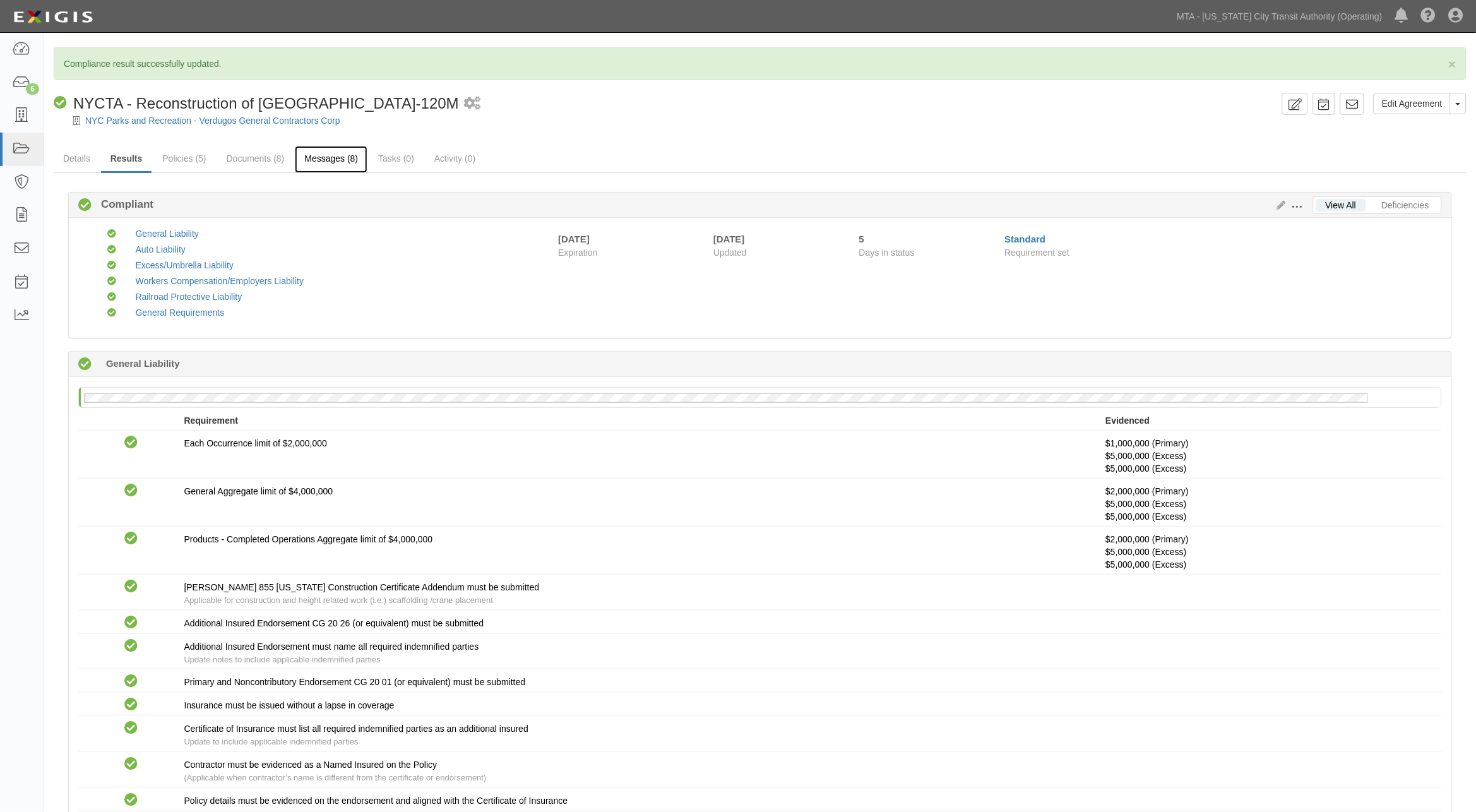
click at [336, 160] on link "Messages (8)" at bounding box center [331, 160] width 73 height 27
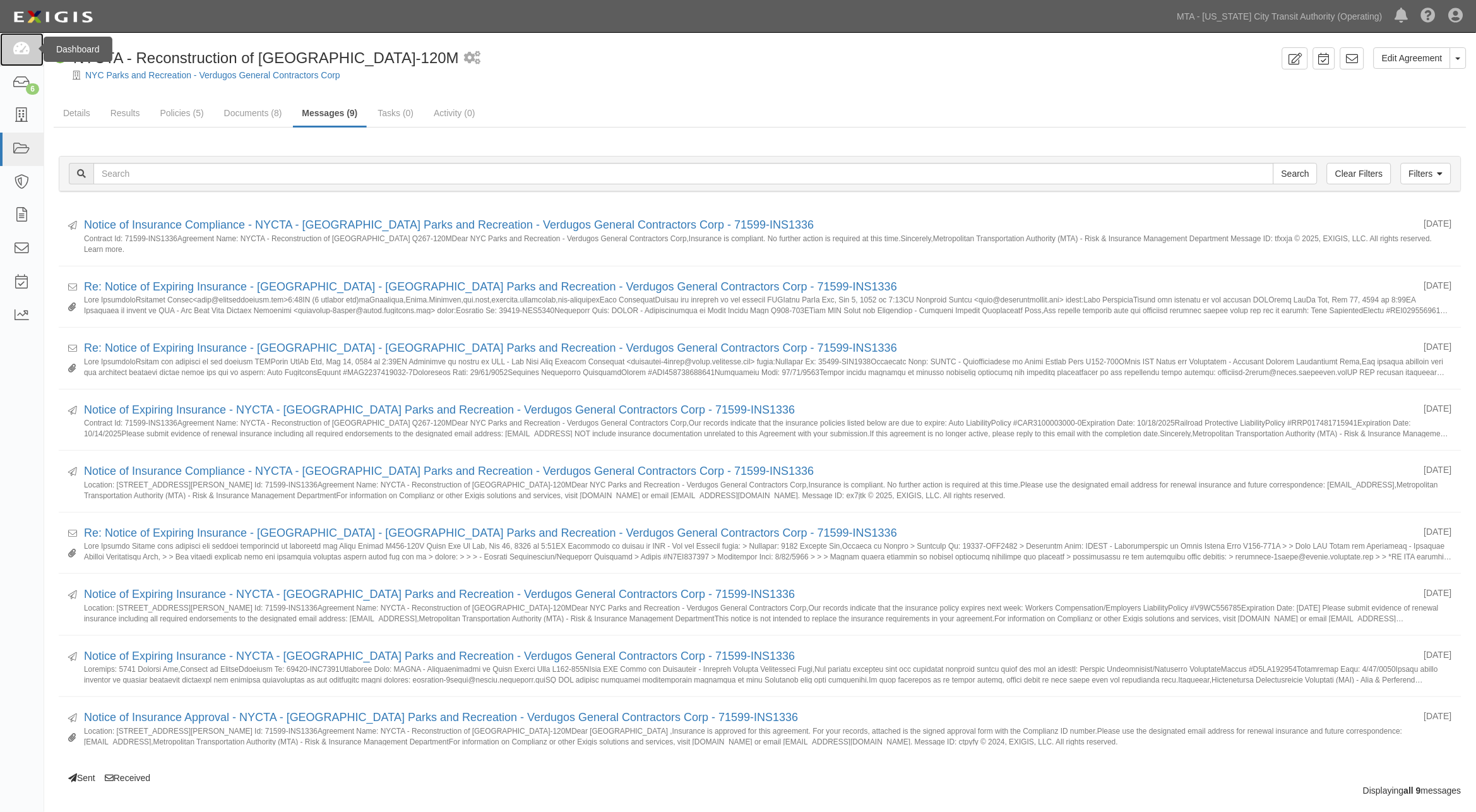
click at [19, 45] on icon at bounding box center [22, 50] width 18 height 14
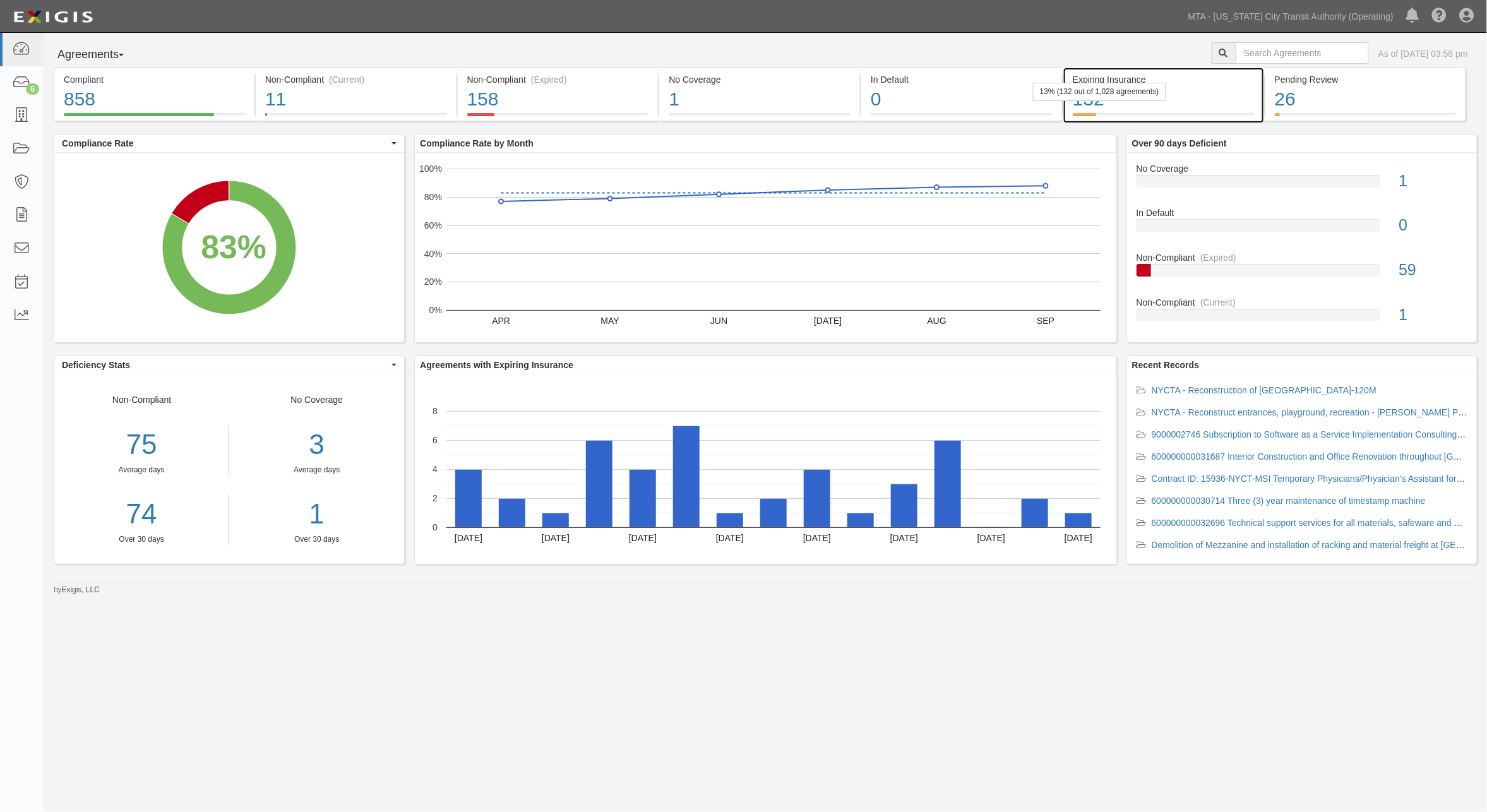
click at [1215, 106] on div "132" at bounding box center [1164, 99] width 182 height 27
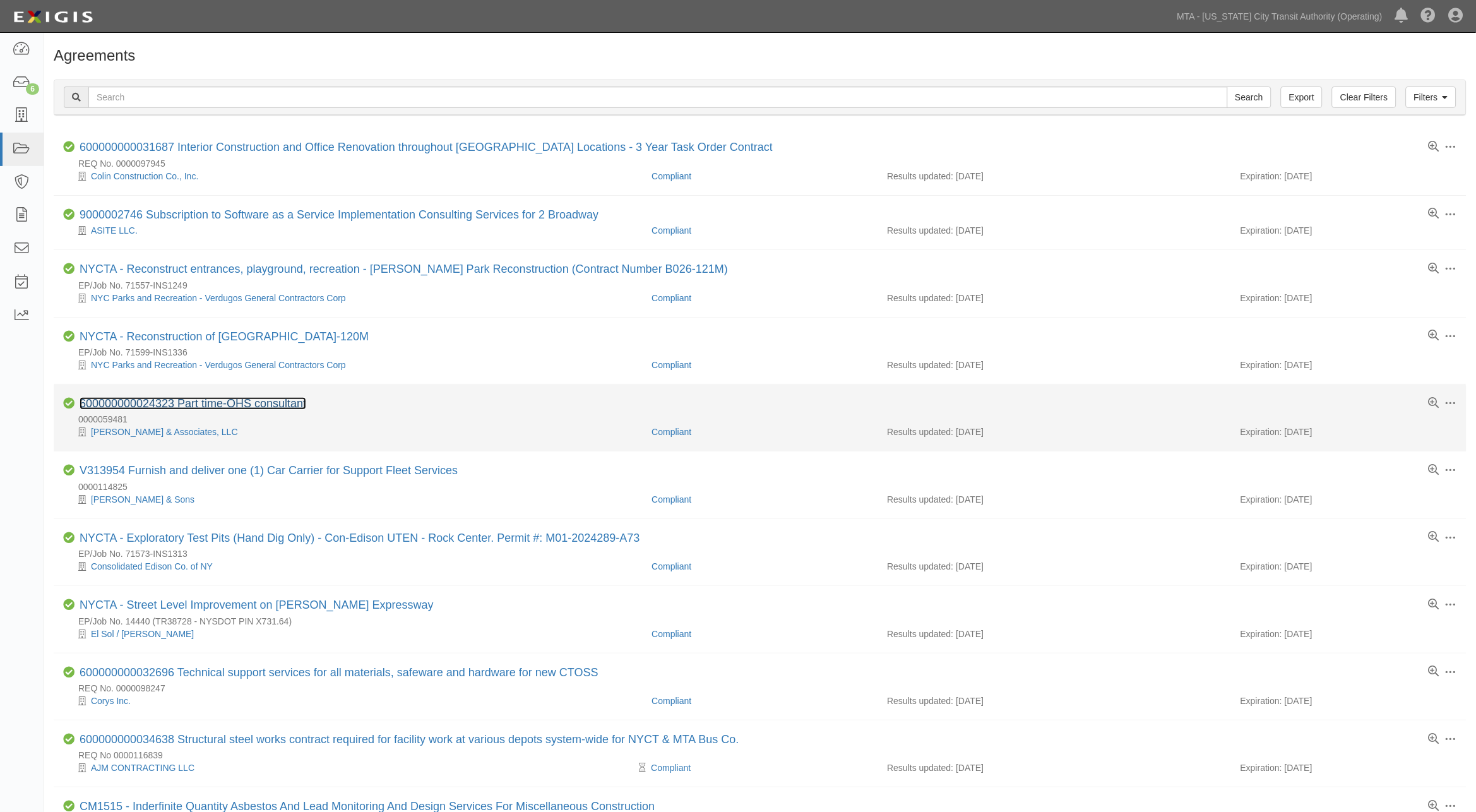
click at [286, 408] on link "600000000024323 Part time-OHS consultant" at bounding box center [192, 404] width 227 height 13
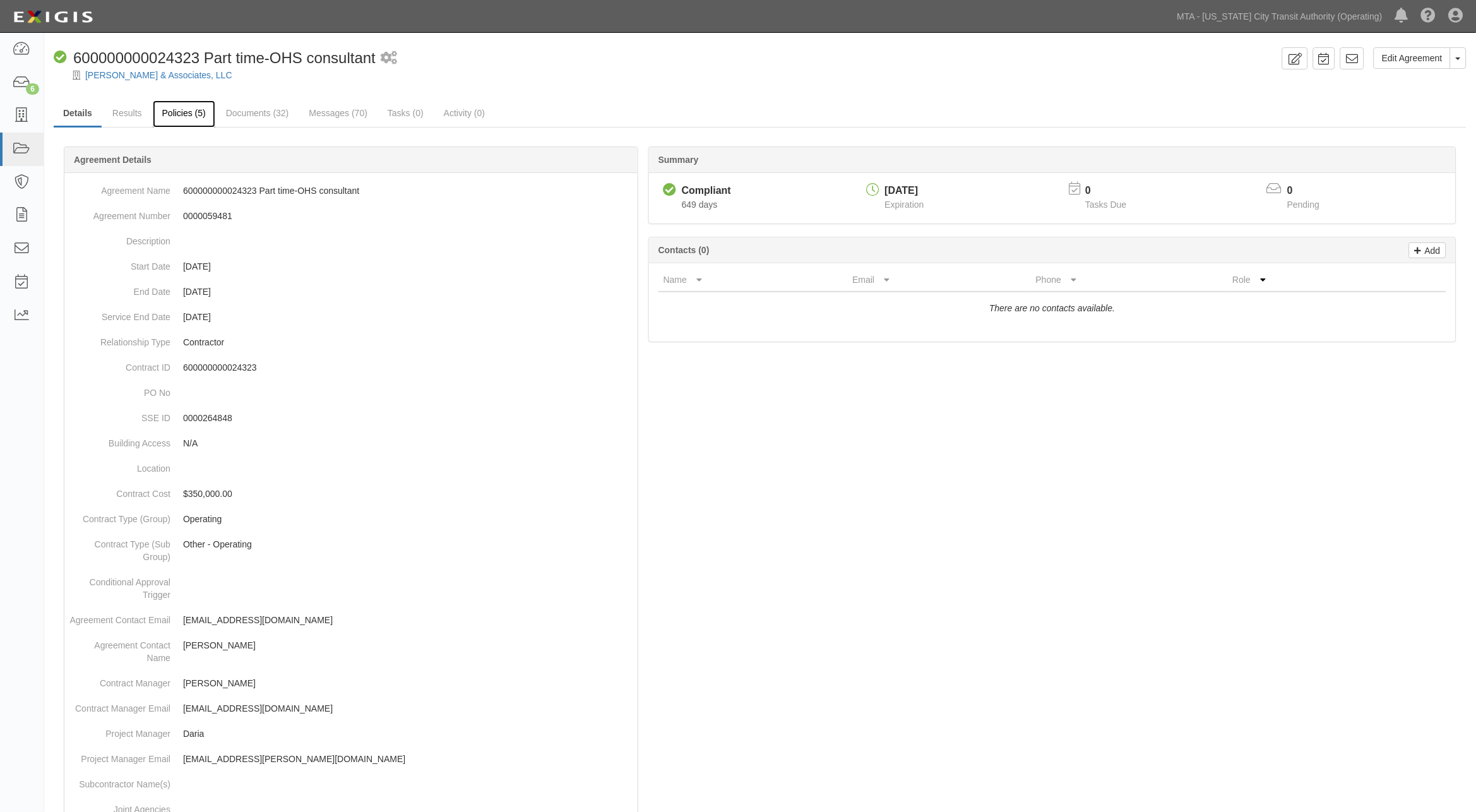
click at [181, 112] on link "Policies (5)" at bounding box center [184, 114] width 63 height 27
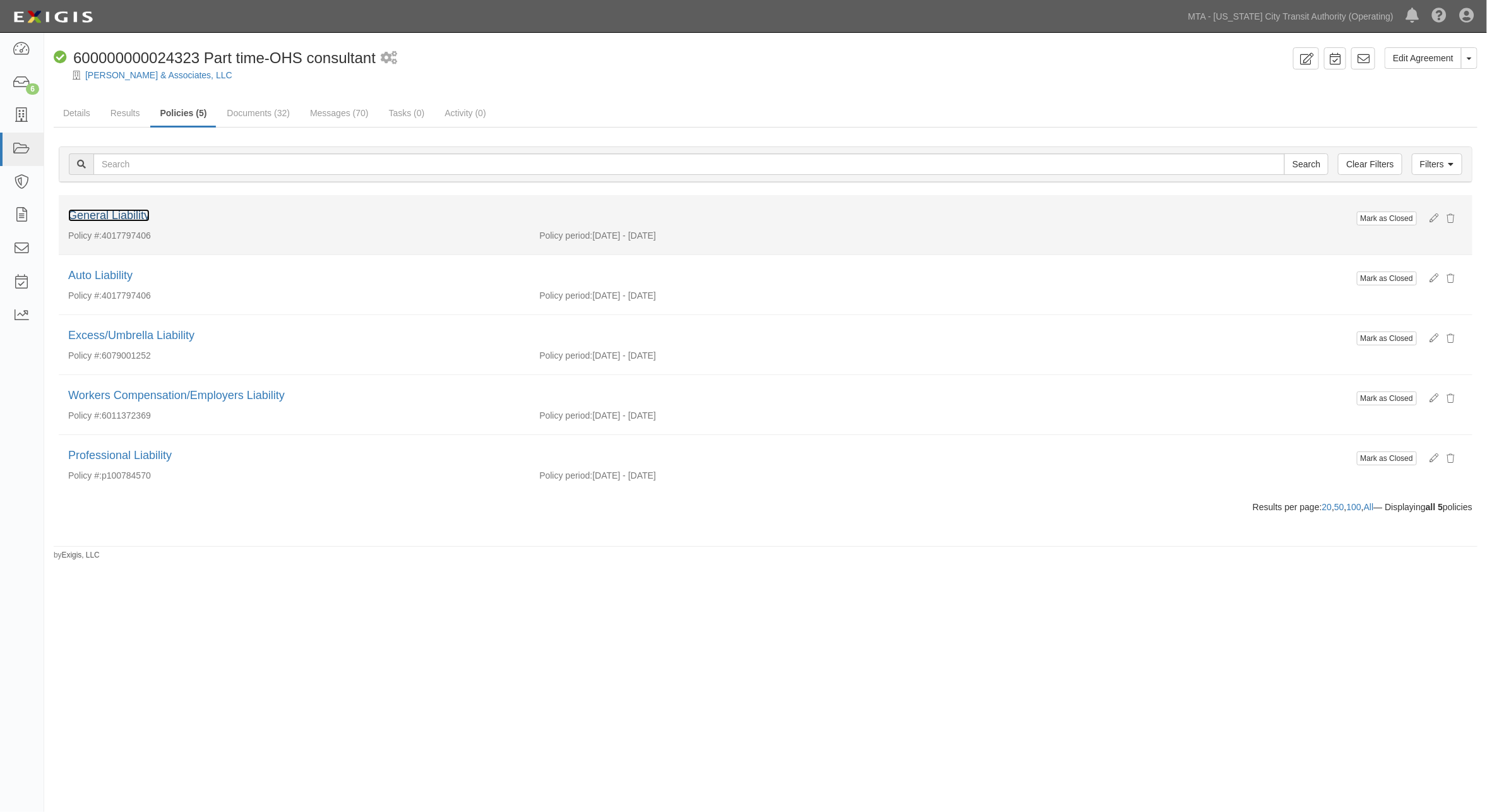
click at [131, 213] on link "General Liability" at bounding box center [109, 215] width 81 height 13
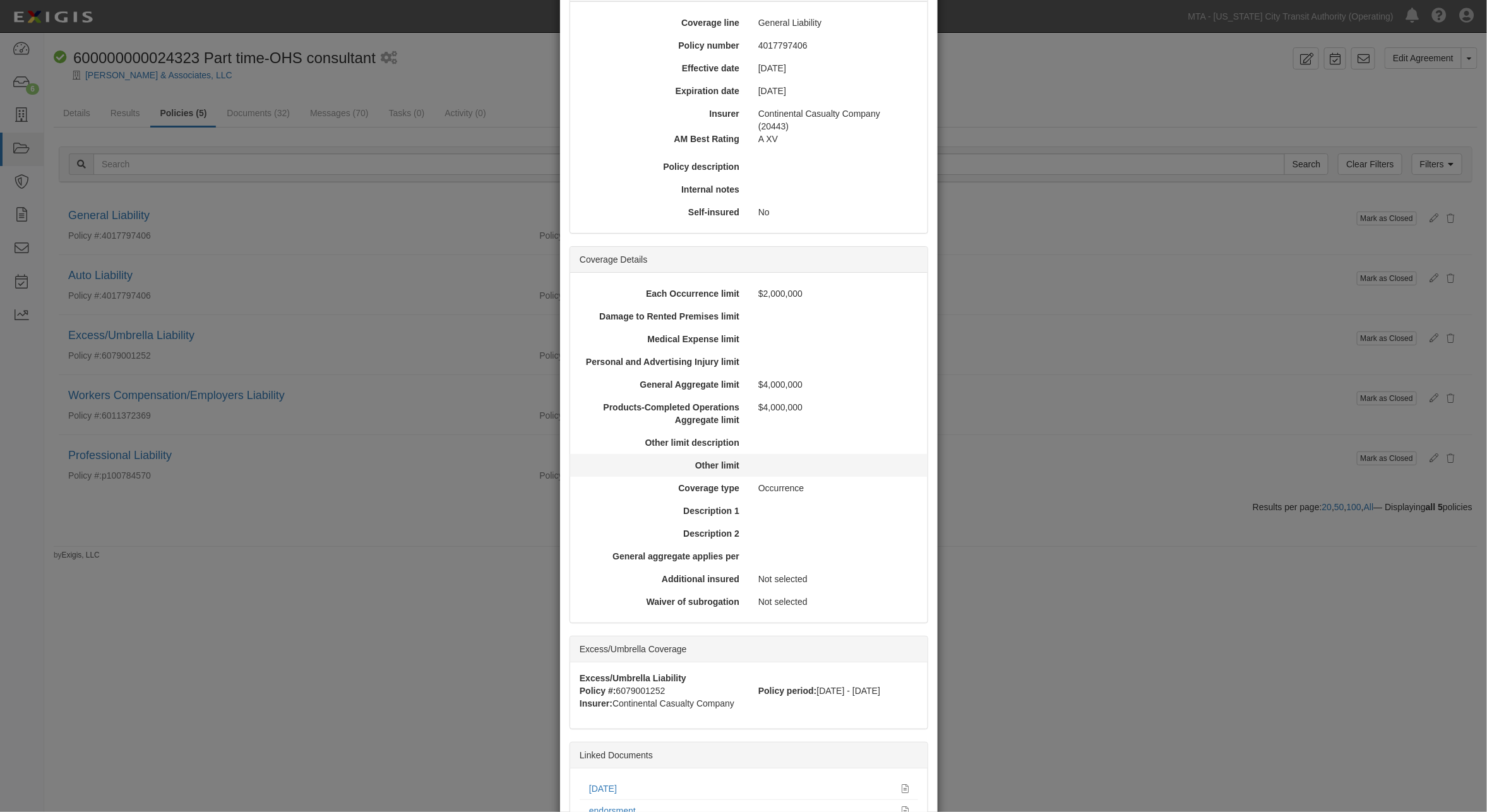
scroll to position [232, 0]
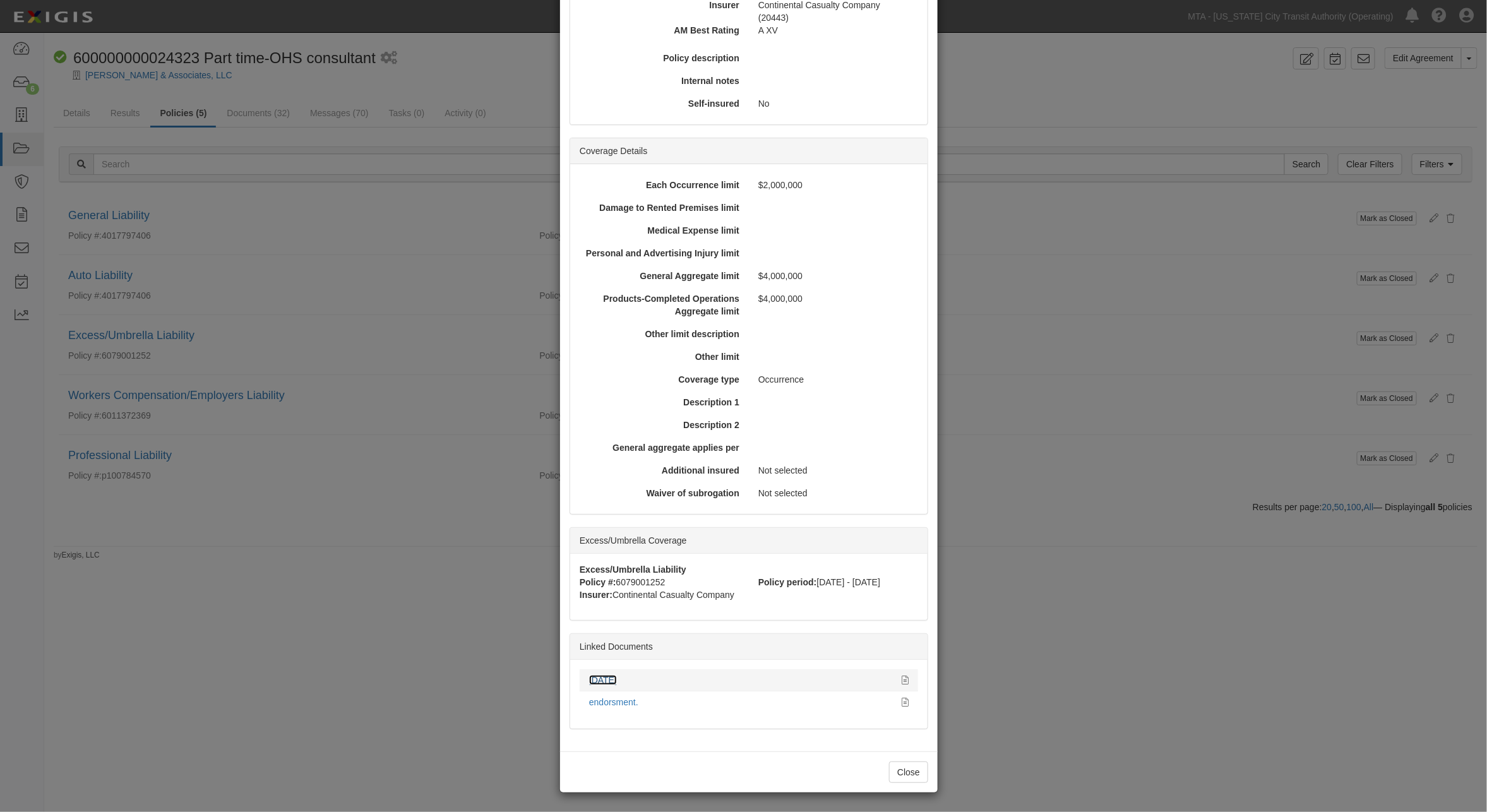
click at [614, 676] on link "[DATE]" at bounding box center [603, 680] width 28 height 10
click at [956, 721] on div "× View Policy Mark as Closed Edit Policy Toggle Dropdown Delete Policy Policy S…" at bounding box center [743, 406] width 1487 height 812
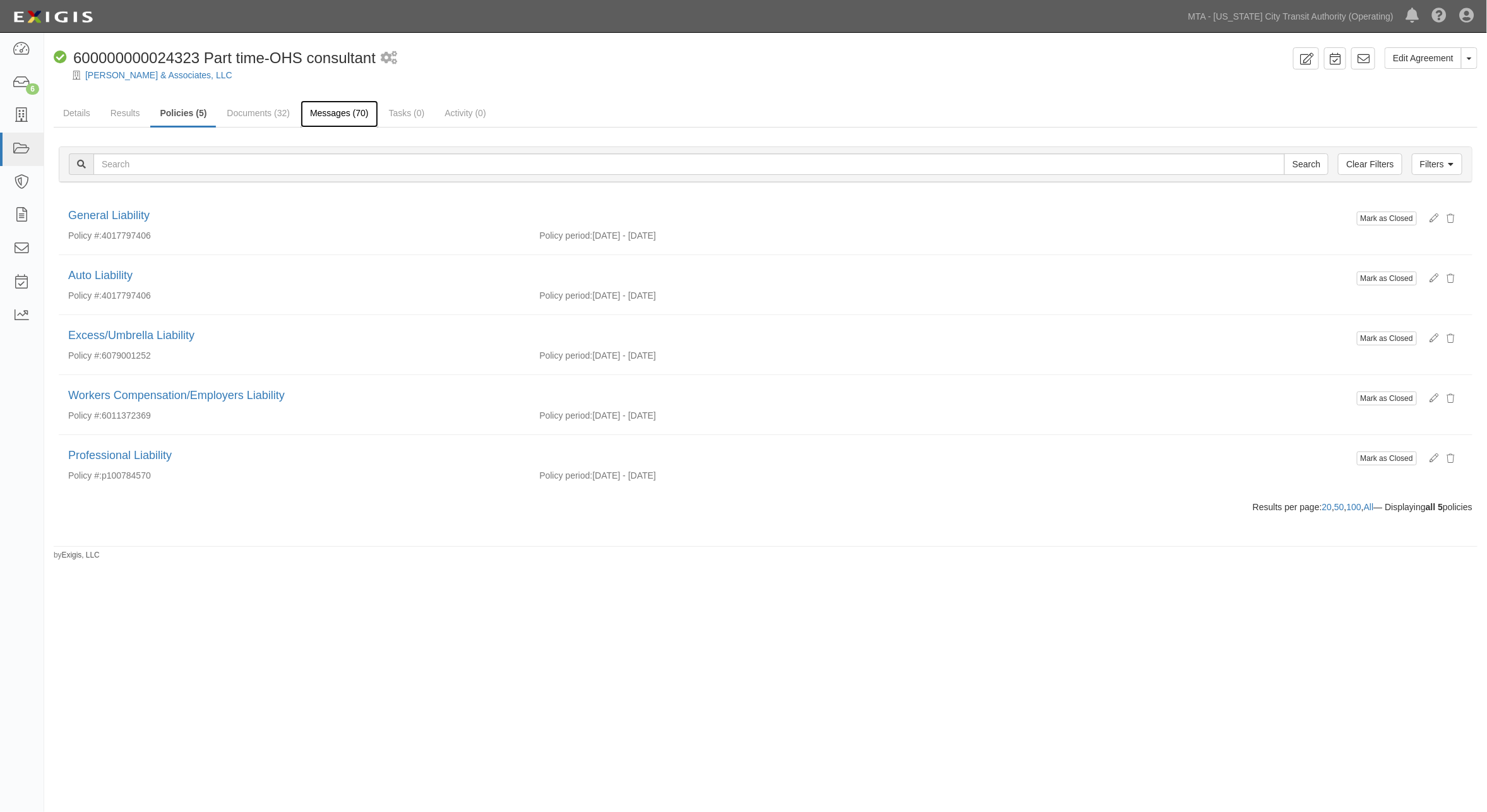
click at [322, 110] on link "Messages (70)" at bounding box center [339, 114] width 78 height 27
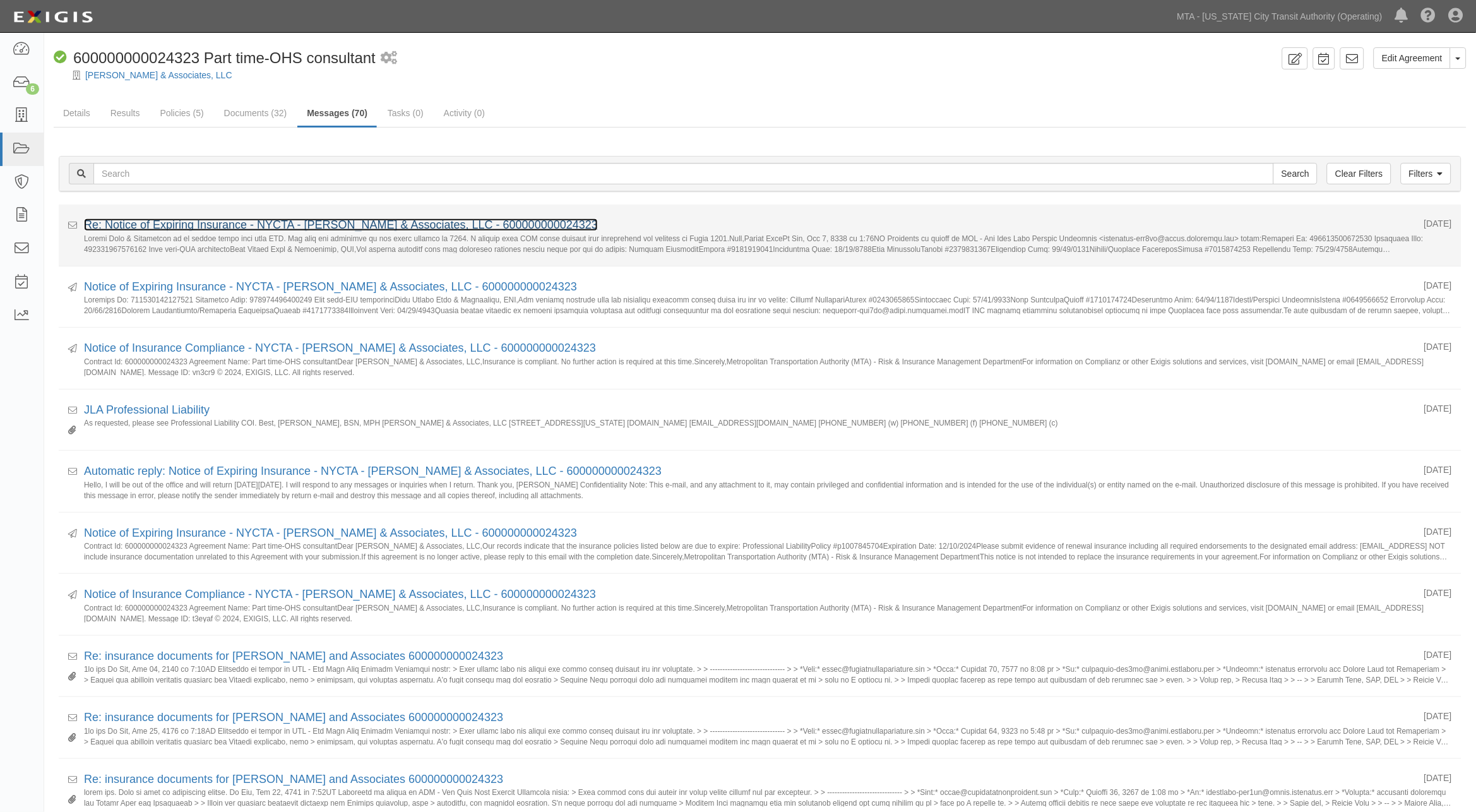
click at [265, 226] on link "Re: Notice of Expiring Insurance - NYCTA - [PERSON_NAME] & Associates, LLC - 60…" at bounding box center [341, 225] width 514 height 13
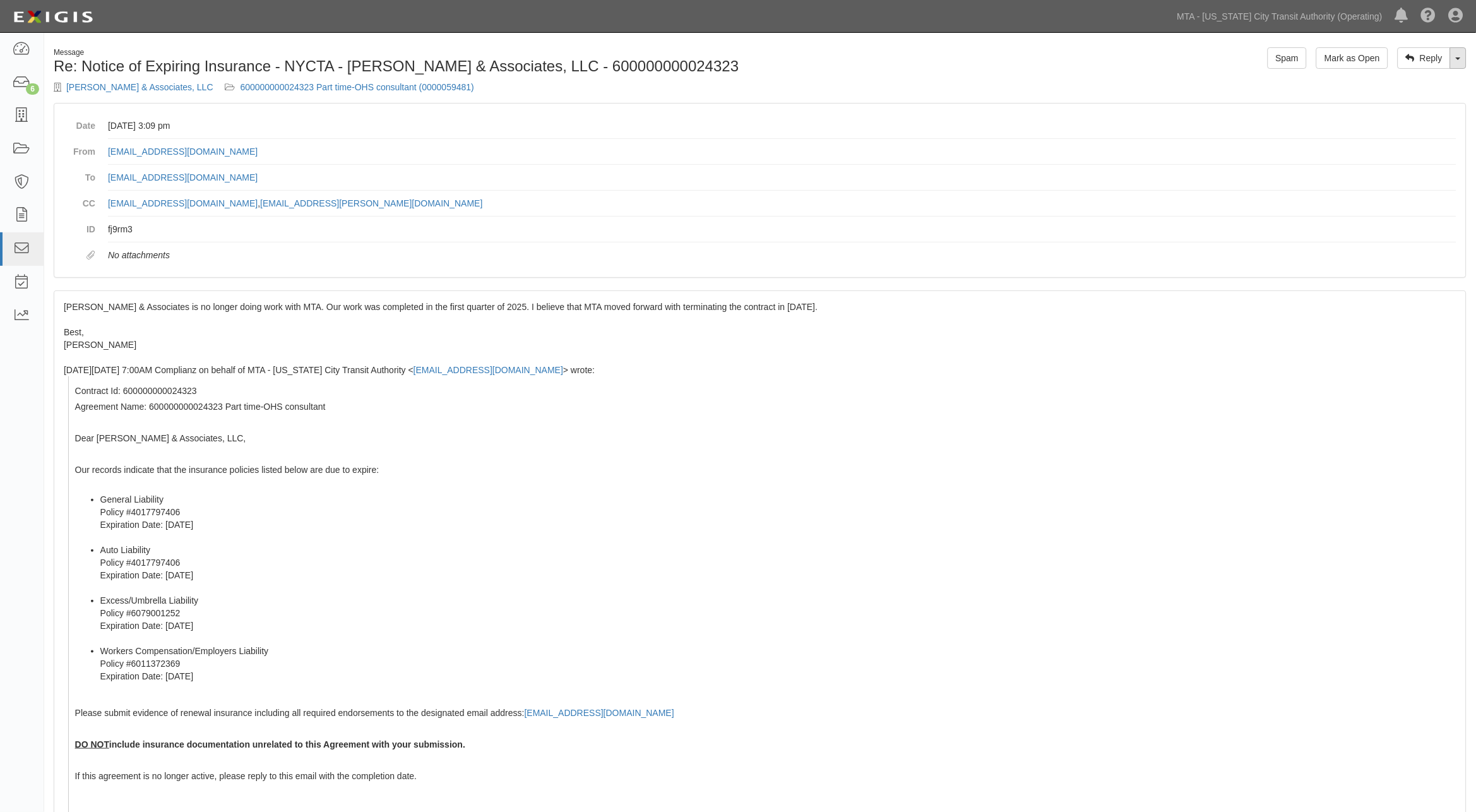
click at [1465, 62] on link "Toggle Dropdown" at bounding box center [1458, 58] width 17 height 22
drag, startPoint x: 1110, startPoint y: 111, endPoint x: 563, endPoint y: 57, distance: 549.7
click at [1110, 111] on div "Date [DATE] 3:09 pm From [EMAIL_ADDRESS][DOMAIN_NAME] To [EMAIL_ADDRESS][DOMAIN…" at bounding box center [760, 190] width 1412 height 173
click at [320, 84] on link "600000000024323 Part time-OHS consultant (0000059481)" at bounding box center [357, 87] width 233 height 10
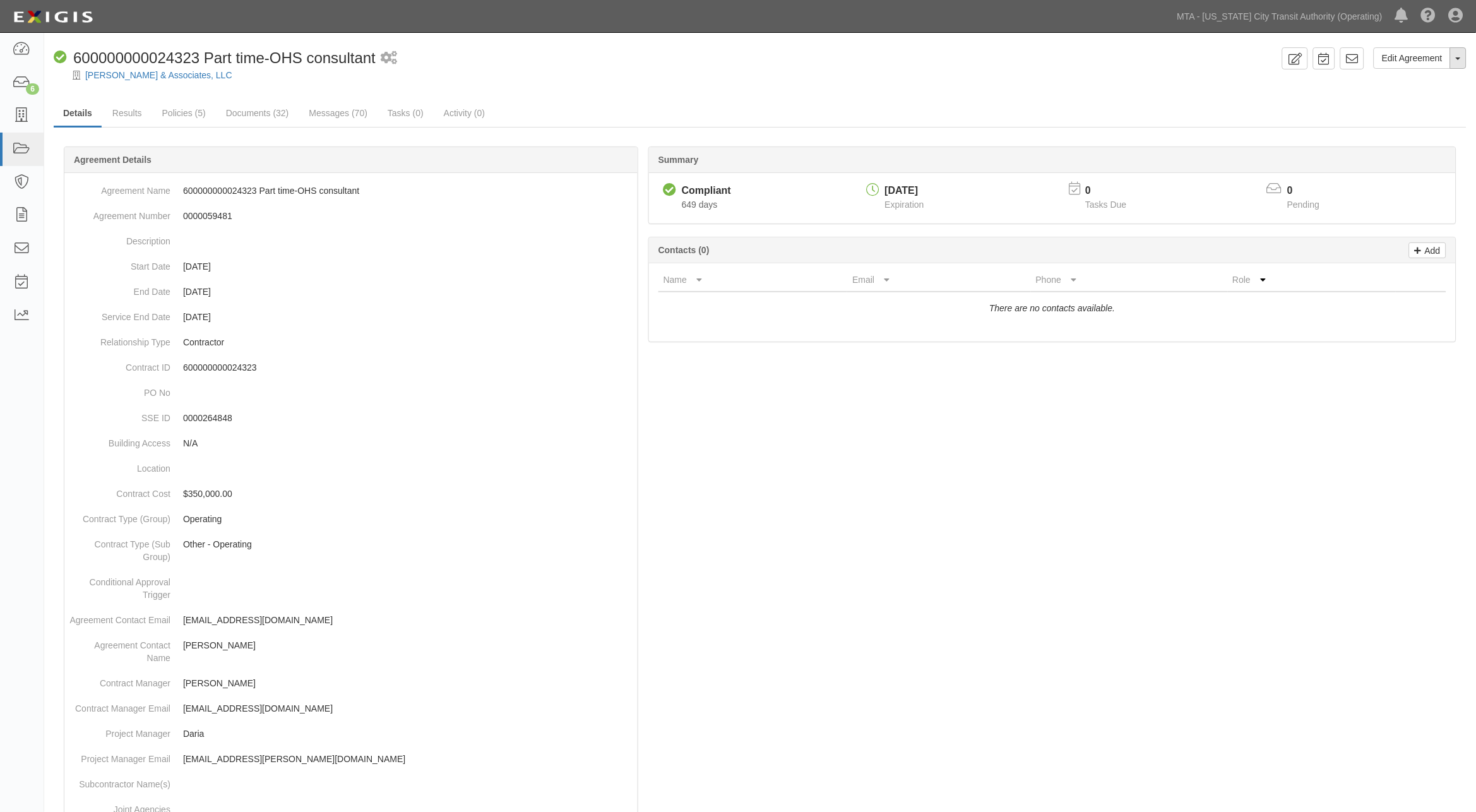
click at [1462, 60] on button "Toggle Agreement Dropdown" at bounding box center [1458, 58] width 17 height 22
click at [1408, 94] on link "Archive Agreement" at bounding box center [1416, 98] width 100 height 17
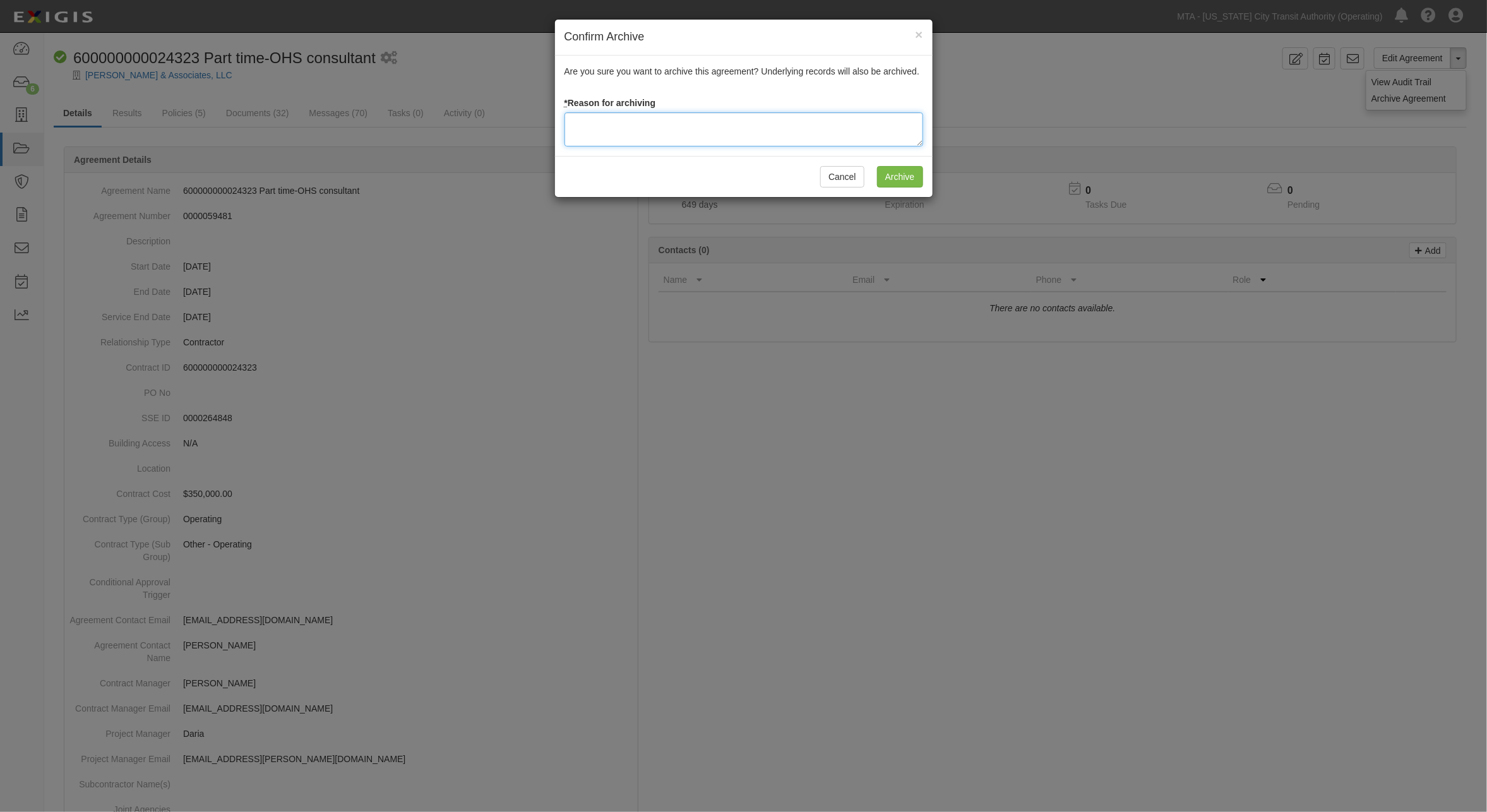
click at [845, 132] on textarea at bounding box center [744, 129] width 359 height 34
type textarea "c"
type textarea "Completed"
click at [913, 174] on input "Archive" at bounding box center [900, 177] width 46 height 22
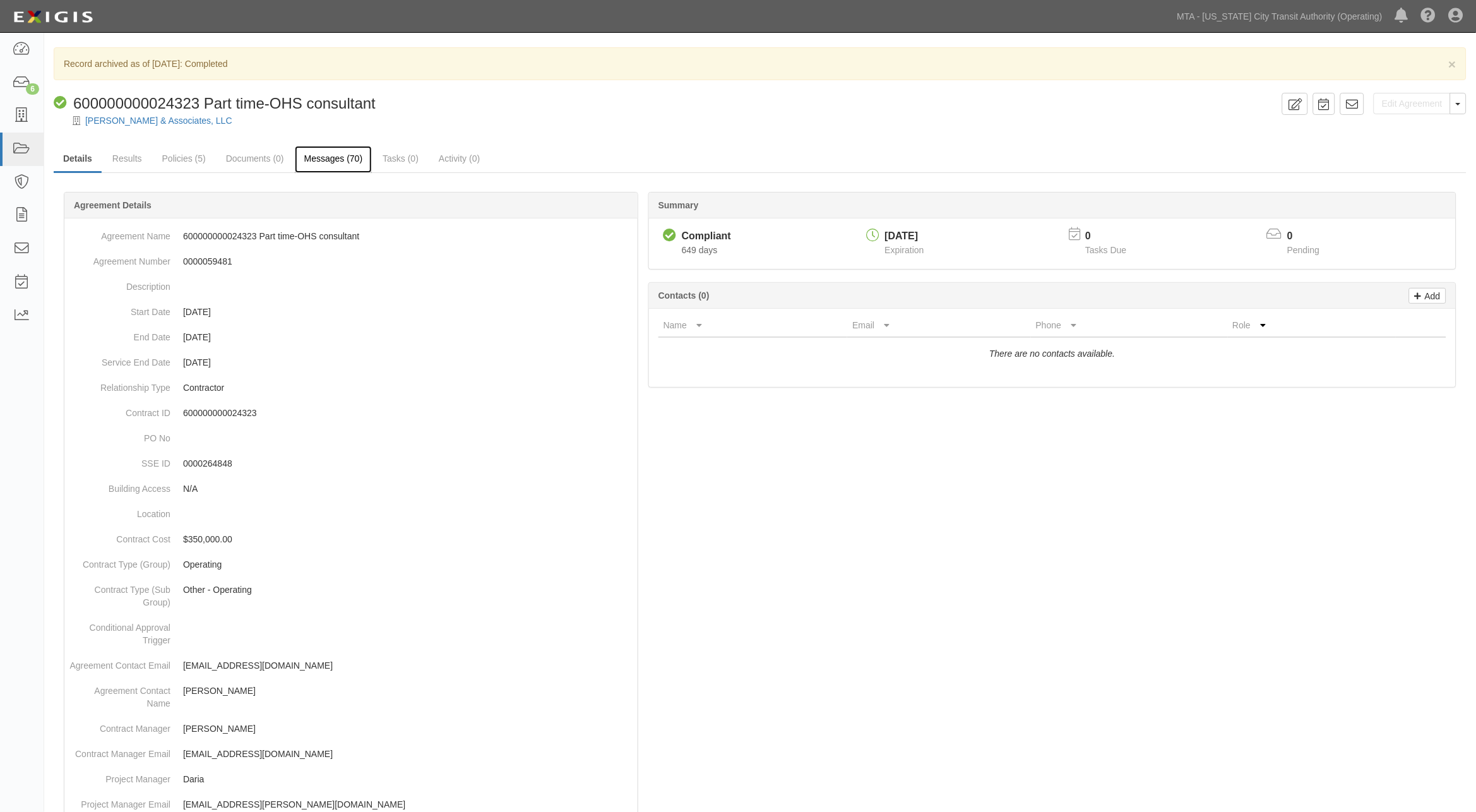
click at [319, 159] on link "Messages (70)" at bounding box center [334, 160] width 78 height 27
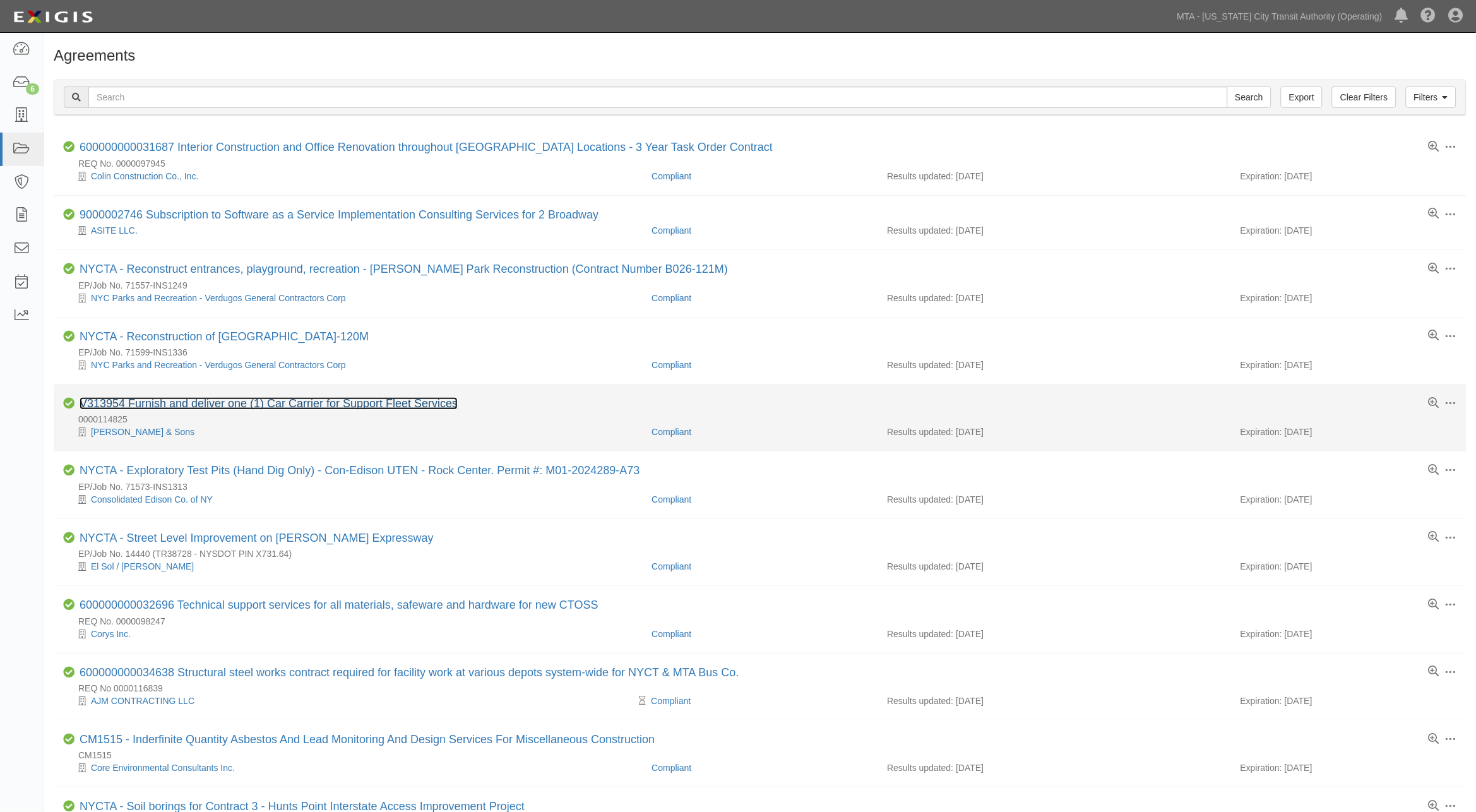
click at [256, 401] on link "V313954 Furnish and deliver one (1) Car Carrier for Support Fleet Services" at bounding box center [268, 404] width 378 height 13
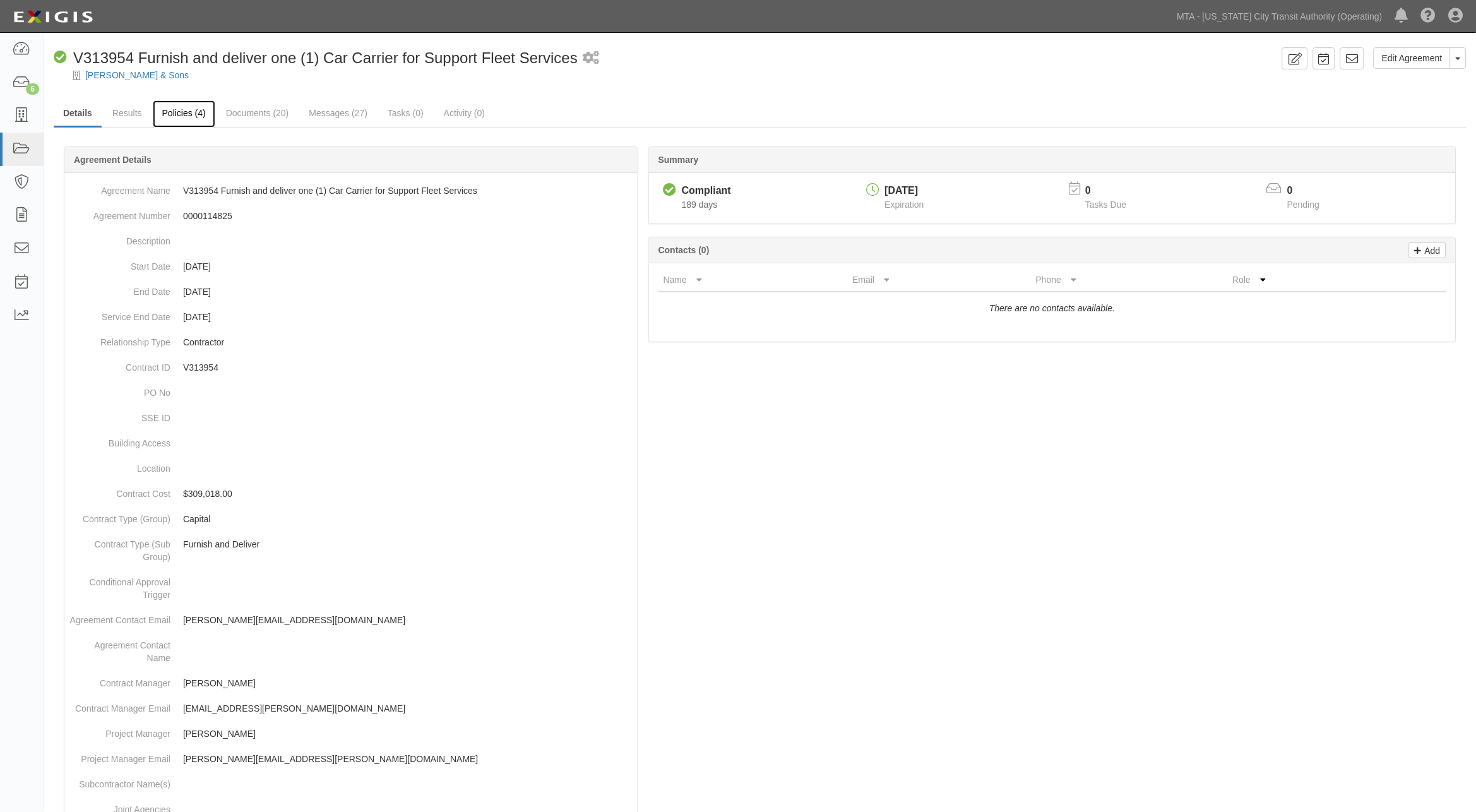
click at [187, 112] on link "Policies (4)" at bounding box center [184, 114] width 63 height 27
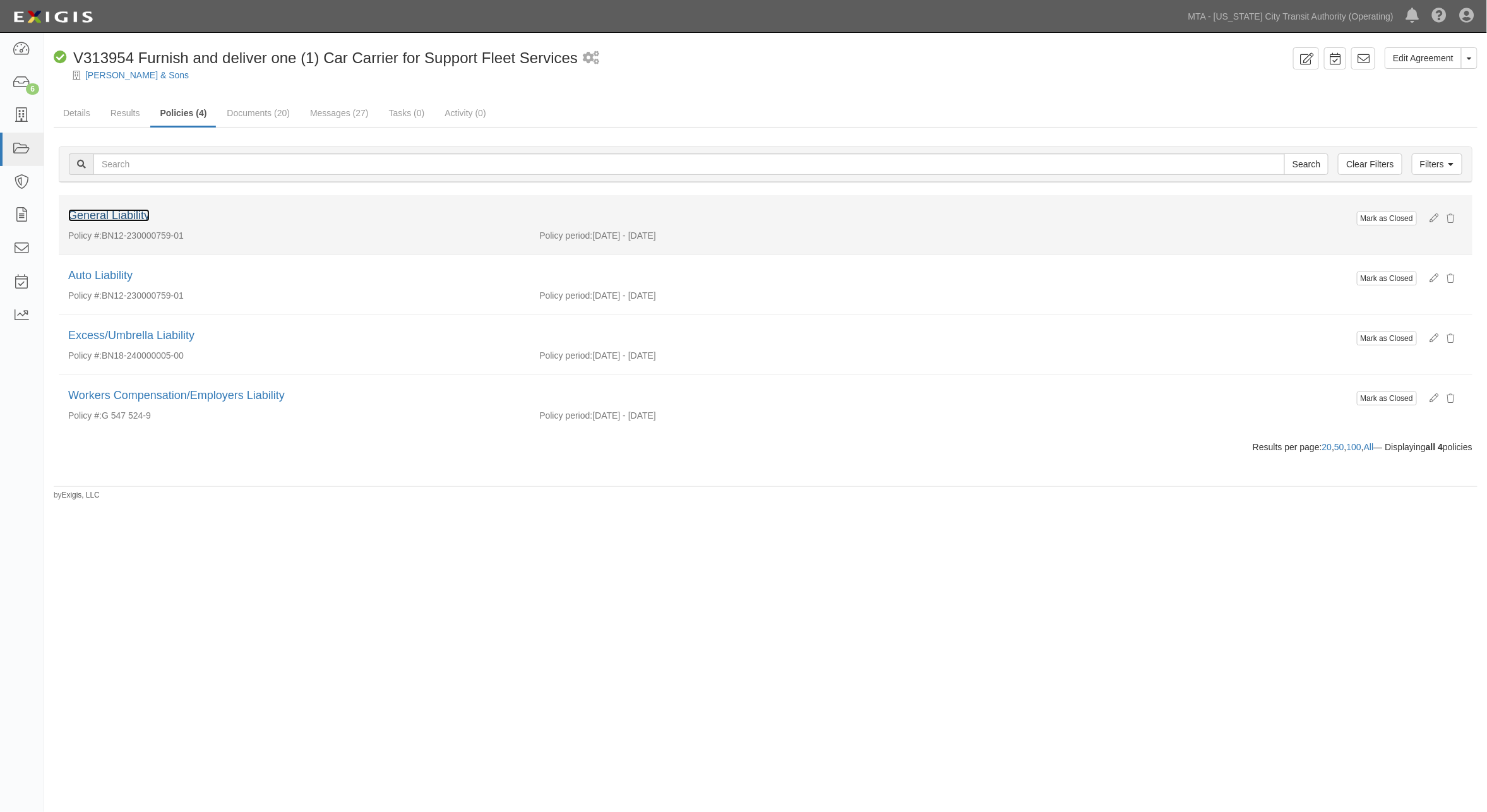
click at [136, 215] on link "General Liability" at bounding box center [109, 215] width 81 height 13
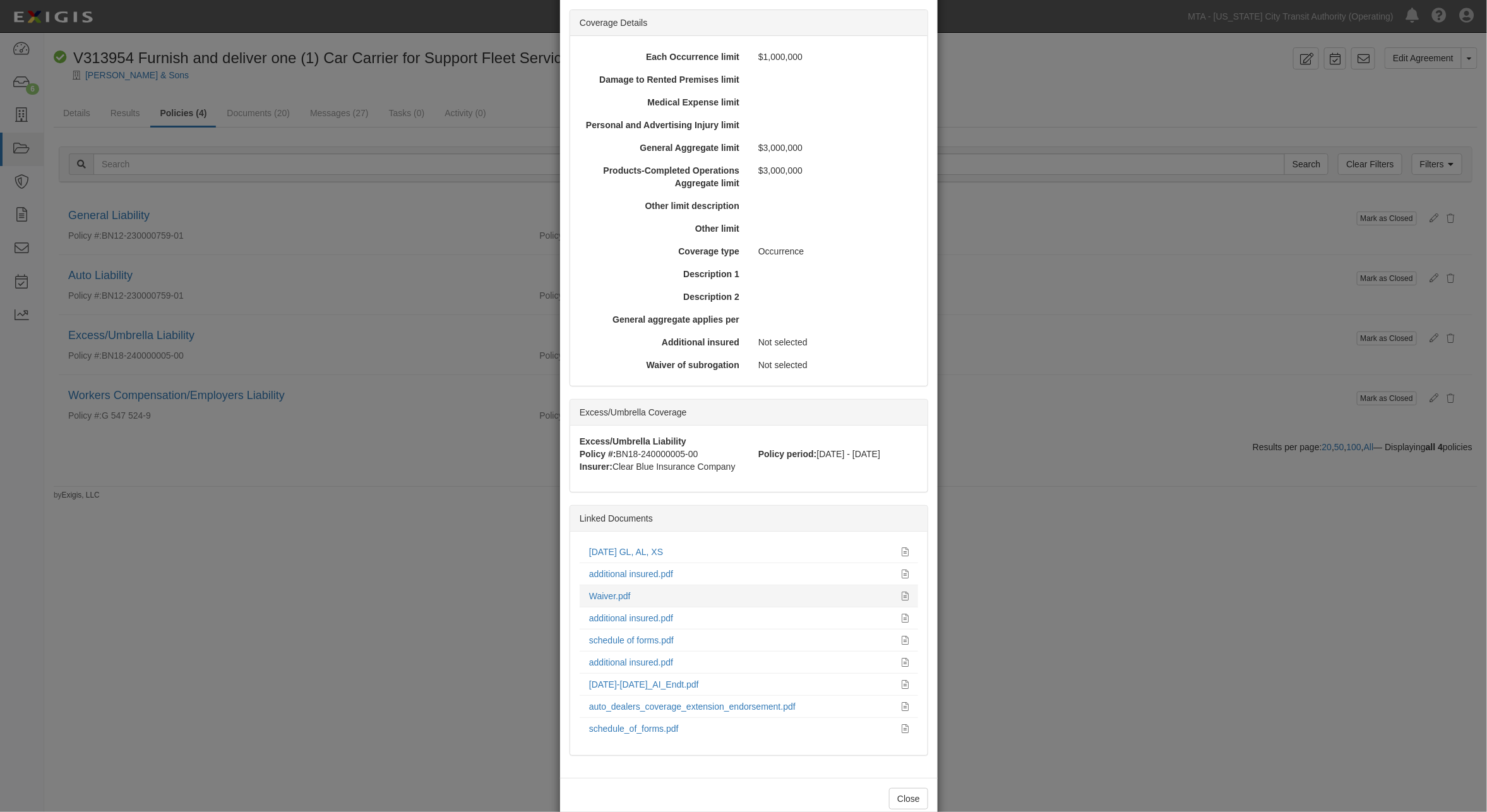
scroll to position [387, 0]
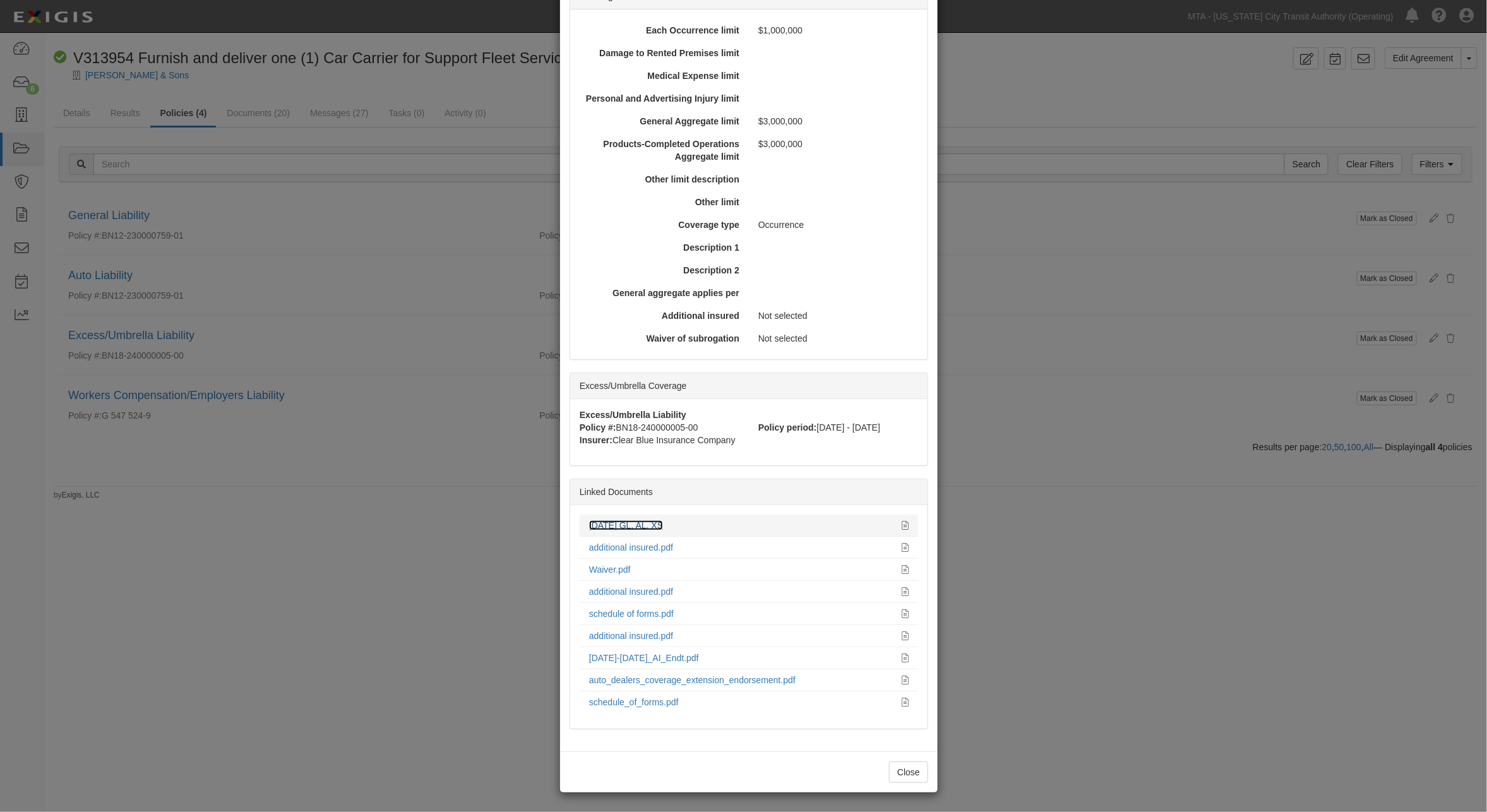
click at [644, 521] on link "10.15.25 GL, AL, XS" at bounding box center [626, 525] width 74 height 10
drag, startPoint x: 300, startPoint y: 441, endPoint x: 259, endPoint y: 420, distance: 46.1
click at [291, 442] on div "× View Policy Mark as Closed Edit Policy Toggle Dropdown Delete Policy Policy S…" at bounding box center [743, 406] width 1487 height 812
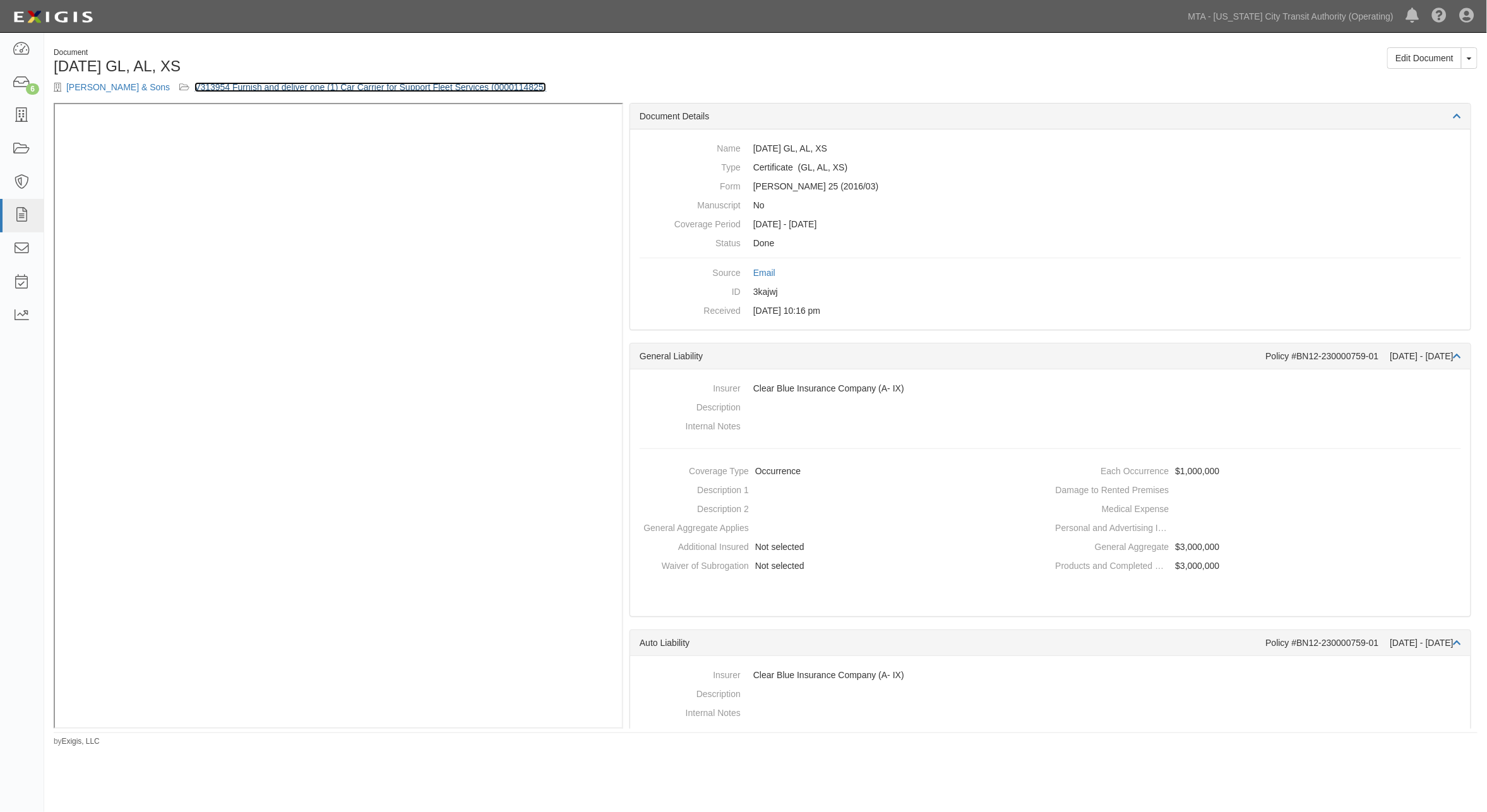
click at [402, 89] on link "V313954 Furnish and deliver one (1) Car Carrier for Support Fleet Services (000…" at bounding box center [370, 87] width 351 height 10
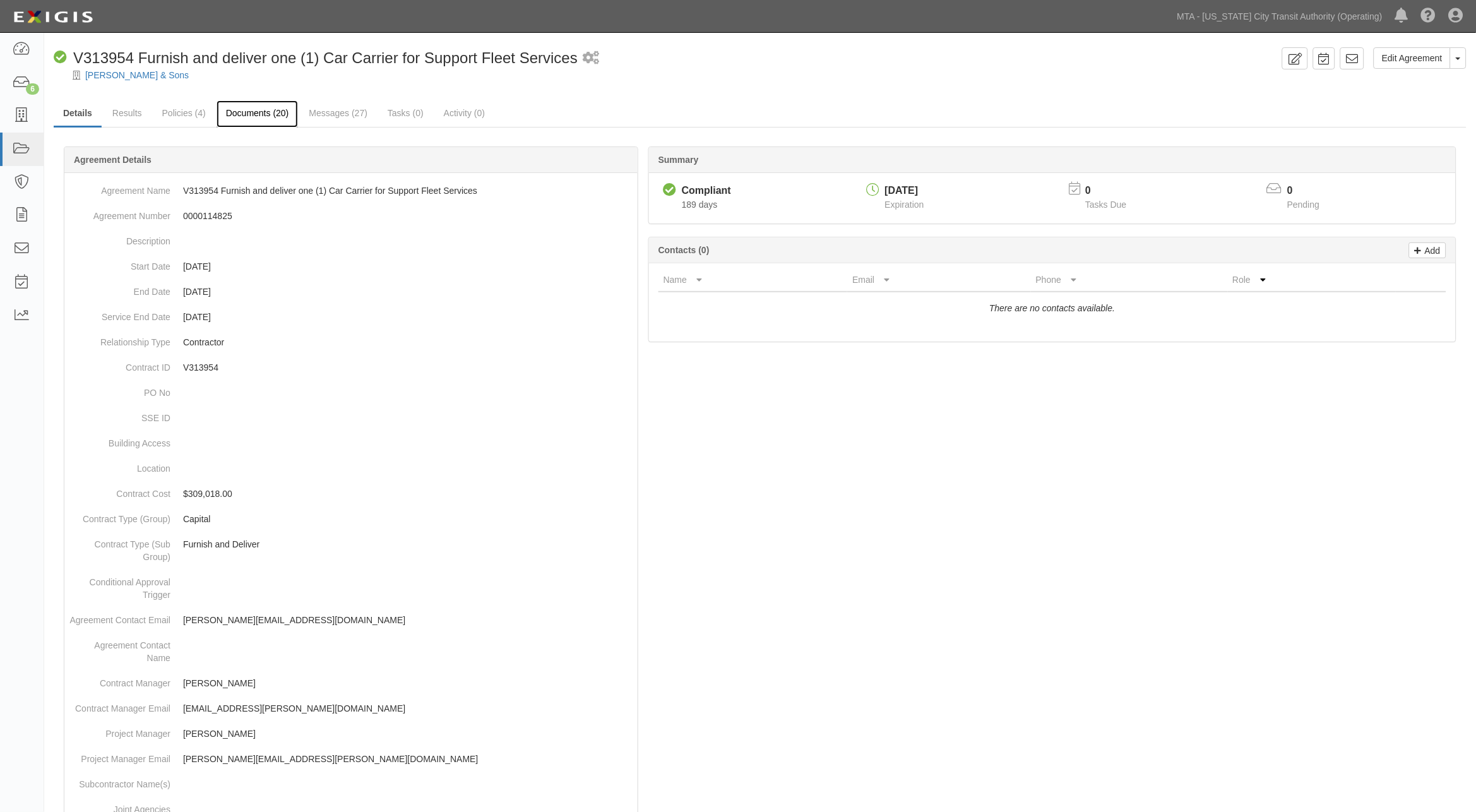
click at [238, 115] on link "Documents (20)" at bounding box center [258, 114] width 82 height 27
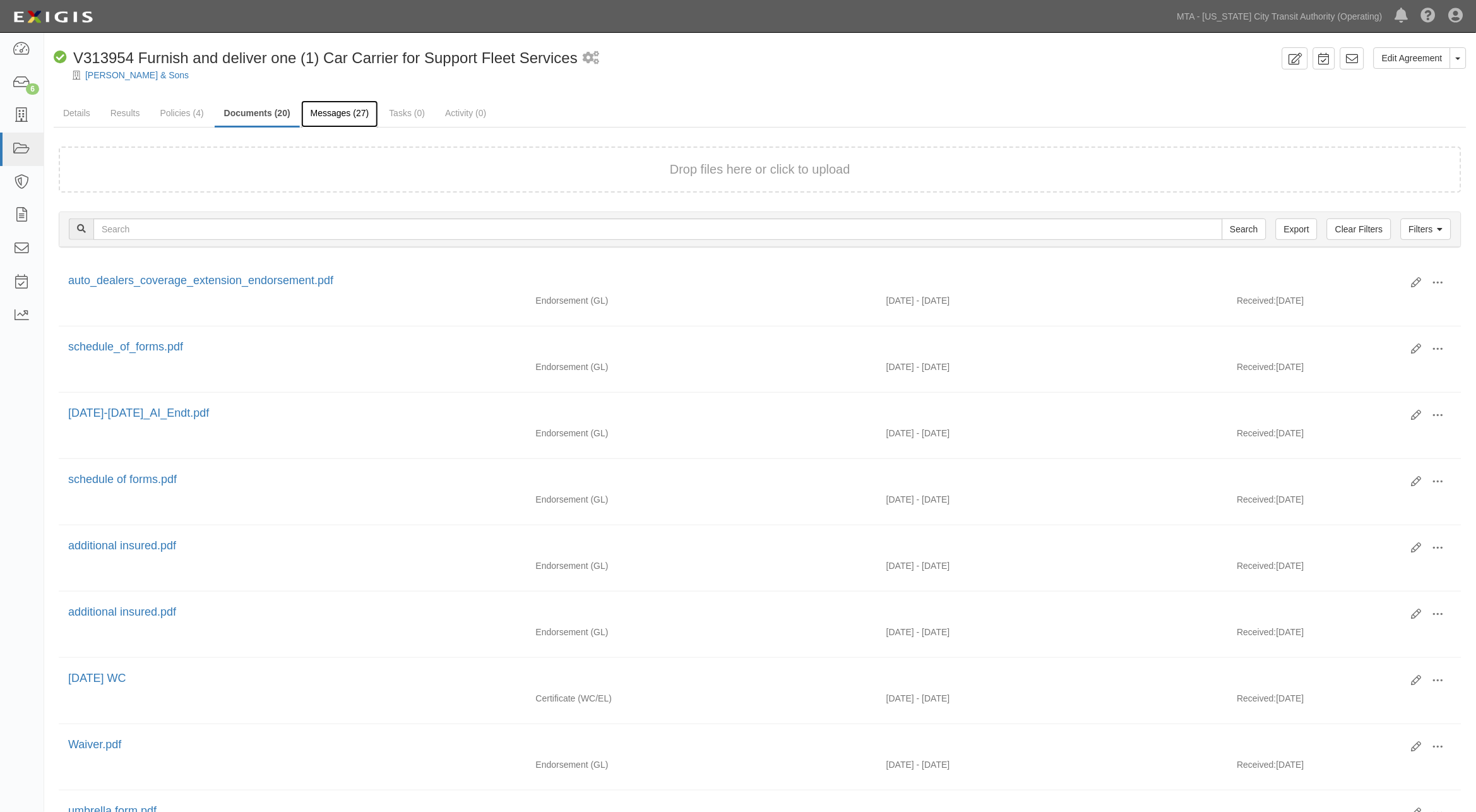
click at [337, 115] on link "Messages (27)" at bounding box center [340, 114] width 78 height 27
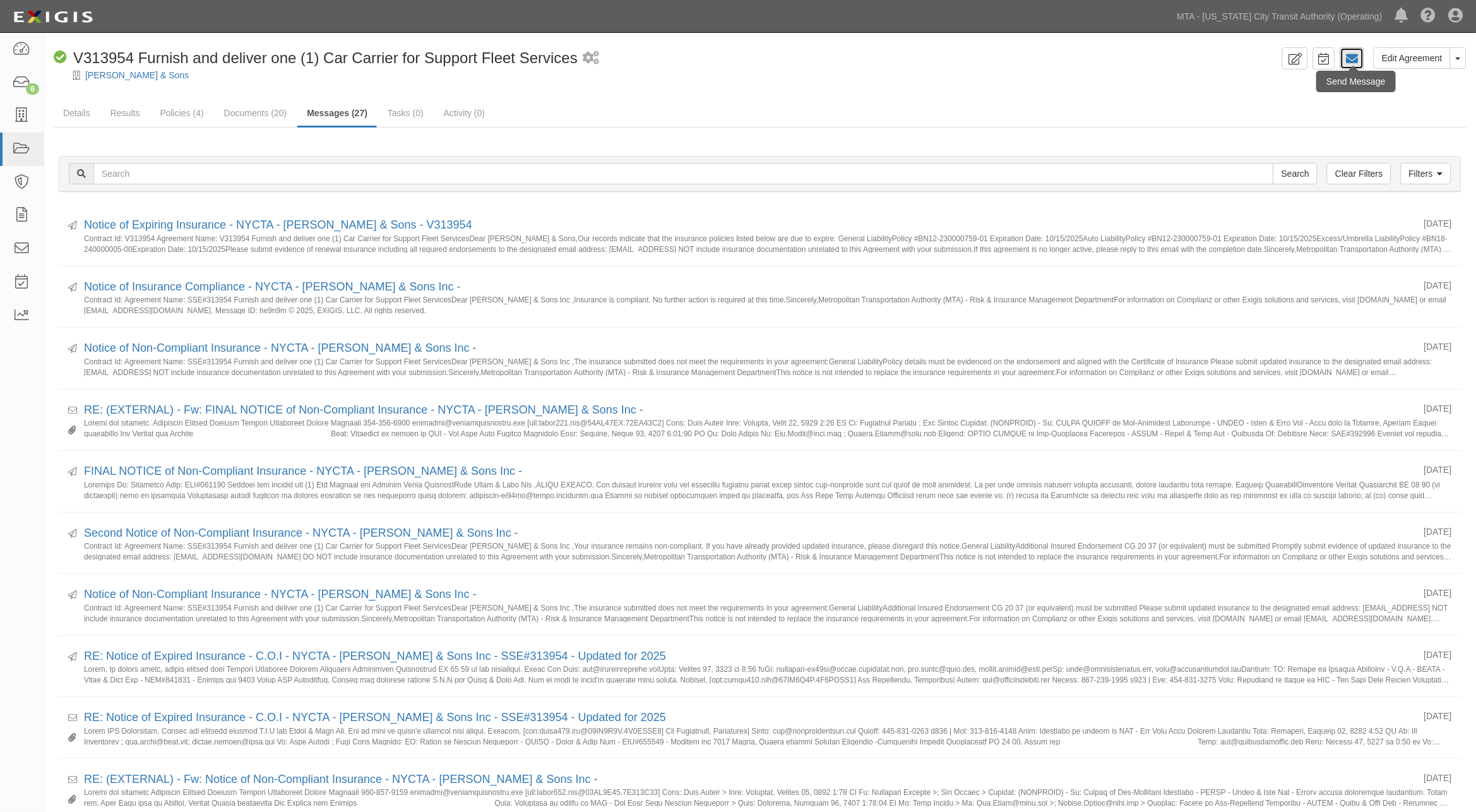
click at [1356, 58] on icon at bounding box center [1353, 59] width 13 height 13
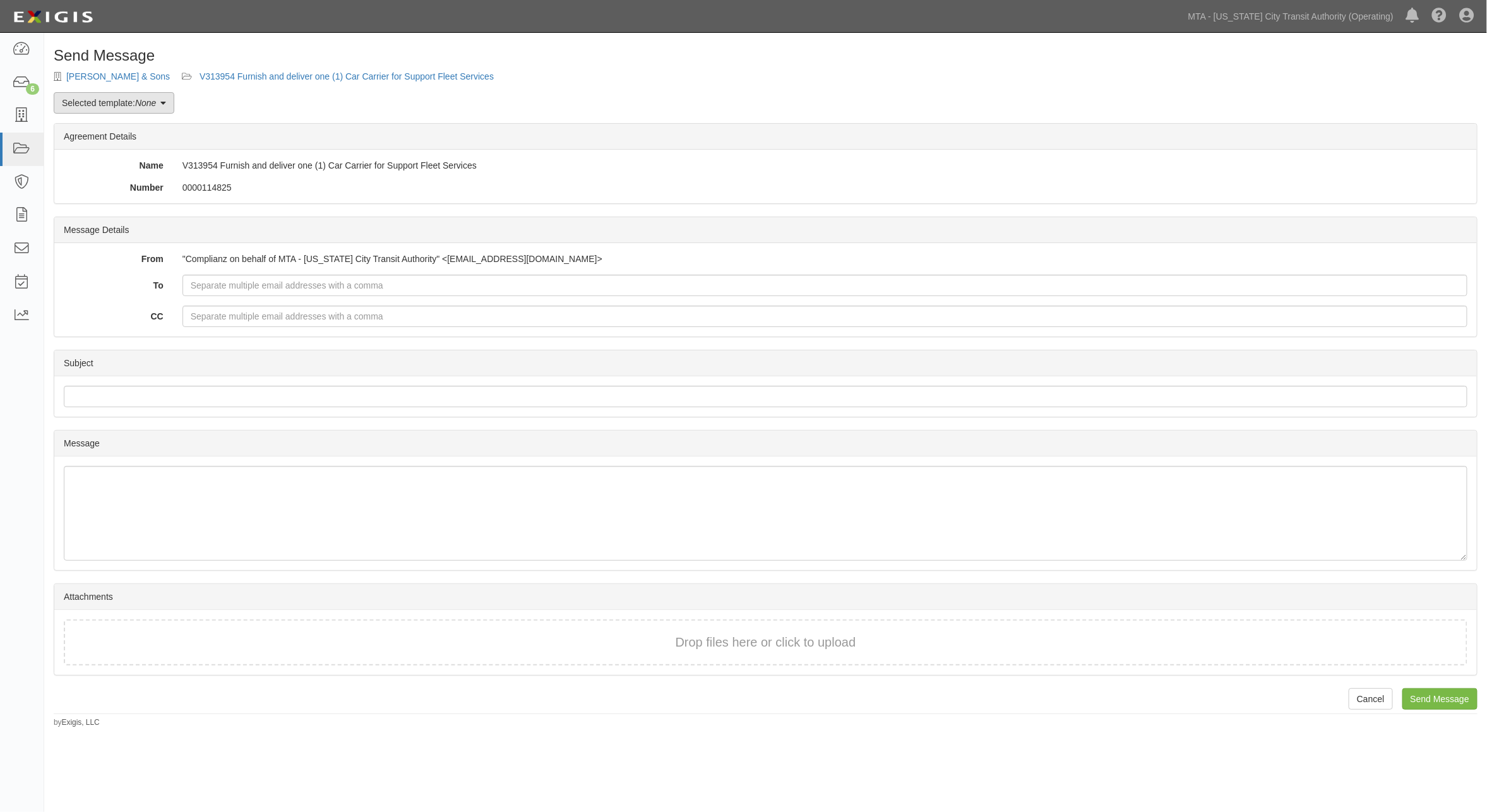
click at [161, 102] on link "Selected template: None" at bounding box center [114, 103] width 121 height 22
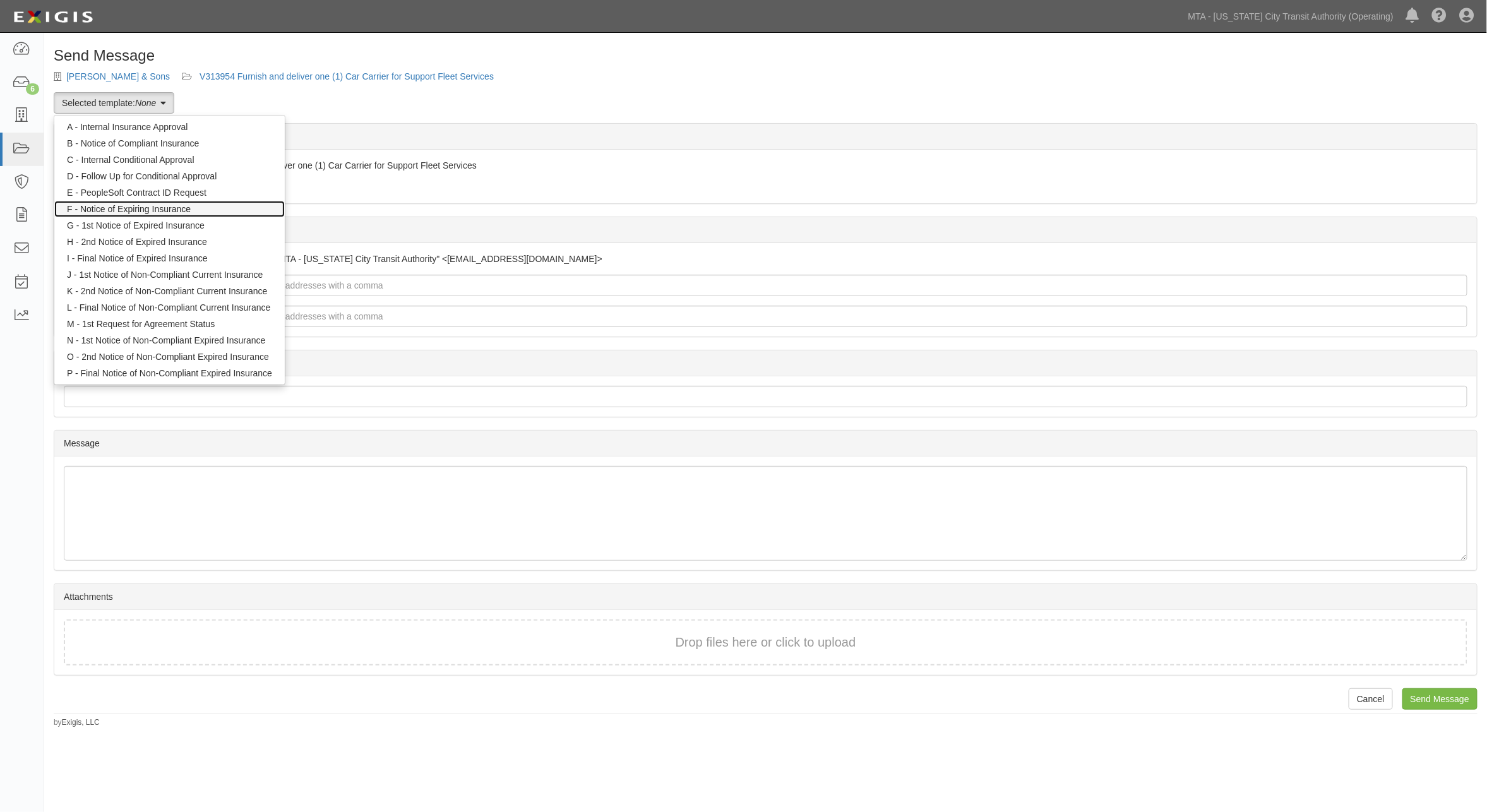
click at [166, 208] on link "F - Notice of Expiring Insurance" at bounding box center [169, 209] width 230 height 17
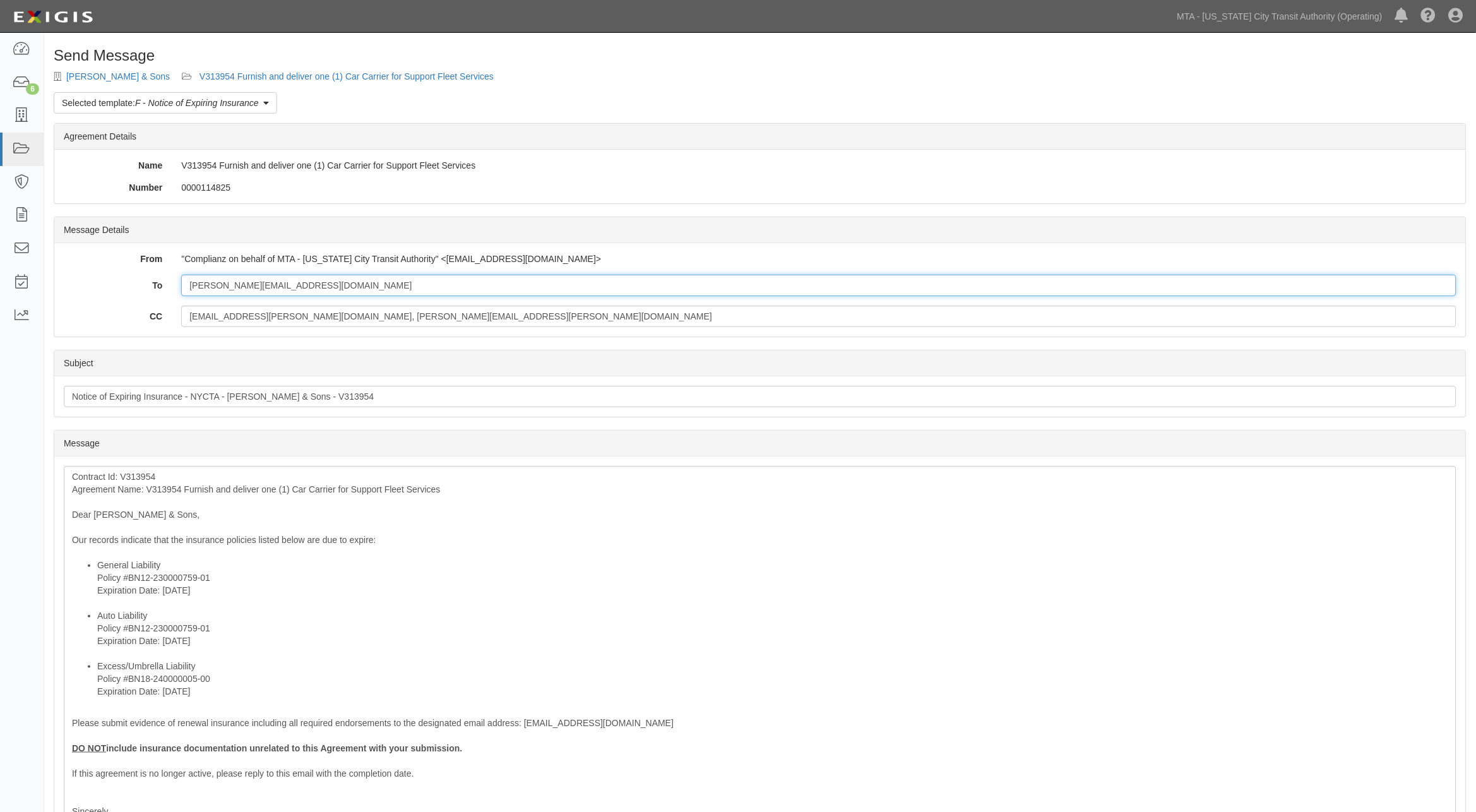
click at [371, 288] on input "[PERSON_NAME][EMAIL_ADDRESS][DOMAIN_NAME]" at bounding box center [819, 285] width 1275 height 22
paste input "garage@brightlinedealer.com"
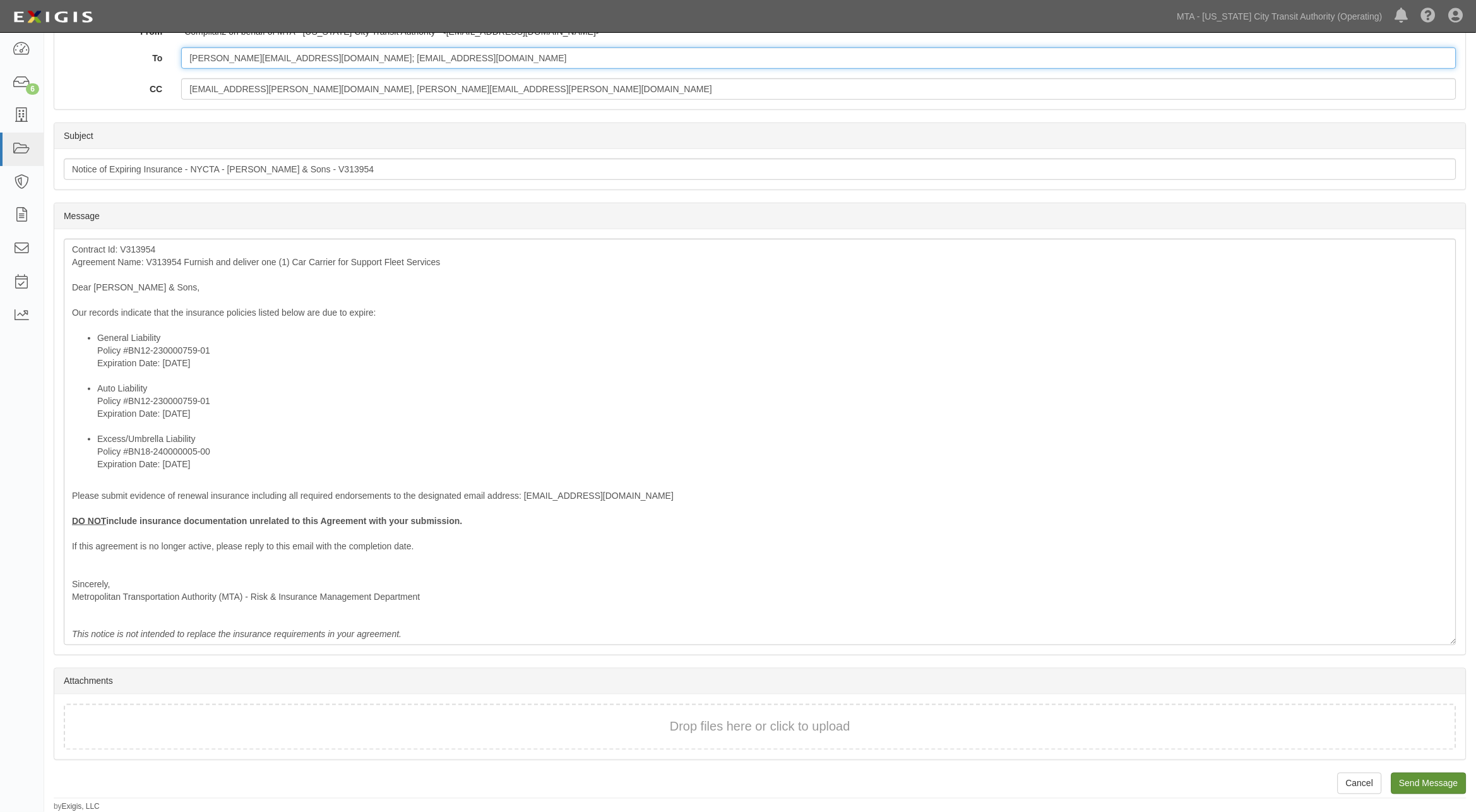
type input "DOUG@NYFREIGHTLINER.COM; garage@brightlinedealer.com"
click at [1441, 782] on input "Send Message" at bounding box center [1429, 783] width 75 height 22
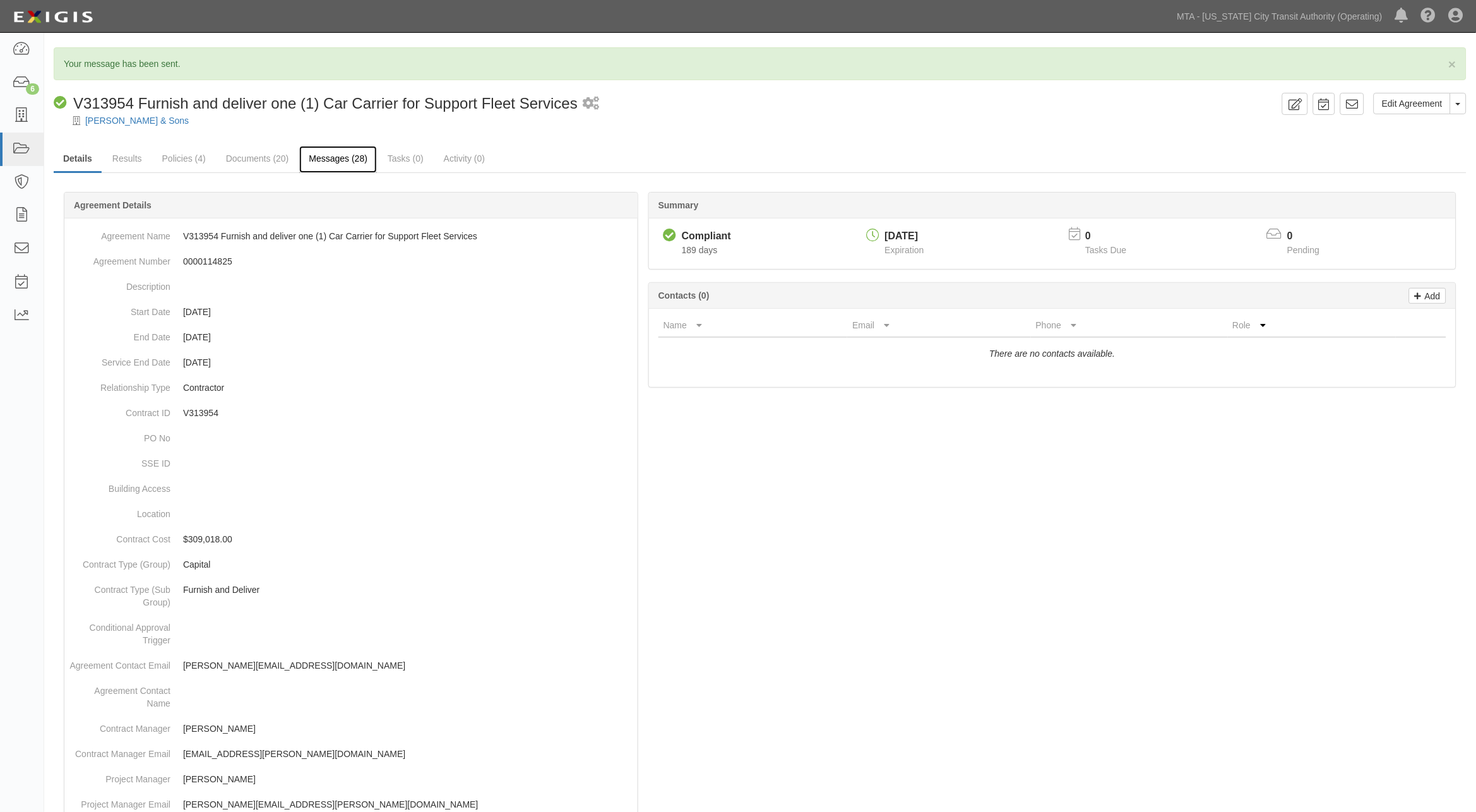
click at [352, 165] on link "Messages (28)" at bounding box center [338, 160] width 78 height 27
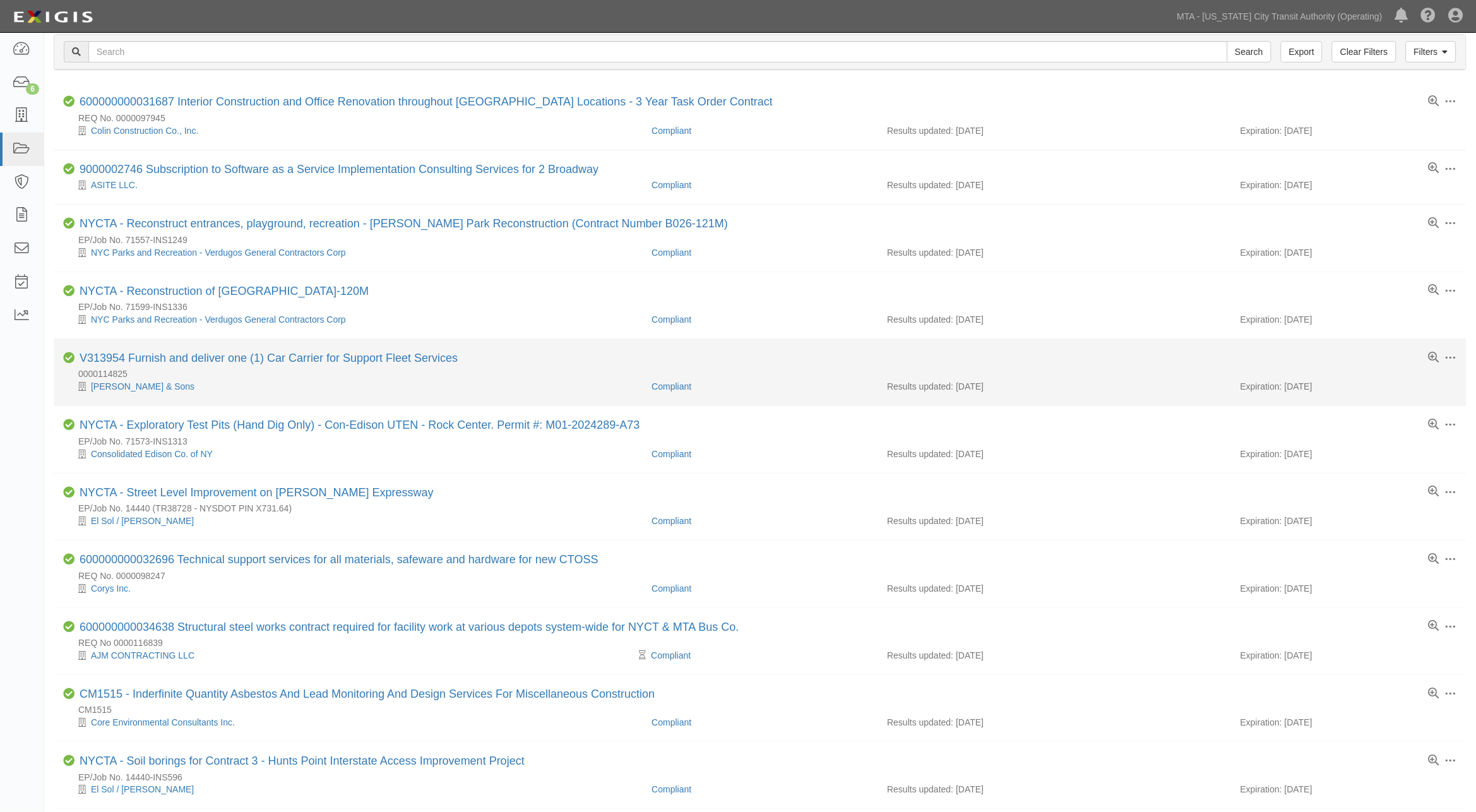
scroll to position [70, 0]
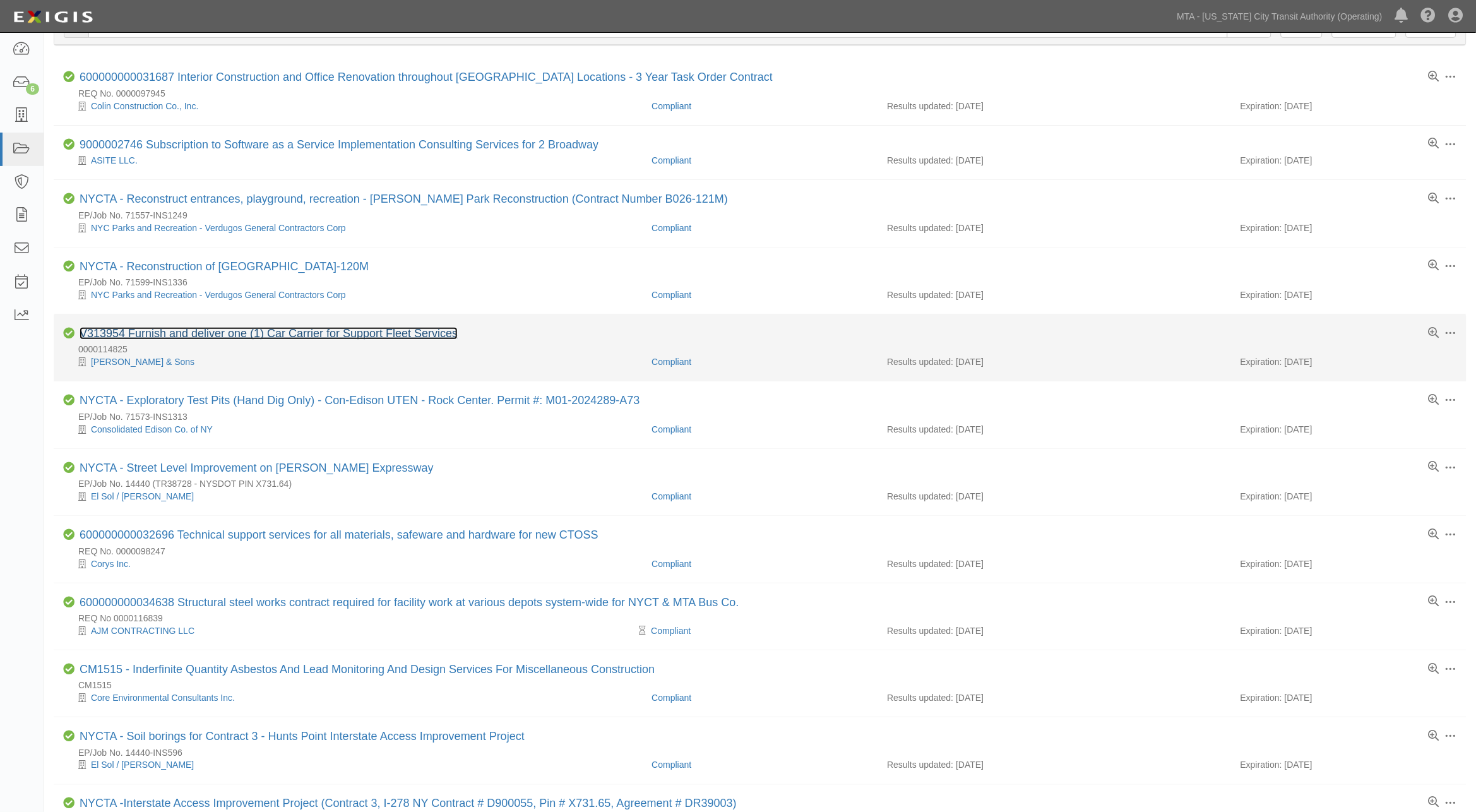
click at [218, 333] on link "V313954 Furnish and deliver one (1) Car Carrier for Support Fleet Services" at bounding box center [268, 333] width 378 height 13
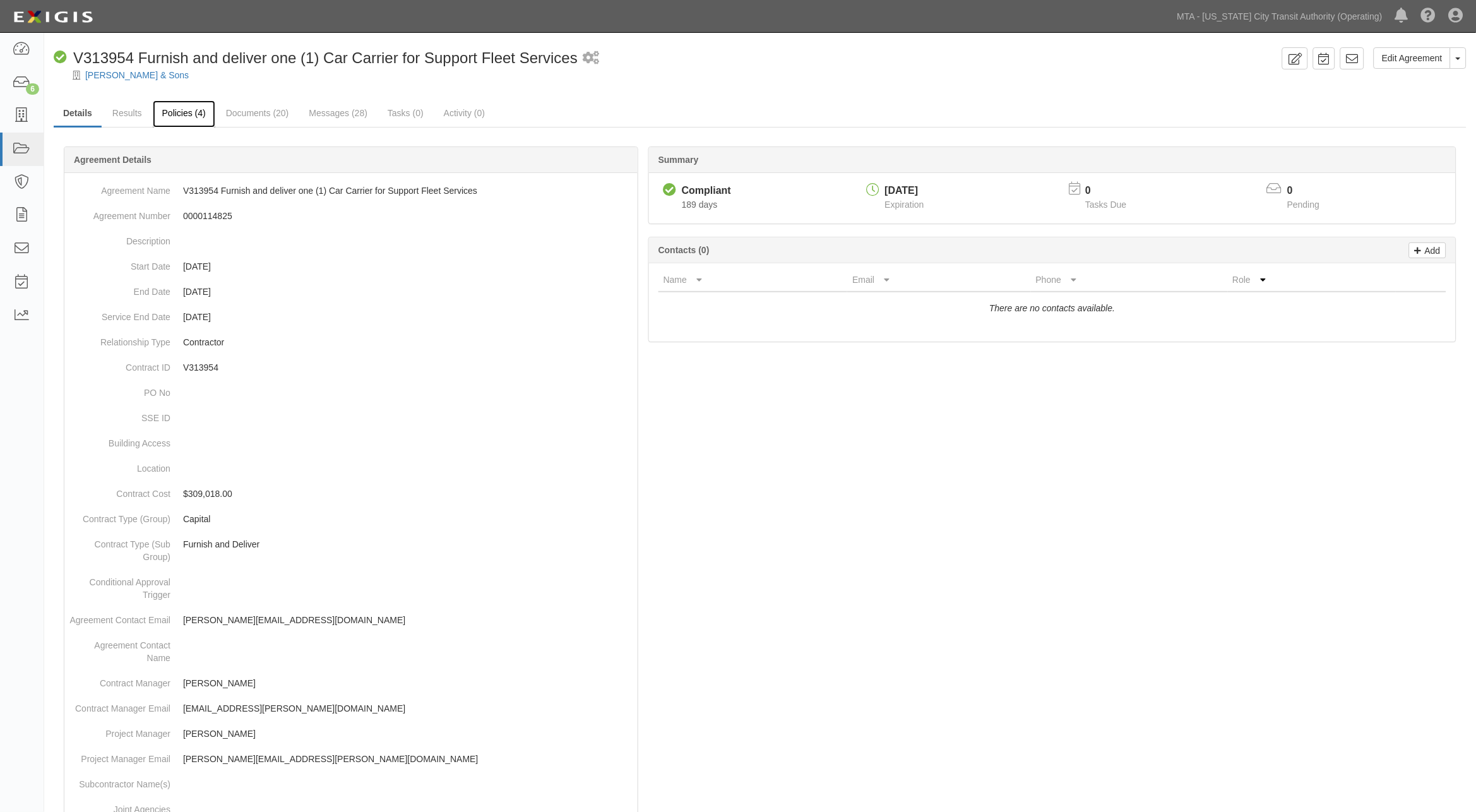
click at [187, 111] on link "Policies (4)" at bounding box center [184, 114] width 63 height 27
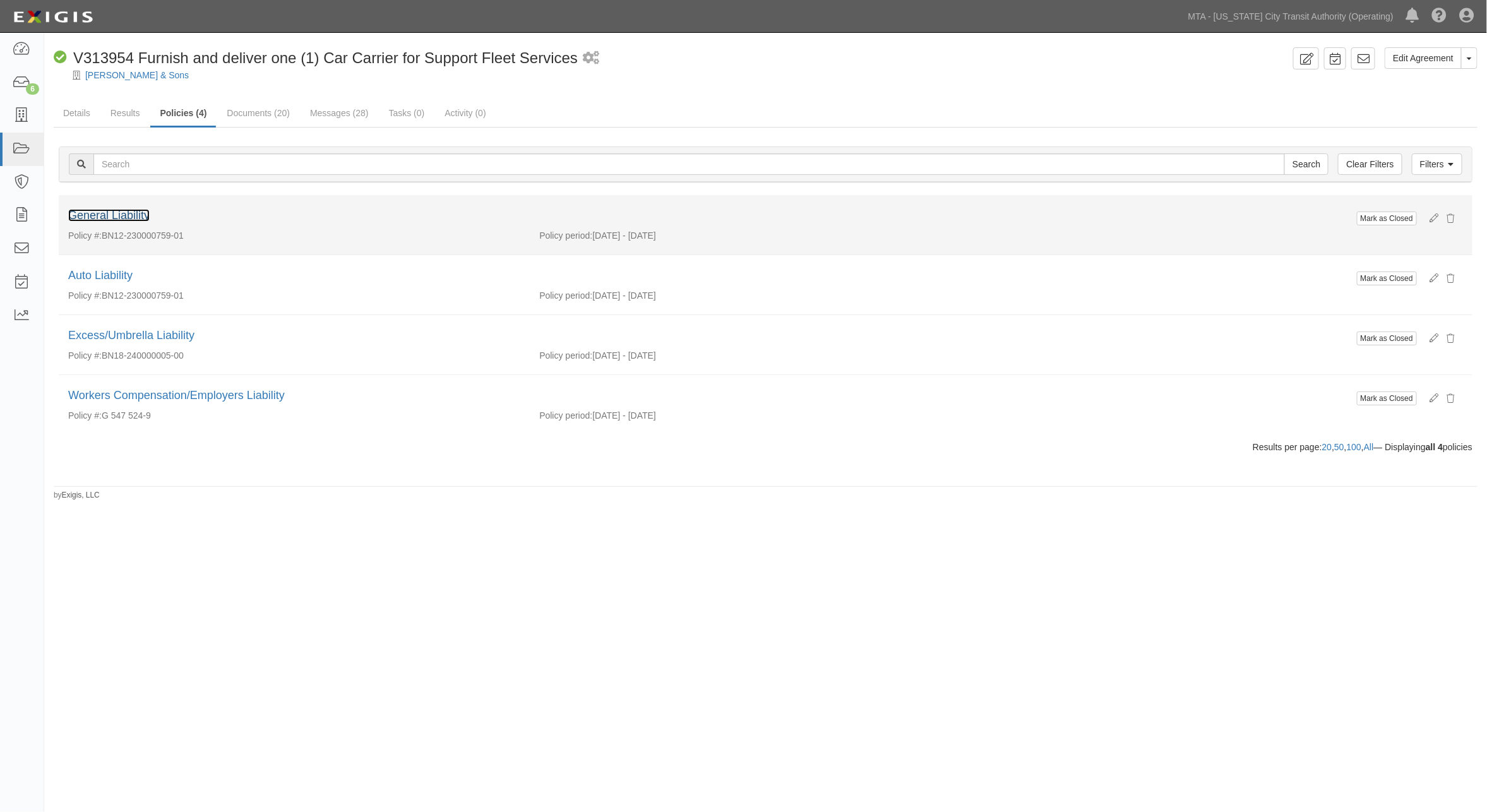
click at [127, 213] on link "General Liability" at bounding box center [109, 215] width 81 height 13
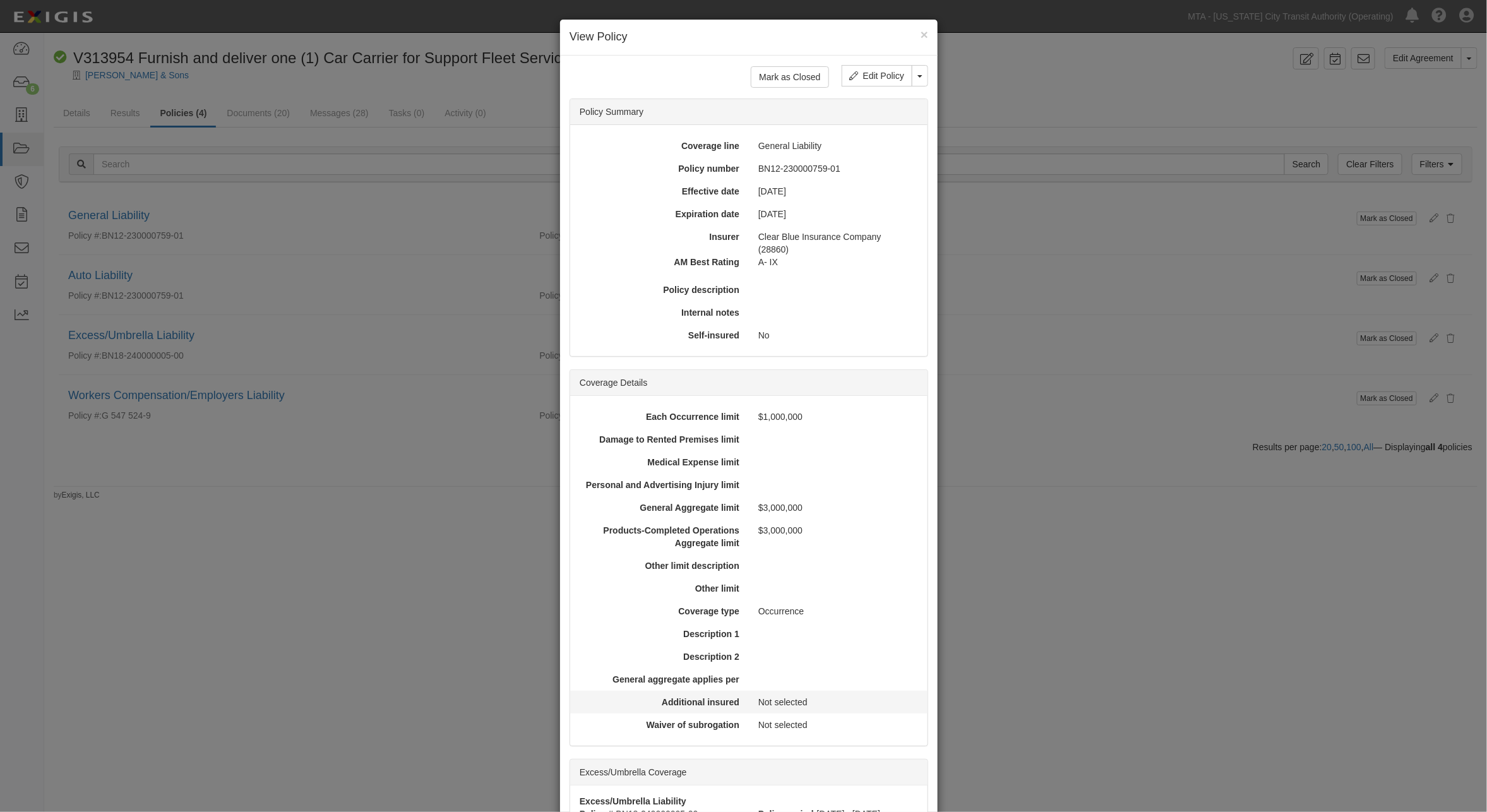
scroll to position [387, 0]
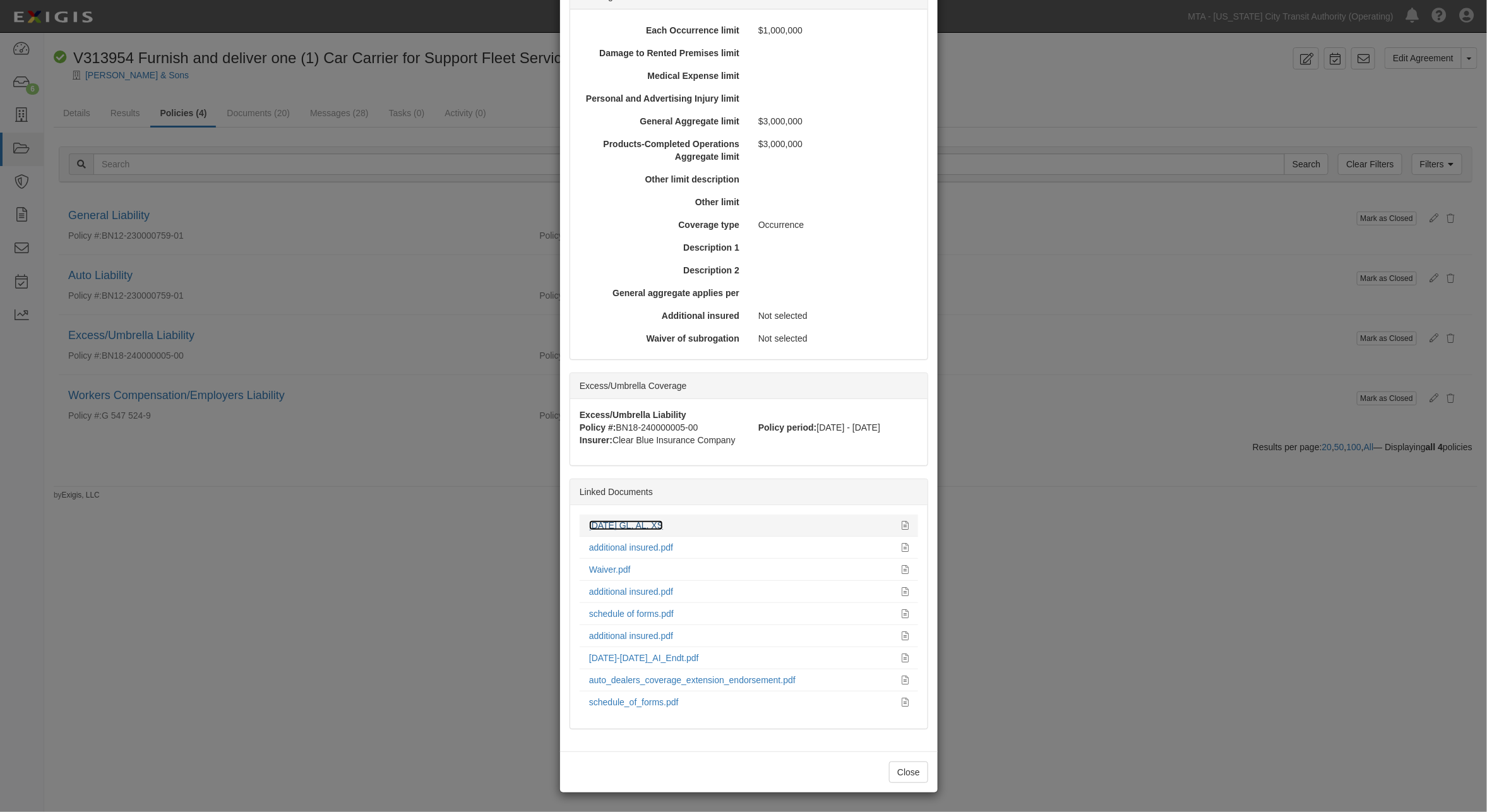
click at [611, 525] on link "10.15.25 GL, AL, XS" at bounding box center [626, 525] width 74 height 10
click at [1154, 531] on div "× View Policy Mark as Closed Edit Policy Toggle Dropdown Delete Policy Policy S…" at bounding box center [743, 406] width 1487 height 812
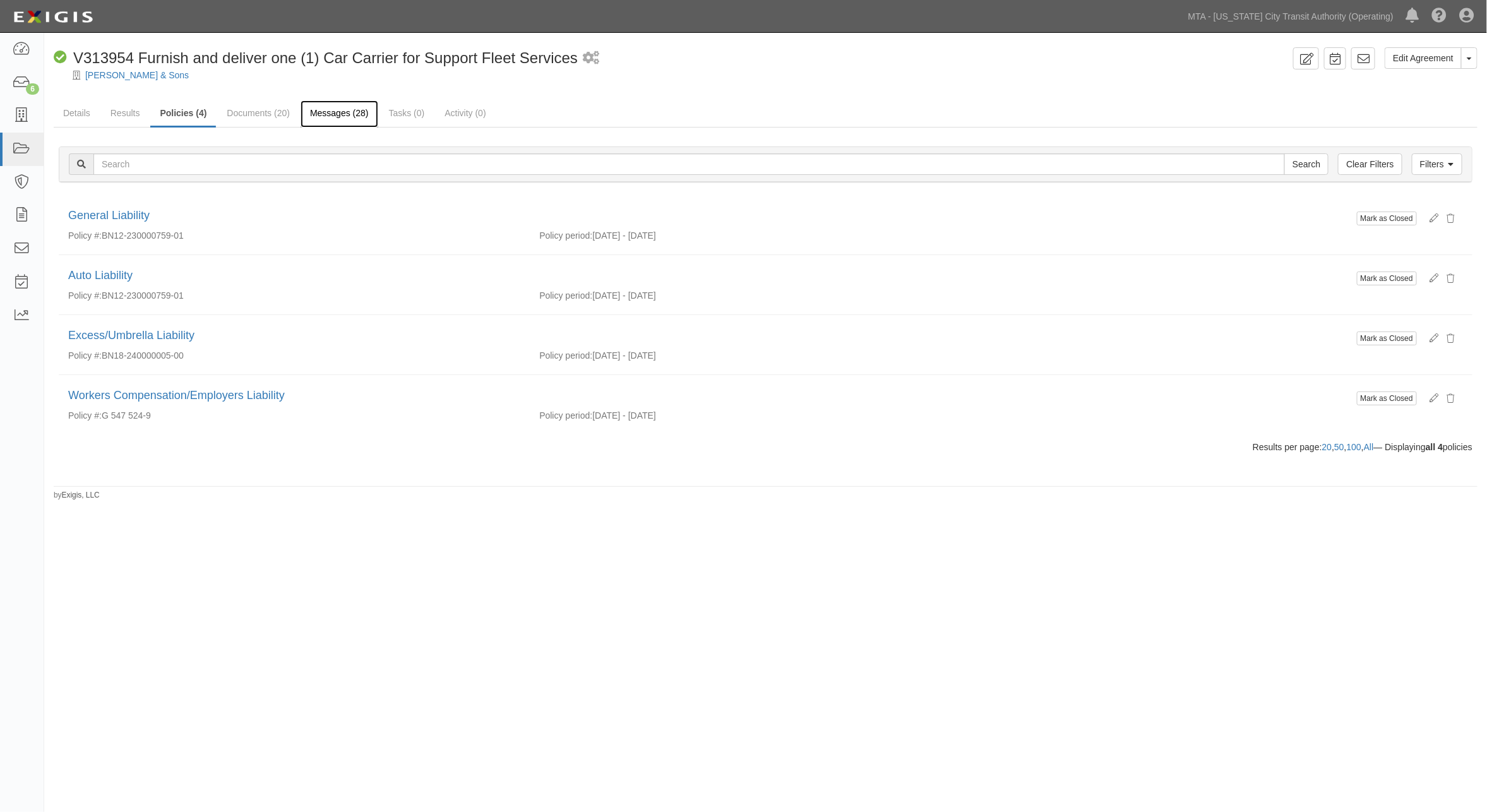
click at [339, 111] on link "Messages (28)" at bounding box center [339, 114] width 78 height 27
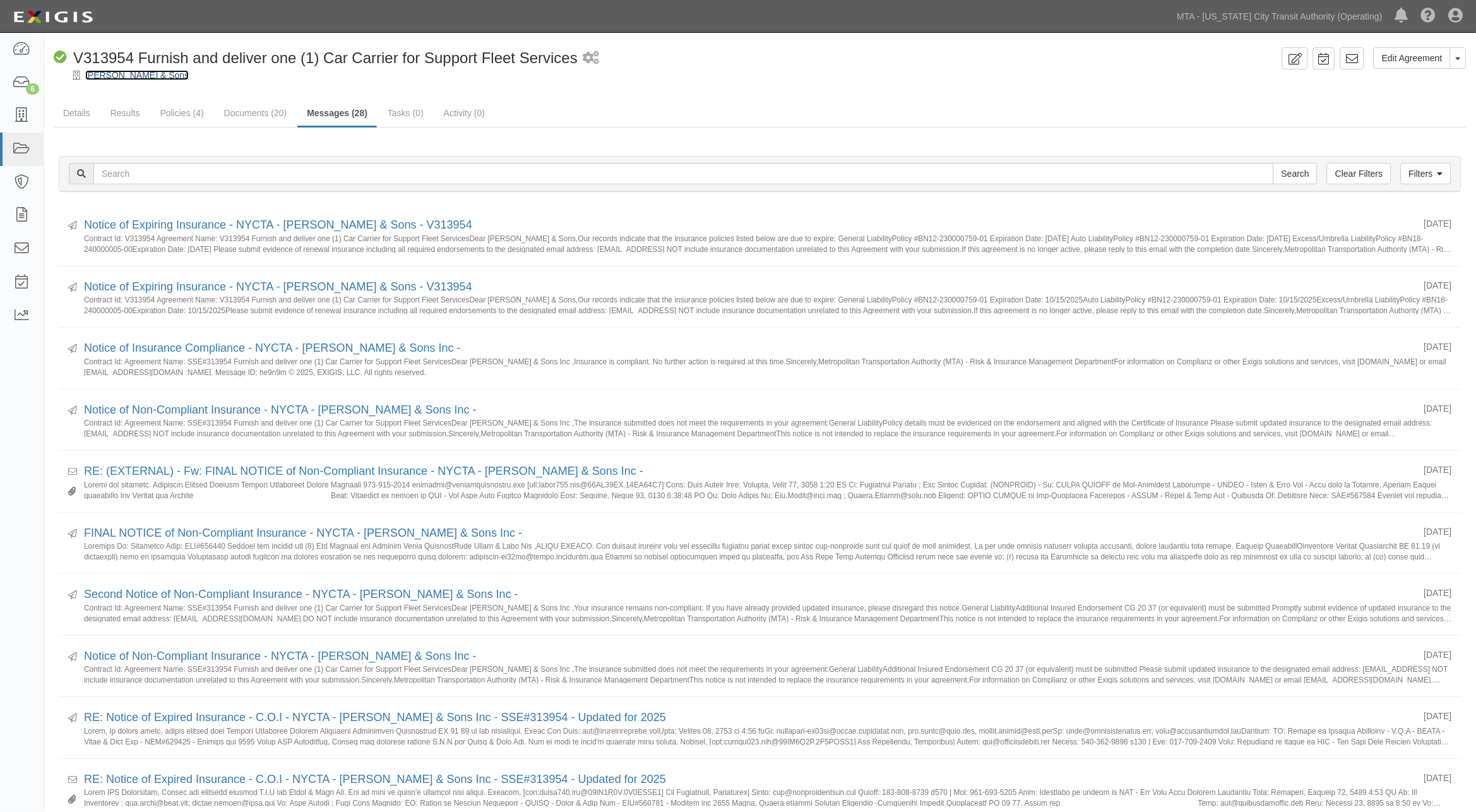
click at [129, 72] on link "[PERSON_NAME] & Sons" at bounding box center [137, 75] width 104 height 10
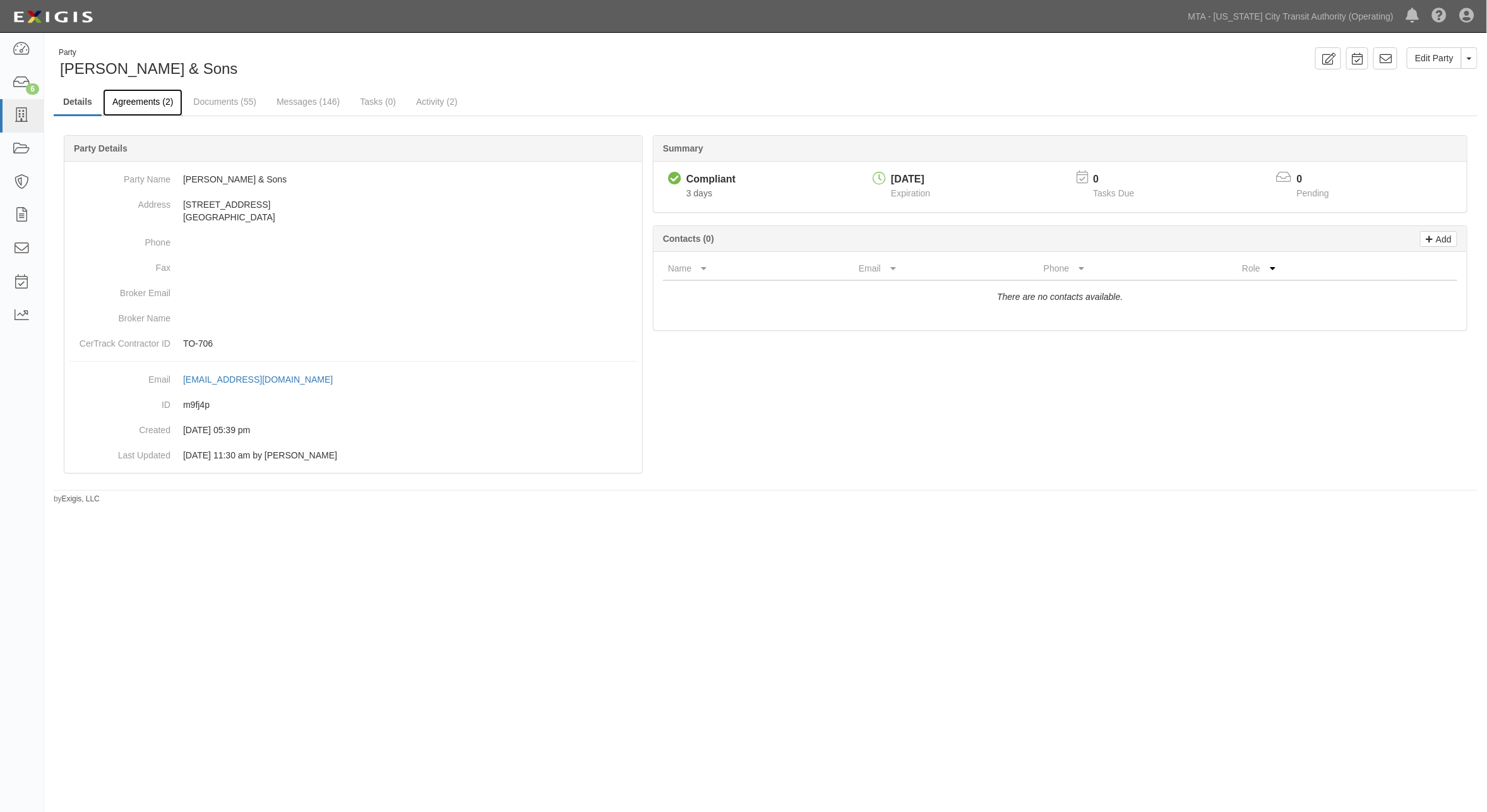
click at [129, 104] on link "Agreements (2)" at bounding box center [143, 103] width 79 height 27
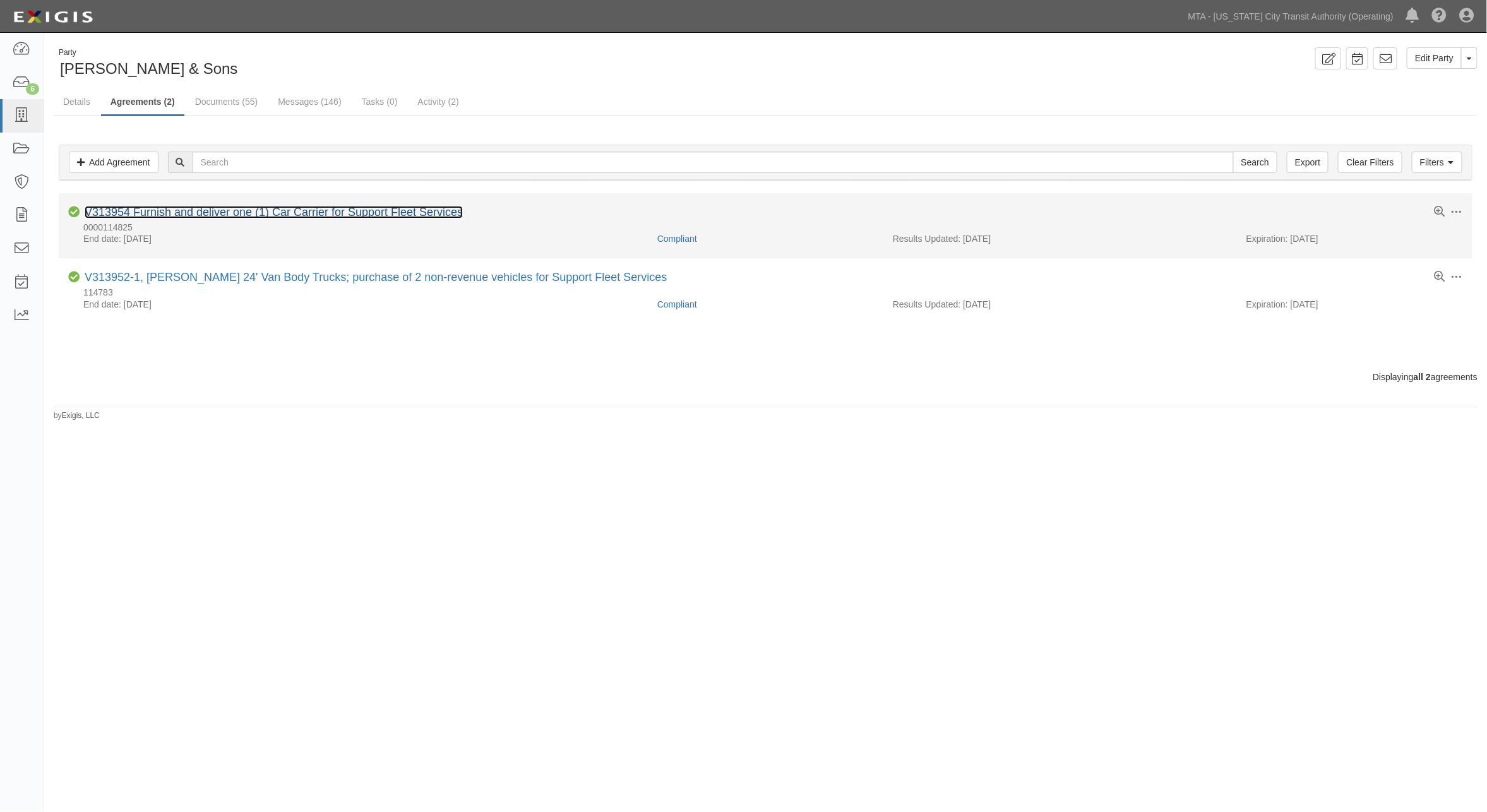
click at [364, 209] on link "V313954 Furnish and deliver one (1) Car Carrier for Support Fleet Services" at bounding box center [274, 212] width 378 height 13
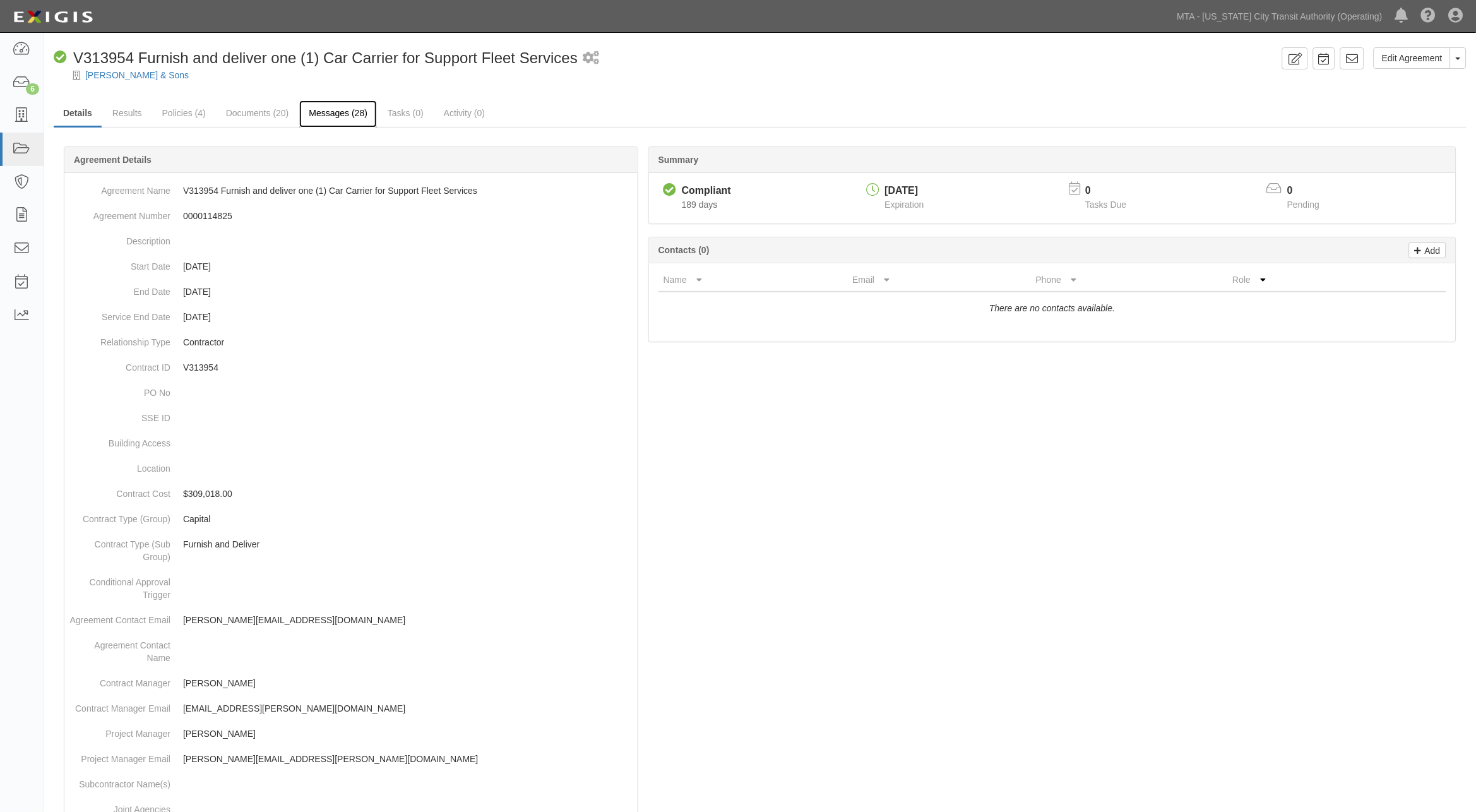
click at [318, 110] on link "Messages (28)" at bounding box center [338, 114] width 78 height 27
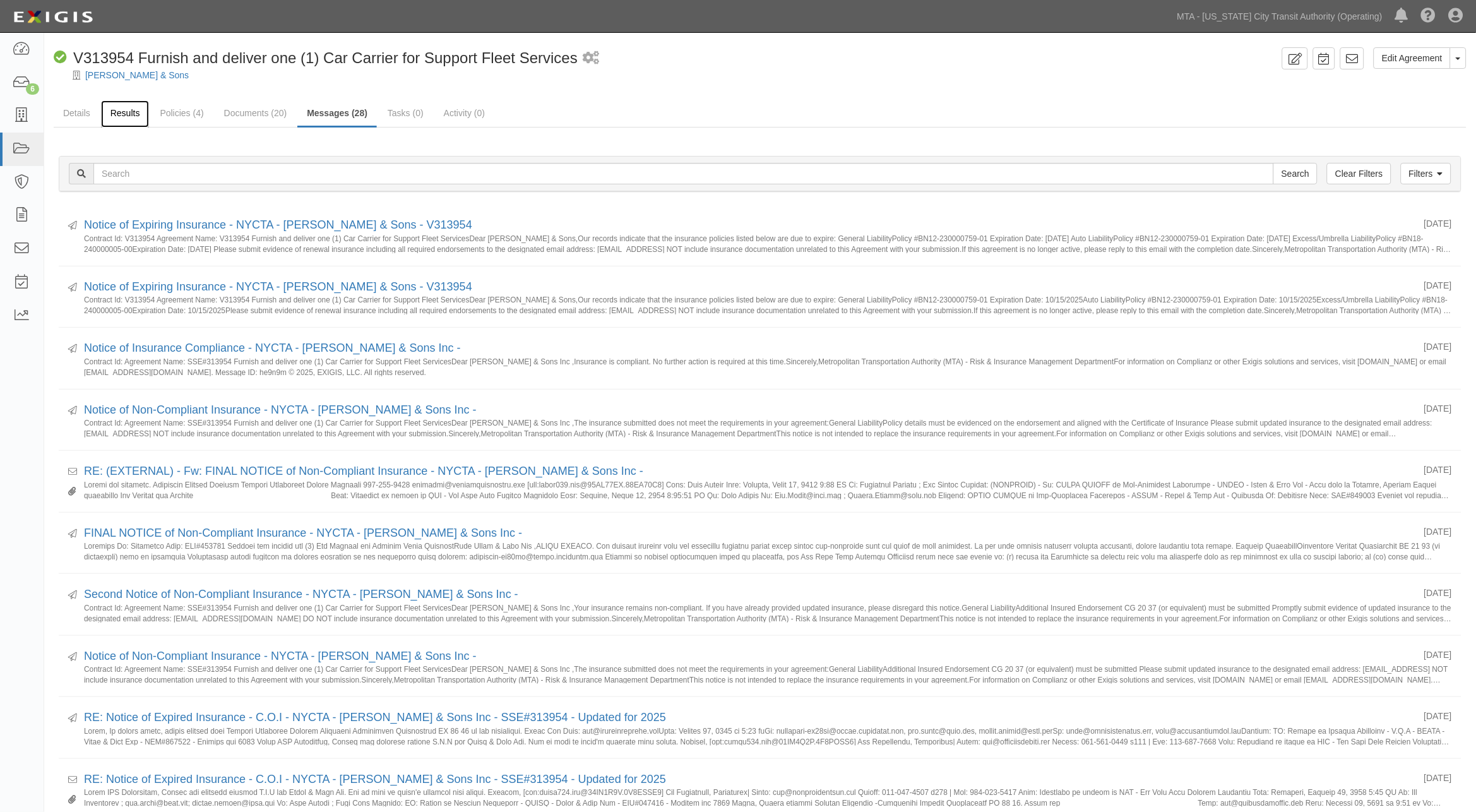
click at [131, 109] on link "Results" at bounding box center [125, 114] width 49 height 27
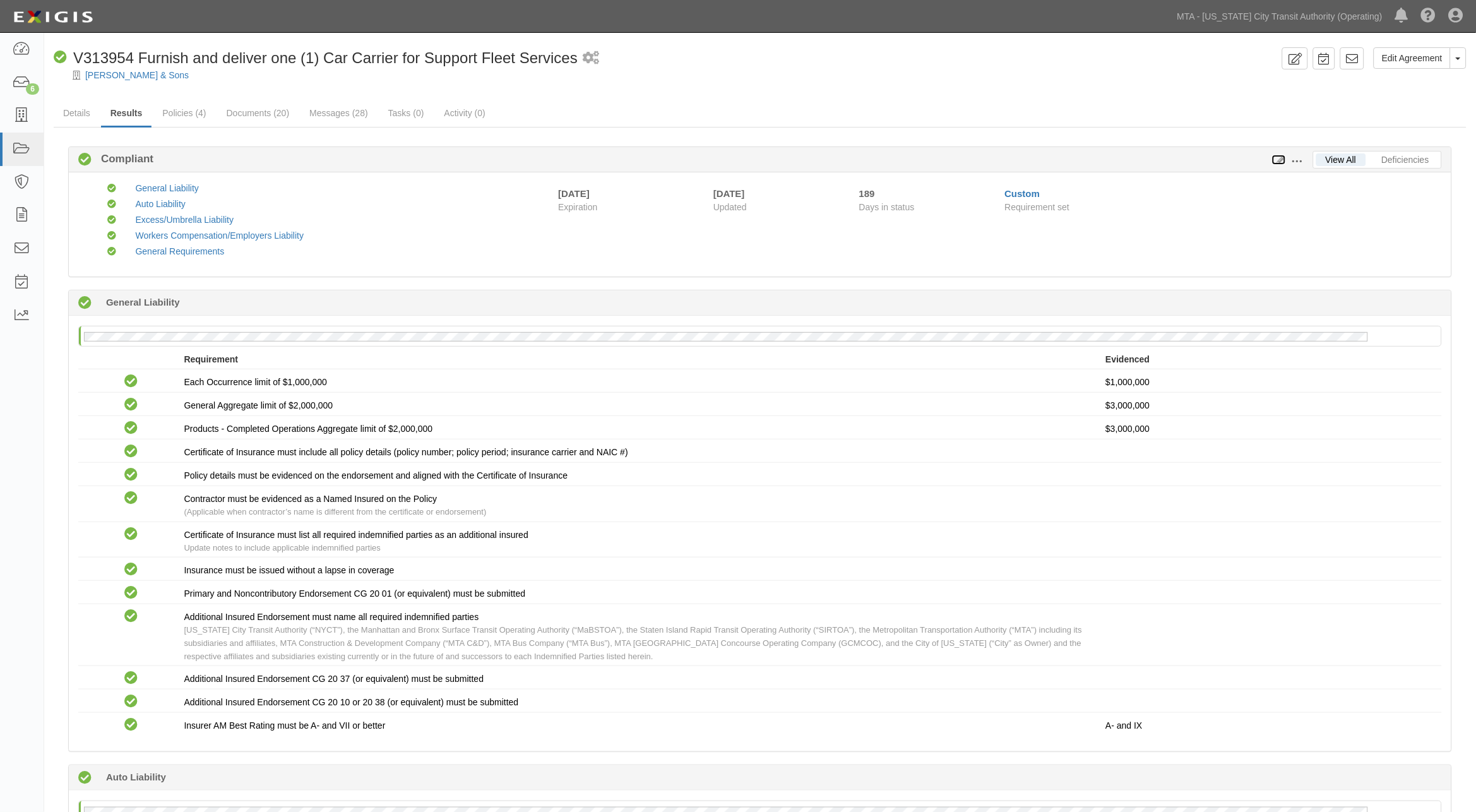
click at [1278, 158] on icon at bounding box center [1279, 161] width 14 height 9
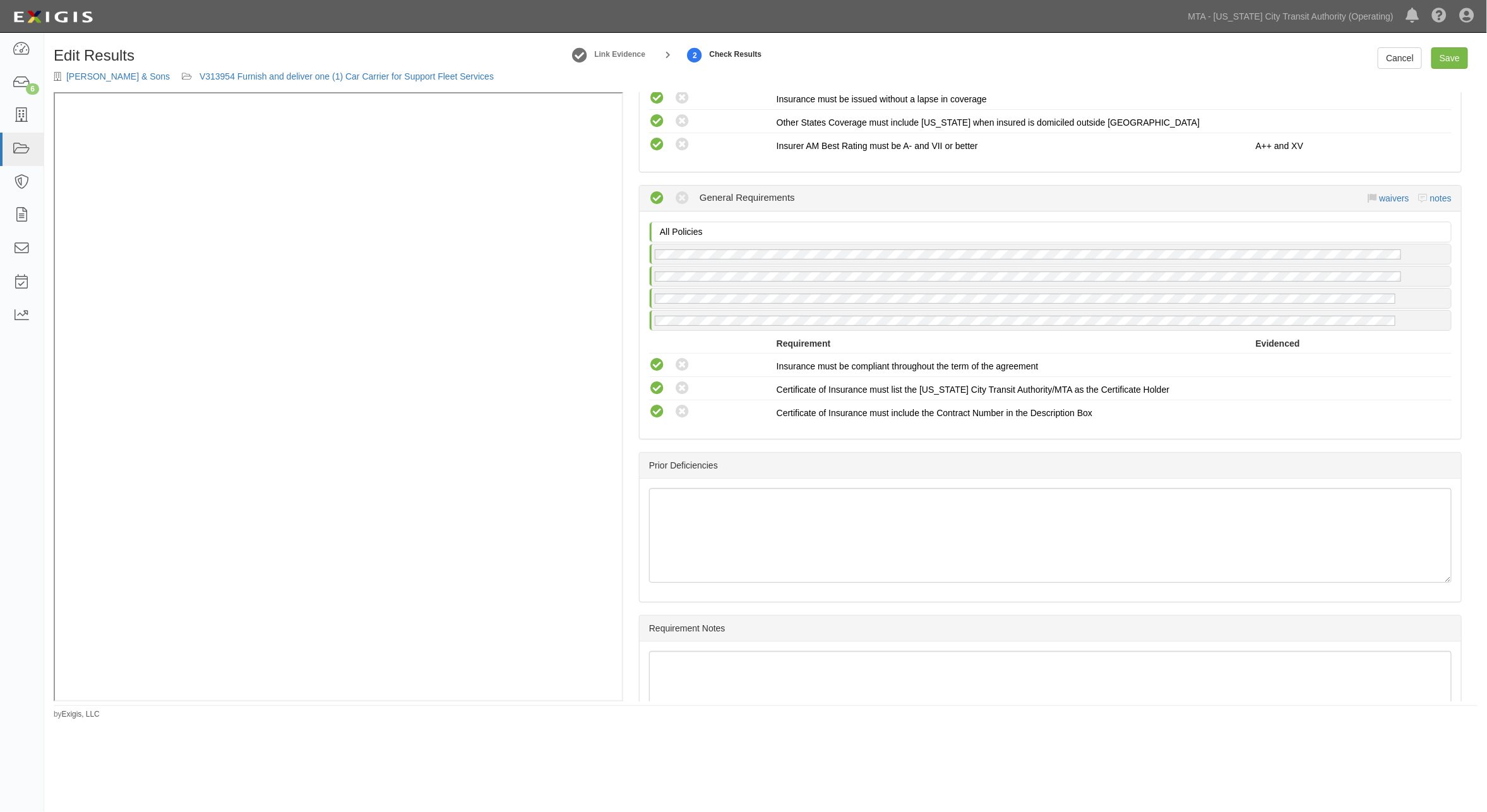
scroll to position [1371, 0]
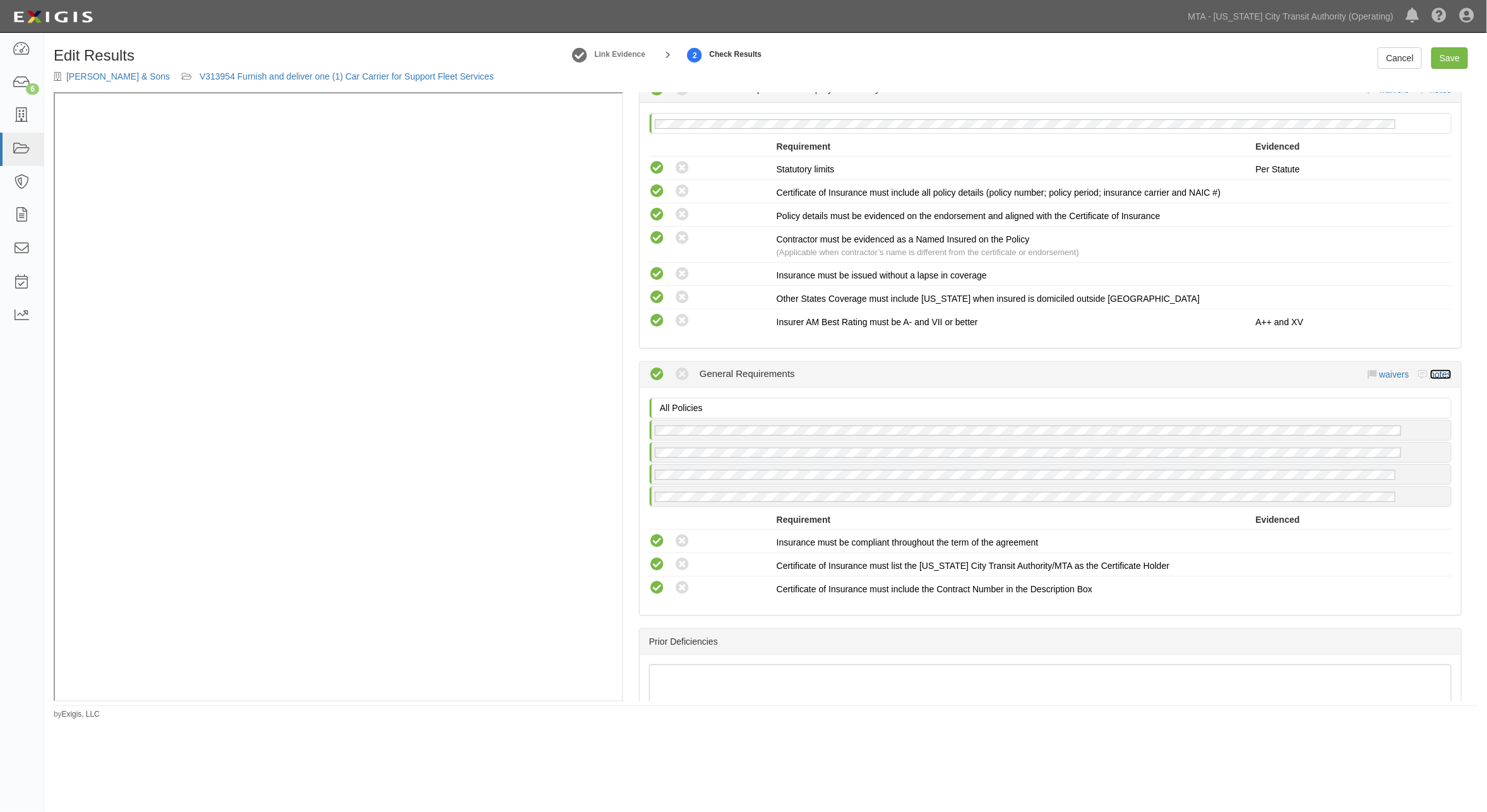
click at [1434, 379] on link "notes" at bounding box center [1441, 374] width 22 height 10
radio input "true"
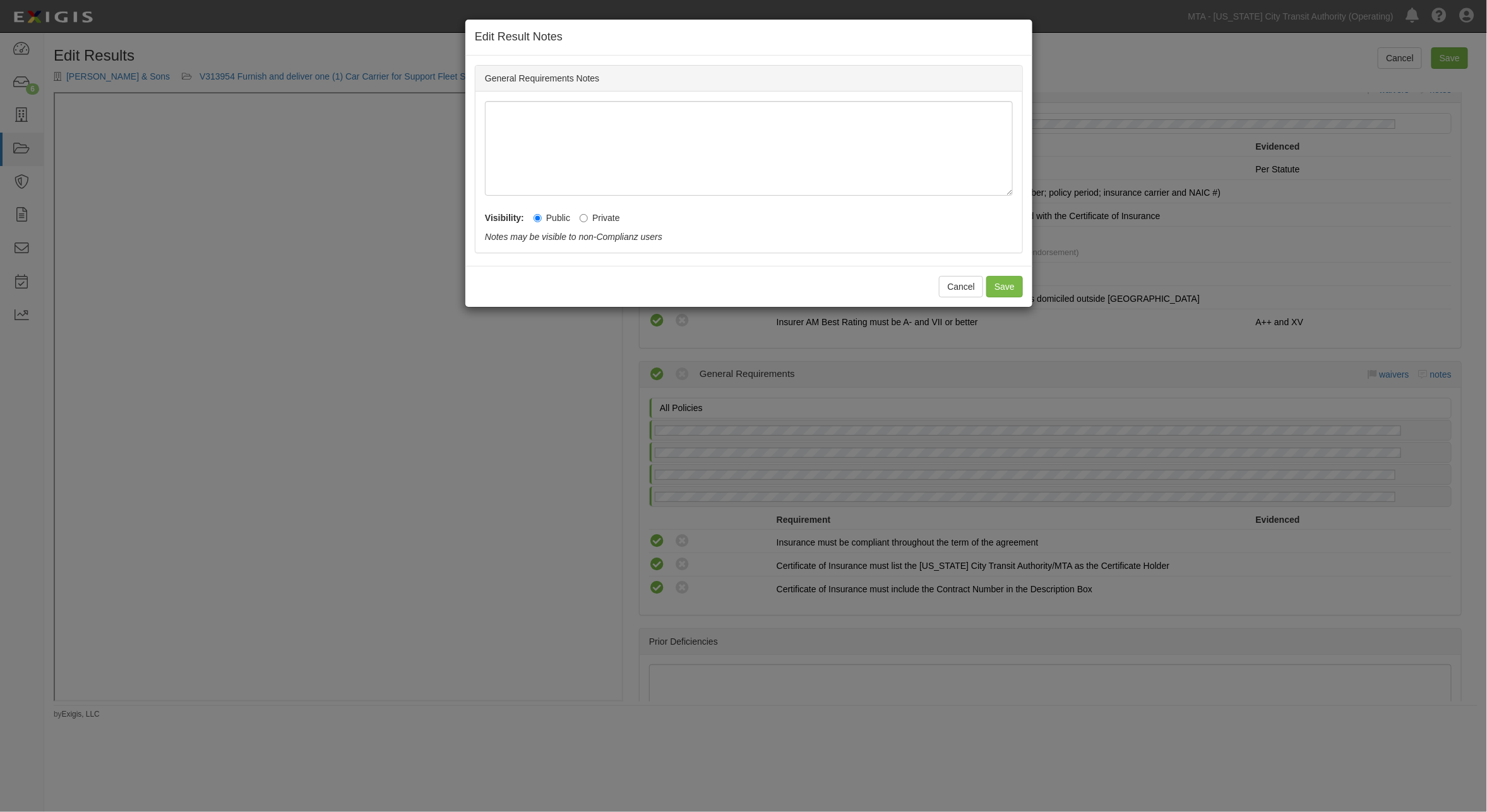
click at [611, 215] on label "Private" at bounding box center [600, 218] width 40 height 13
click at [588, 215] on input "Private" at bounding box center [583, 217] width 8 height 8
radio input "true"
click at [1007, 285] on button "Save" at bounding box center [1005, 287] width 37 height 22
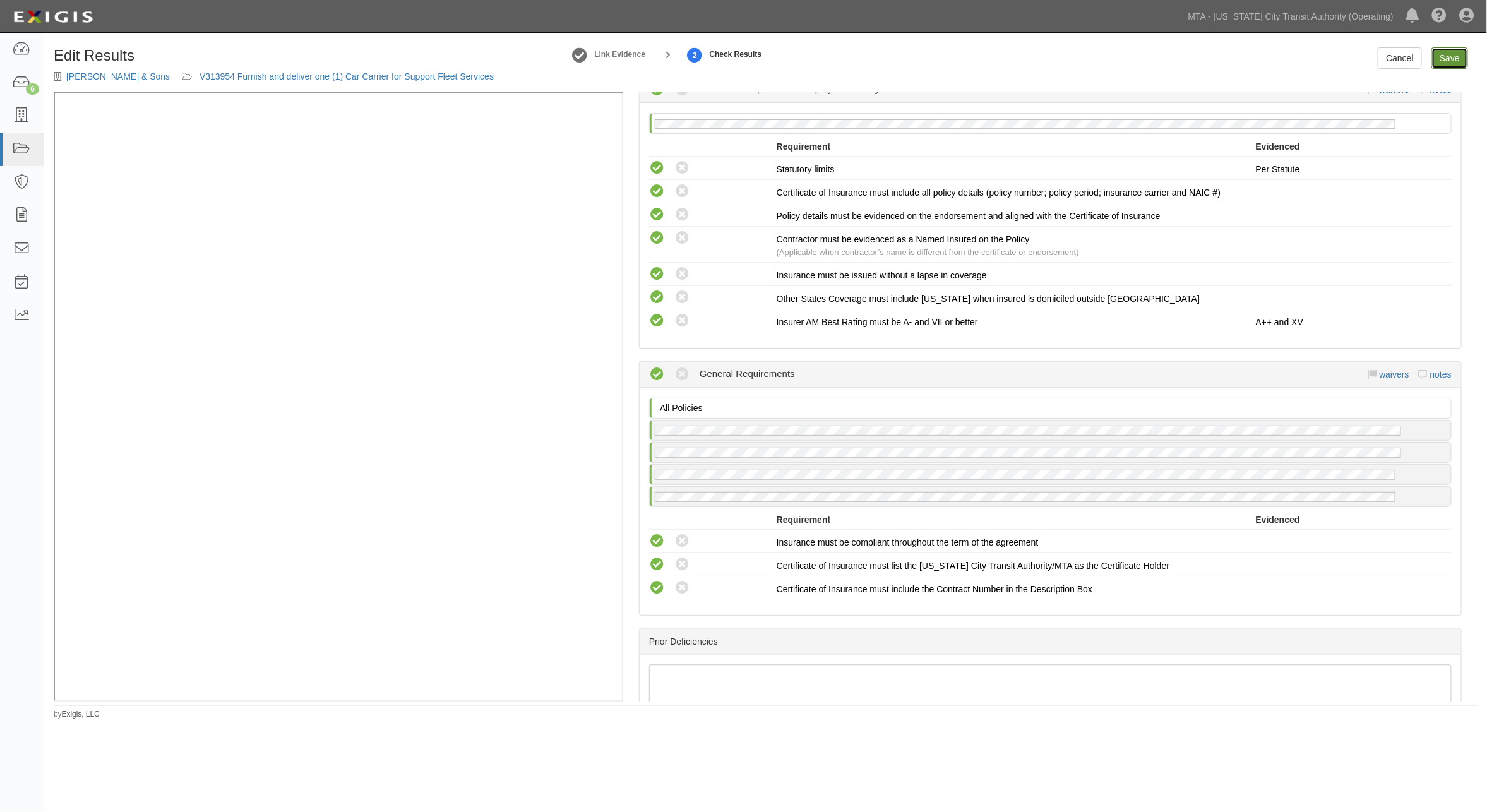
click at [1448, 59] on link "Save" at bounding box center [1450, 58] width 37 height 22
radio input "true"
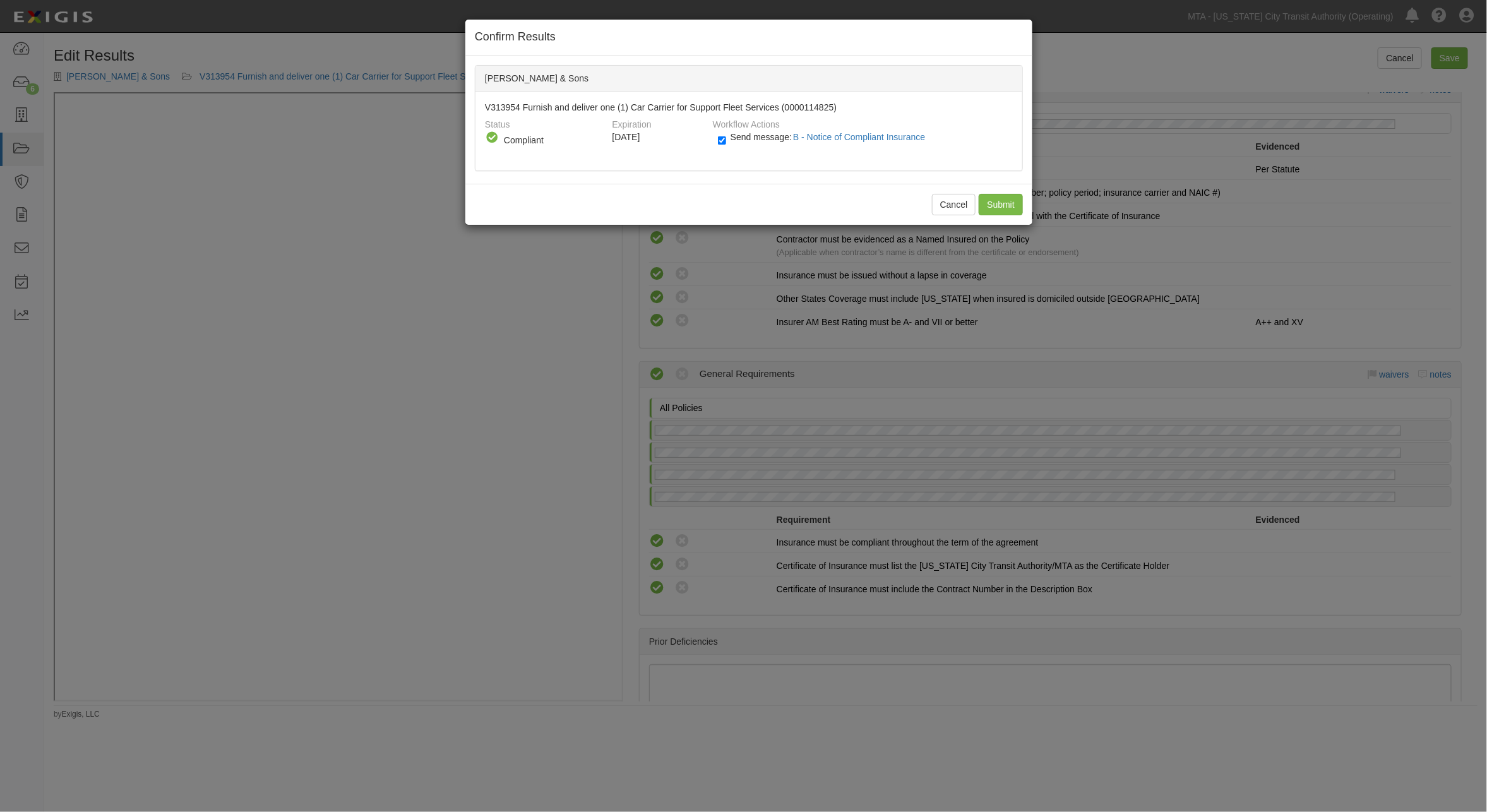
click at [729, 143] on label "Send message: B - Notice of Compliant Insurance" at bounding box center [825, 143] width 213 height 17
click at [727, 143] on input "Send message: B - Notice of Compliant Insurance" at bounding box center [722, 140] width 8 height 14
checkbox input "false"
click at [998, 198] on input "Submit" at bounding box center [1000, 204] width 44 height 22
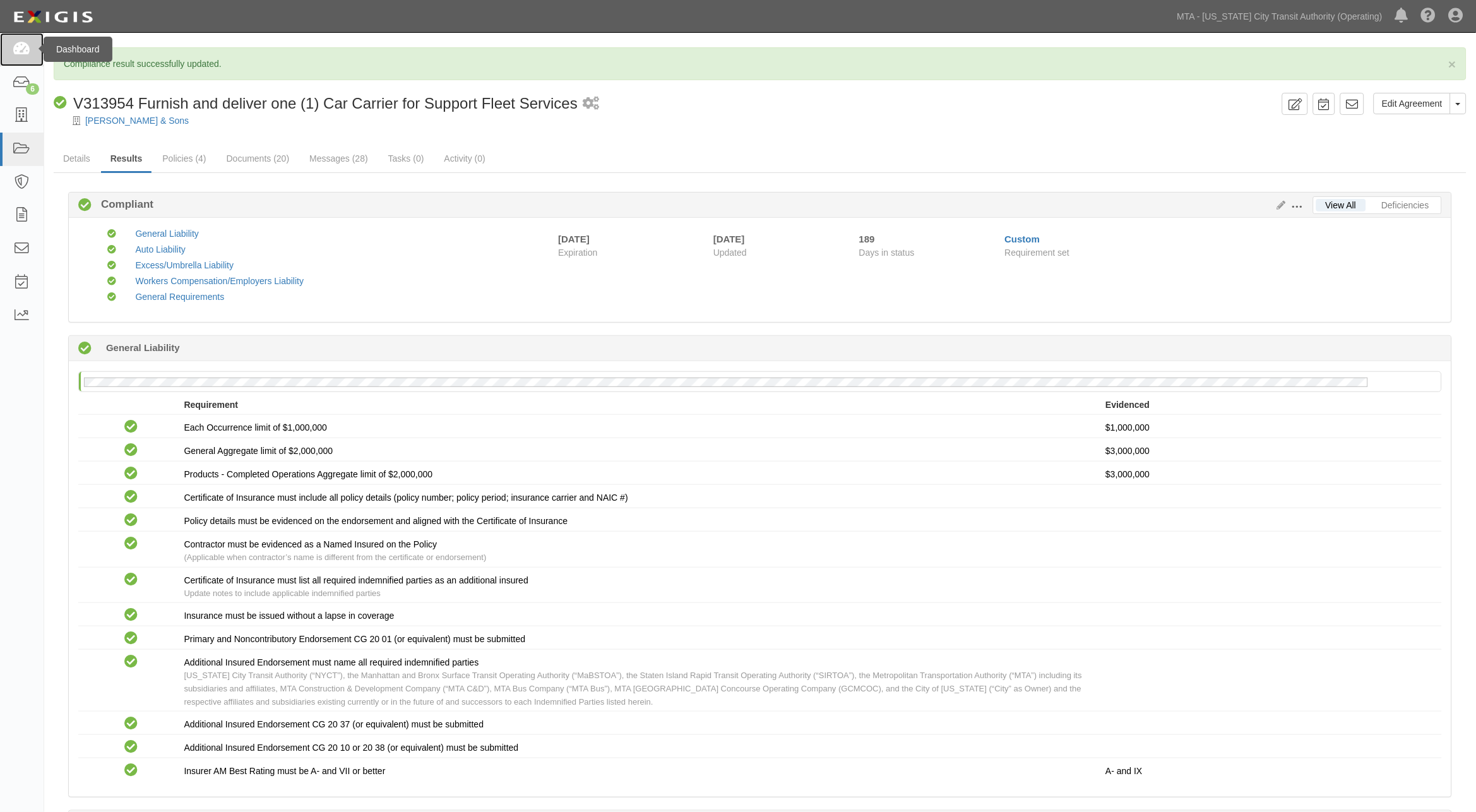
click at [28, 55] on icon at bounding box center [22, 50] width 18 height 14
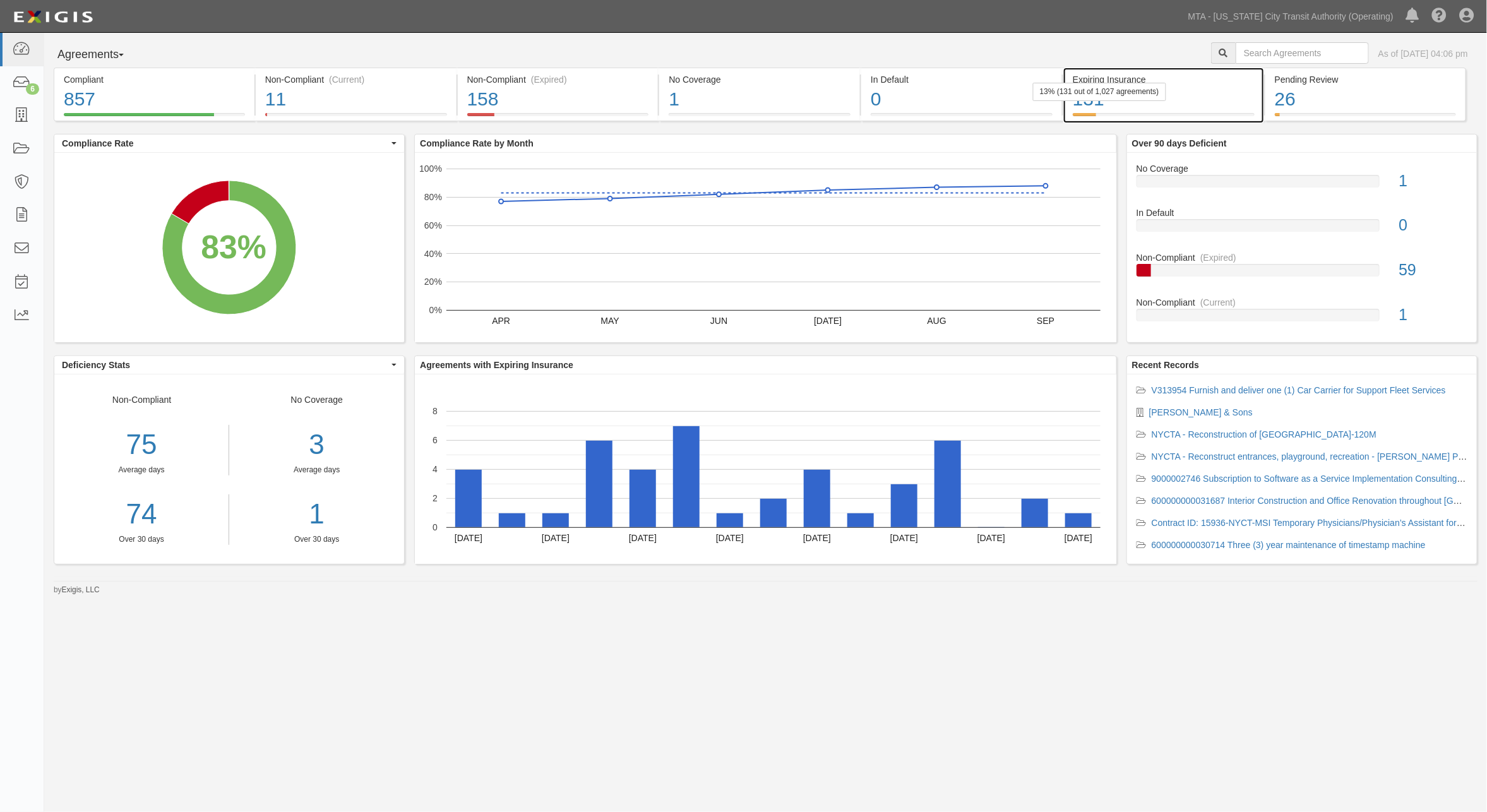
click at [1216, 96] on div "131" at bounding box center [1164, 99] width 182 height 27
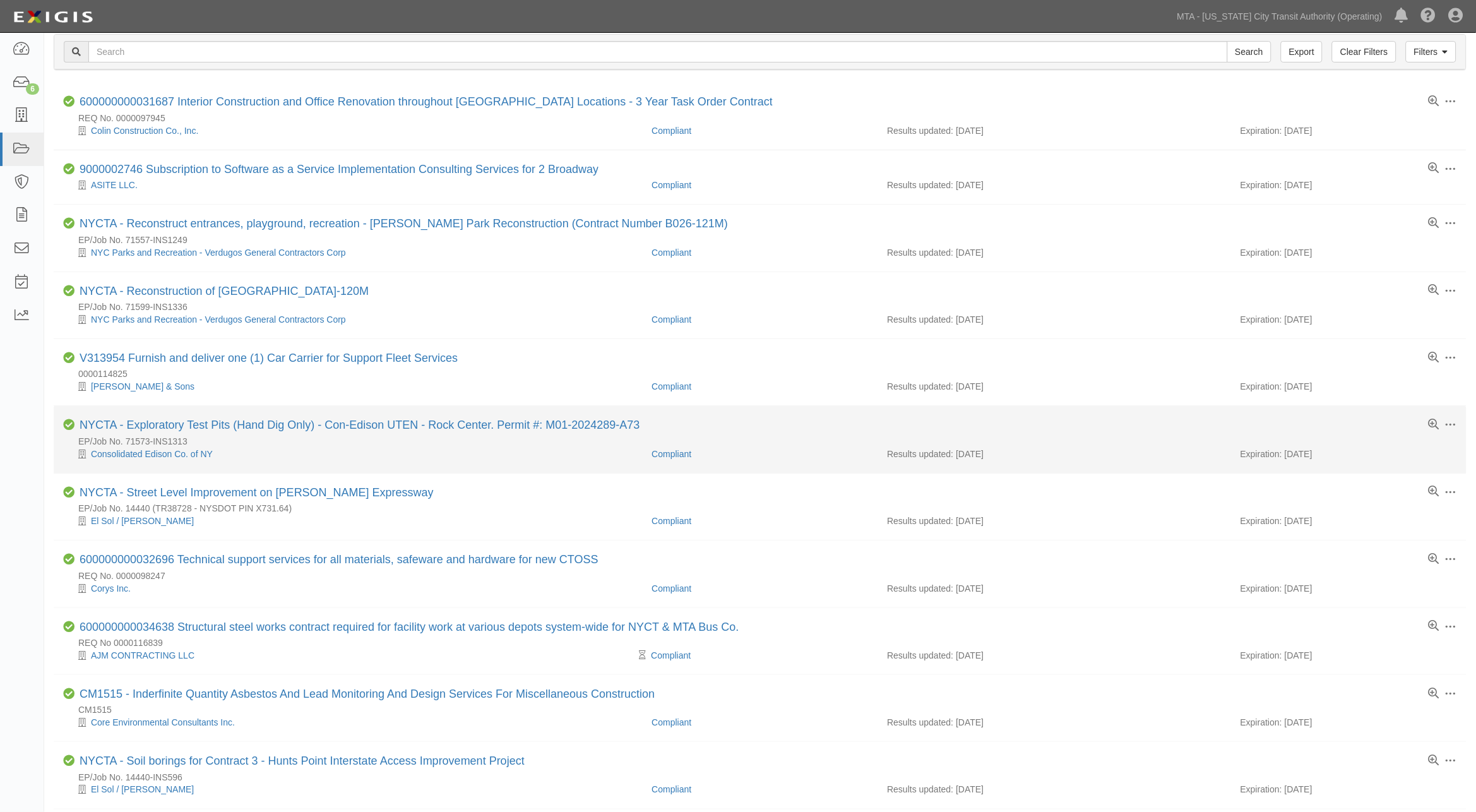
scroll to position [70, 0]
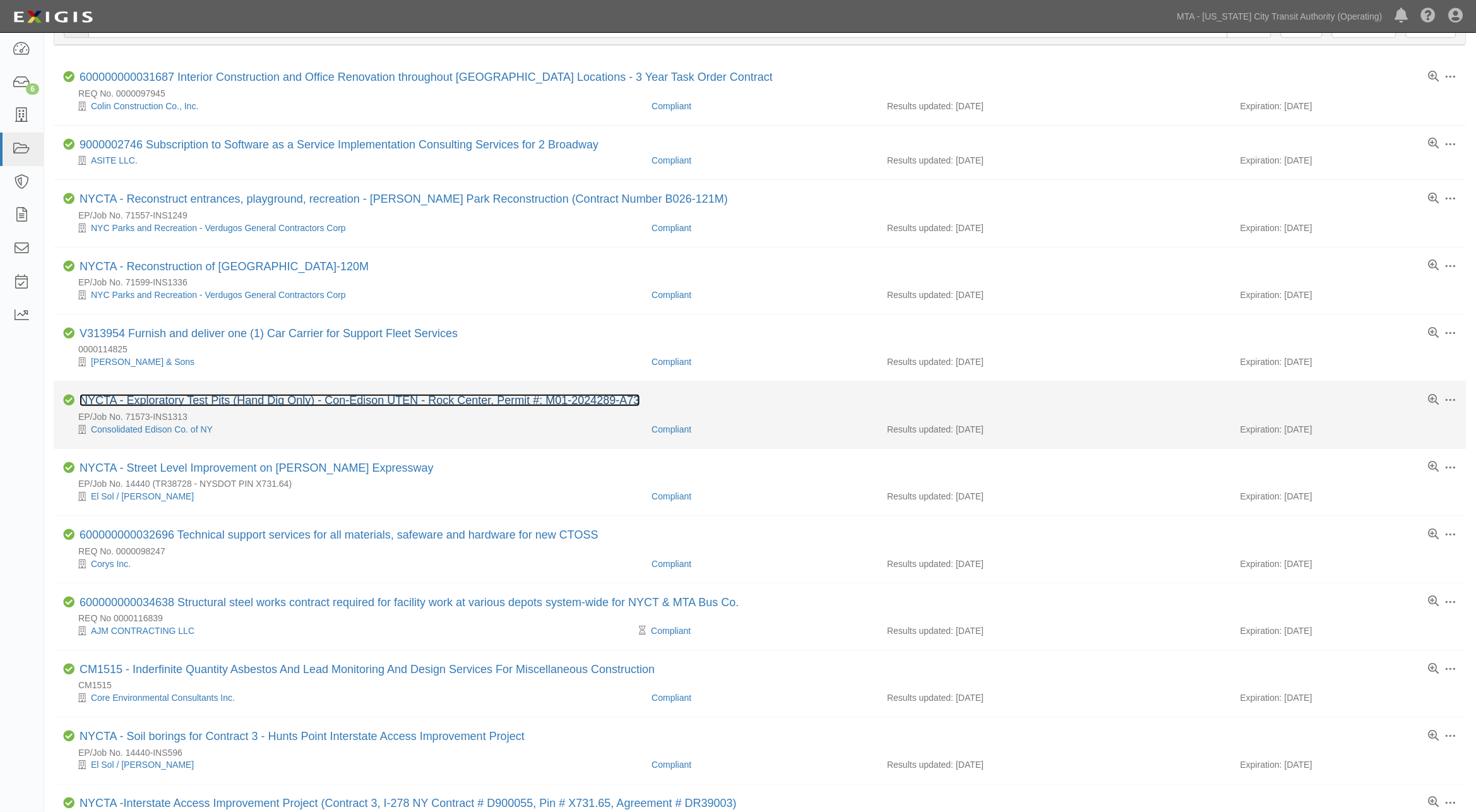
click at [518, 407] on link "NYCTA - Exploratory Test Pits (Hand Dig Only) - Con-Edison UTEN - Rock Center. …" at bounding box center [359, 400] width 561 height 13
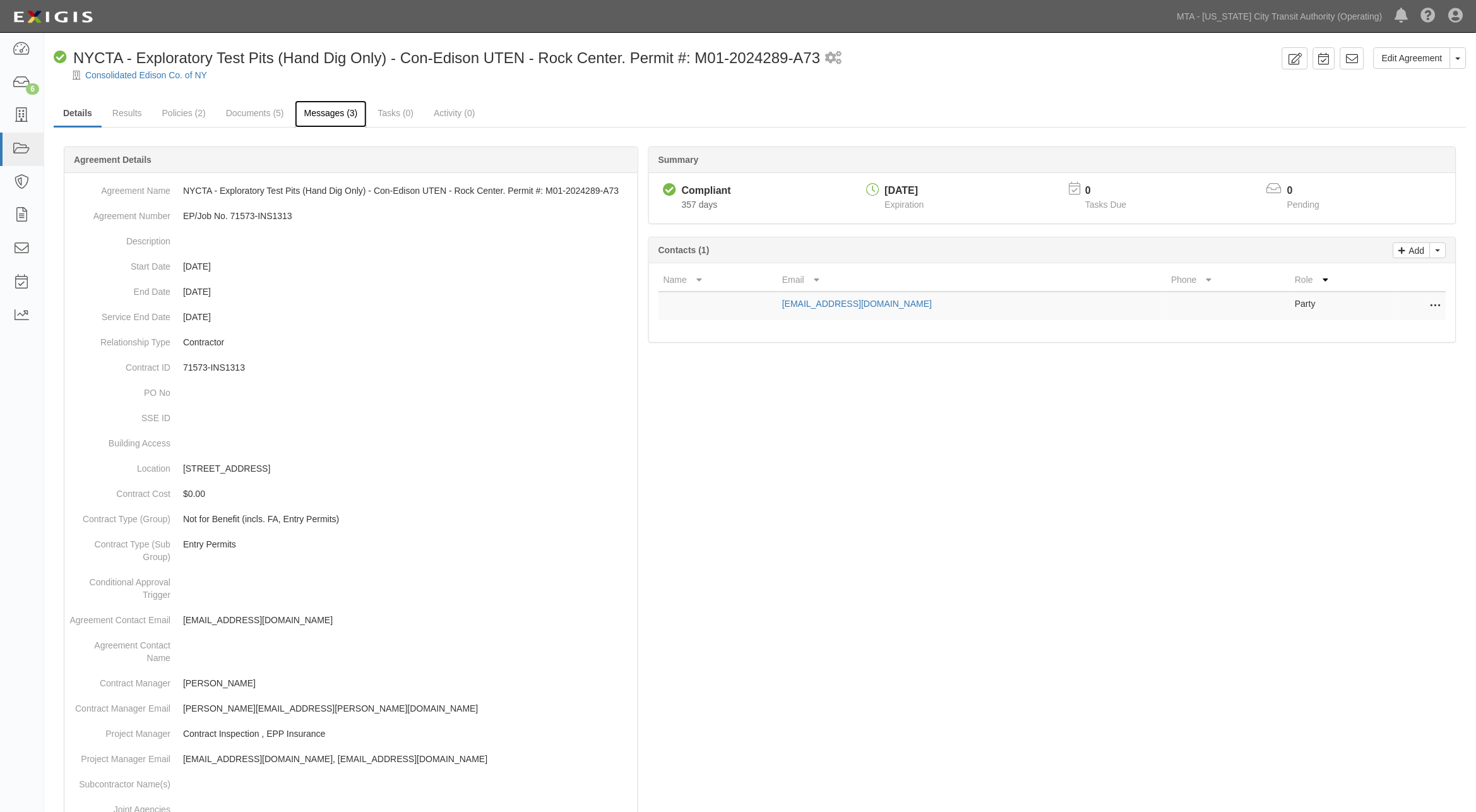
click at [327, 121] on link "Messages (3)" at bounding box center [331, 114] width 73 height 27
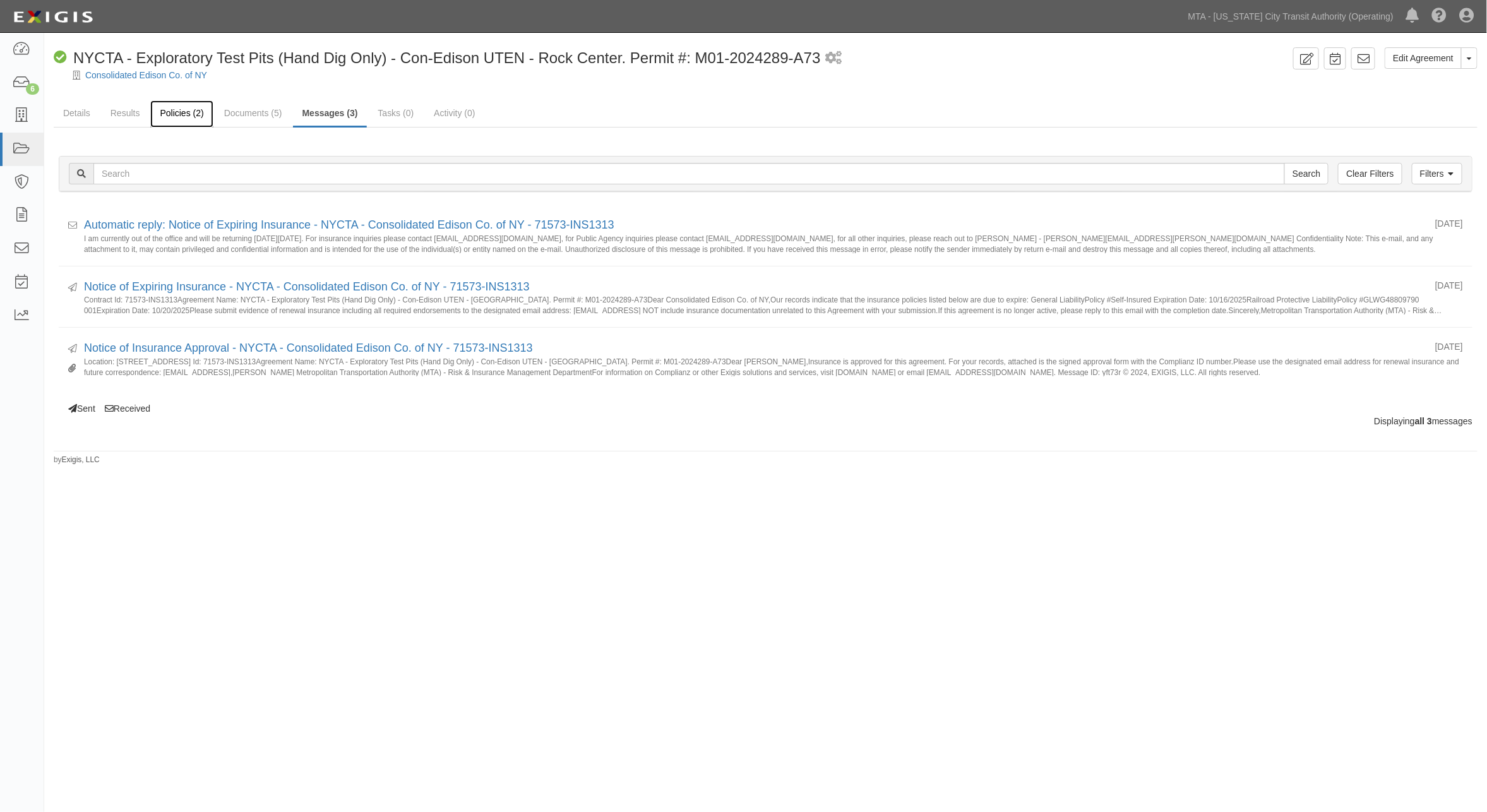
click at [184, 117] on link "Policies (2)" at bounding box center [181, 114] width 63 height 27
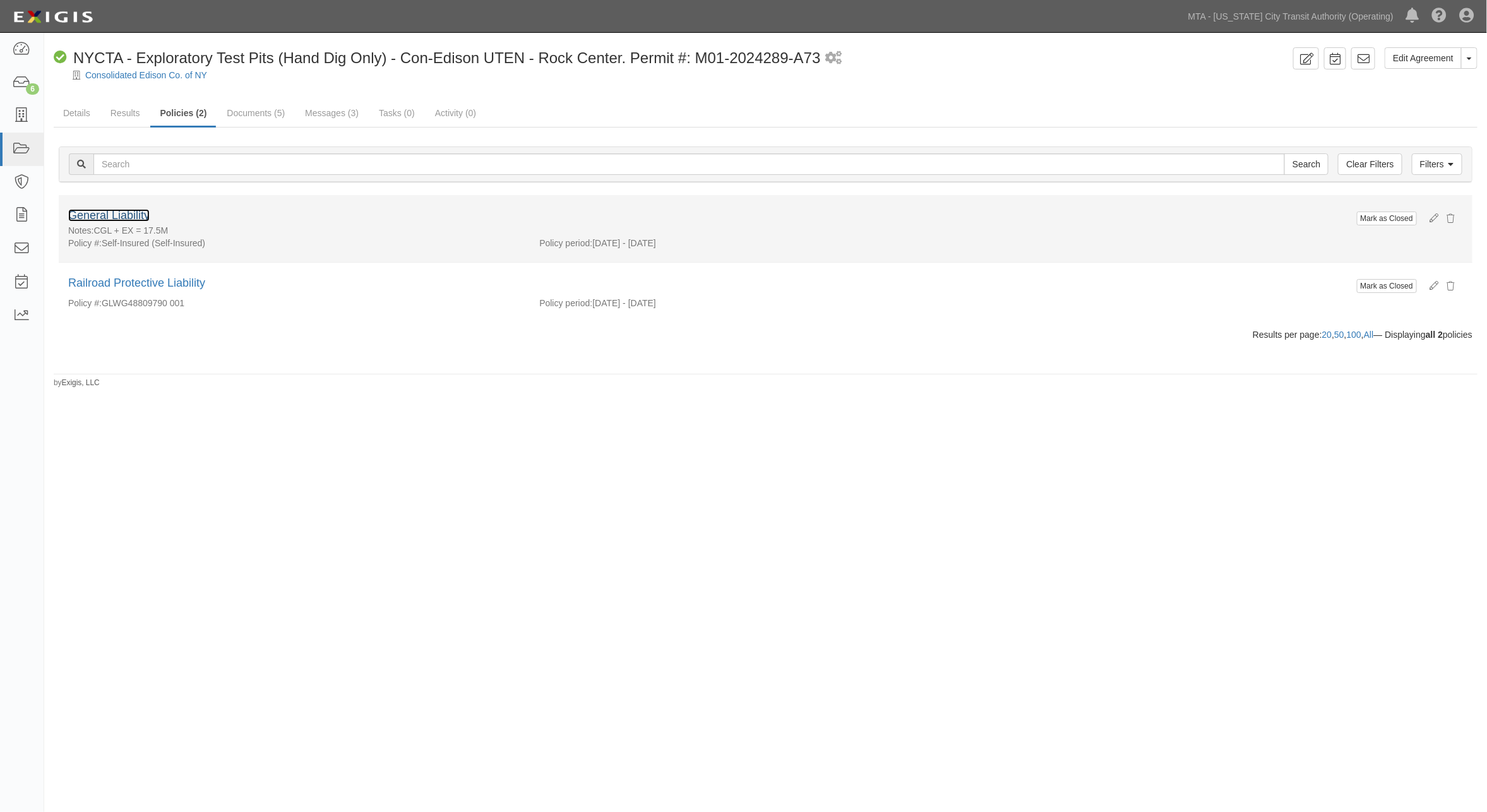
click at [136, 213] on link "General Liability" at bounding box center [109, 215] width 81 height 13
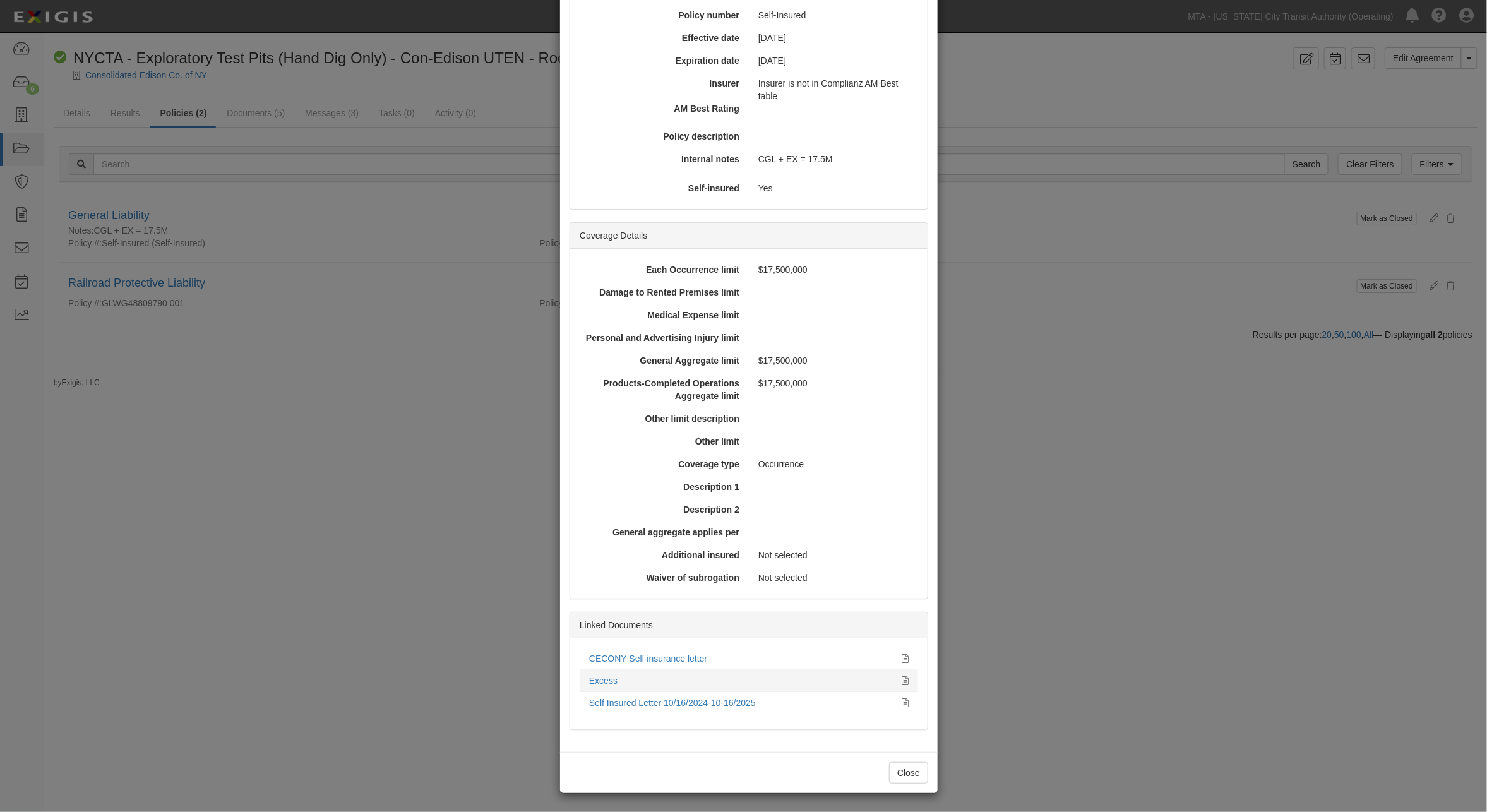
scroll to position [154, 0]
click at [645, 655] on link "CECONY Self insurance letter" at bounding box center [648, 658] width 118 height 10
click at [1144, 797] on div "× View Policy Mark as Closed Edit Policy Toggle Dropdown Delete Policy Policy S…" at bounding box center [743, 406] width 1487 height 812
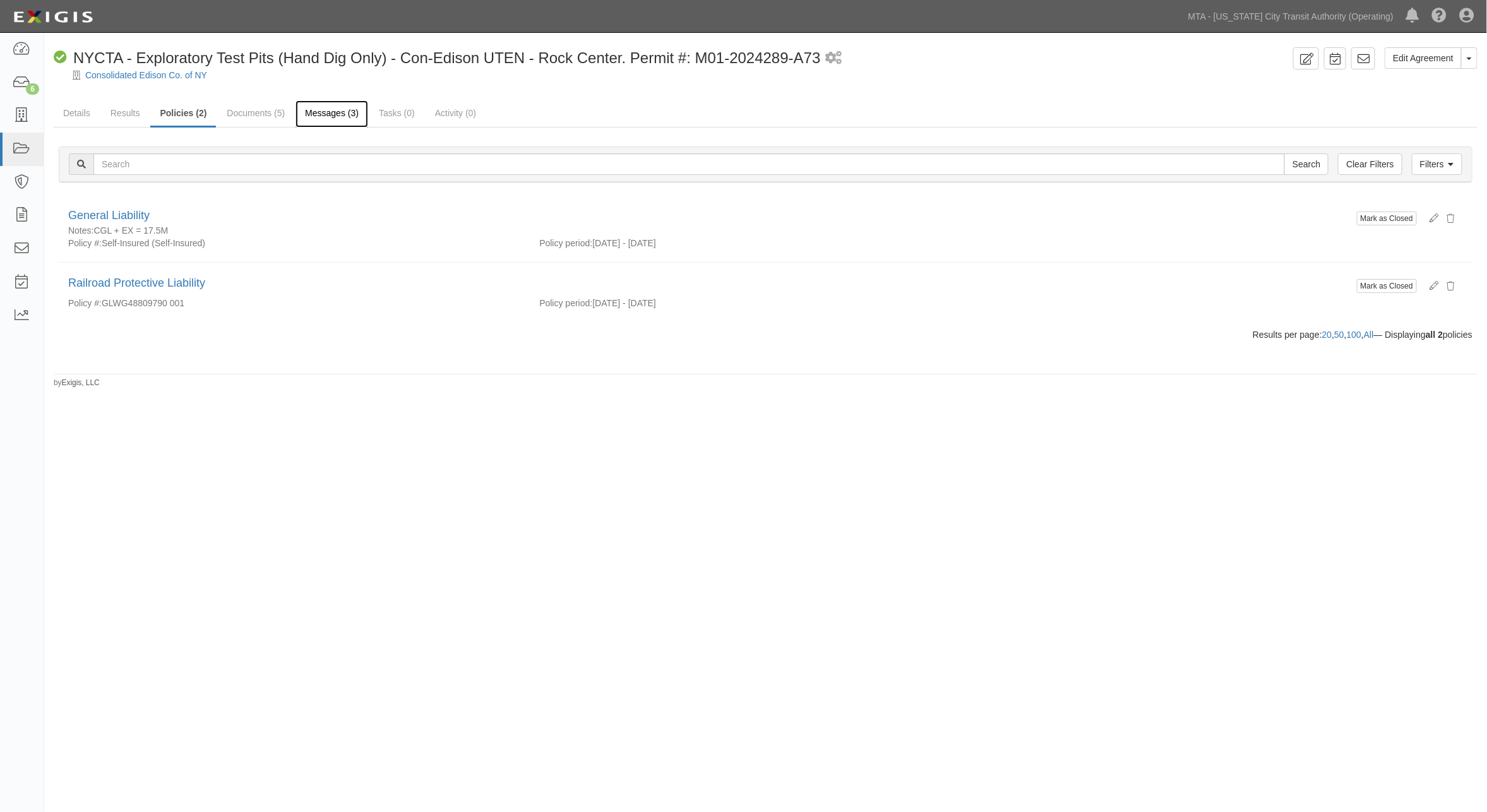
click at [348, 106] on link "Messages (3)" at bounding box center [331, 114] width 73 height 27
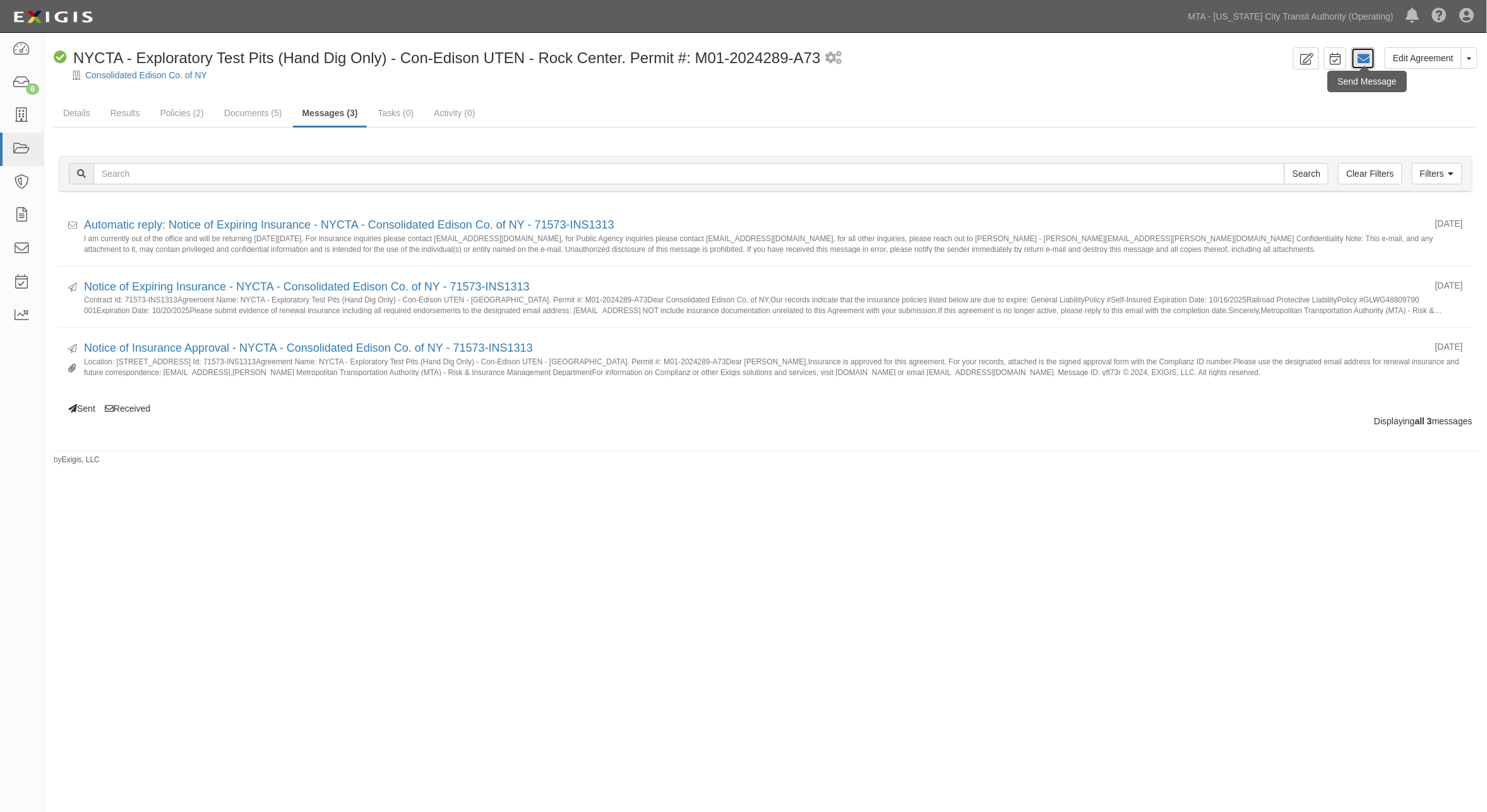
click at [1363, 60] on icon at bounding box center [1364, 59] width 13 height 13
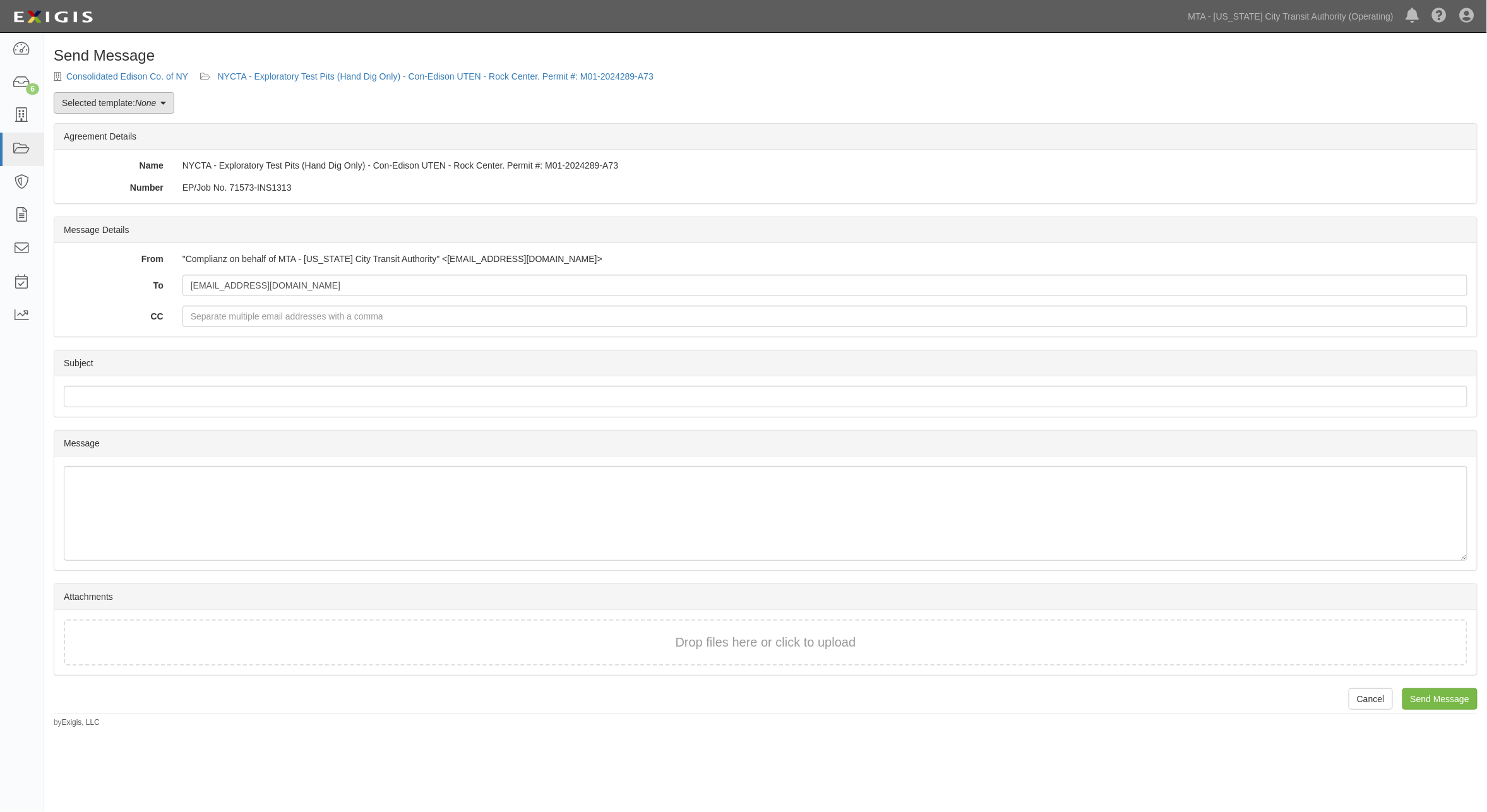
click at [127, 107] on link "Selected template: None" at bounding box center [114, 103] width 121 height 22
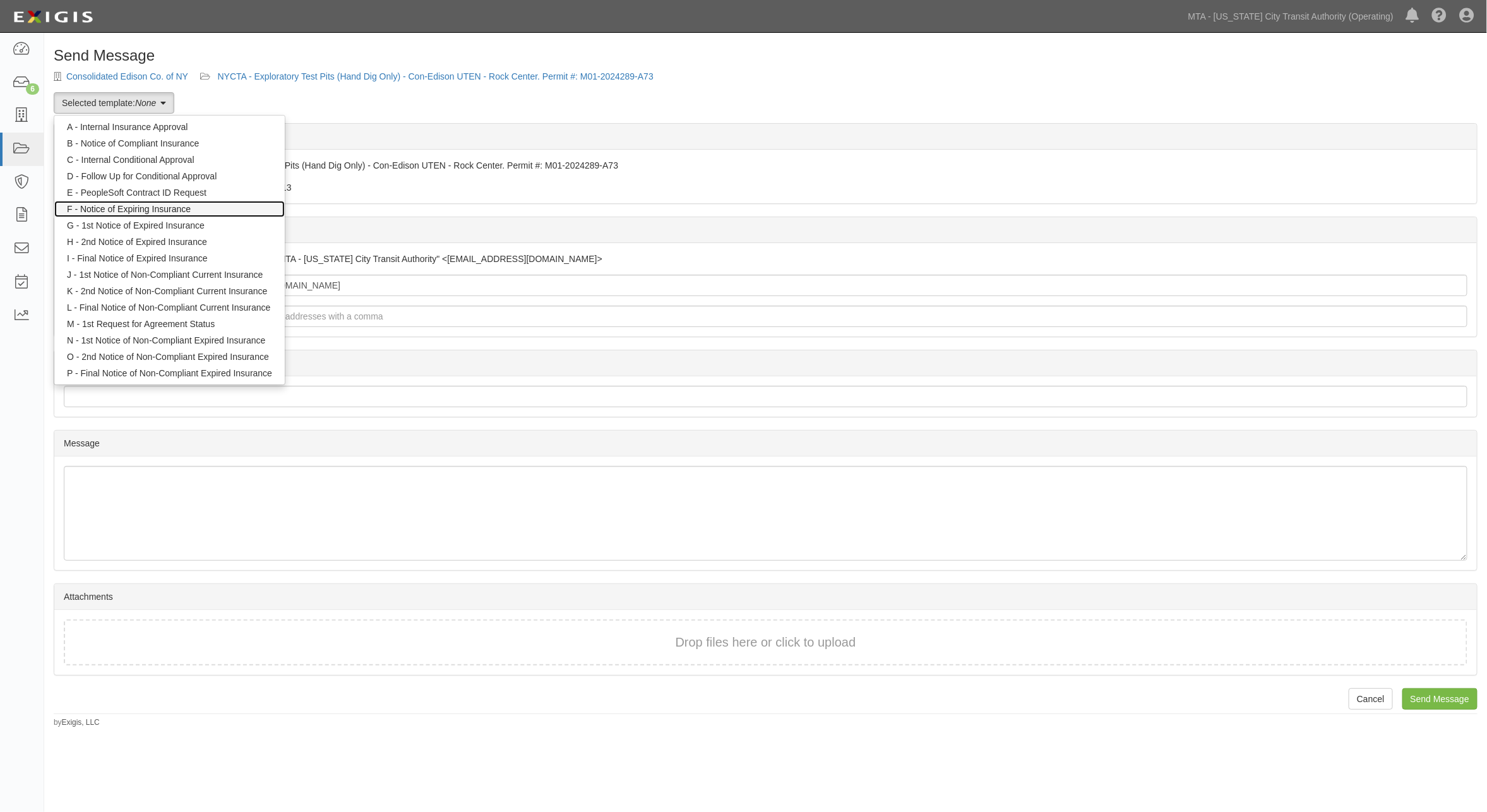
click at [141, 208] on link "F - Notice of Expiring Insurance" at bounding box center [169, 209] width 230 height 17
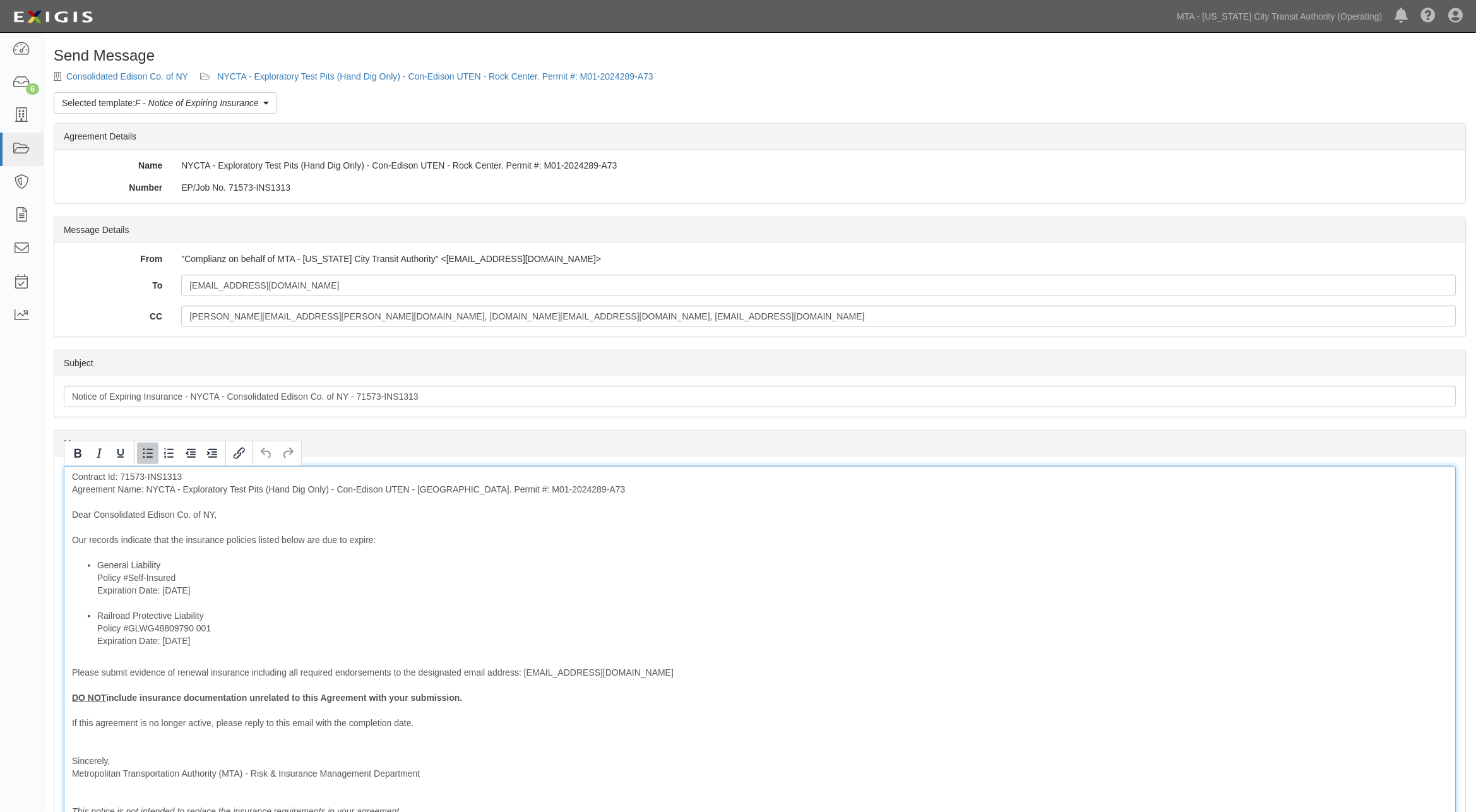
drag, startPoint x: 224, startPoint y: 644, endPoint x: 81, endPoint y: 615, distance: 145.9
click at [81, 615] on ul "General Liability Policy #Self-Insured Expiration Date: [DATE] Railroad Protect…" at bounding box center [760, 603] width 1377 height 89
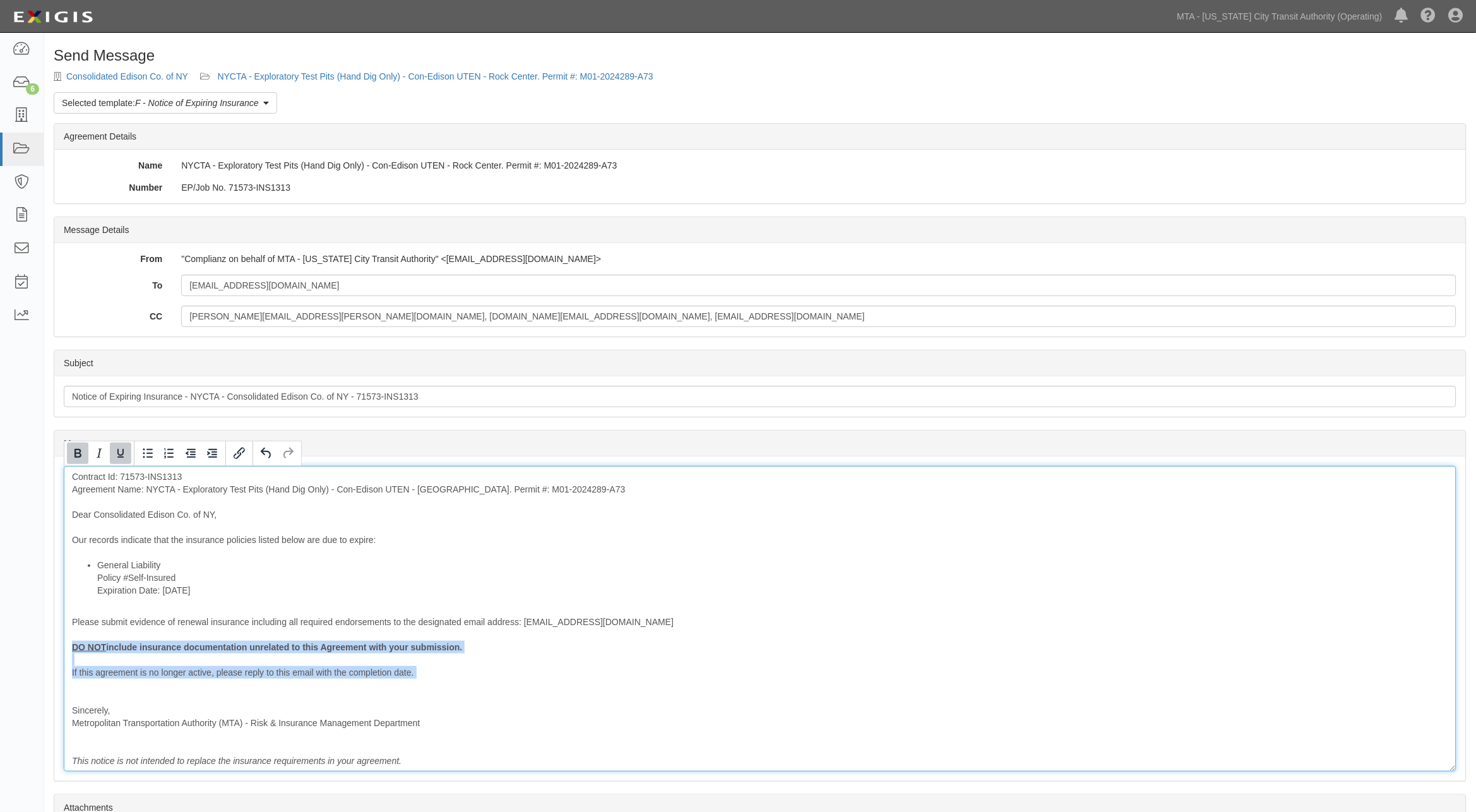
drag, startPoint x: 126, startPoint y: 685, endPoint x: 58, endPoint y: 626, distance: 90.0
click at [49, 648] on div "Send Message Consolidated Edison Co. of NY NYCTA - Exploratory Test Pits (Hand …" at bounding box center [760, 493] width 1432 height 891
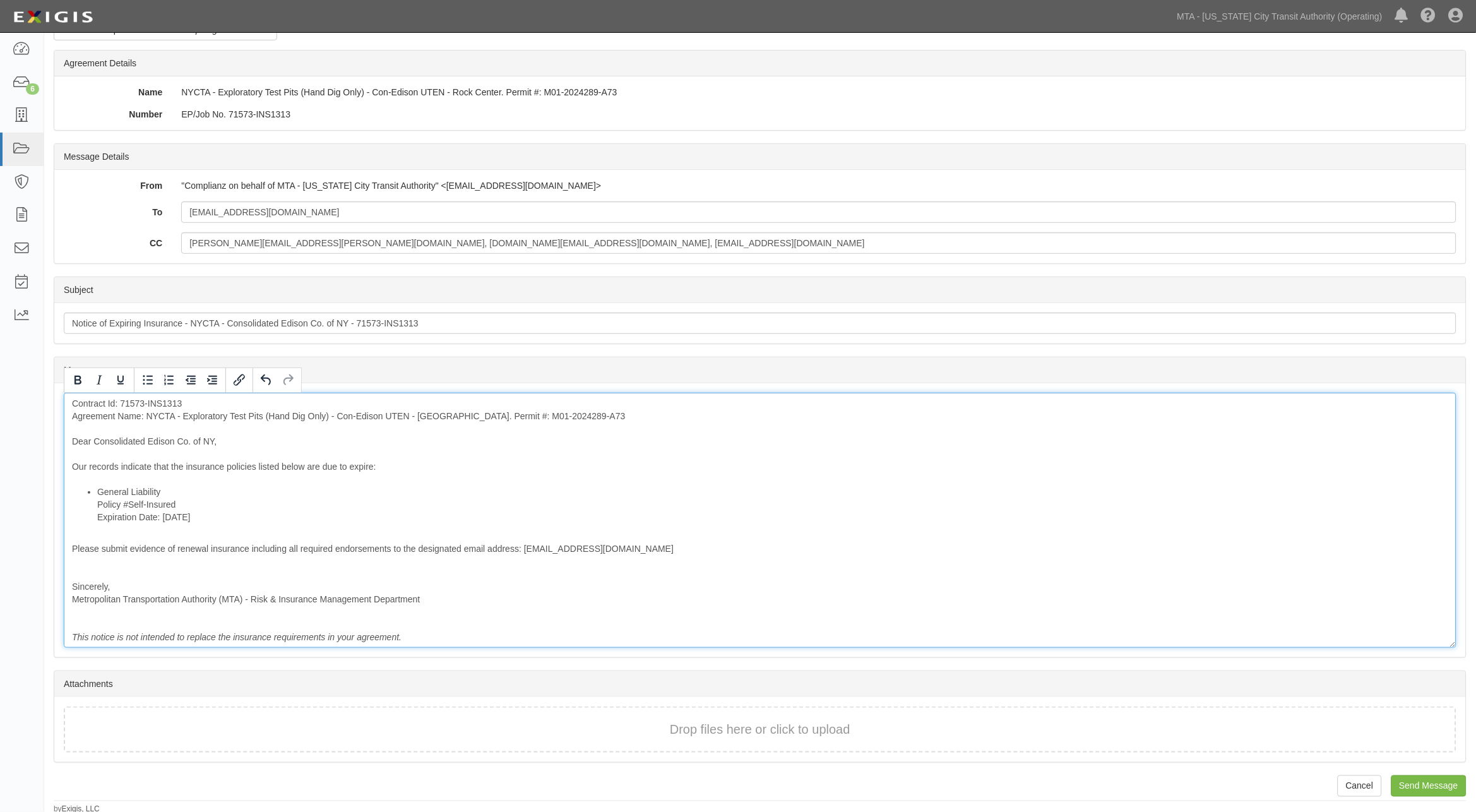
scroll to position [76, 0]
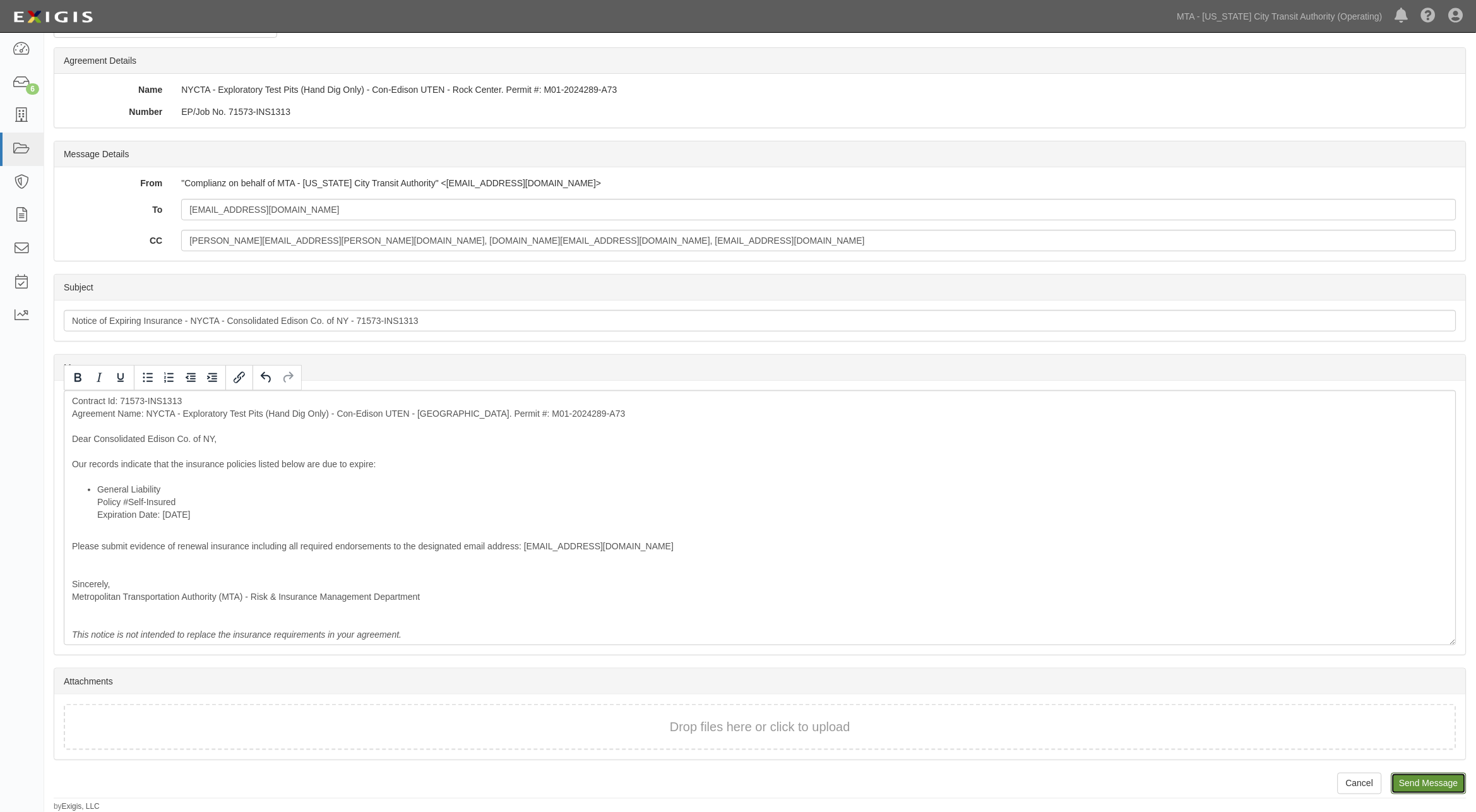
click at [1442, 782] on input "Send Message" at bounding box center [1429, 783] width 75 height 22
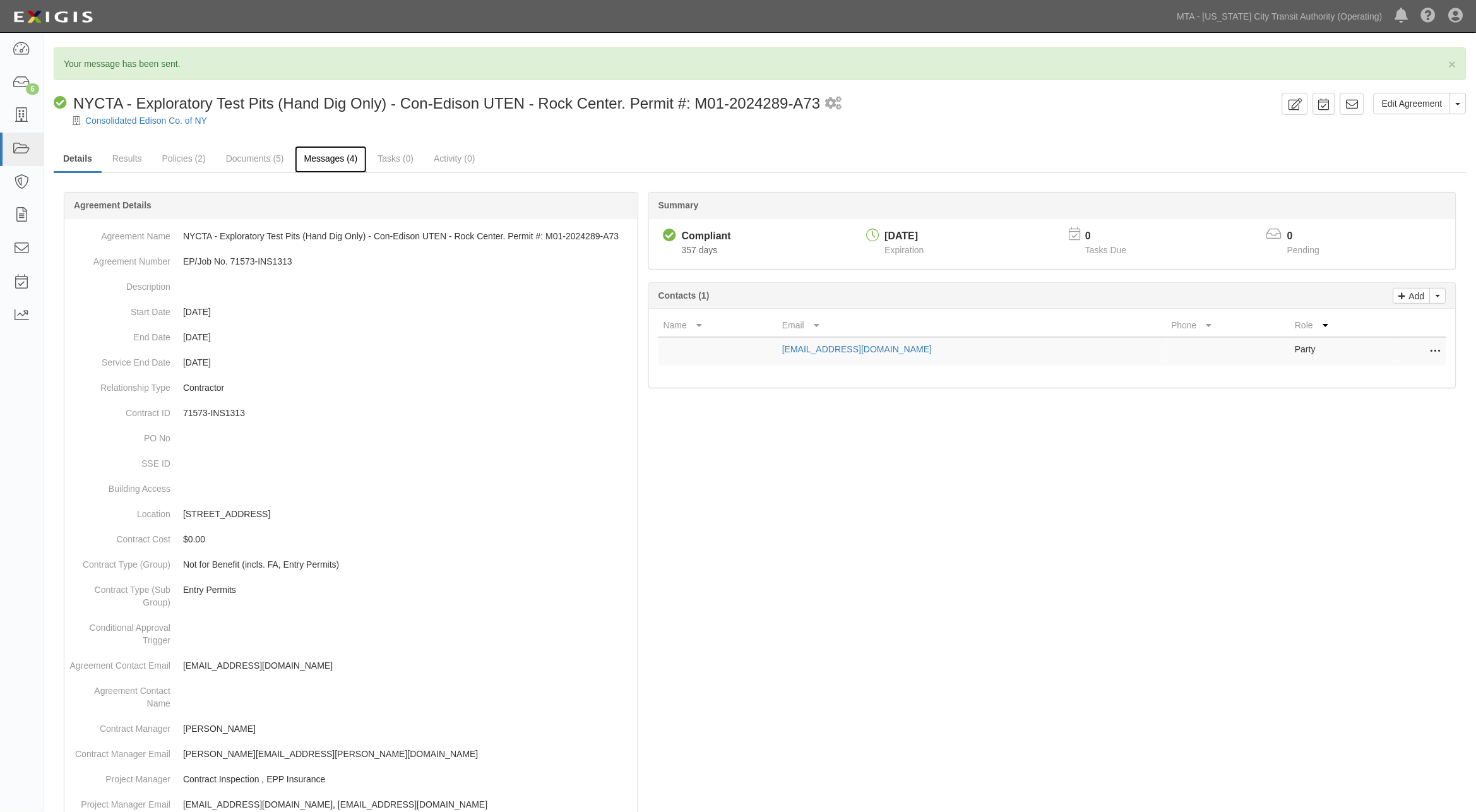
click at [343, 156] on link "Messages (4)" at bounding box center [331, 160] width 73 height 27
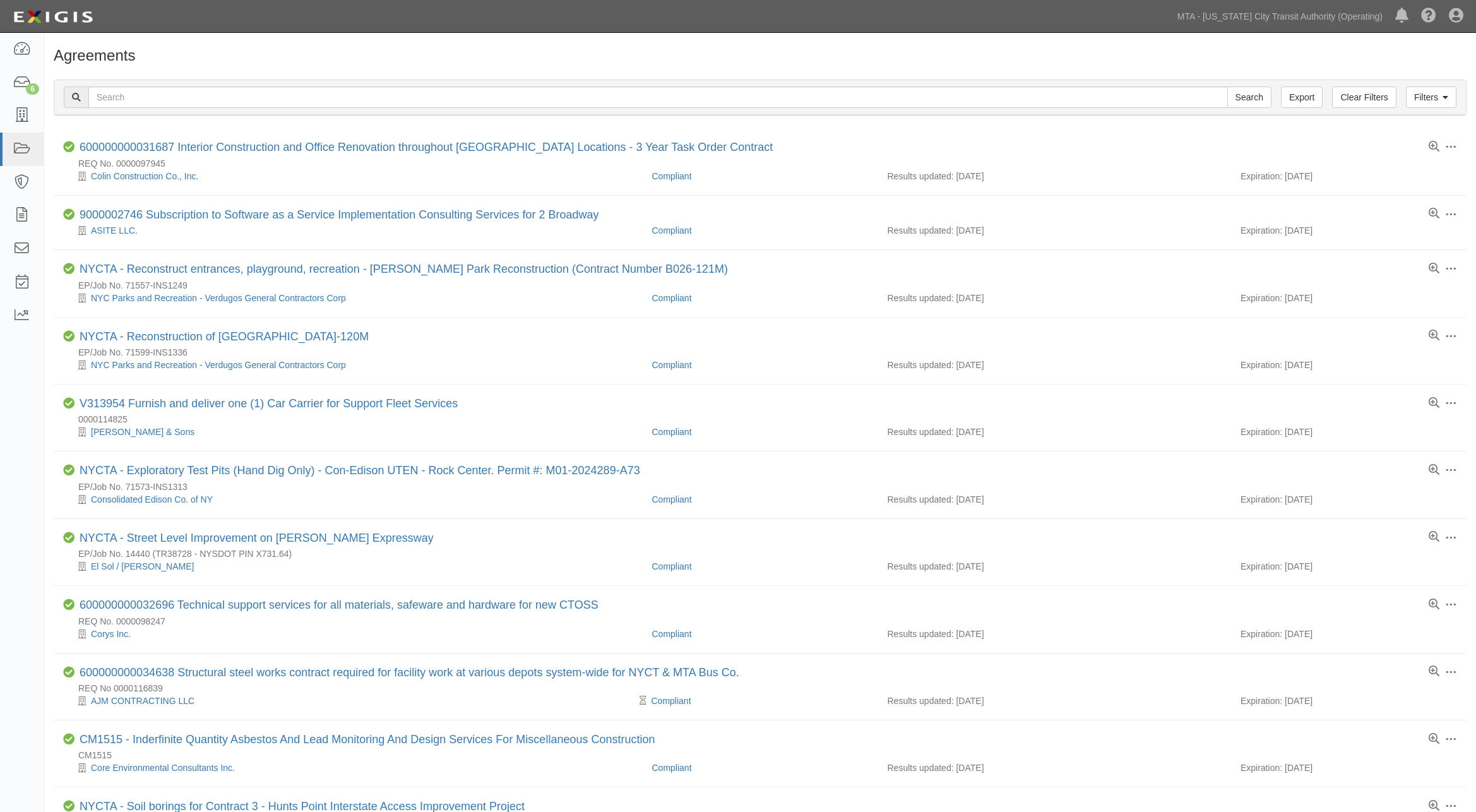
scroll to position [70, 0]
click at [19, 89] on icon at bounding box center [22, 83] width 18 height 14
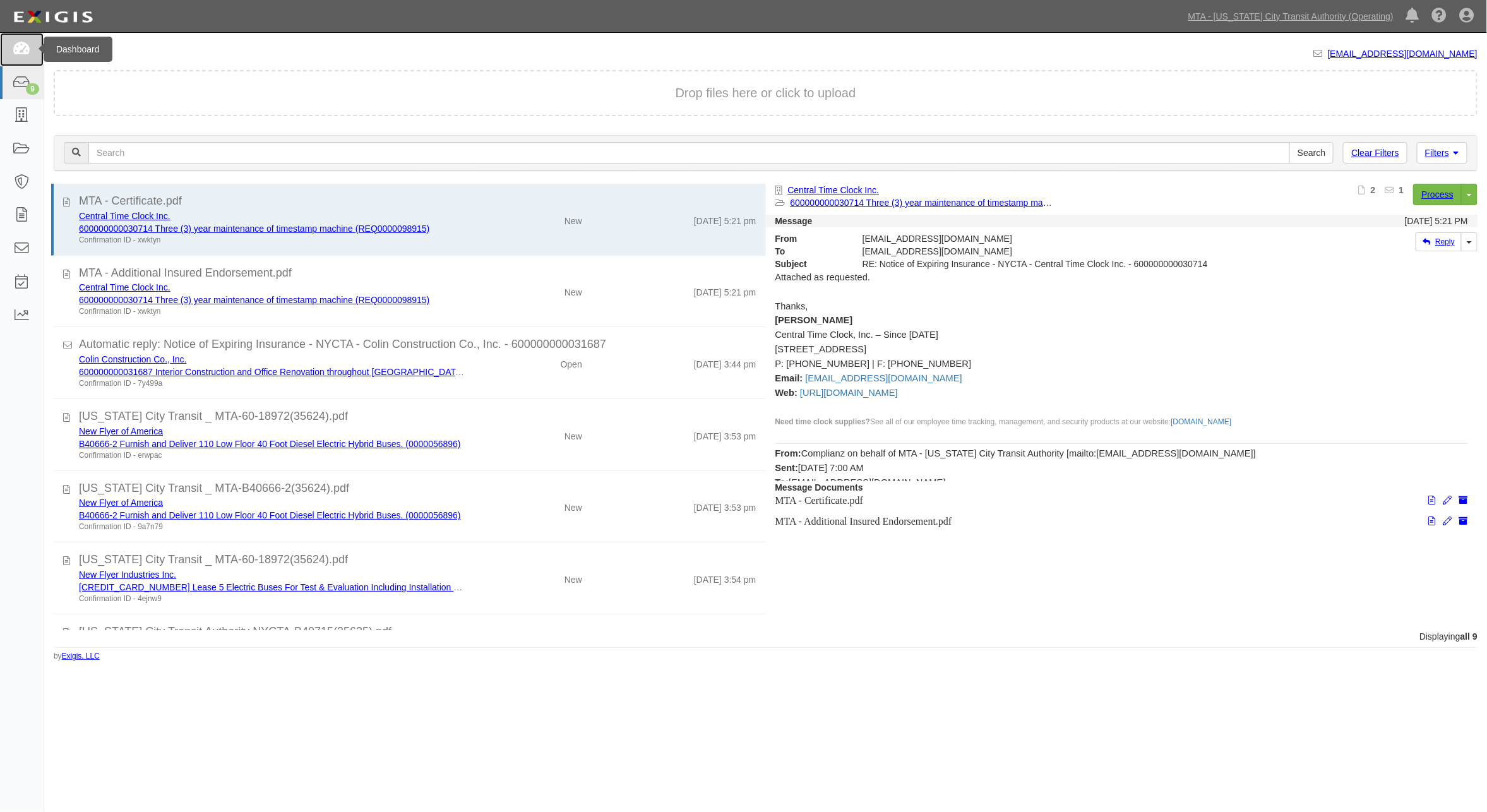
click at [32, 44] on link at bounding box center [22, 50] width 44 height 33
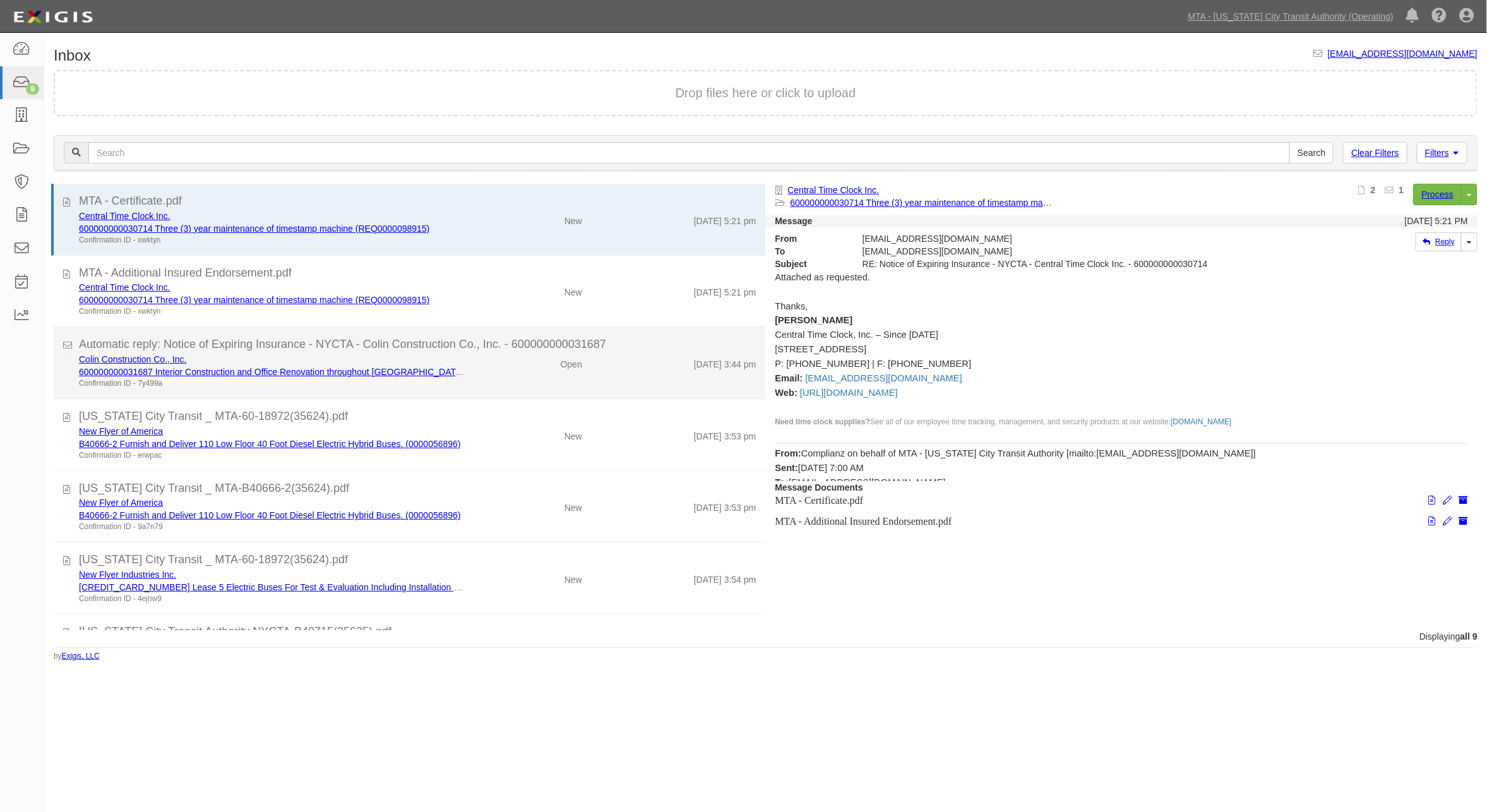
click at [521, 376] on div "Colin Construction Co., Inc. 600000000031687 Interior Construction and Office R…" at bounding box center [417, 371] width 696 height 36
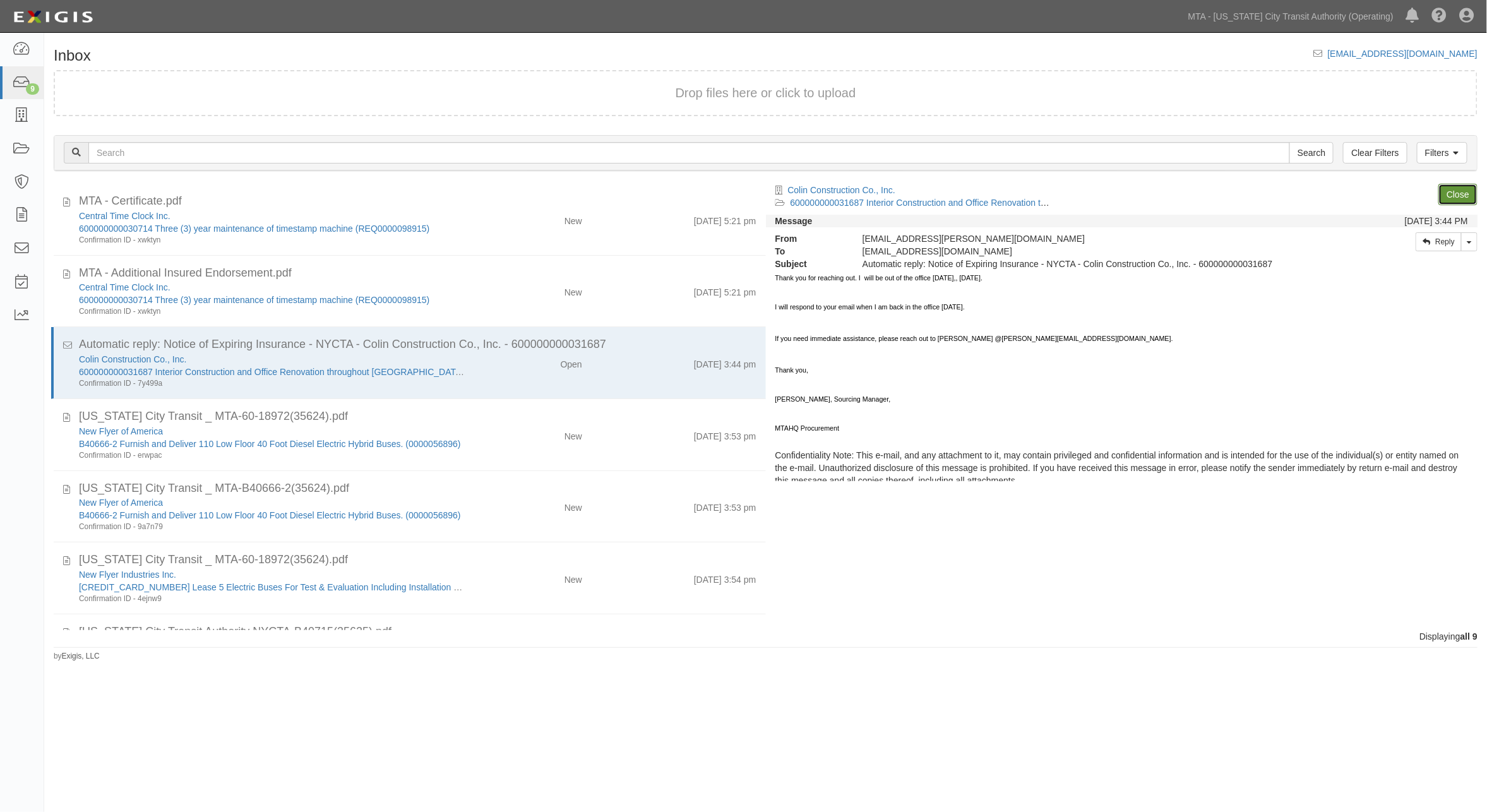
click at [1462, 198] on link "Close" at bounding box center [1458, 194] width 39 height 22
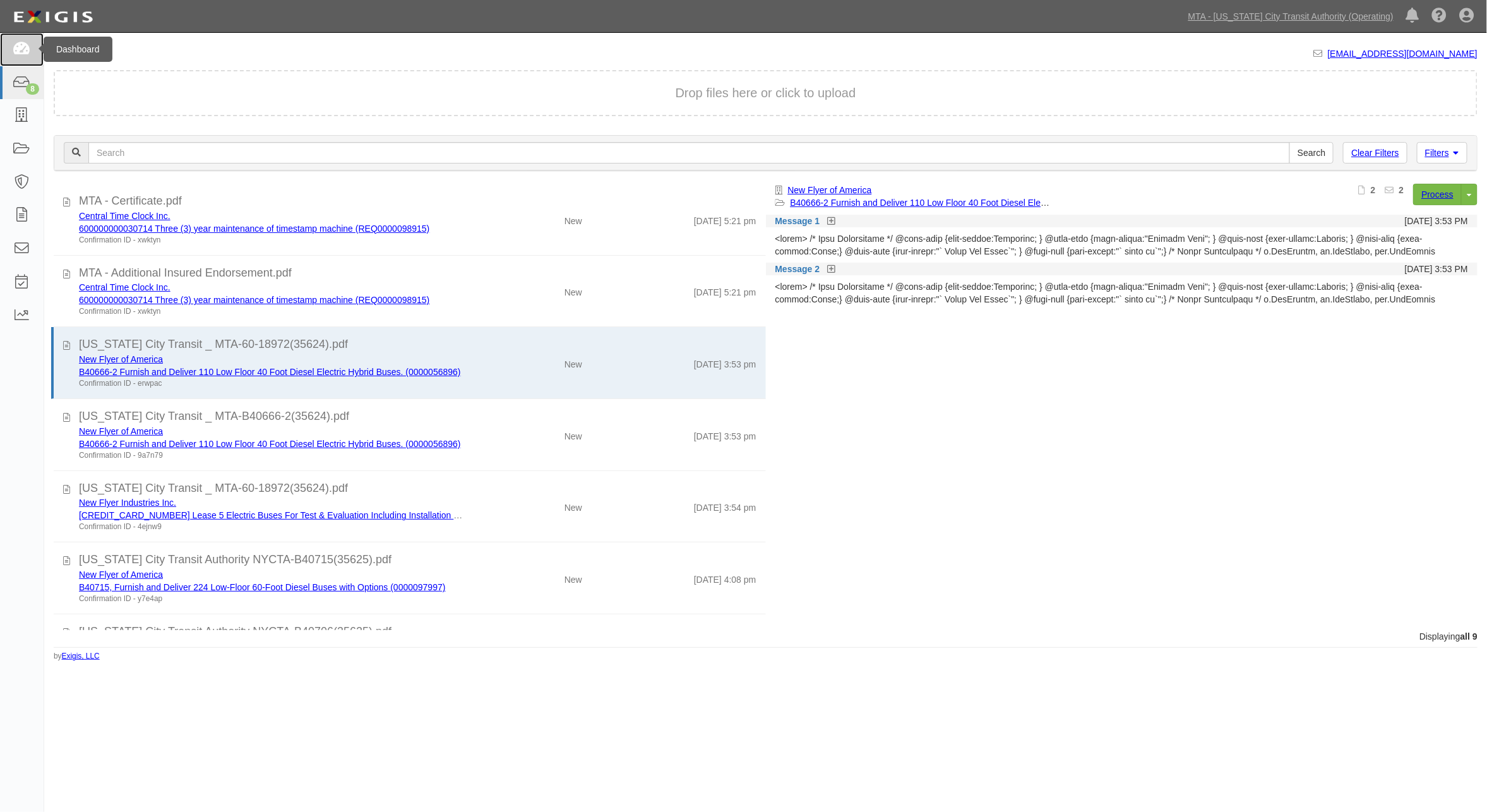
click at [19, 46] on icon at bounding box center [22, 50] width 18 height 14
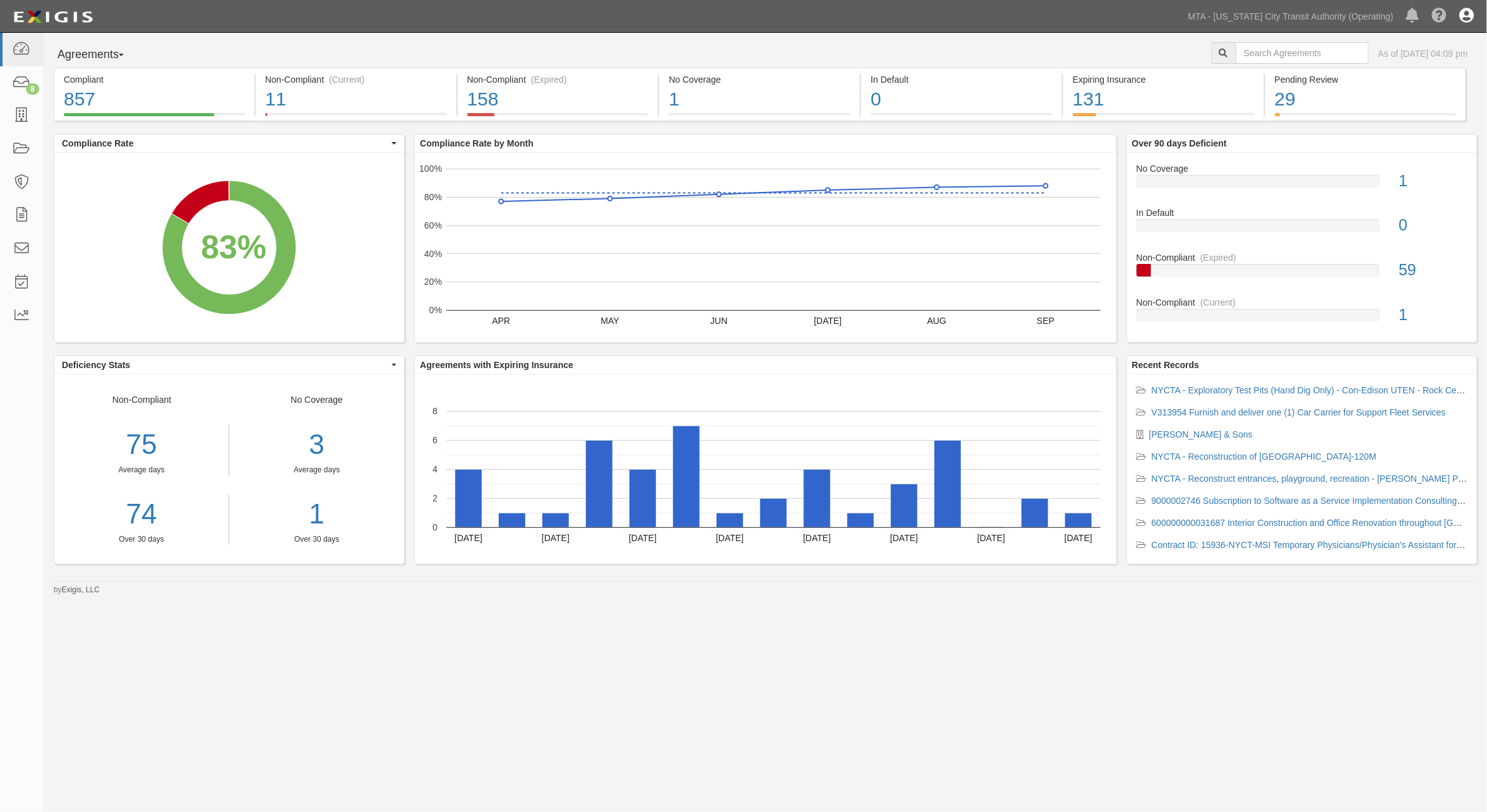
click at [1465, 9] on icon at bounding box center [1468, 16] width 14 height 15
click at [1419, 71] on link "Sign Out" at bounding box center [1430, 73] width 100 height 25
